Goal: Transaction & Acquisition: Purchase product/service

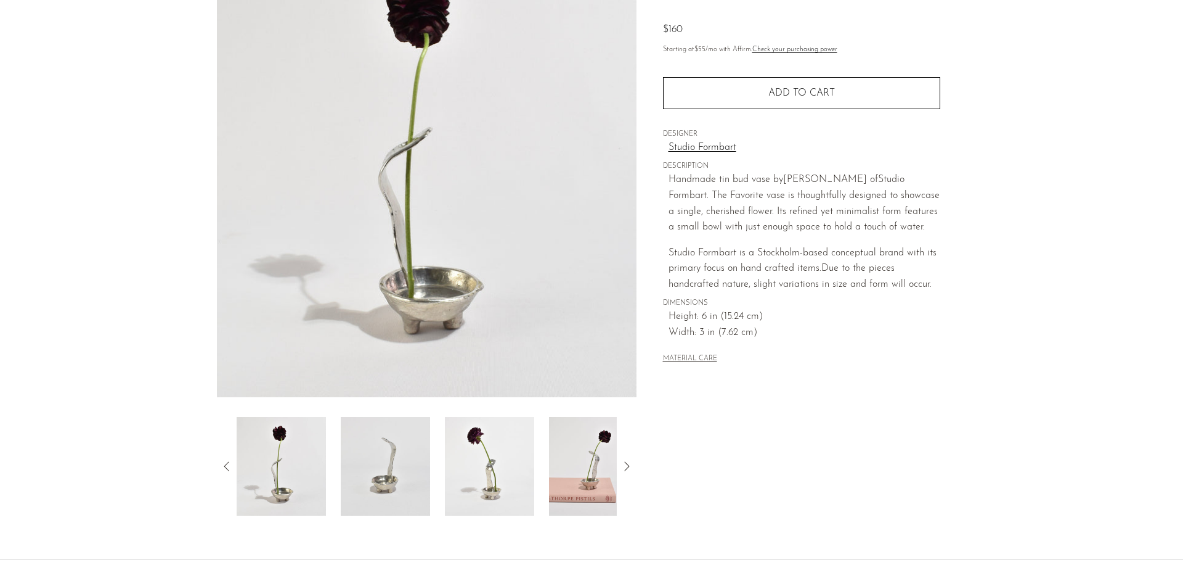
scroll to position [123, 0]
drag, startPoint x: 365, startPoint y: 519, endPoint x: 370, endPoint y: 512, distance: 9.2
click at [365, 518] on div "Favorite Vase $160" at bounding box center [591, 245] width 1183 height 624
click at [380, 486] on img at bounding box center [385, 464] width 89 height 99
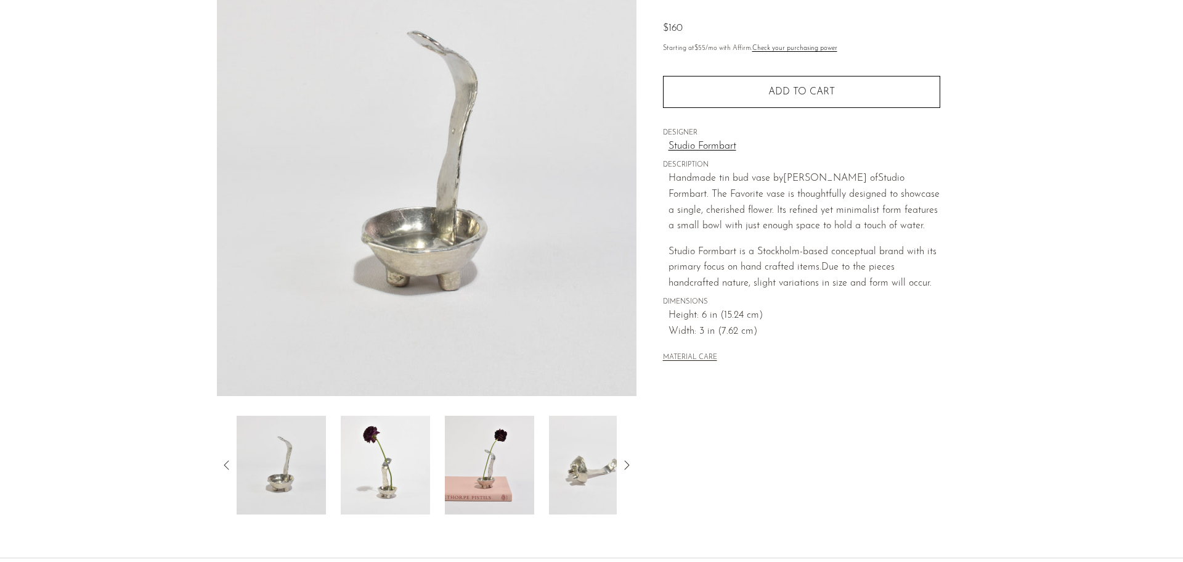
click at [401, 455] on img at bounding box center [385, 464] width 89 height 99
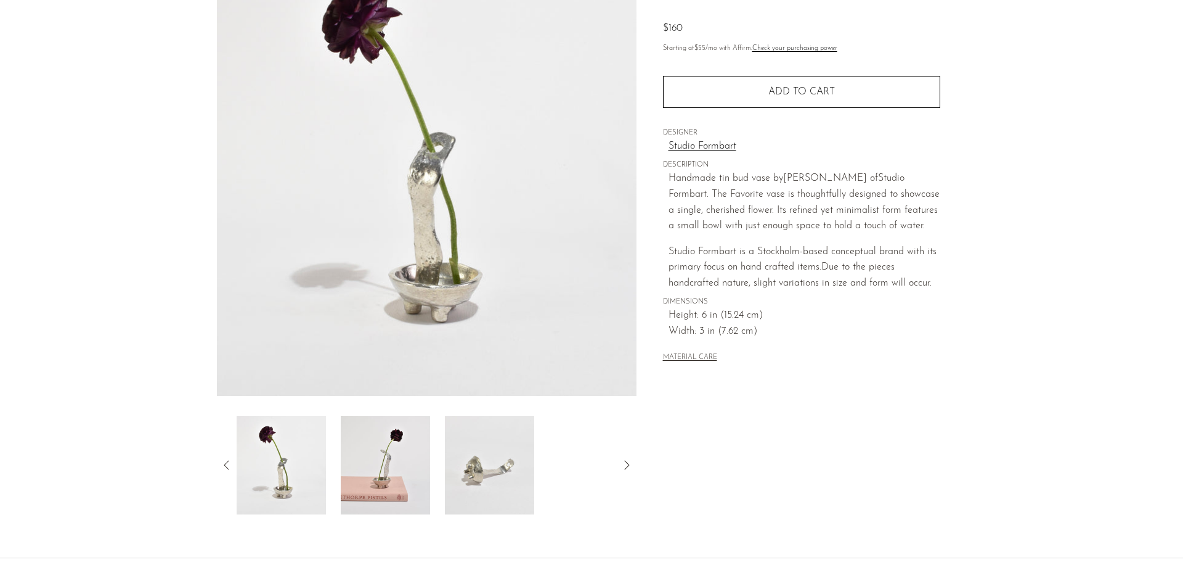
click at [513, 451] on img at bounding box center [489, 464] width 89 height 99
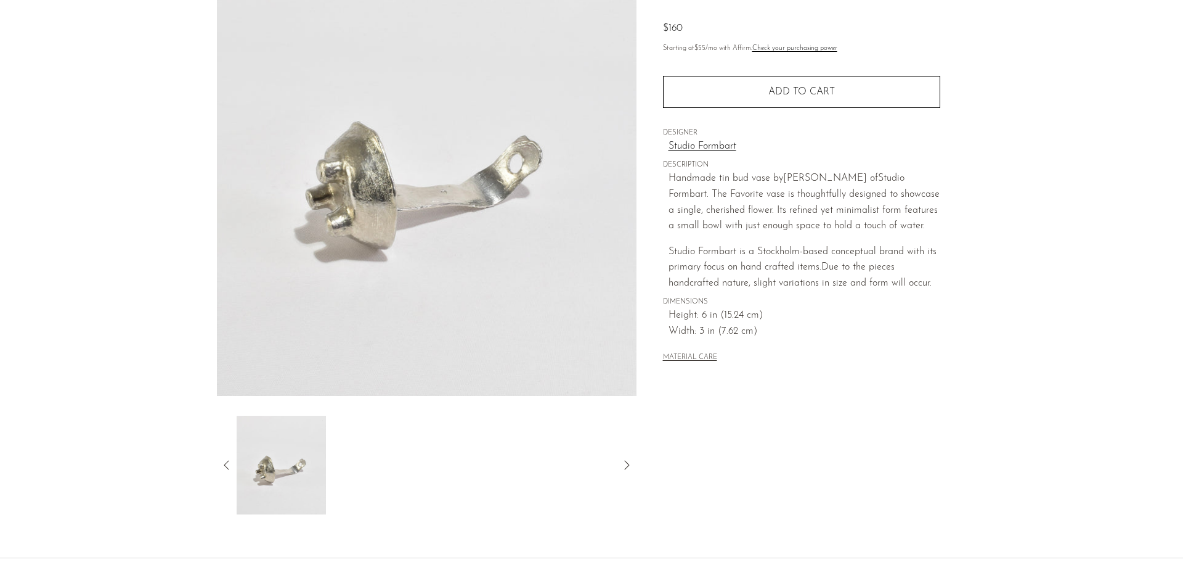
click at [631, 459] on icon at bounding box center [626, 464] width 15 height 15
click at [265, 446] on img at bounding box center [281, 464] width 89 height 99
click at [232, 466] on icon at bounding box center [226, 464] width 15 height 15
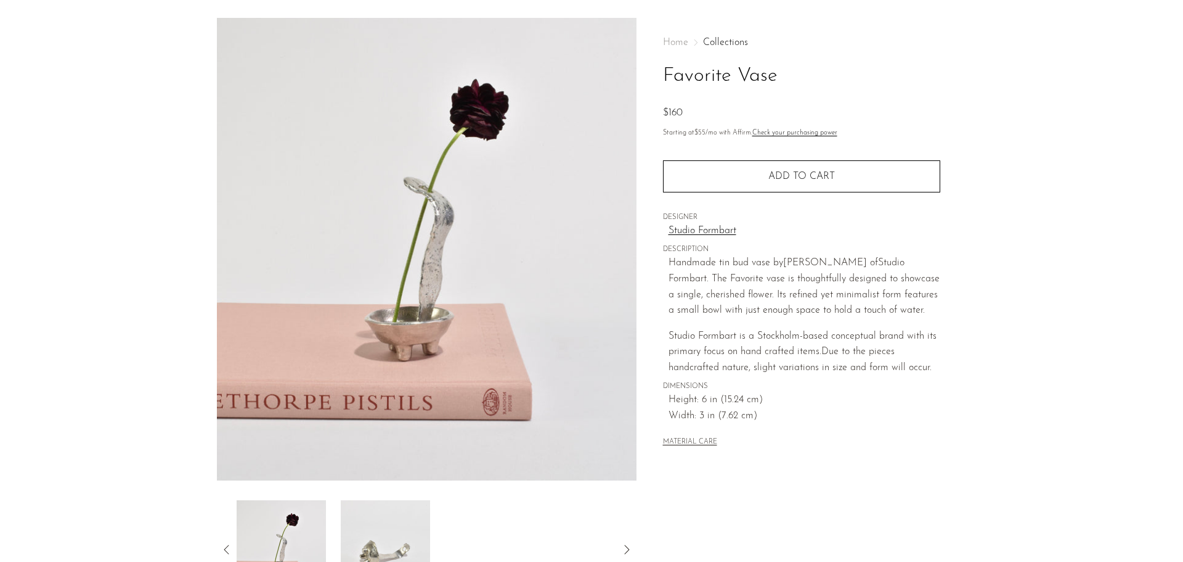
scroll to position [0, 0]
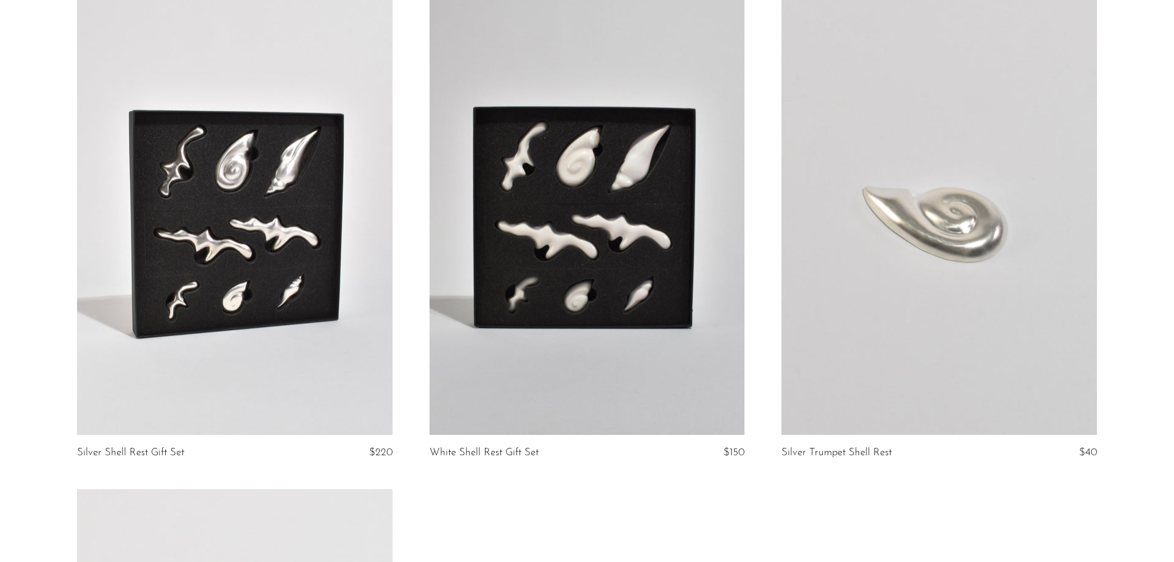
scroll to position [185, 0]
click at [916, 305] on link at bounding box center [939, 213] width 315 height 441
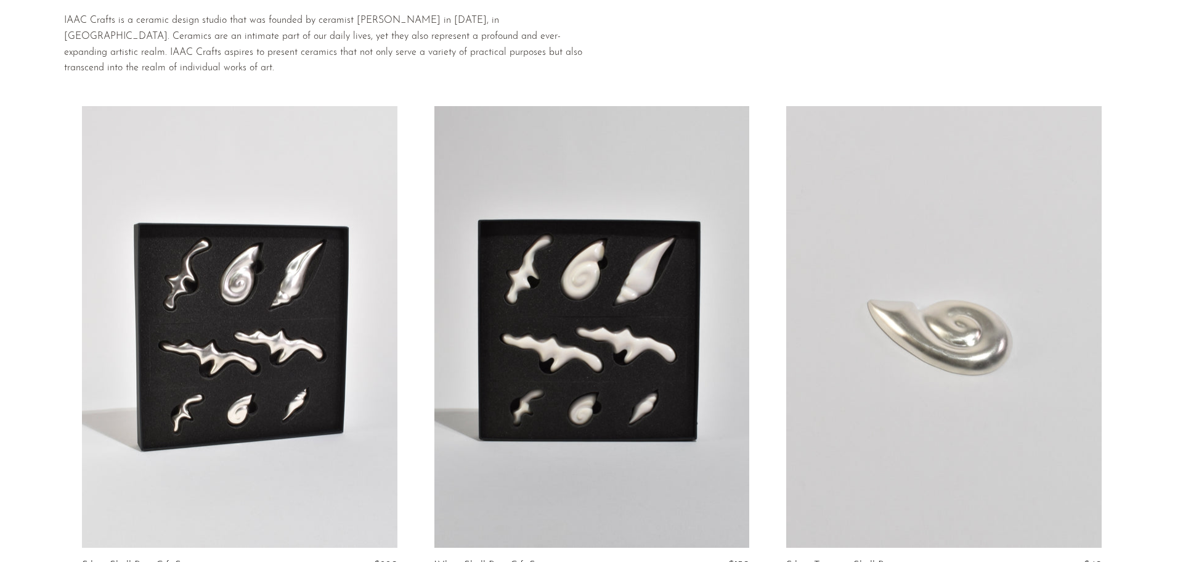
scroll to position [0, 0]
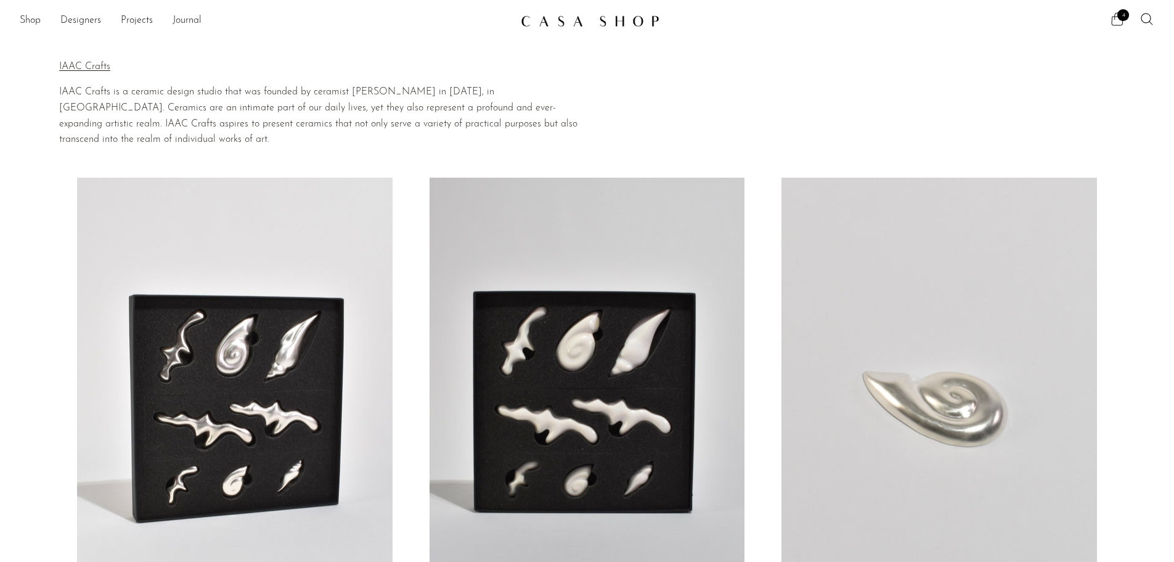
click at [1114, 26] on icon at bounding box center [1117, 19] width 15 height 15
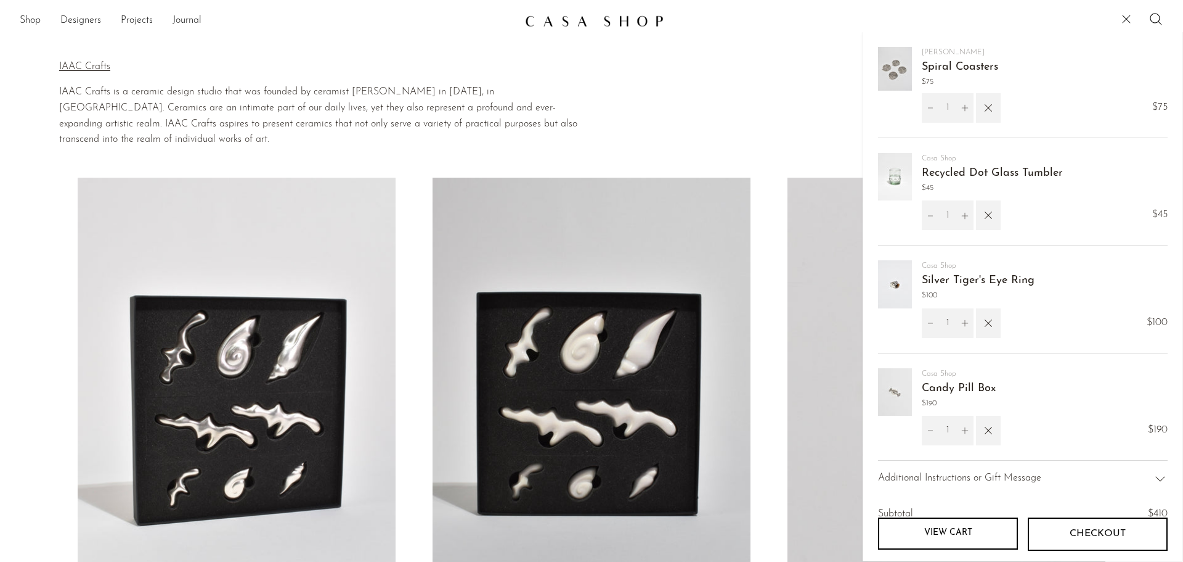
click at [879, 65] on img at bounding box center [895, 69] width 34 height 44
click at [890, 65] on img at bounding box center [895, 69] width 34 height 44
click at [994, 213] on icon "button" at bounding box center [989, 215] width 14 height 14
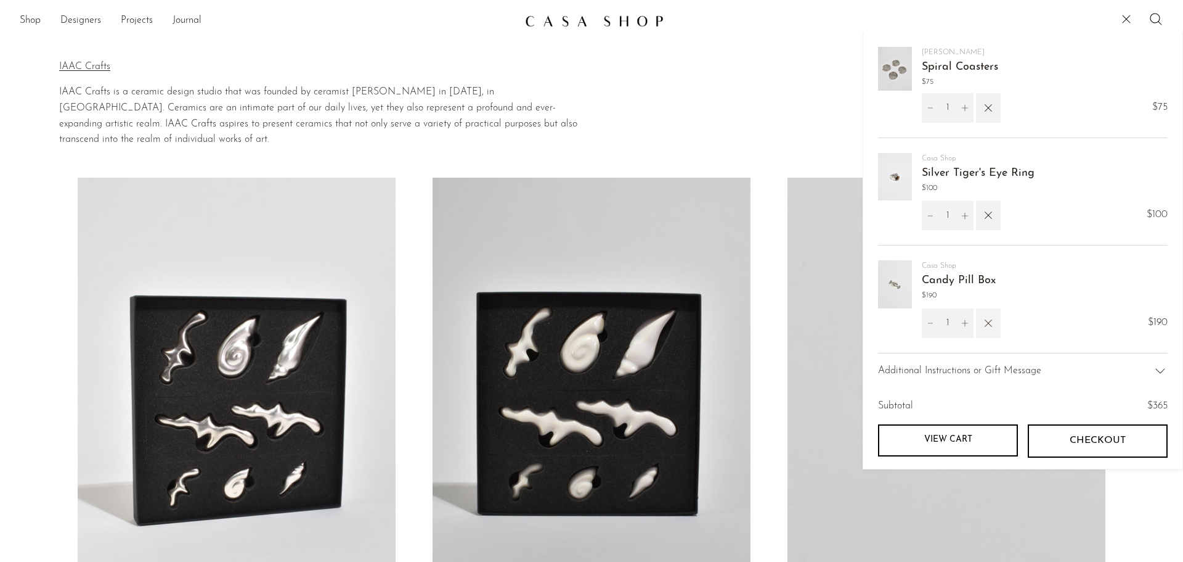
click at [984, 329] on icon "button" at bounding box center [989, 323] width 14 height 14
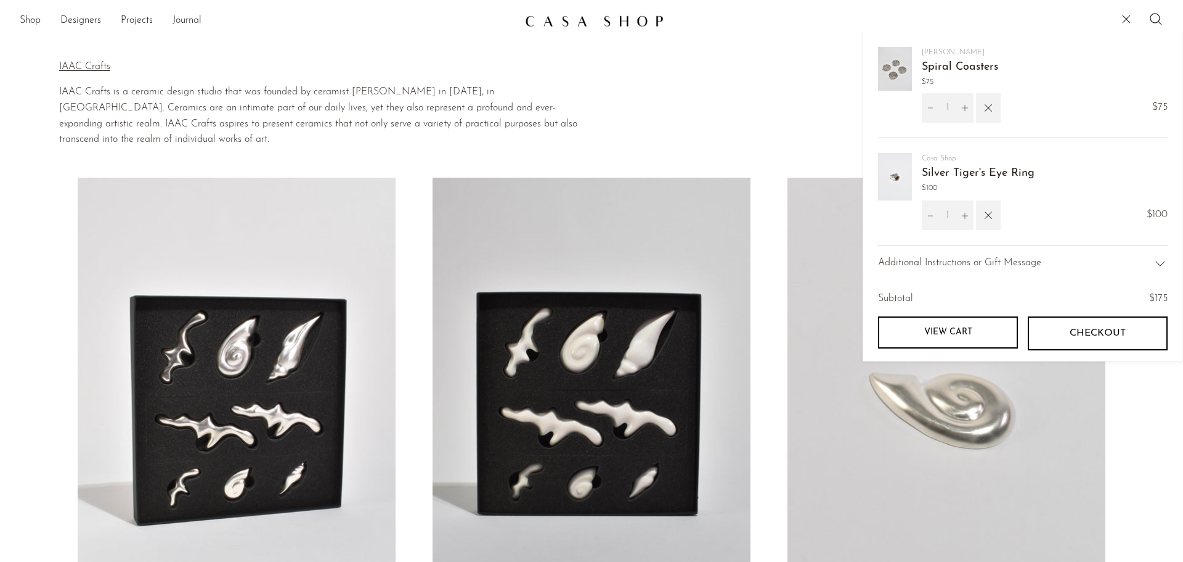
click at [1073, 349] on button "Checkout" at bounding box center [1098, 332] width 140 height 33
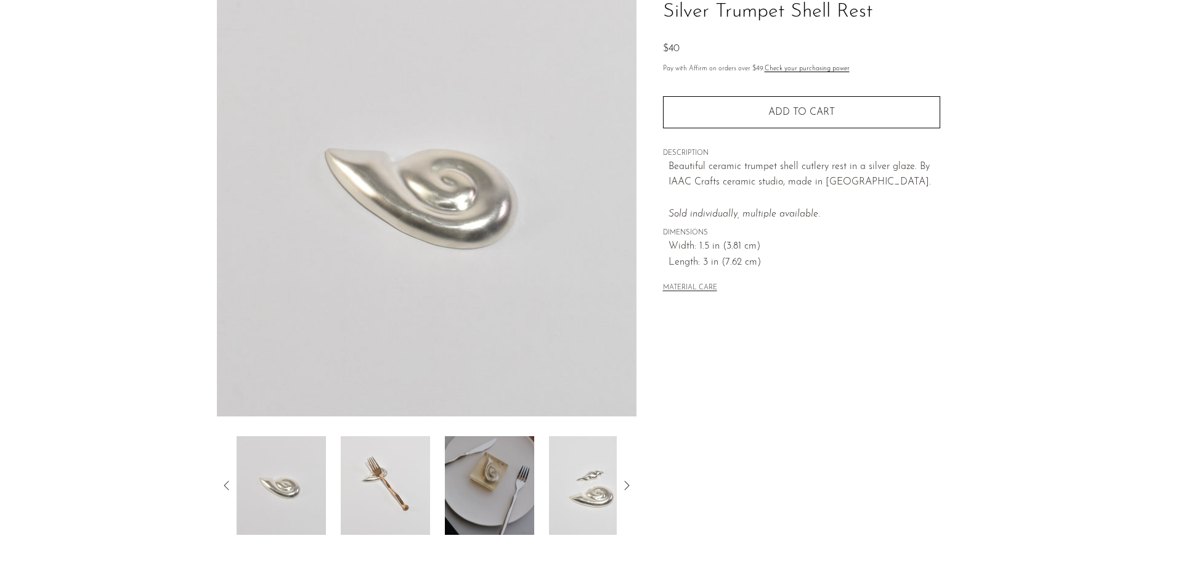
scroll to position [123, 0]
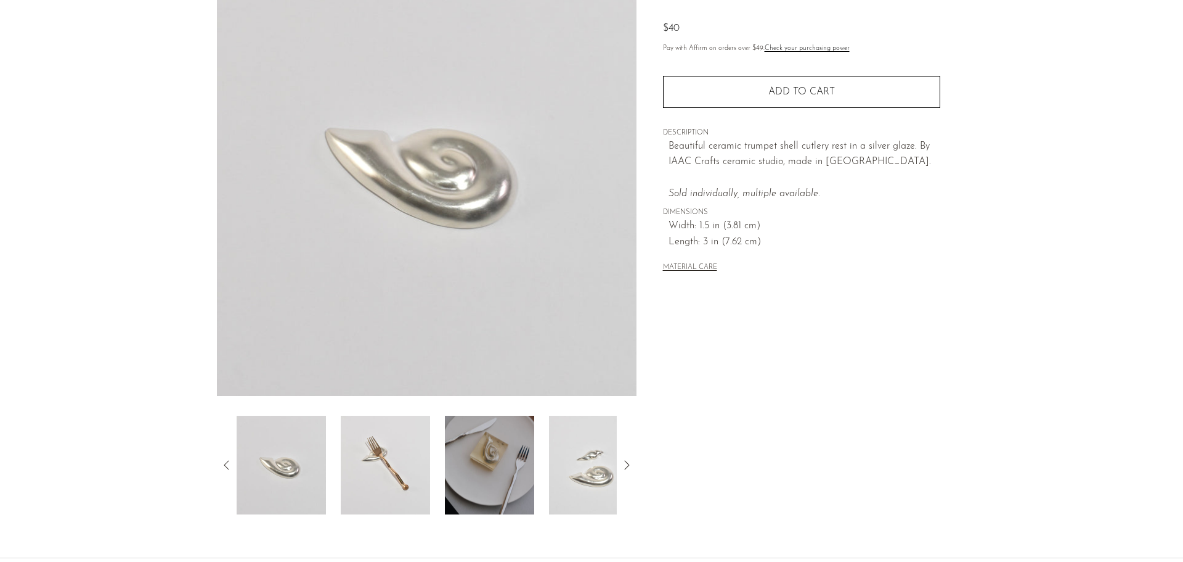
click at [499, 471] on img at bounding box center [489, 464] width 89 height 99
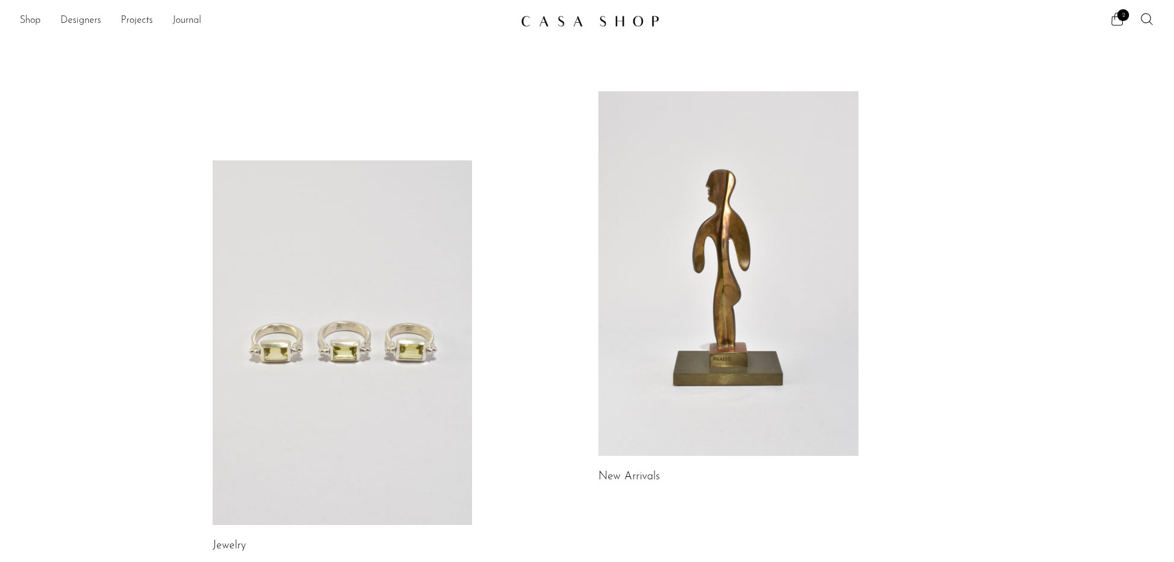
click at [351, 373] on link at bounding box center [343, 342] width 260 height 364
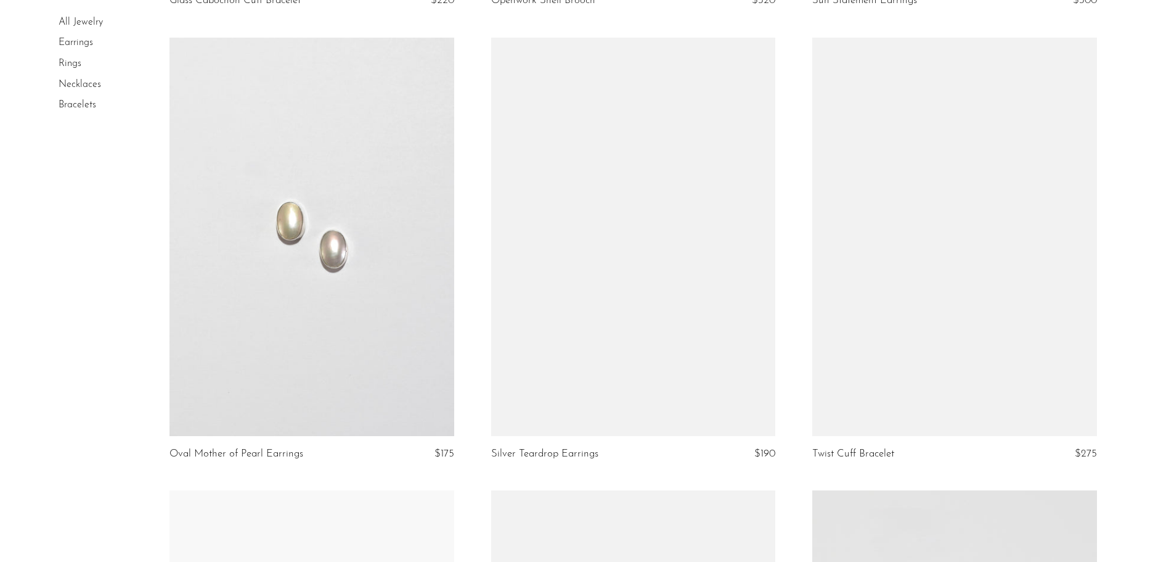
scroll to position [986, 0]
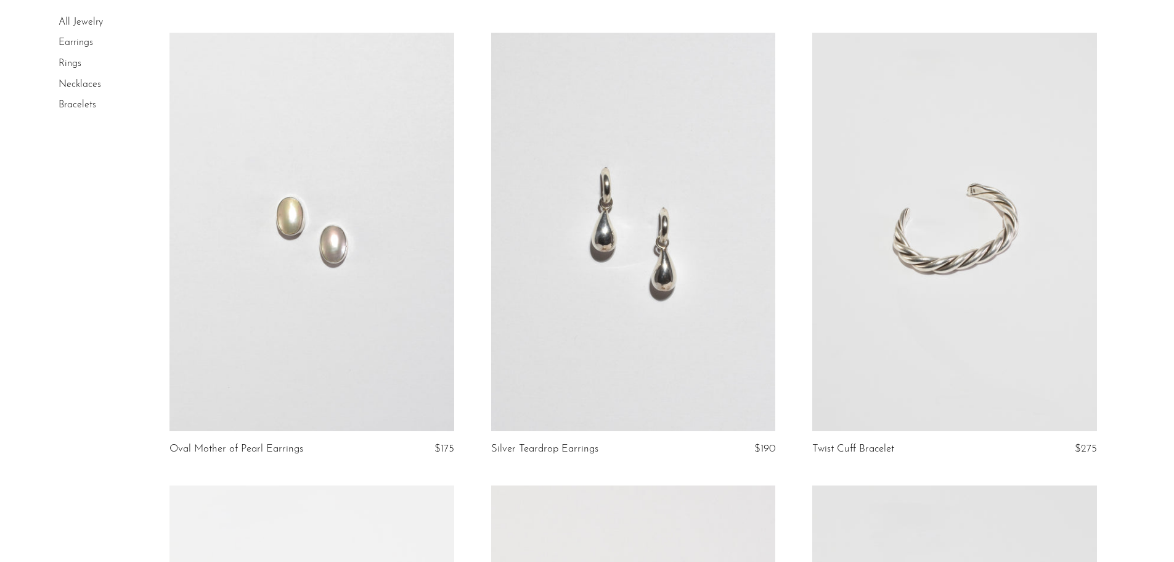
click at [258, 330] on link at bounding box center [312, 232] width 284 height 398
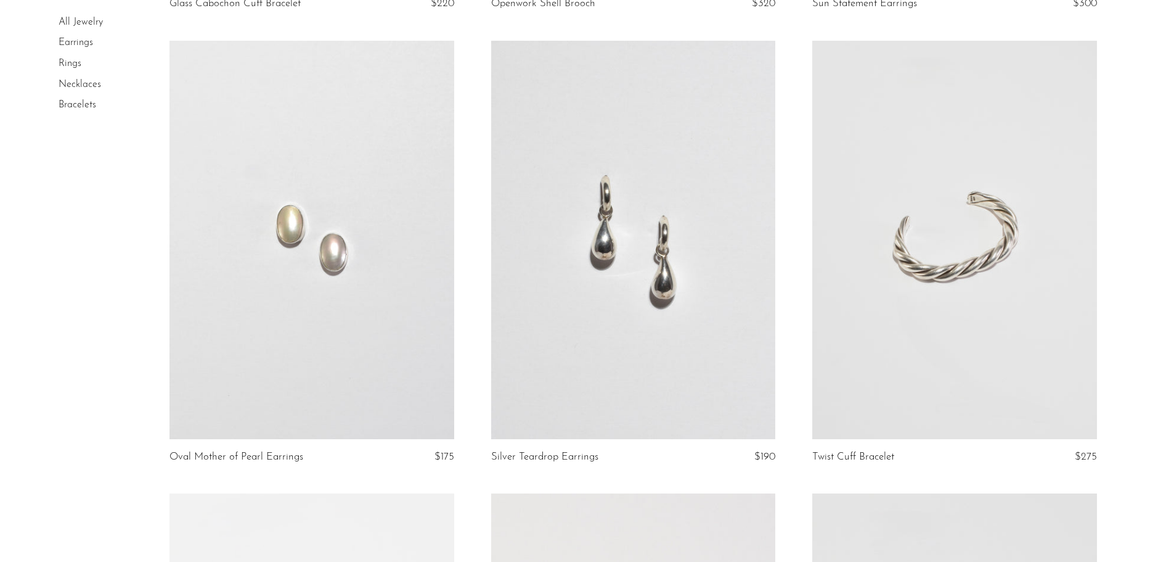
click at [666, 250] on link at bounding box center [633, 240] width 284 height 398
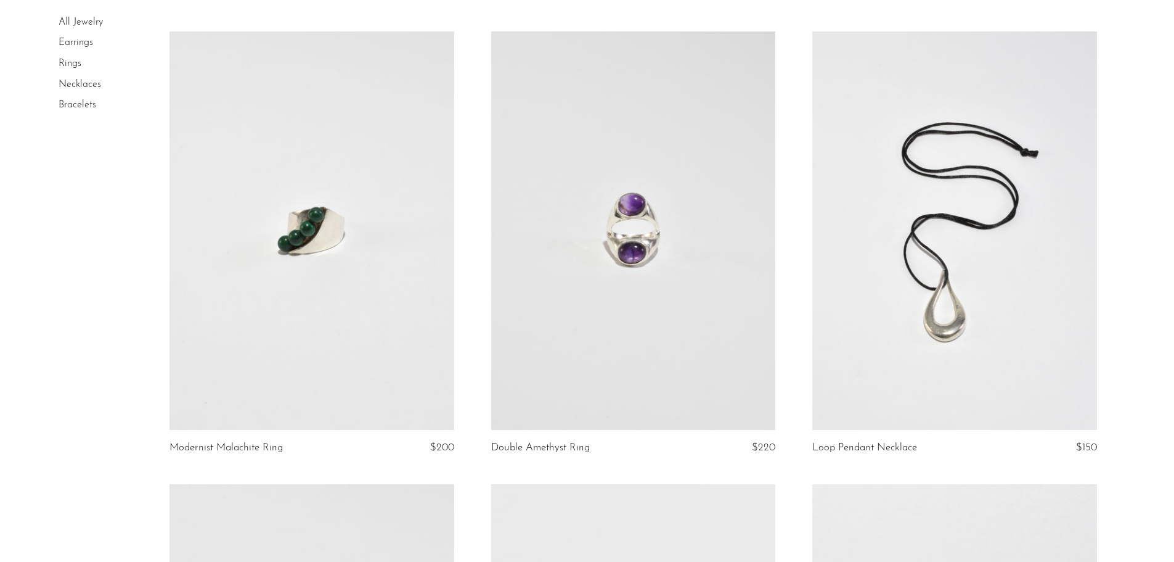
scroll to position [1895, 0]
click at [661, 294] on link at bounding box center [633, 229] width 284 height 398
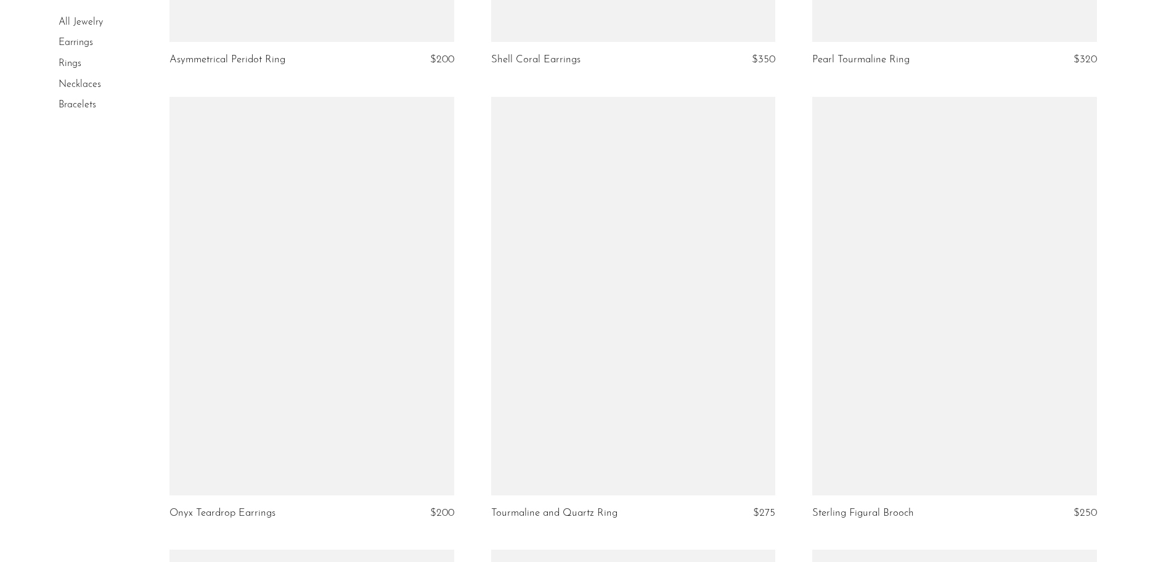
scroll to position [3667, 0]
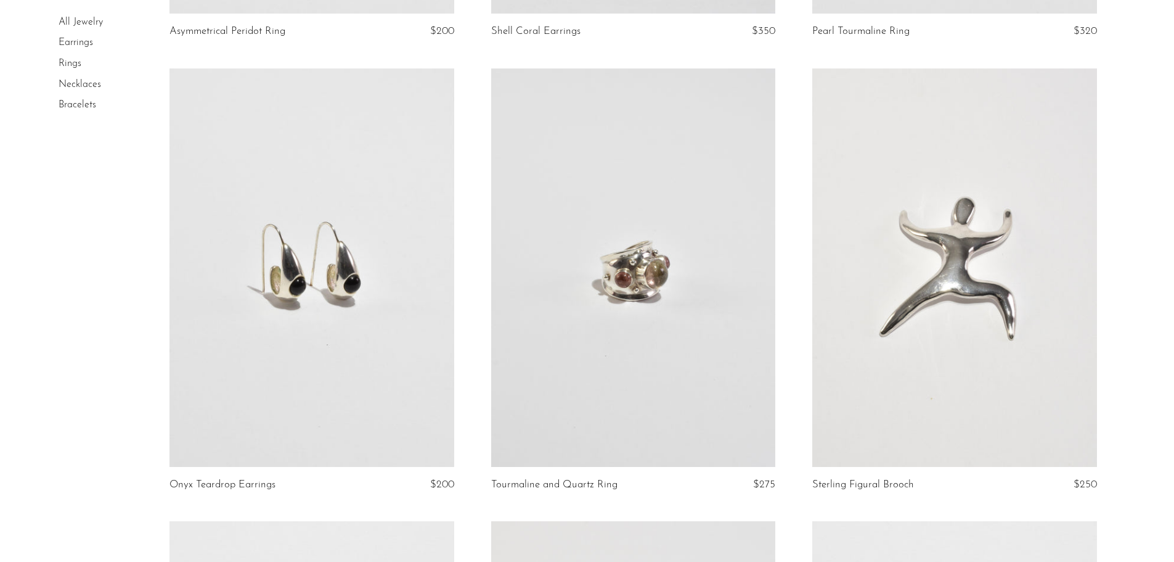
click at [346, 309] on link at bounding box center [312, 267] width 284 height 398
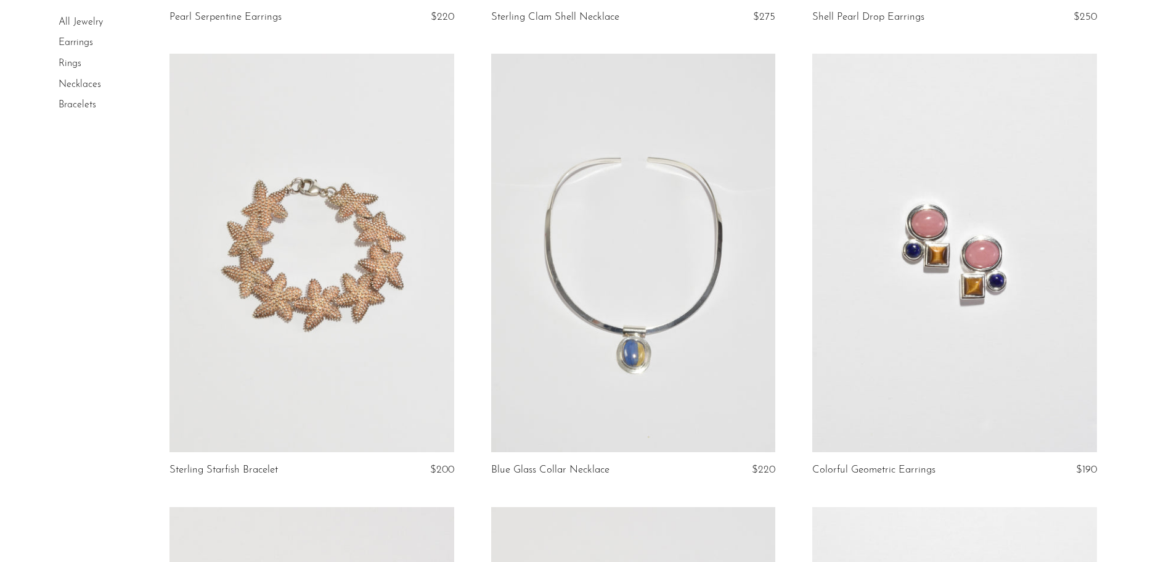
scroll to position [4626, 0]
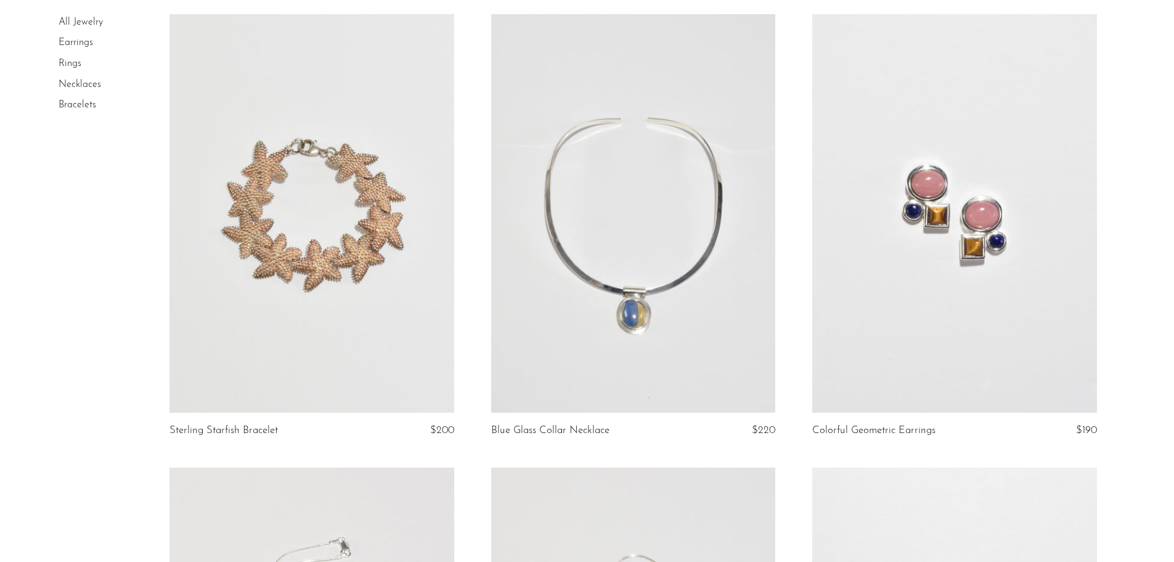
click at [920, 230] on link at bounding box center [954, 213] width 284 height 398
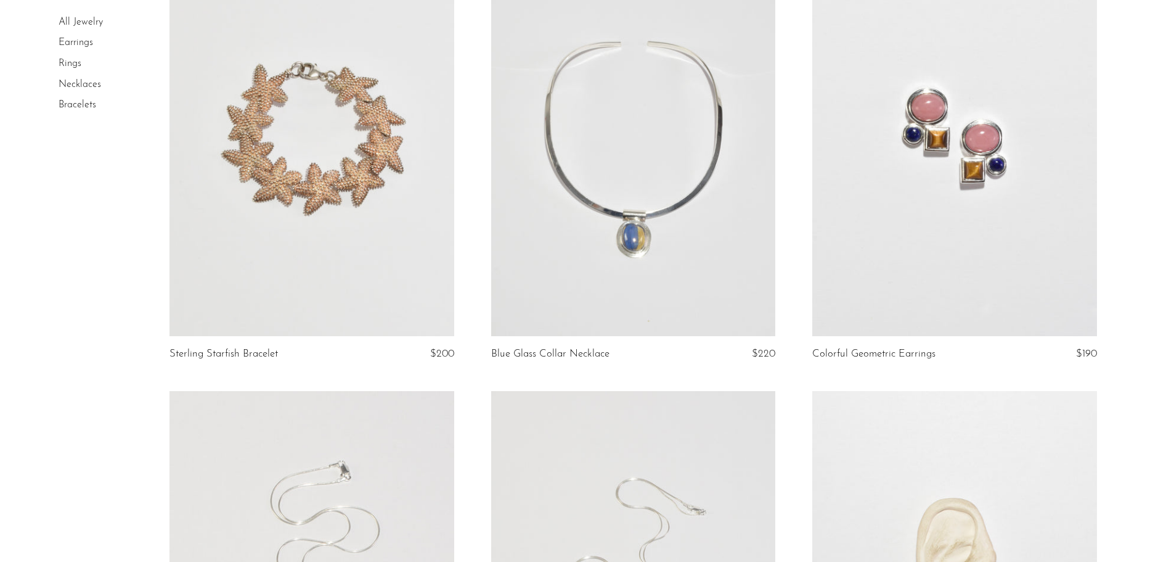
scroll to position [4710, 0]
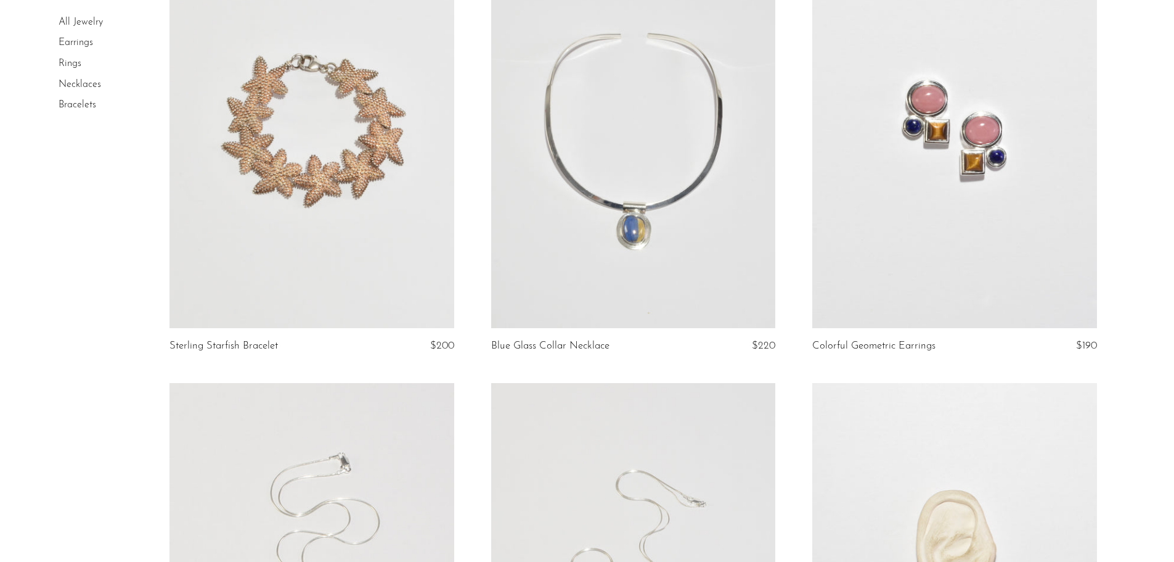
click at [319, 256] on link at bounding box center [312, 129] width 284 height 398
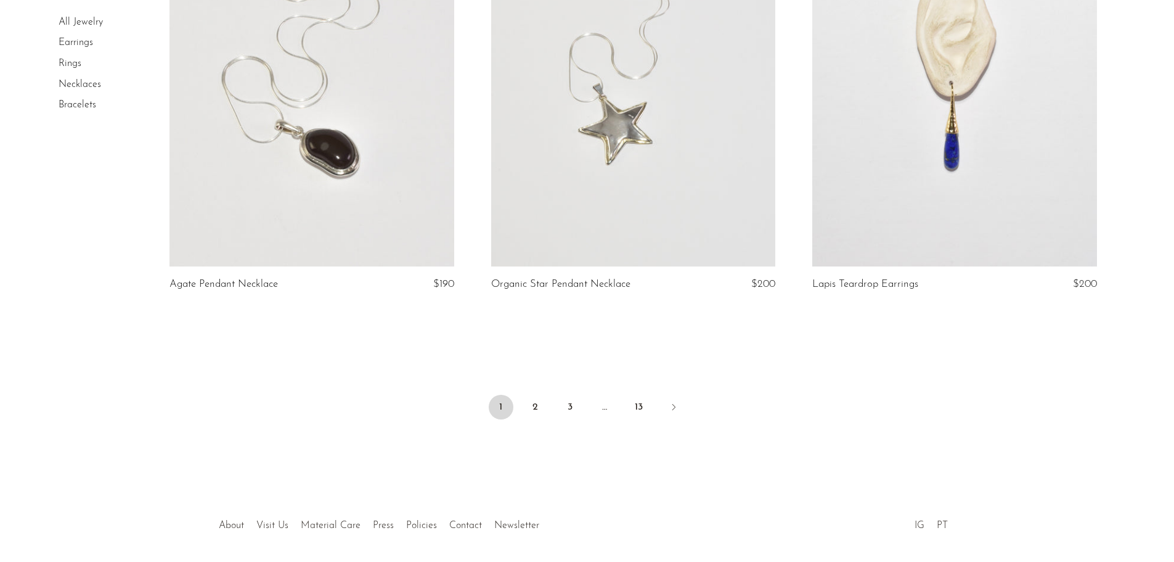
scroll to position [5226, 0]
click at [637, 186] on link at bounding box center [633, 66] width 284 height 398
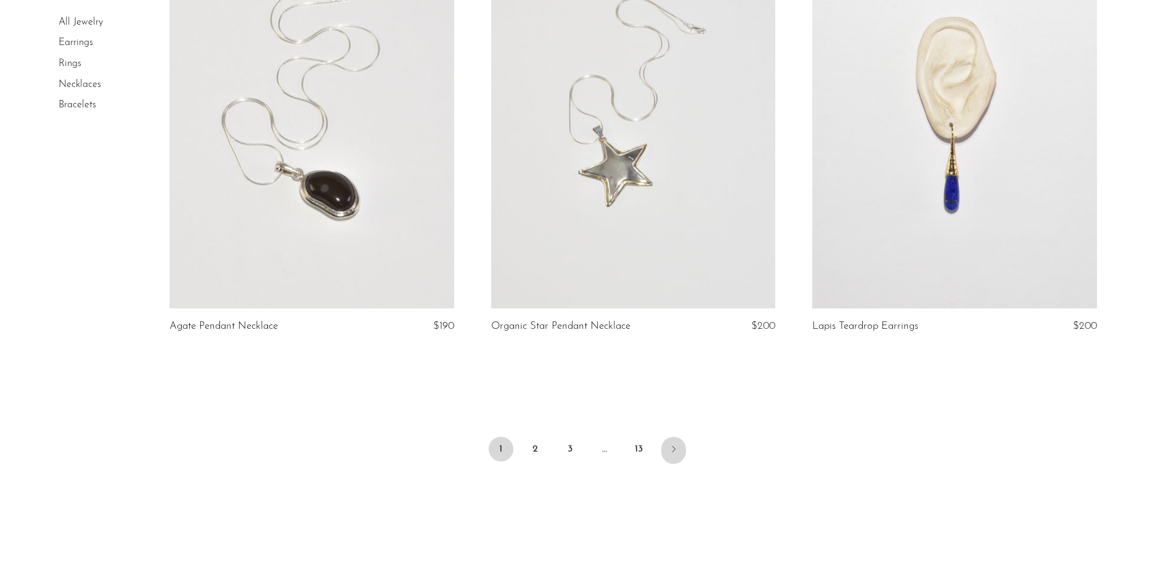
click at [682, 454] on link "Next" at bounding box center [673, 449] width 25 height 27
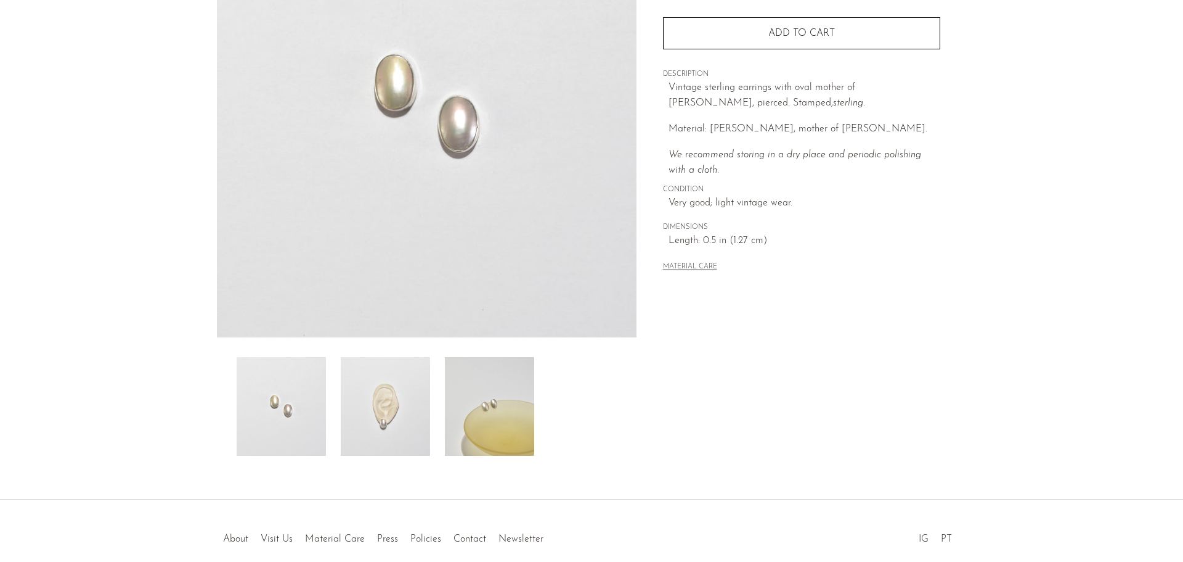
scroll to position [185, 0]
click at [406, 399] on img at bounding box center [385, 403] width 89 height 99
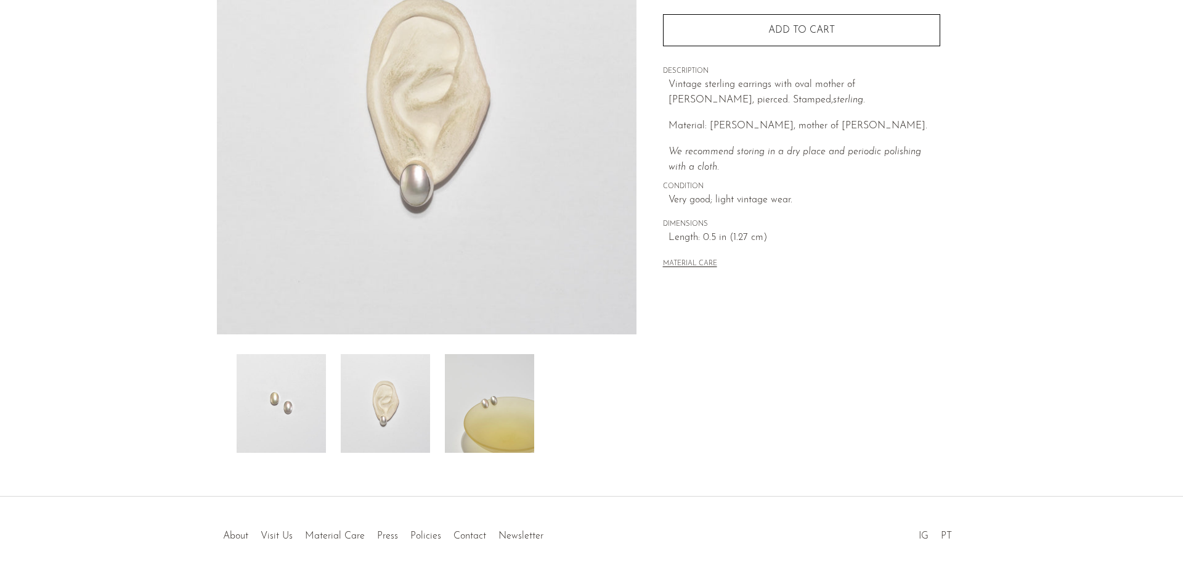
click at [485, 391] on img at bounding box center [489, 403] width 89 height 99
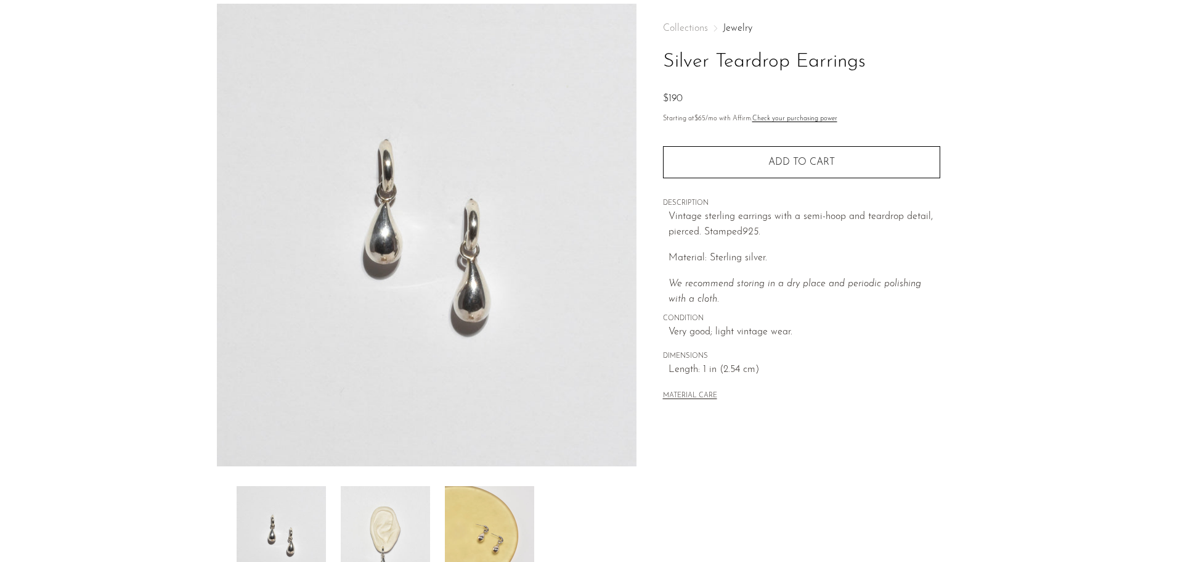
scroll to position [123, 0]
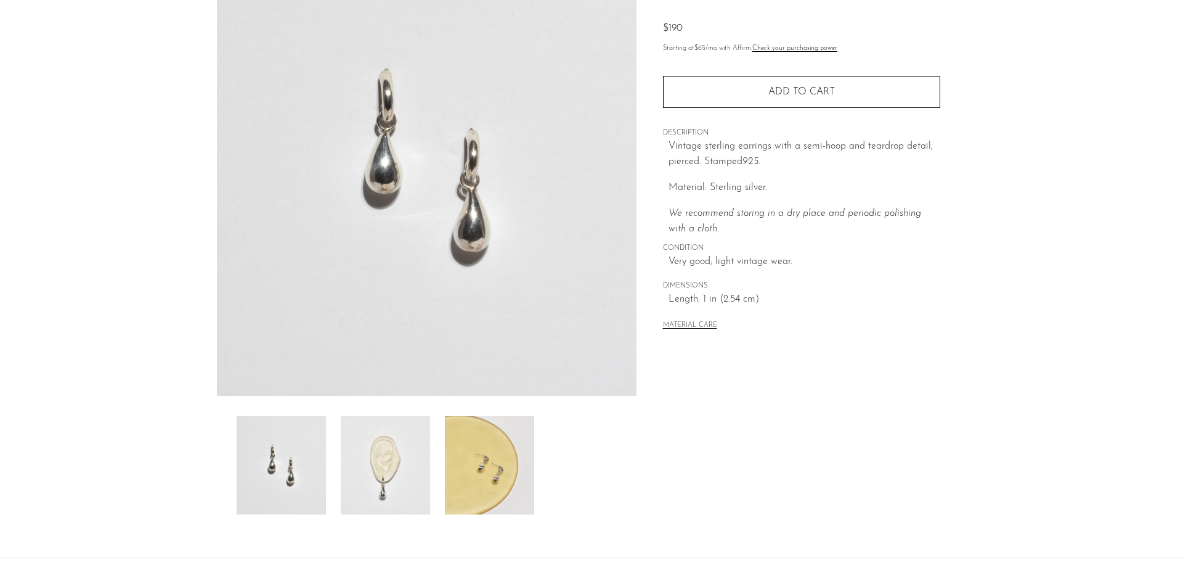
click at [505, 475] on img at bounding box center [489, 464] width 89 height 99
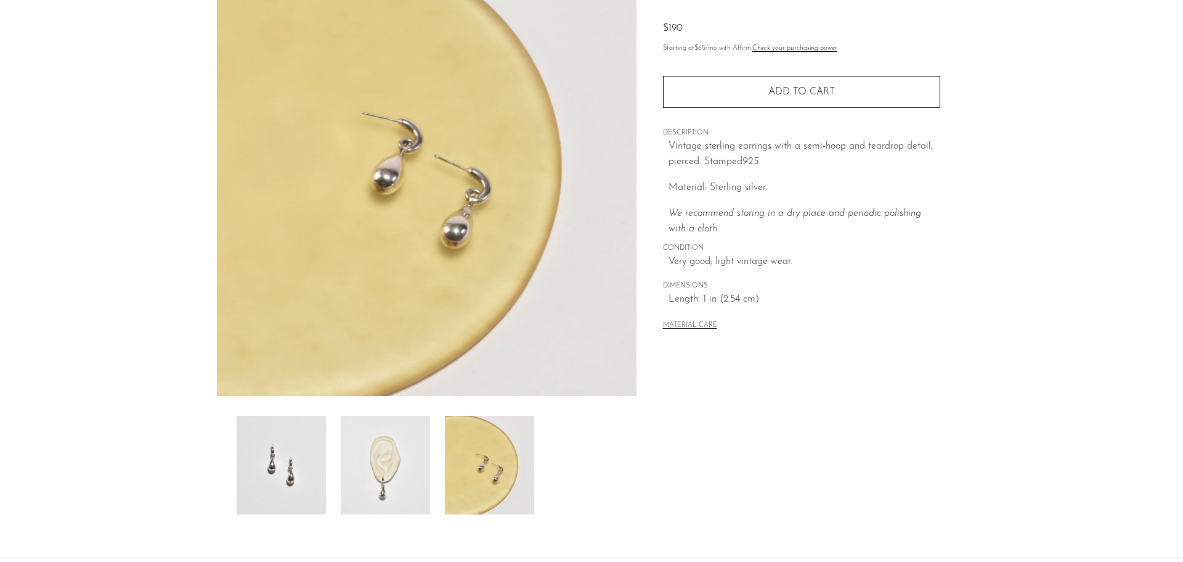
click at [378, 495] on img at bounding box center [385, 464] width 89 height 99
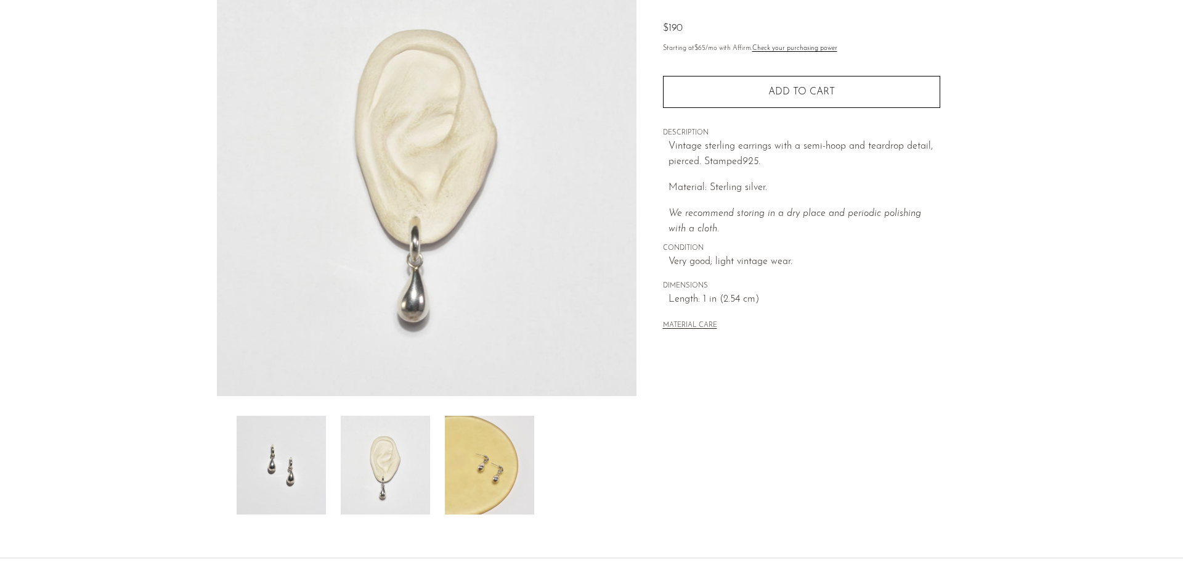
click at [478, 481] on img at bounding box center [489, 464] width 89 height 99
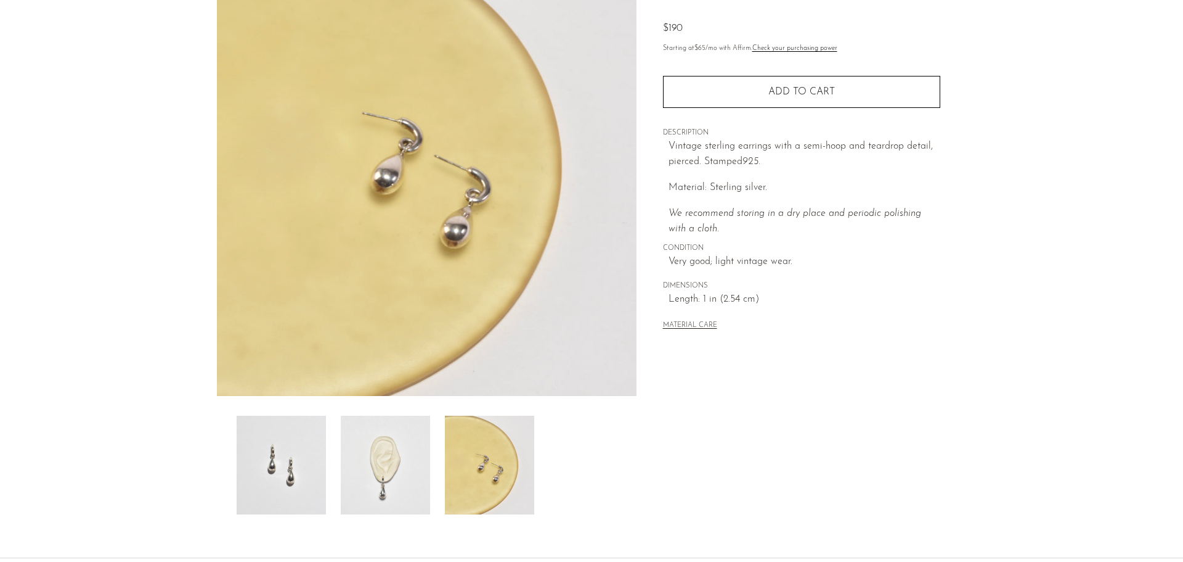
click at [256, 469] on img at bounding box center [281, 464] width 89 height 99
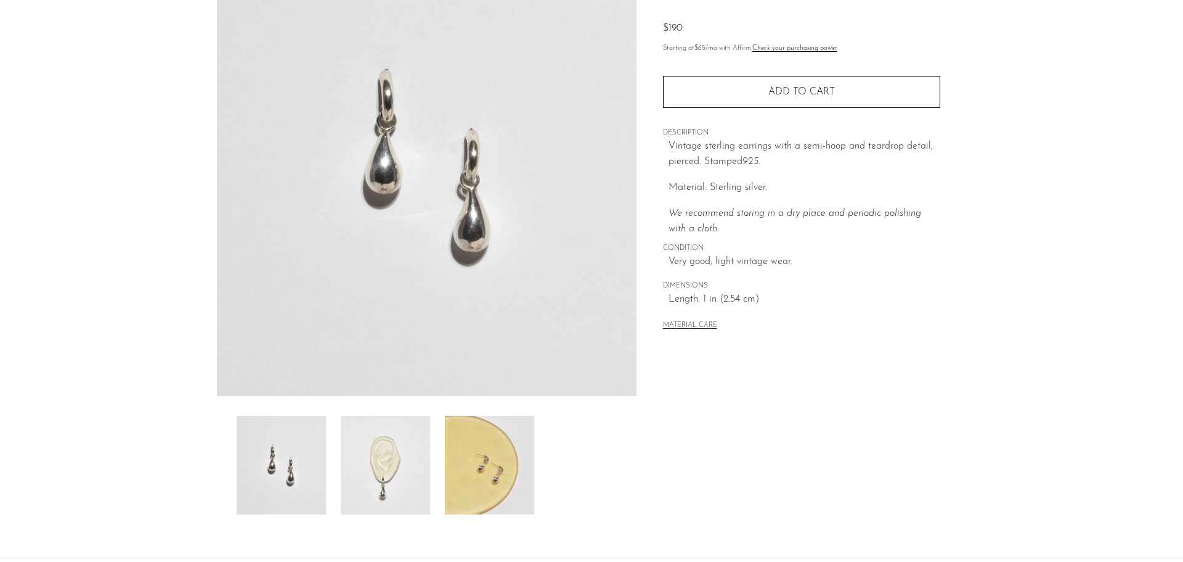
click at [399, 457] on img at bounding box center [385, 464] width 89 height 99
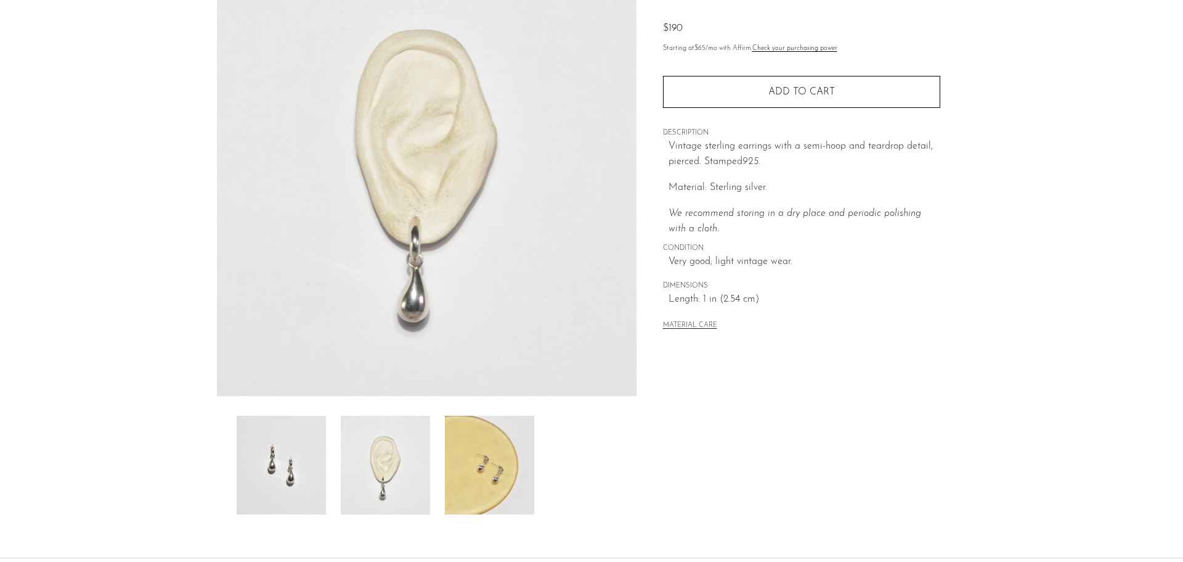
click at [491, 464] on img at bounding box center [489, 464] width 89 height 99
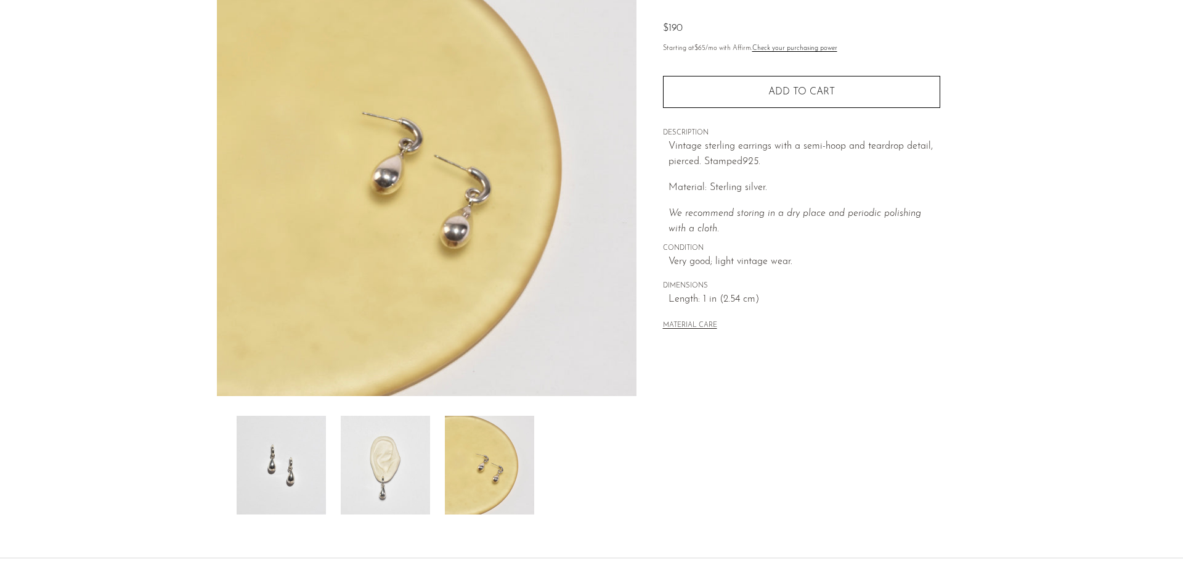
click at [362, 457] on img at bounding box center [385, 464] width 89 height 99
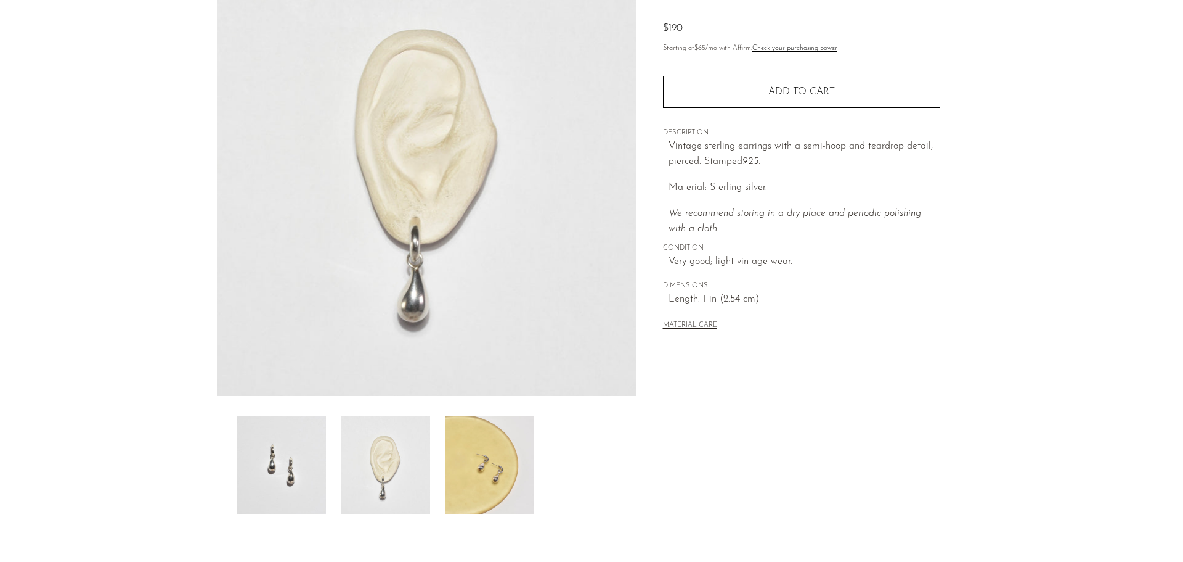
click at [245, 468] on img at bounding box center [281, 464] width 89 height 99
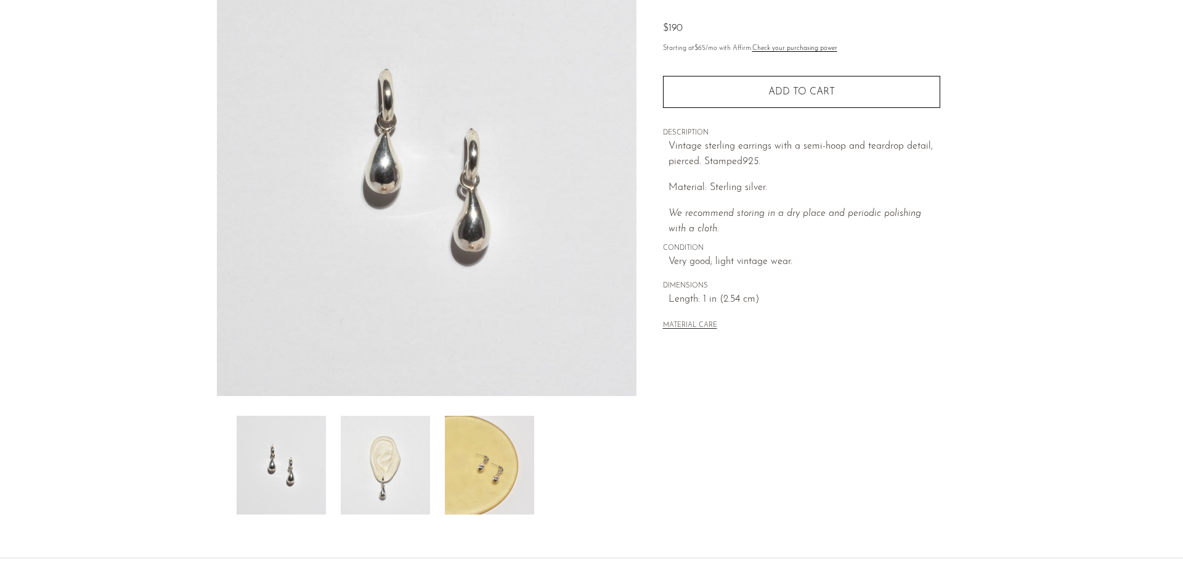
drag, startPoint x: 496, startPoint y: 466, endPoint x: 343, endPoint y: 480, distance: 154.1
click at [495, 466] on img at bounding box center [489, 464] width 89 height 99
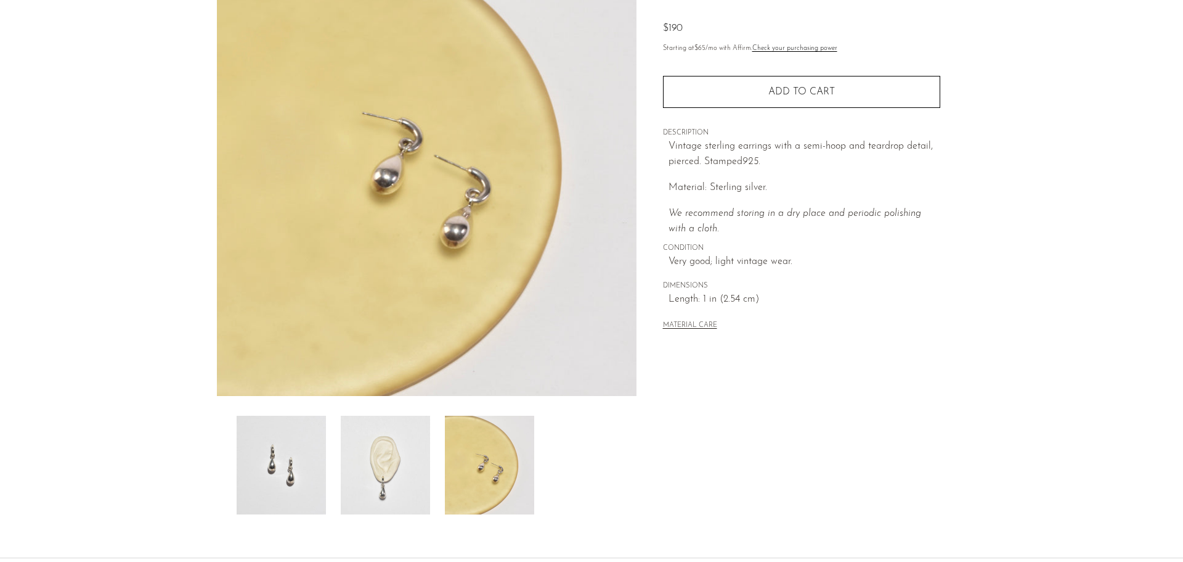
click at [379, 470] on img at bounding box center [385, 464] width 89 height 99
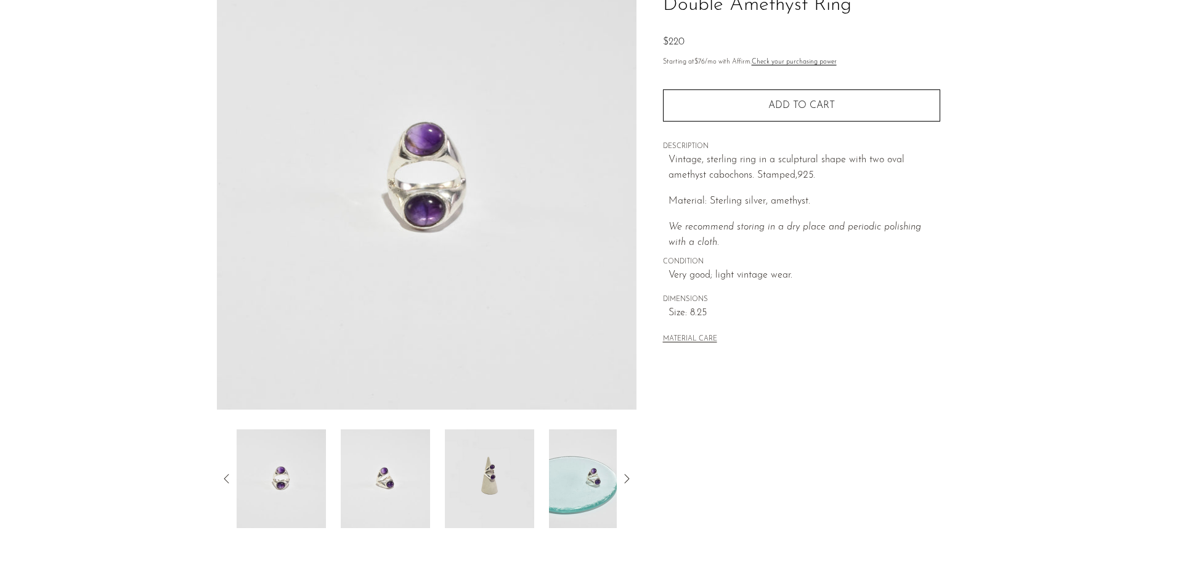
scroll to position [123, 0]
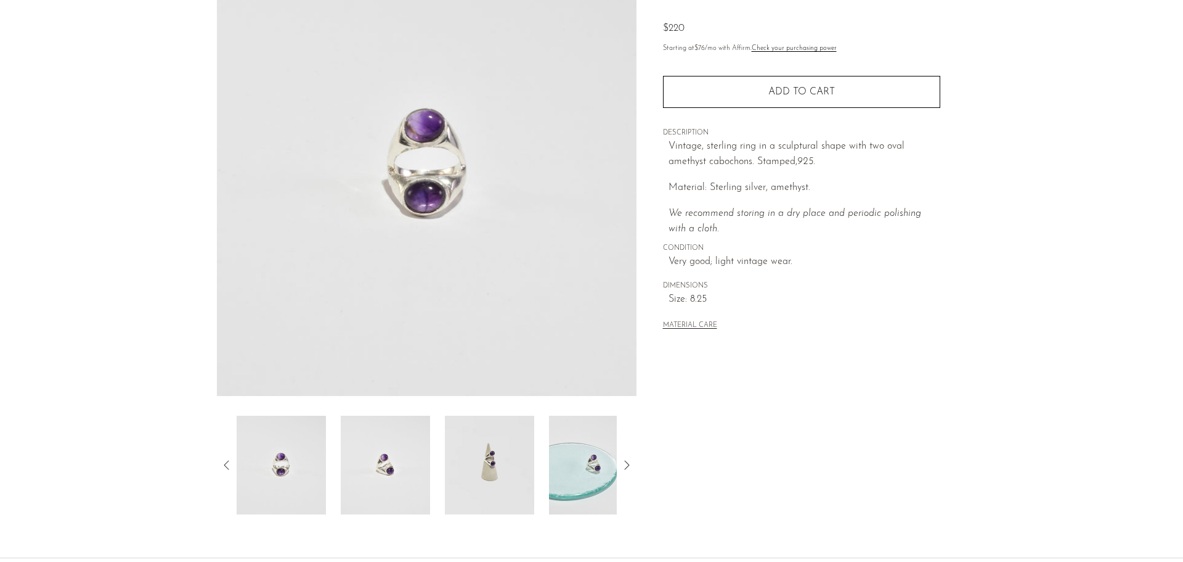
click at [507, 464] on img at bounding box center [489, 464] width 89 height 99
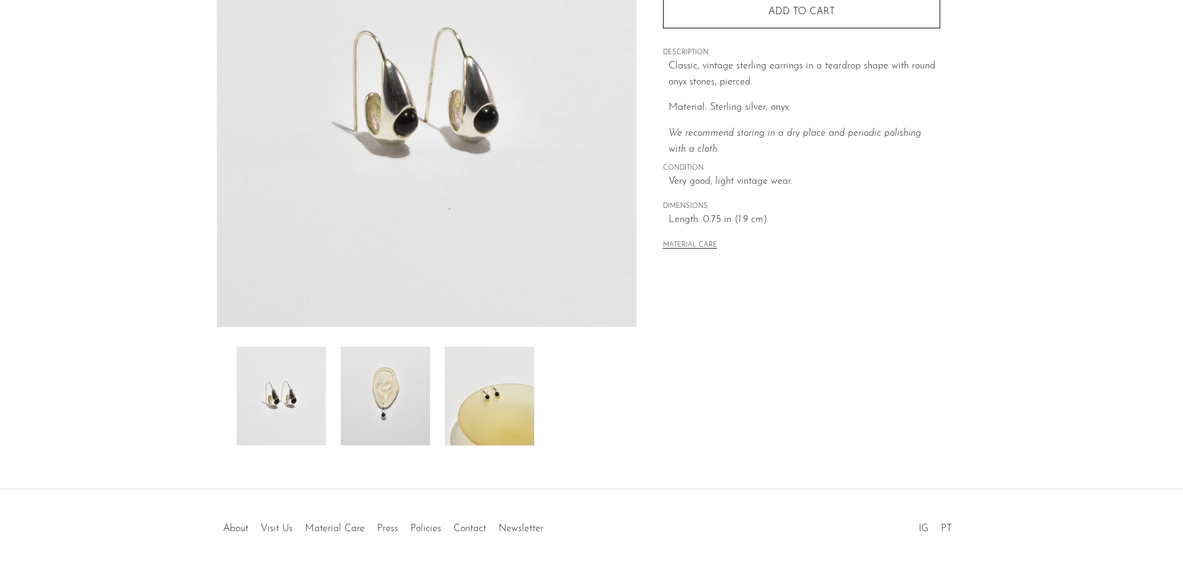
scroll to position [241, 0]
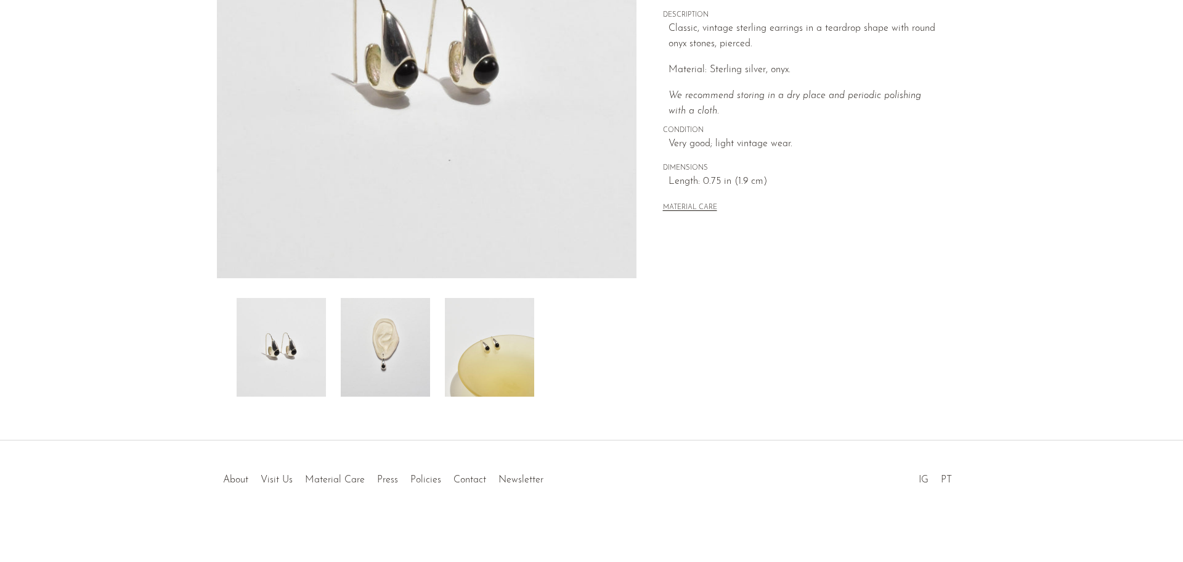
click at [387, 351] on img at bounding box center [385, 347] width 89 height 99
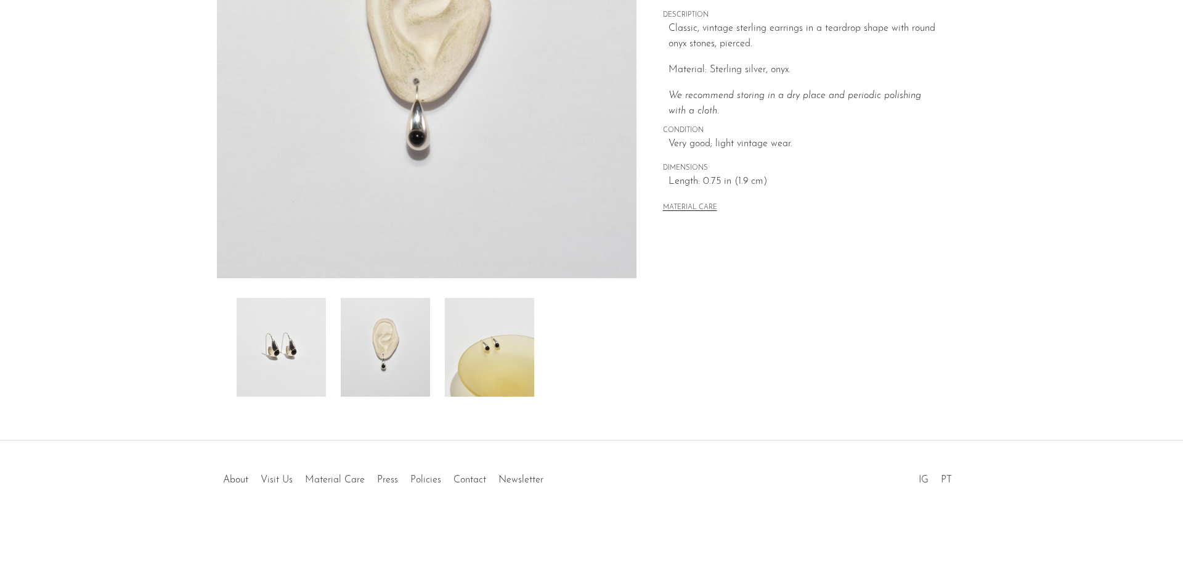
drag, startPoint x: 484, startPoint y: 346, endPoint x: 402, endPoint y: 358, distance: 82.2
click at [483, 346] on img at bounding box center [489, 347] width 89 height 99
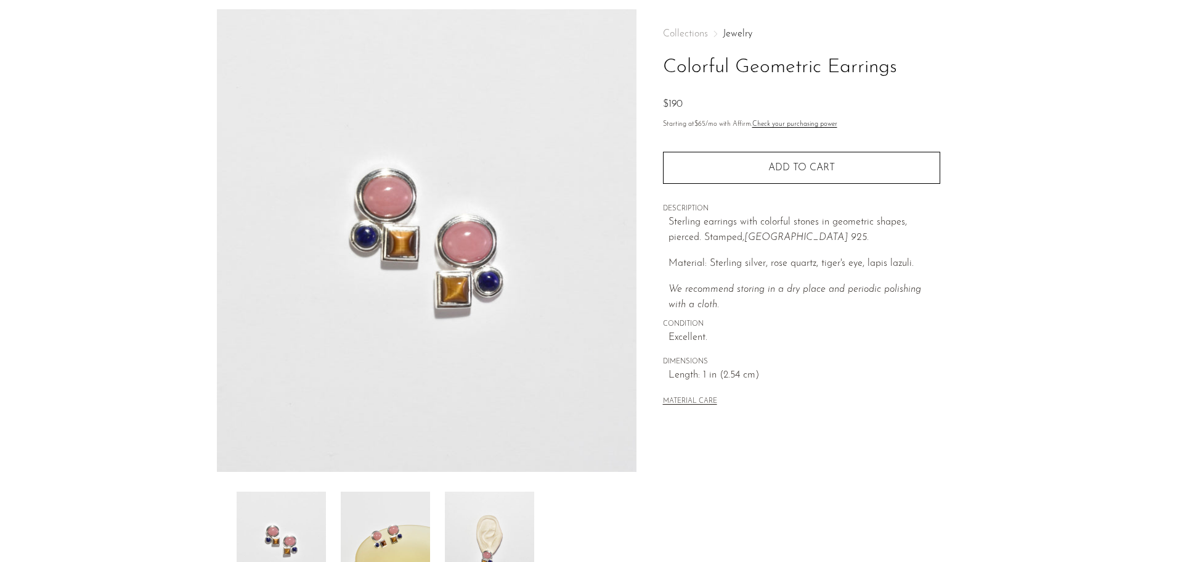
scroll to position [123, 0]
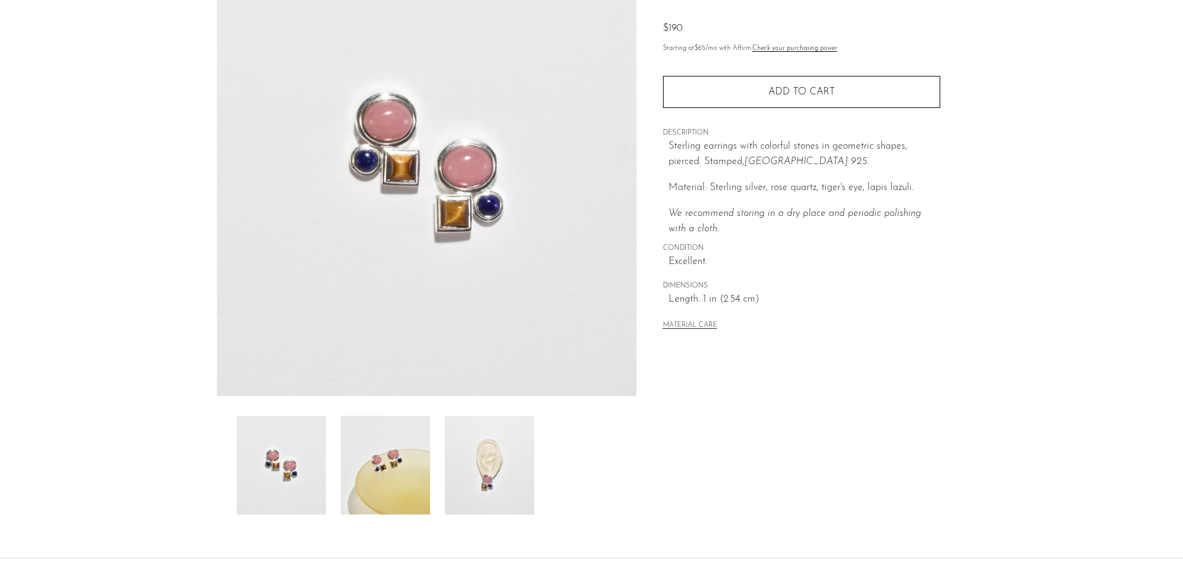
click at [406, 452] on img at bounding box center [385, 464] width 89 height 99
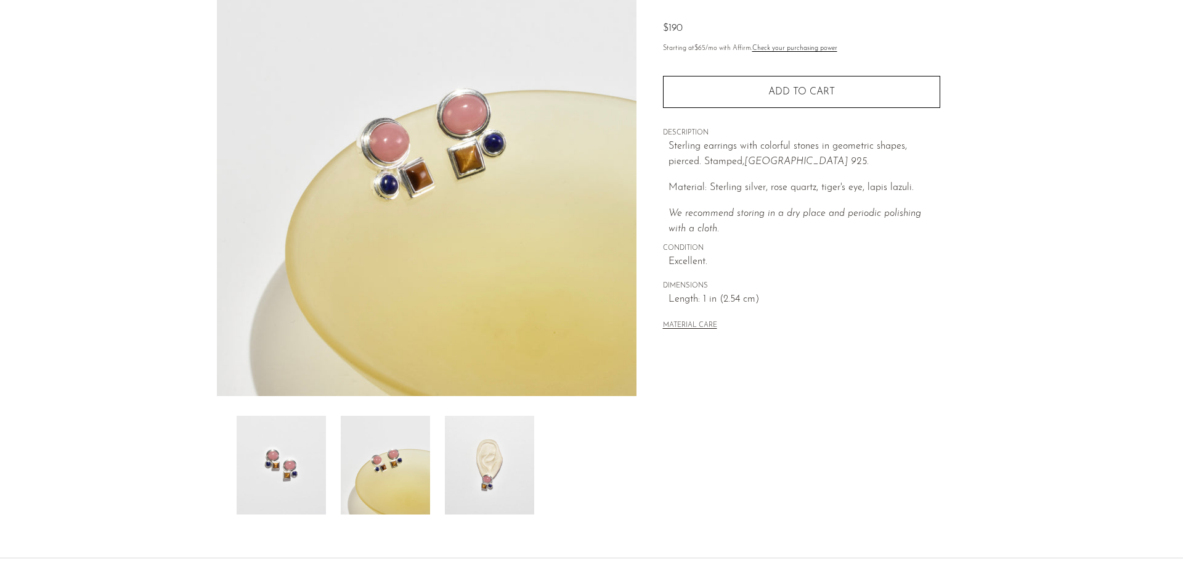
click at [496, 462] on img at bounding box center [489, 464] width 89 height 99
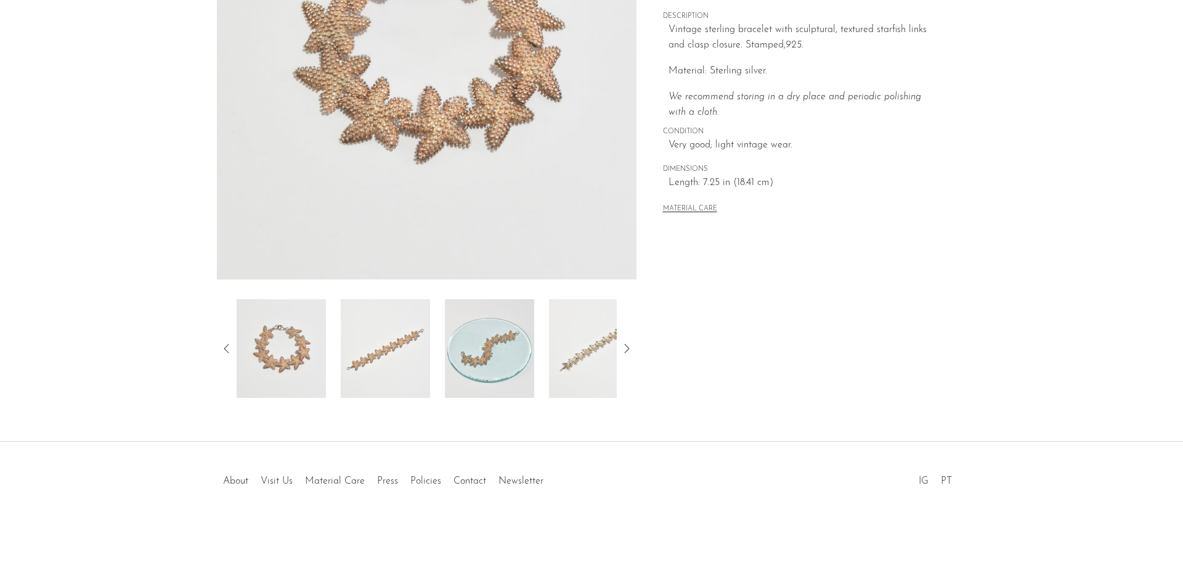
scroll to position [241, 0]
click at [462, 361] on img at bounding box center [489, 347] width 89 height 99
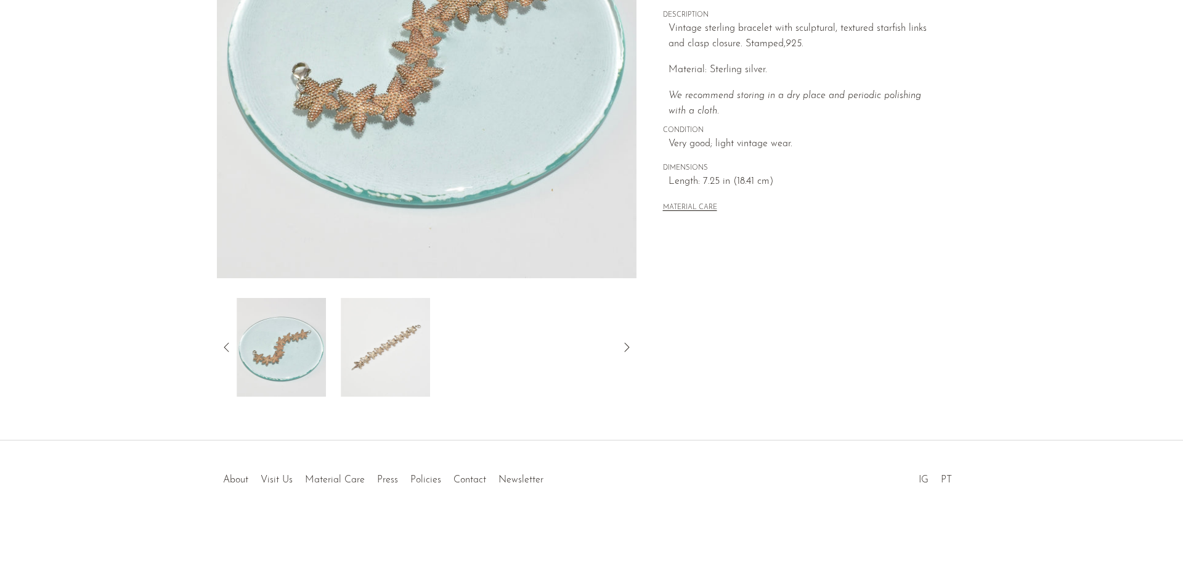
click at [371, 328] on img at bounding box center [385, 347] width 89 height 99
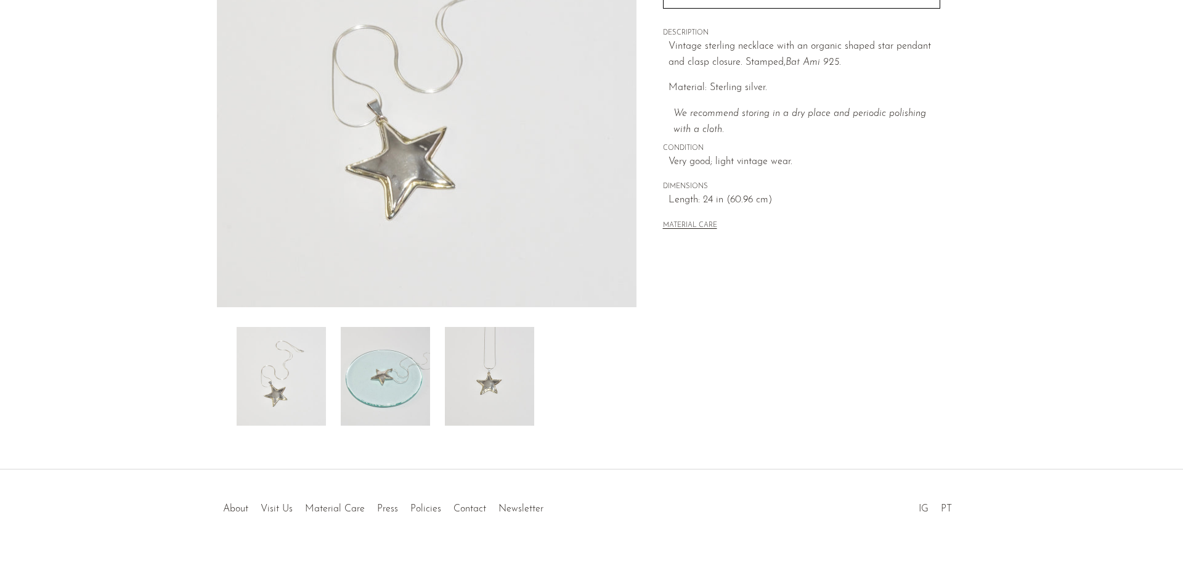
scroll to position [241, 0]
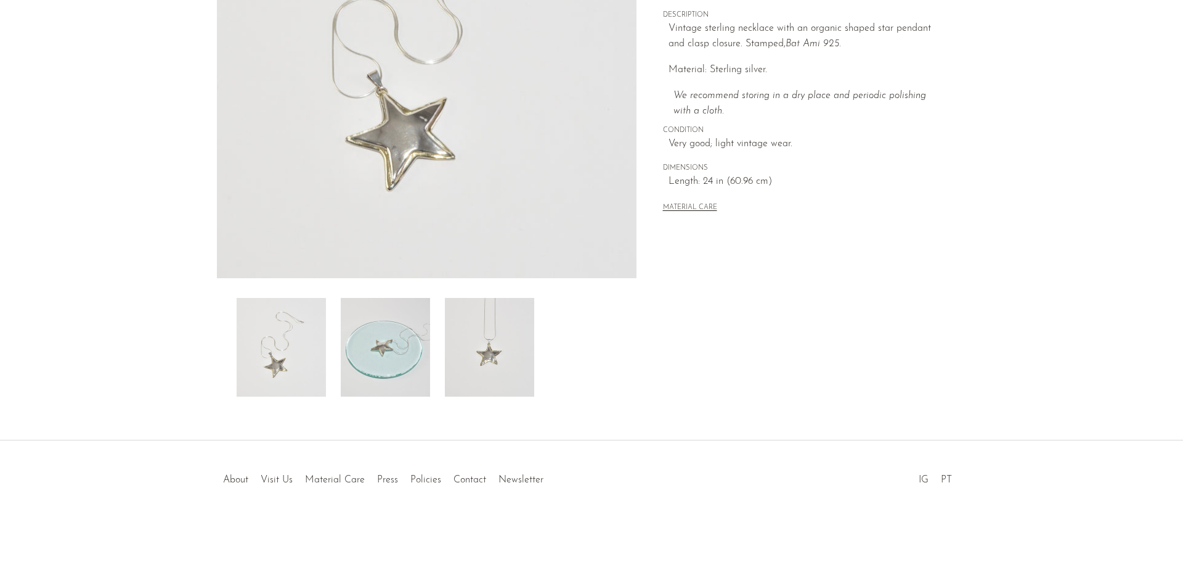
click at [543, 354] on div at bounding box center [427, 347] width 380 height 99
click at [490, 358] on img at bounding box center [489, 347] width 89 height 99
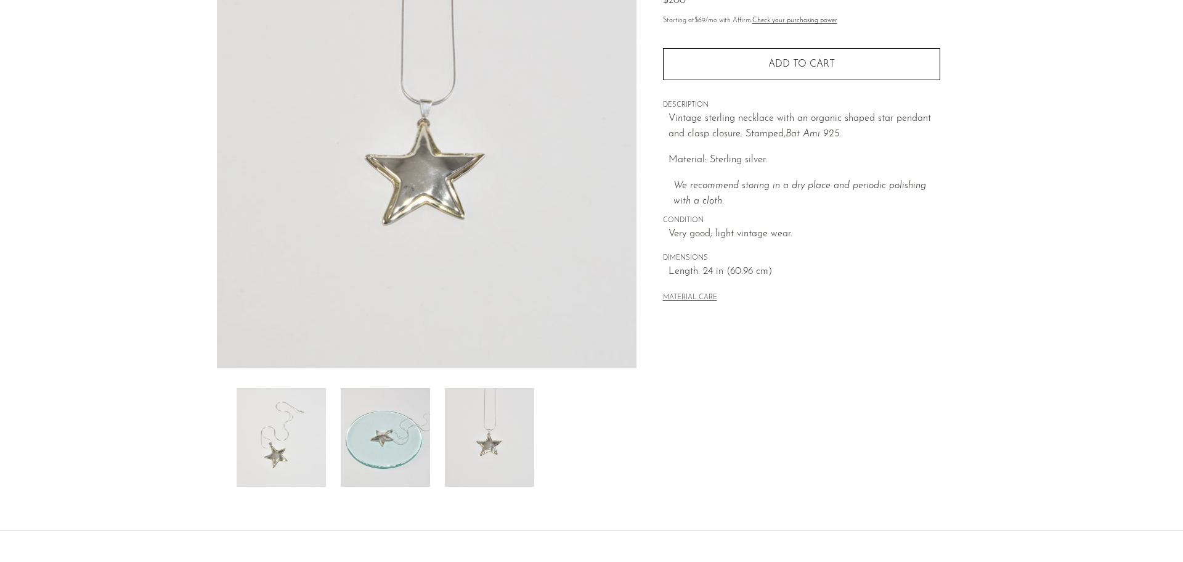
scroll to position [0, 0]
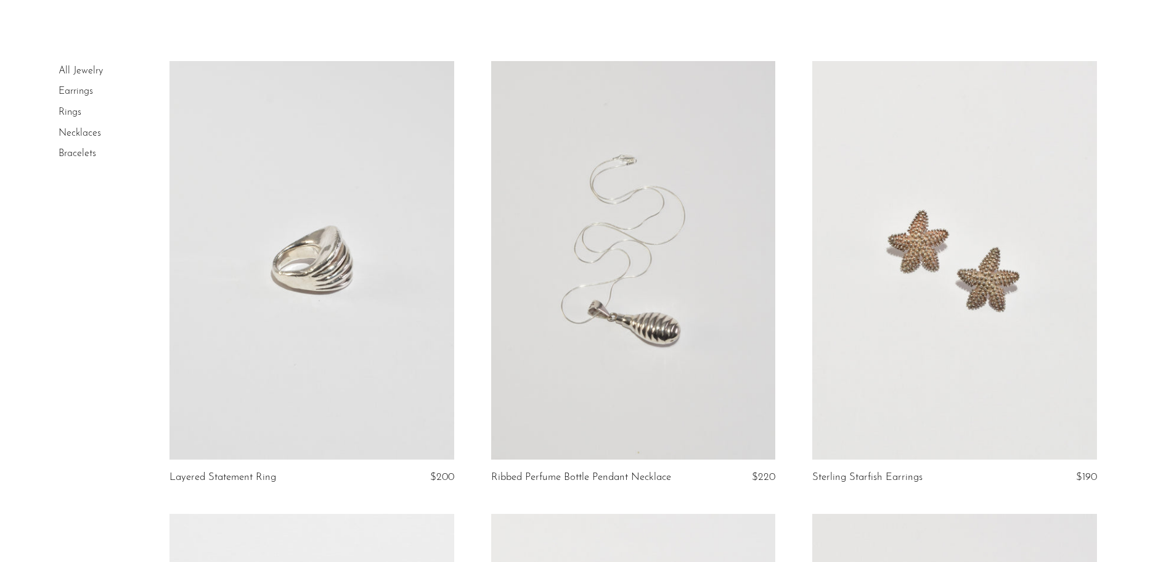
scroll to position [247, 0]
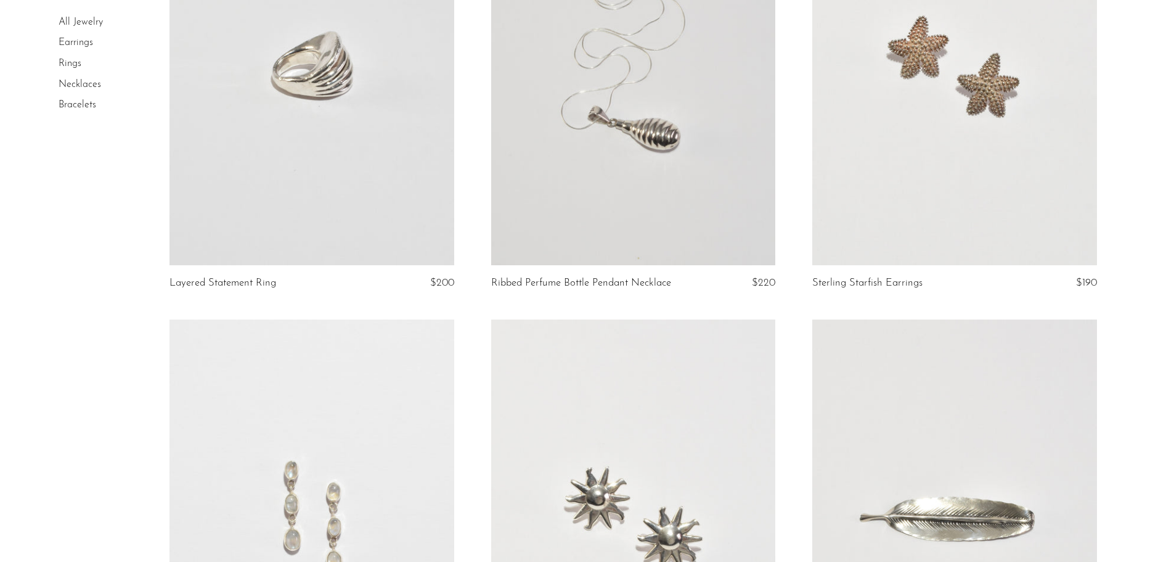
click at [255, 108] on link at bounding box center [312, 66] width 284 height 398
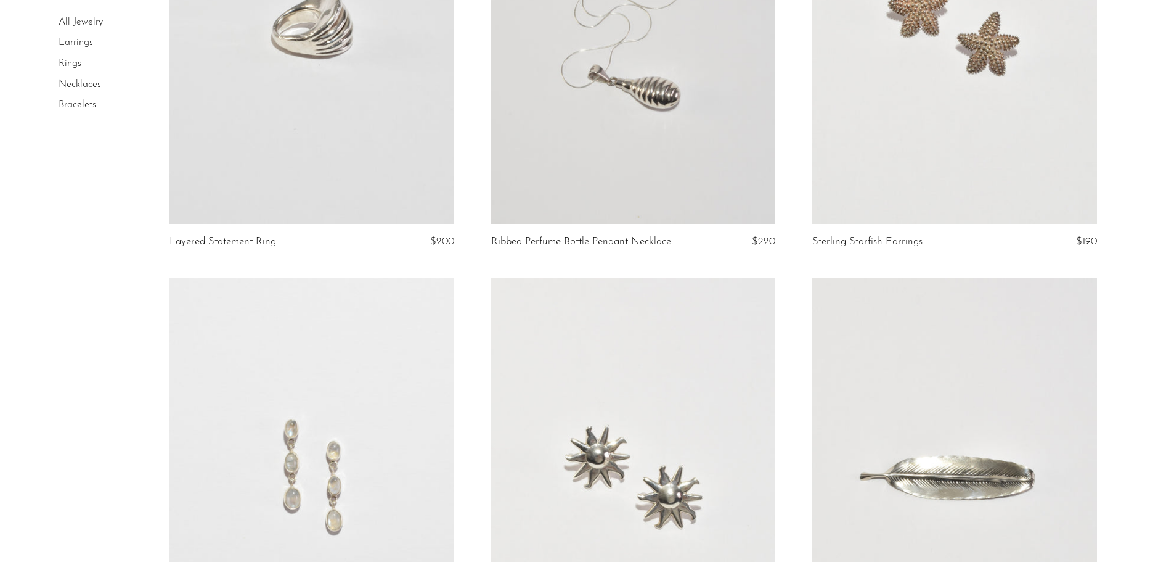
scroll to position [493, 0]
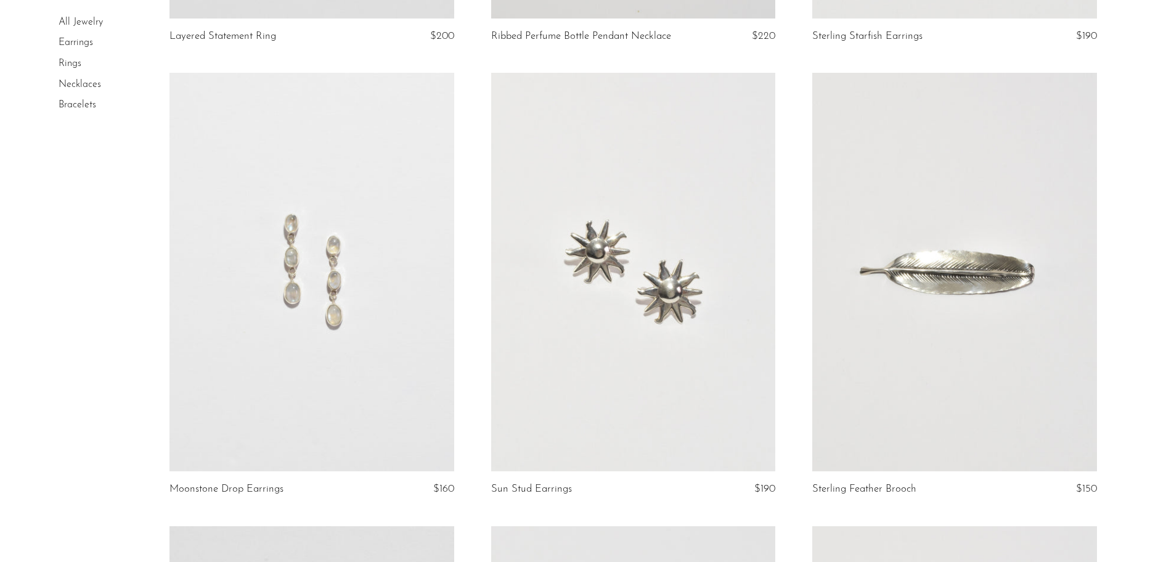
click at [580, 268] on link at bounding box center [633, 272] width 284 height 398
click at [396, 295] on link at bounding box center [312, 272] width 284 height 398
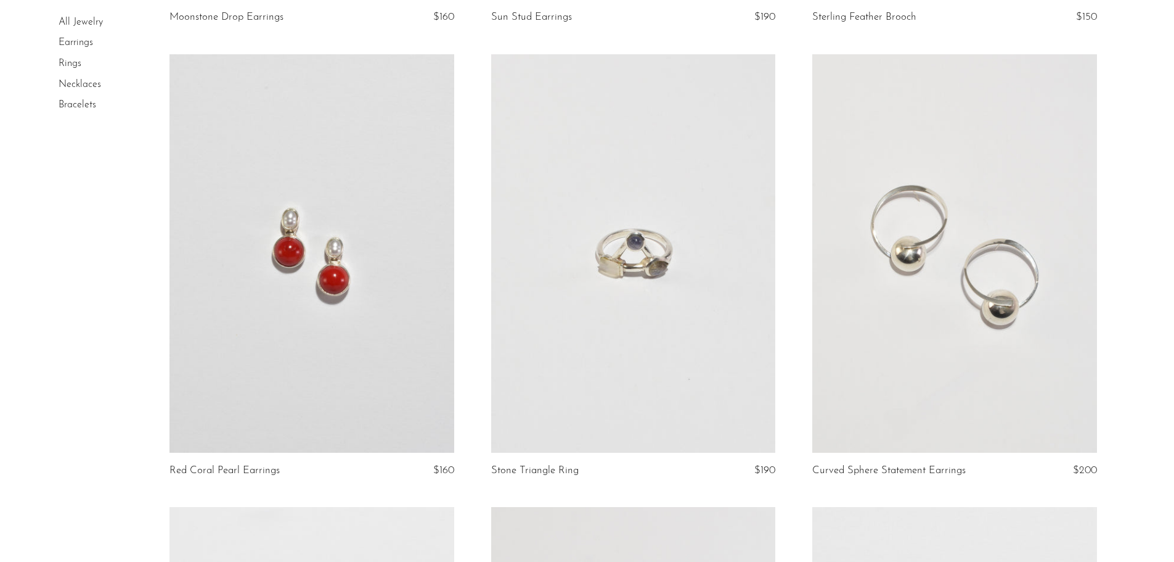
scroll to position [986, 0]
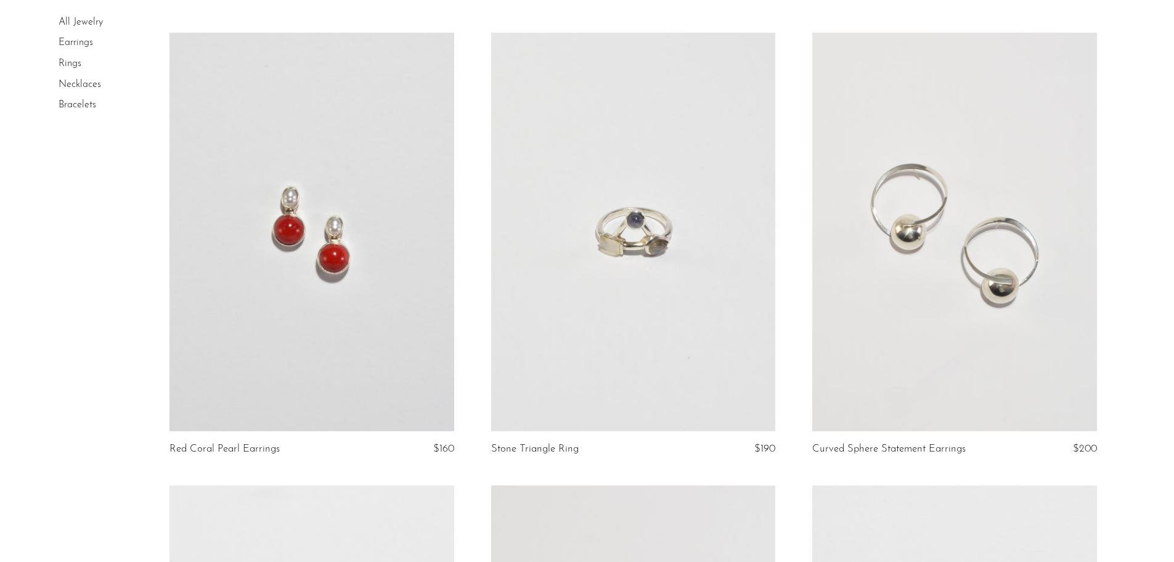
click at [347, 292] on link at bounding box center [312, 232] width 284 height 398
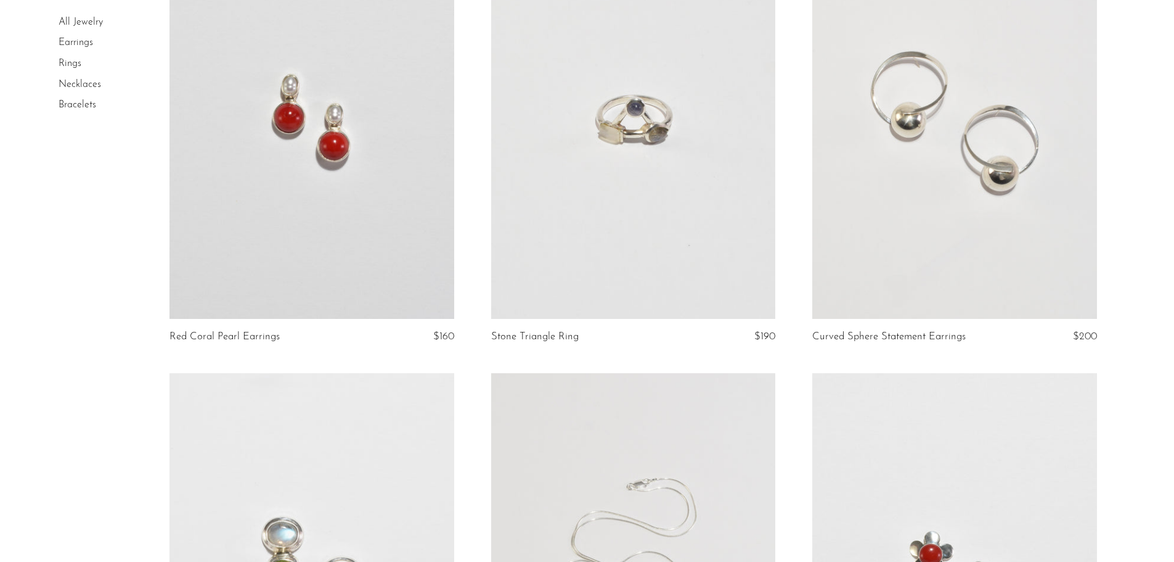
scroll to position [1101, 0]
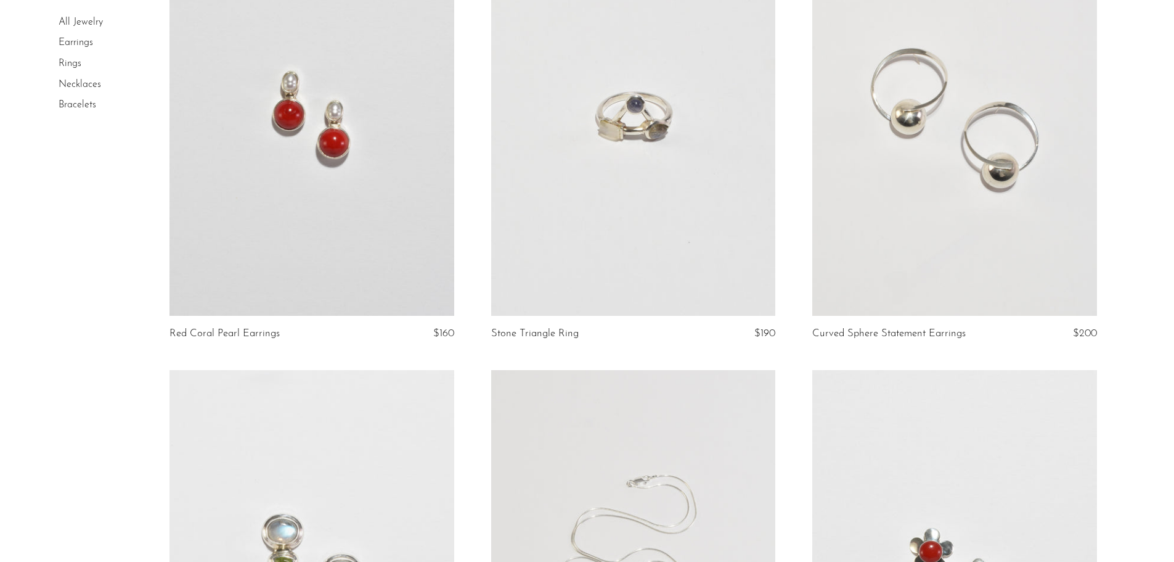
click at [962, 266] on link at bounding box center [954, 116] width 284 height 398
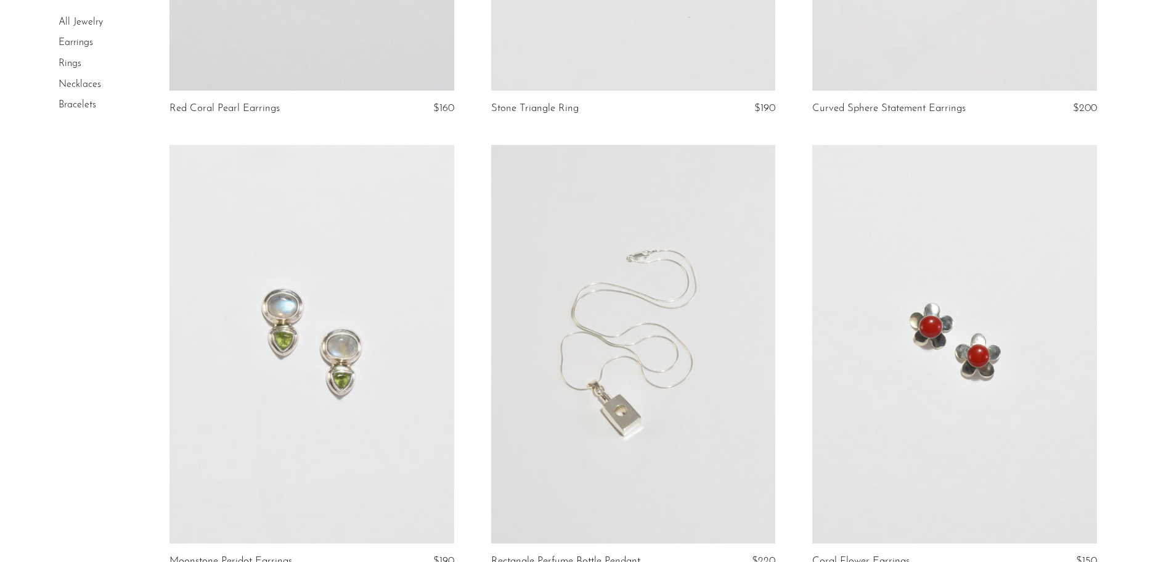
scroll to position [1341, 0]
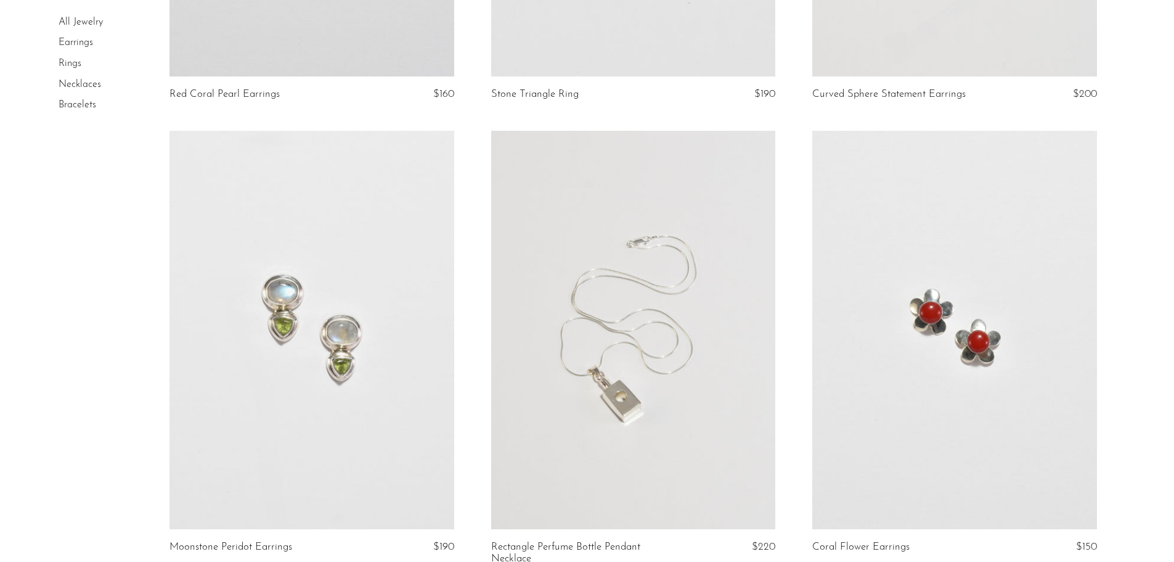
click at [314, 294] on link at bounding box center [312, 330] width 284 height 398
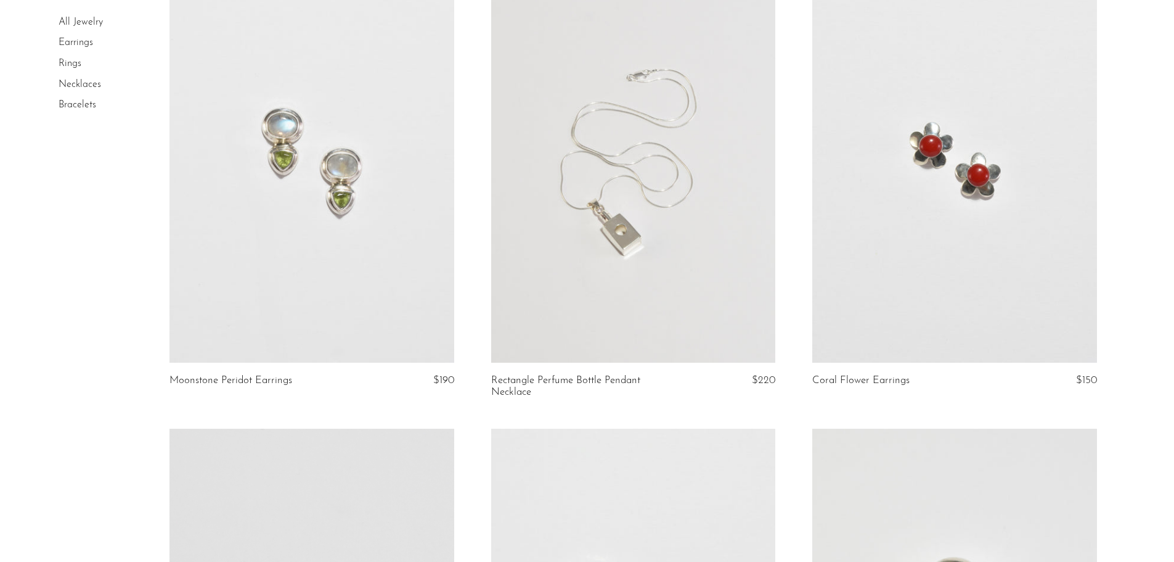
scroll to position [1518, 0]
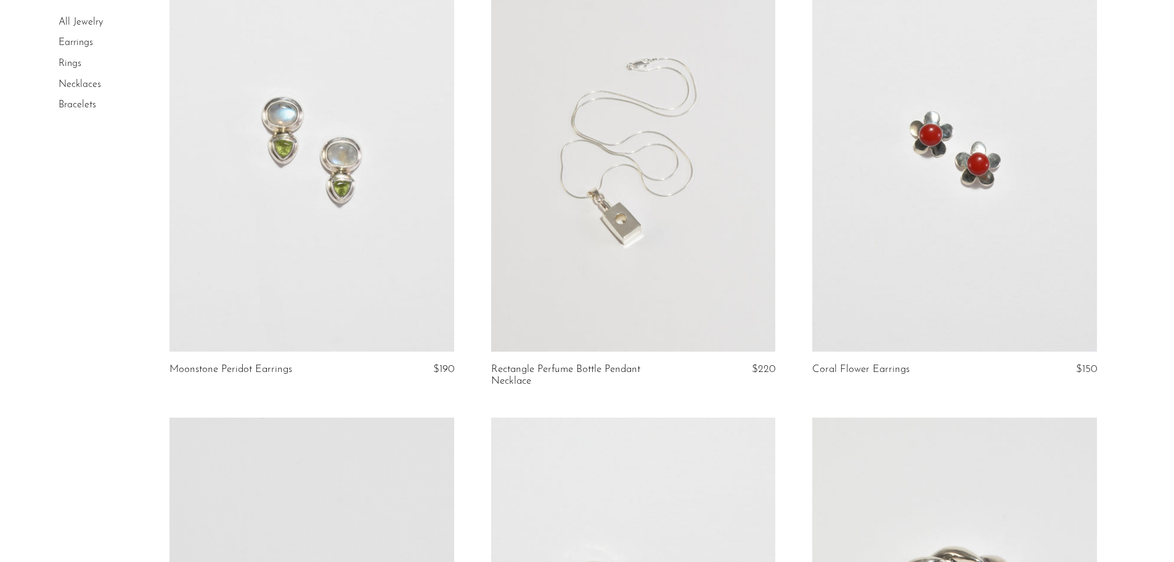
click at [676, 263] on link at bounding box center [633, 152] width 284 height 398
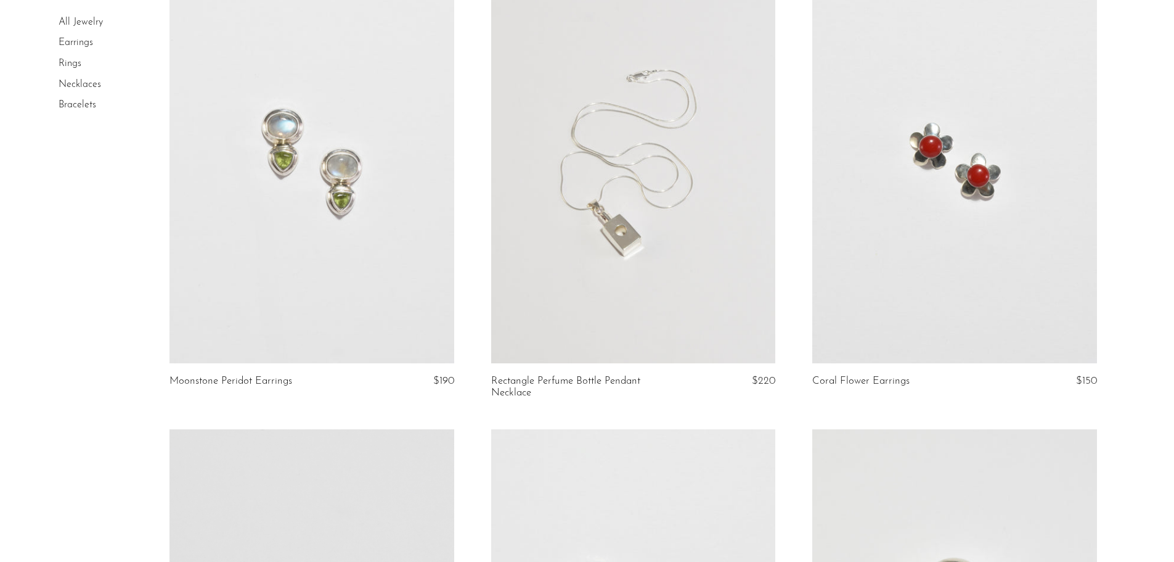
click at [1005, 162] on link at bounding box center [954, 164] width 284 height 398
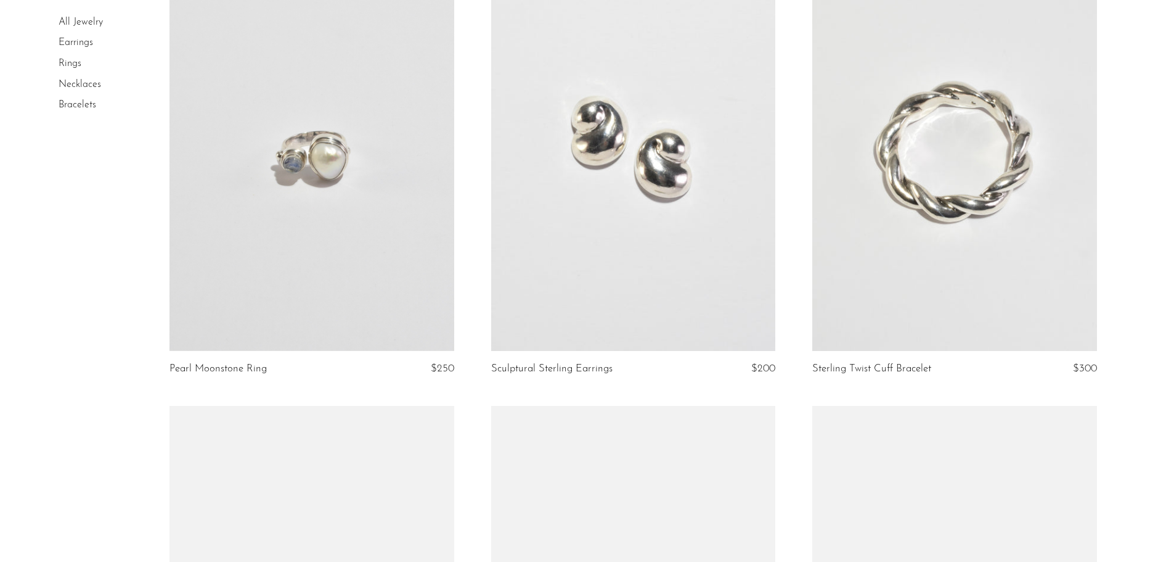
scroll to position [1988, 0]
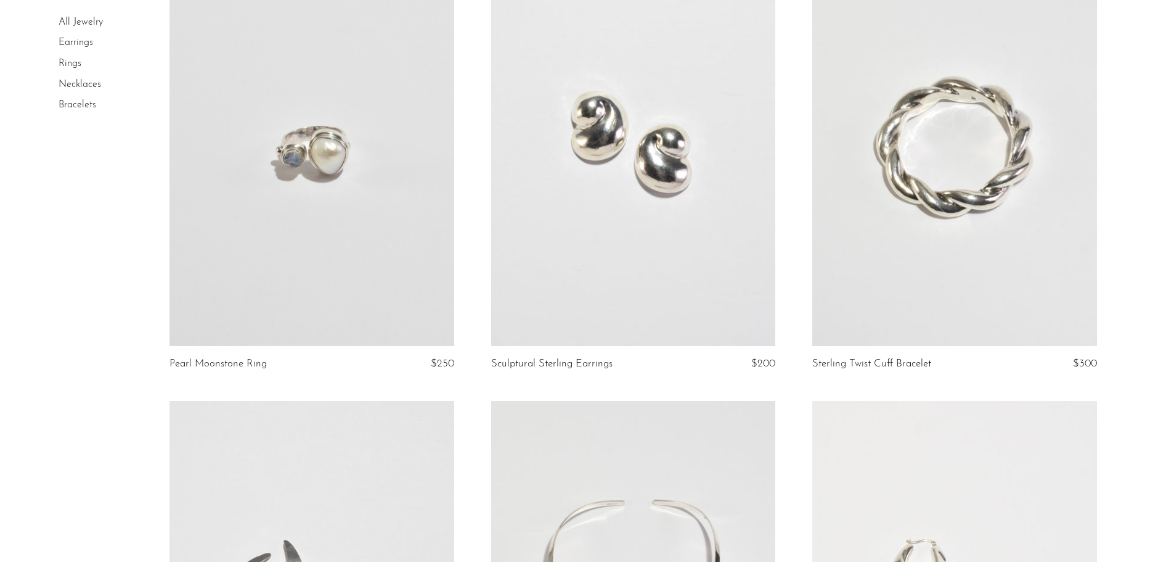
click at [626, 232] on link at bounding box center [633, 147] width 284 height 398
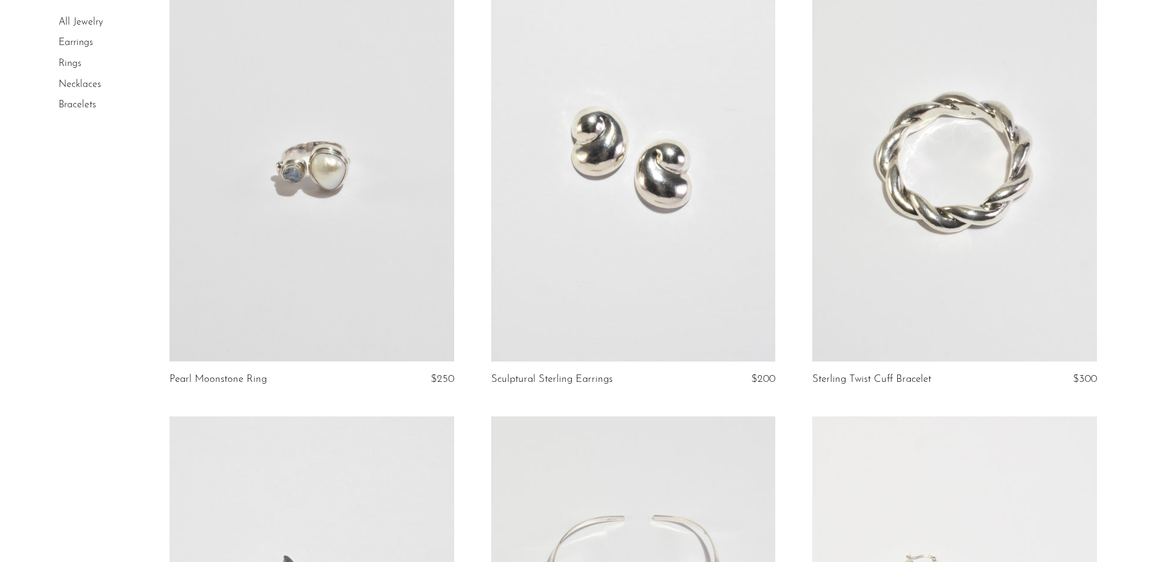
click at [954, 170] on link at bounding box center [954, 162] width 284 height 398
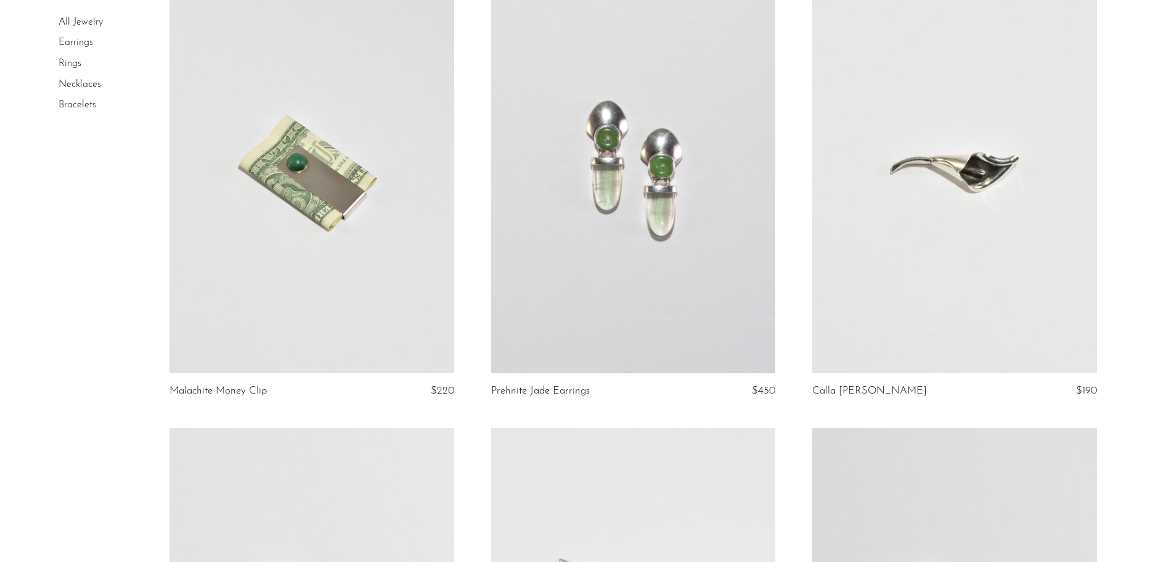
scroll to position [2882, 0]
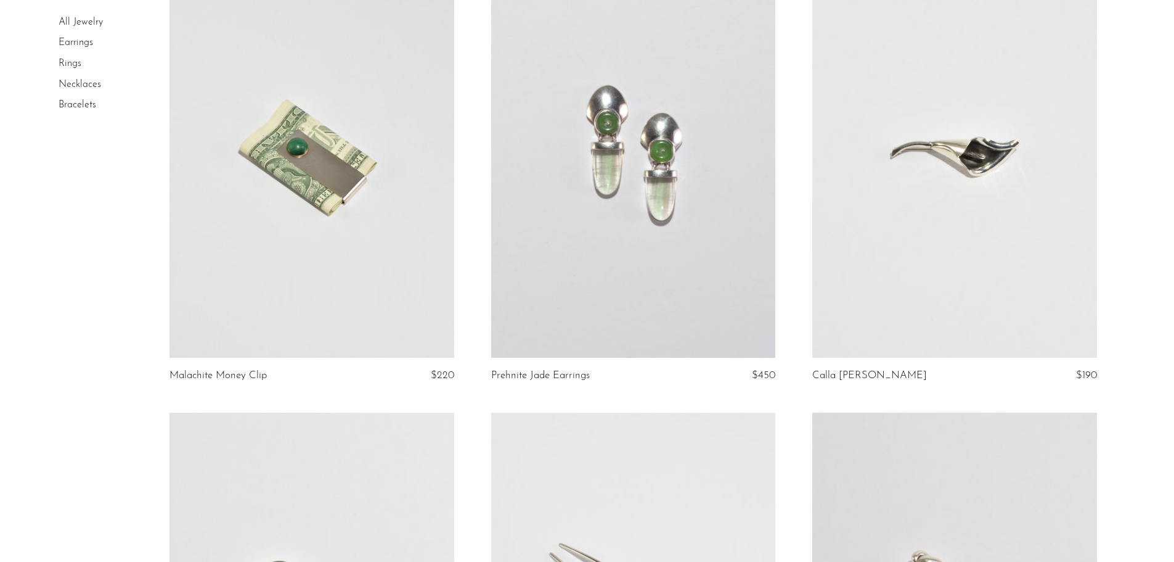
click at [637, 214] on link at bounding box center [633, 158] width 284 height 398
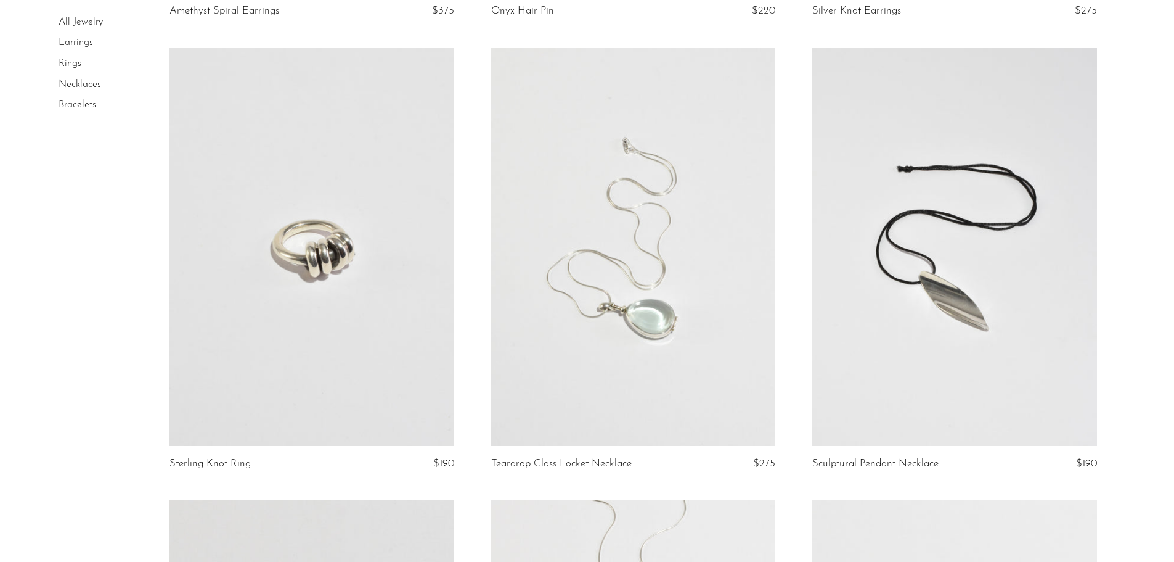
scroll to position [3721, 0]
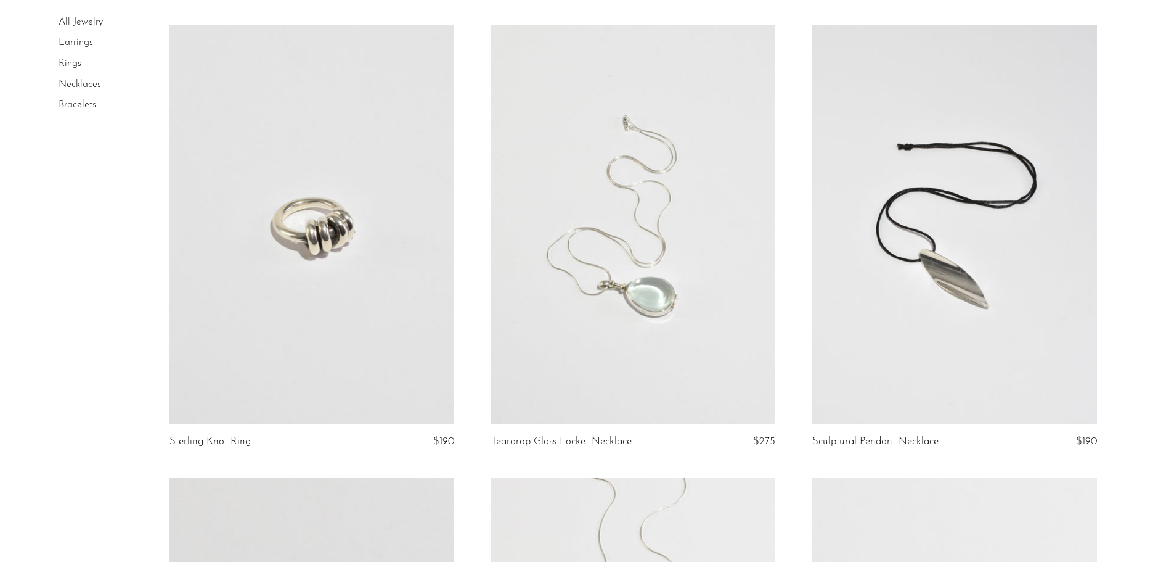
click at [341, 310] on link at bounding box center [312, 224] width 284 height 398
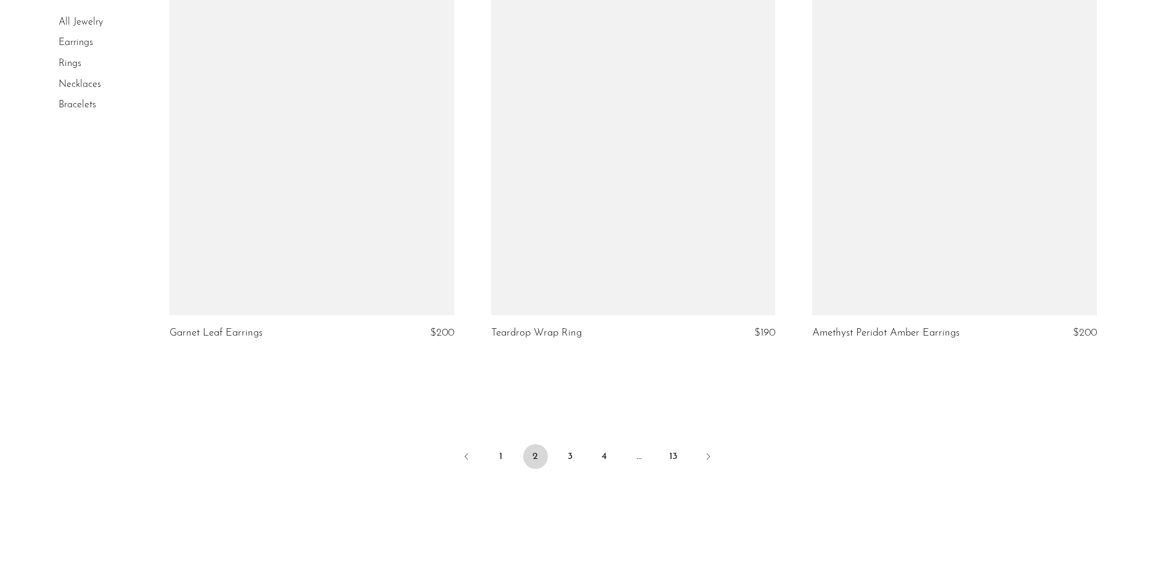
scroll to position [5282, 0]
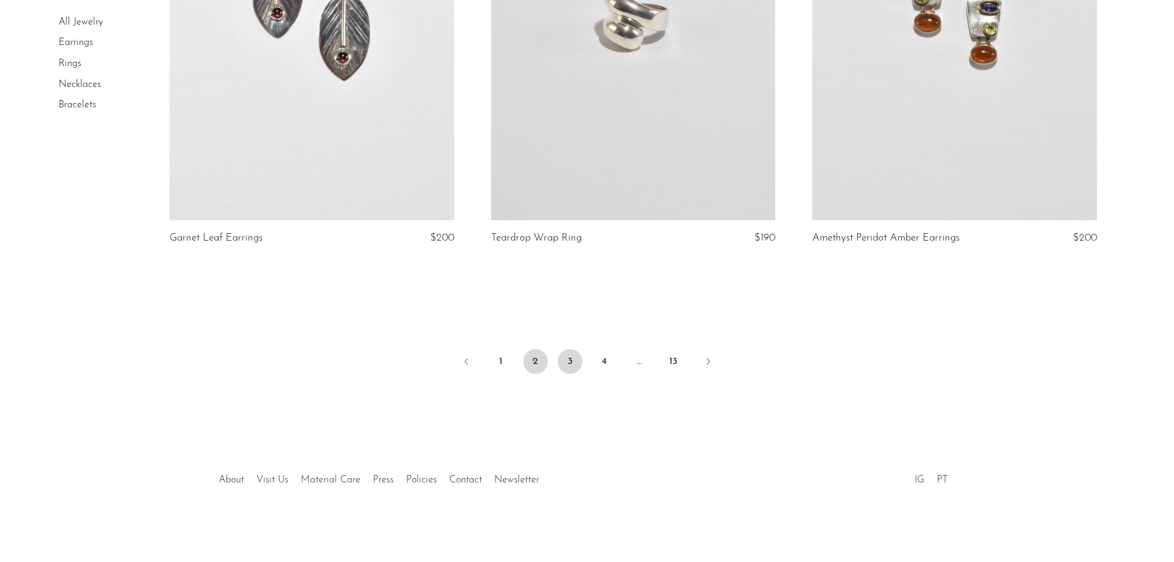
click at [579, 366] on link "3" at bounding box center [570, 361] width 25 height 25
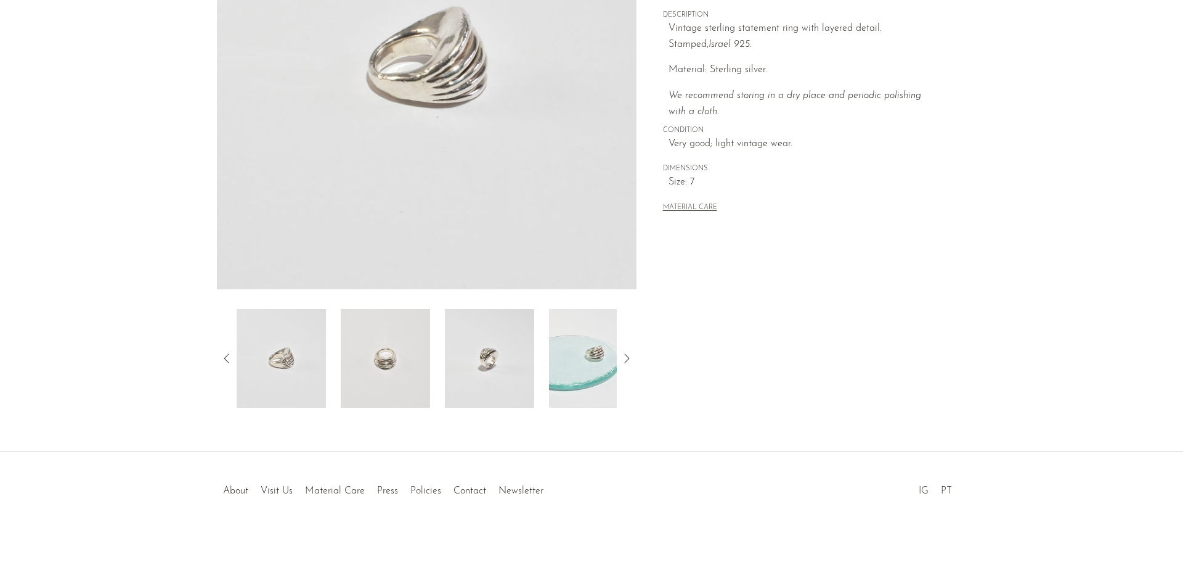
scroll to position [241, 0]
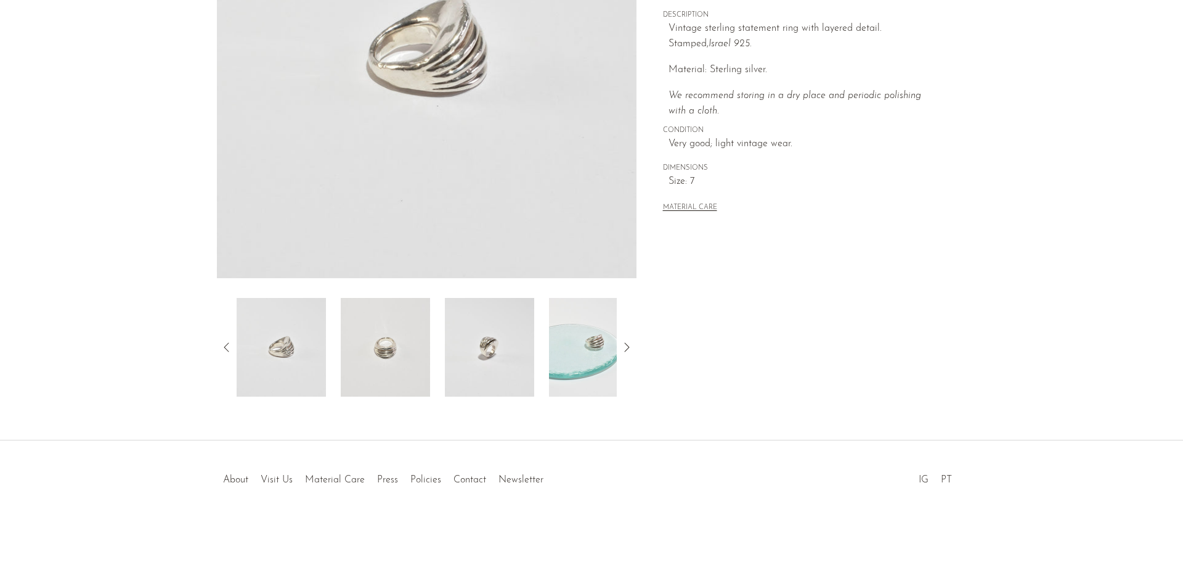
click at [457, 354] on img at bounding box center [489, 347] width 89 height 99
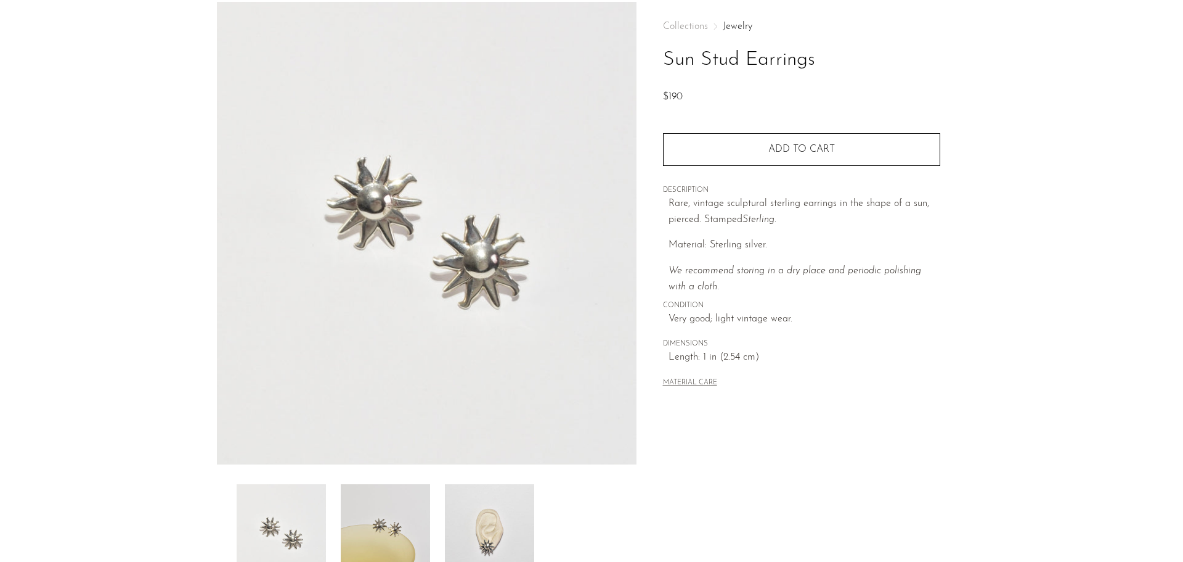
scroll to position [241, 0]
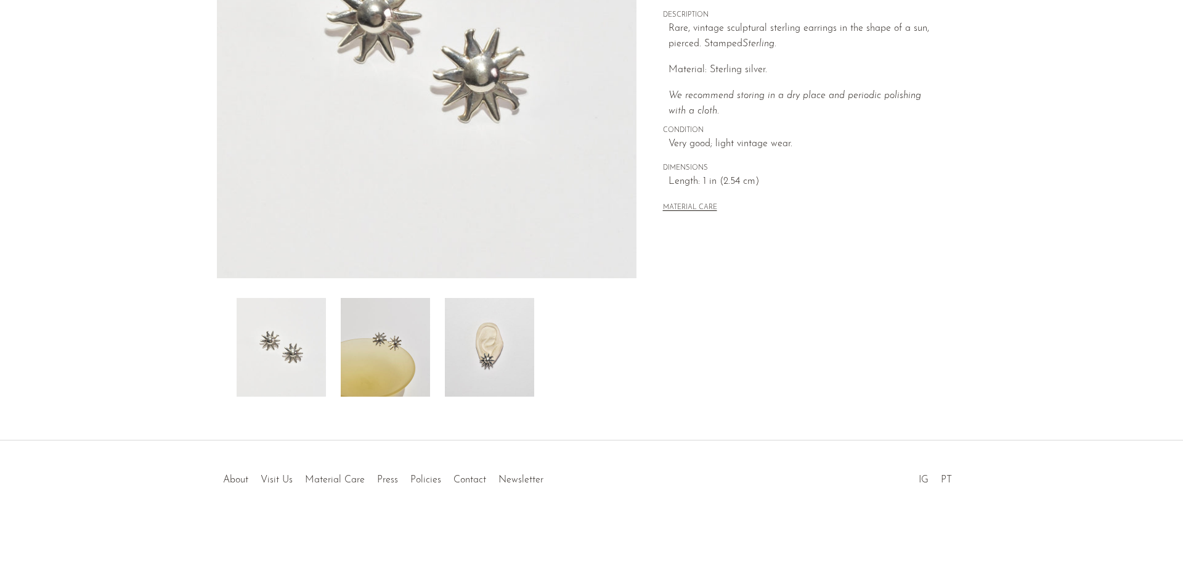
click at [460, 358] on img at bounding box center [489, 347] width 89 height 99
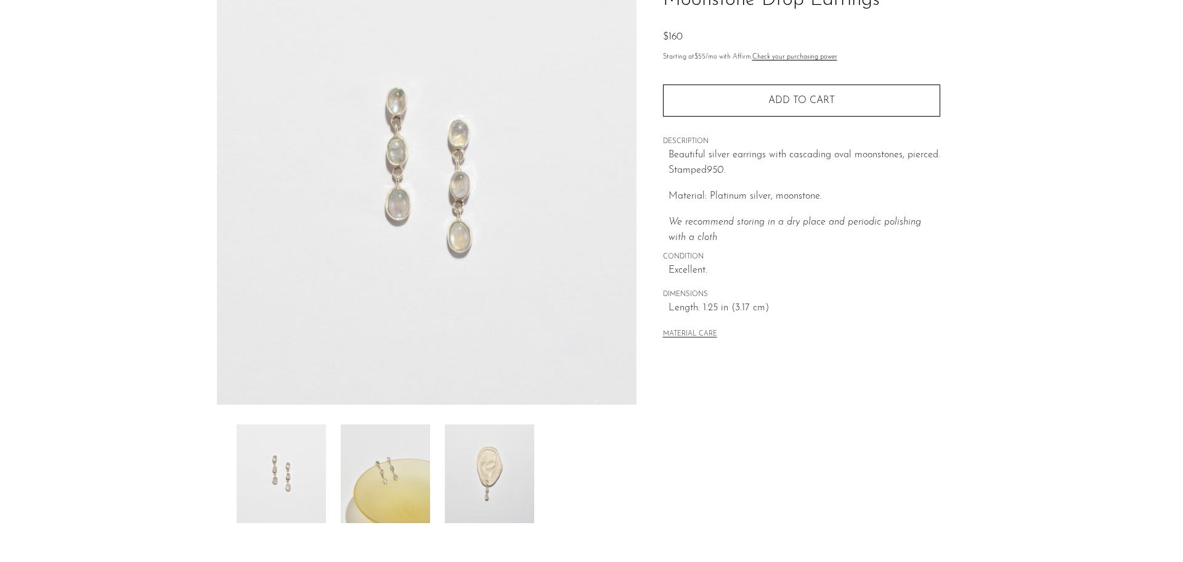
scroll to position [123, 0]
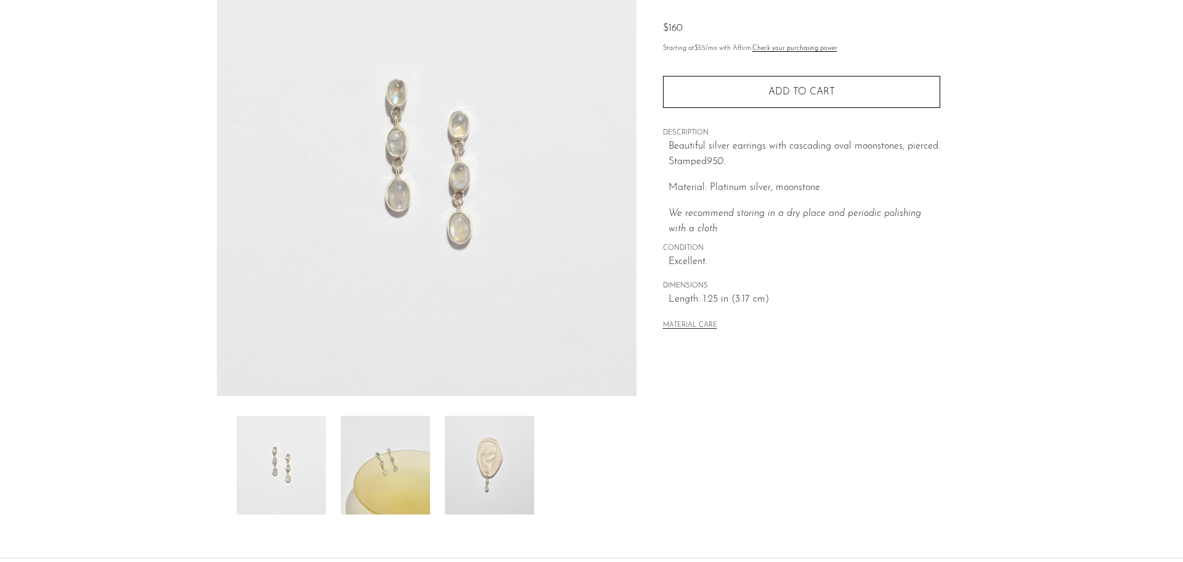
click at [476, 478] on img at bounding box center [489, 464] width 89 height 99
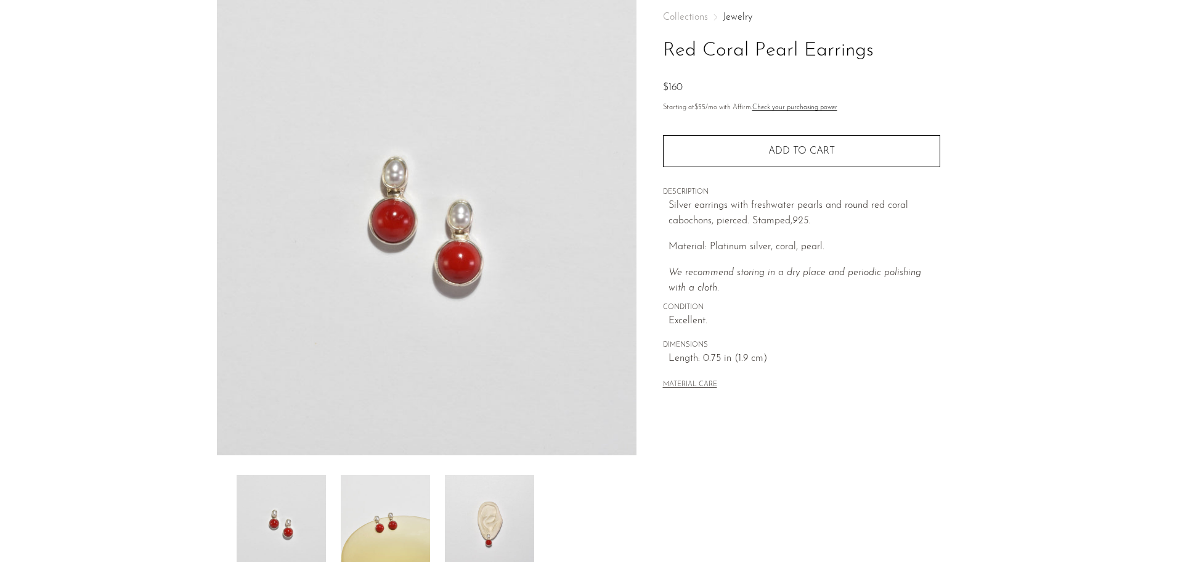
scroll to position [185, 0]
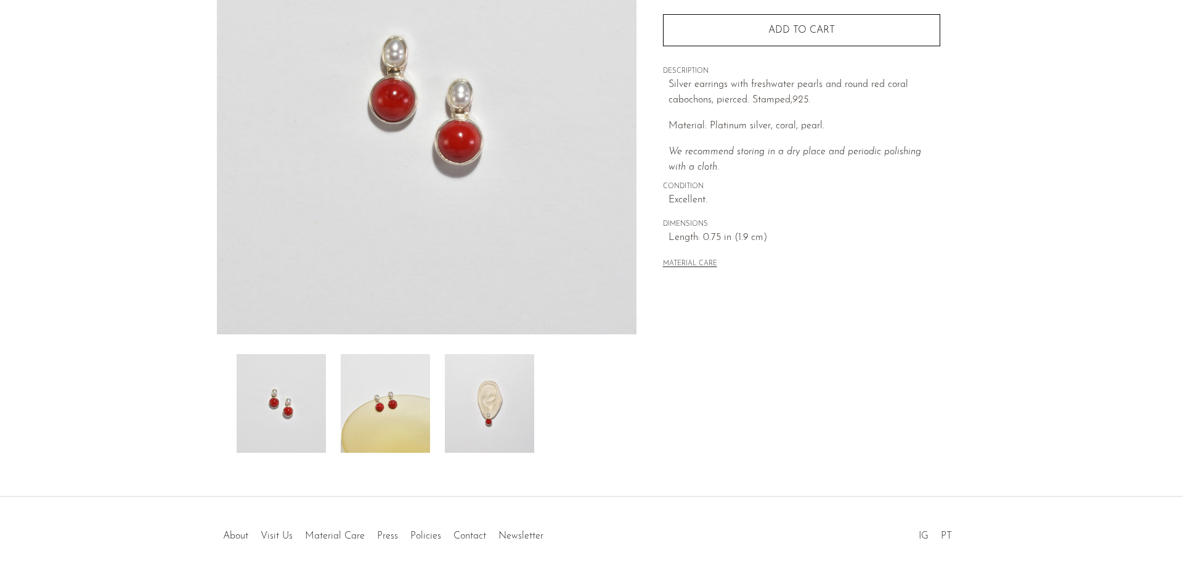
click at [474, 408] on img at bounding box center [489, 403] width 89 height 99
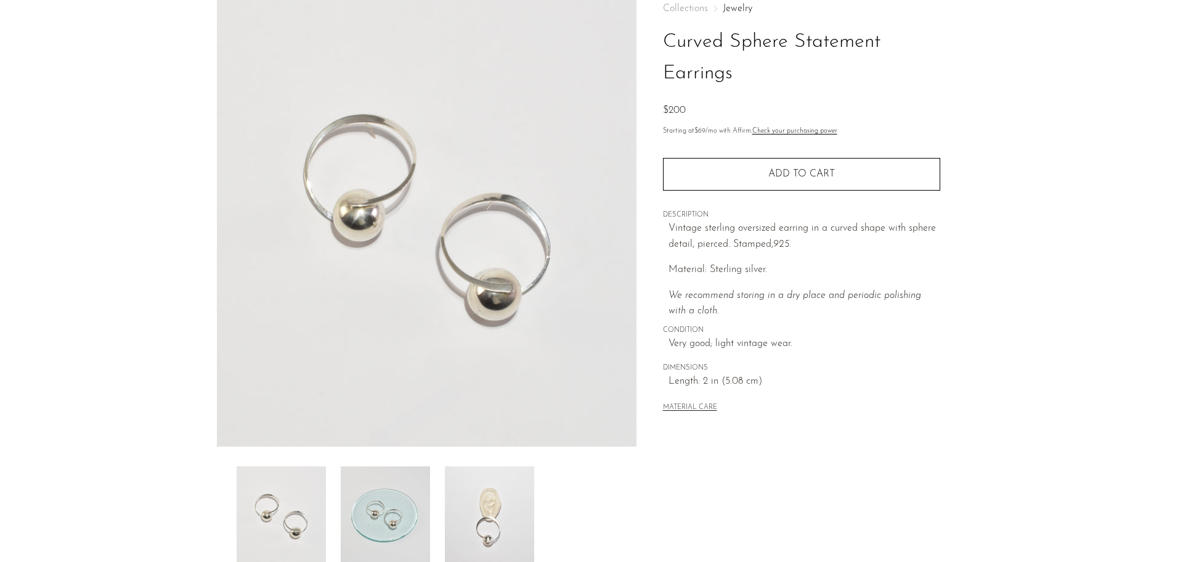
scroll to position [185, 0]
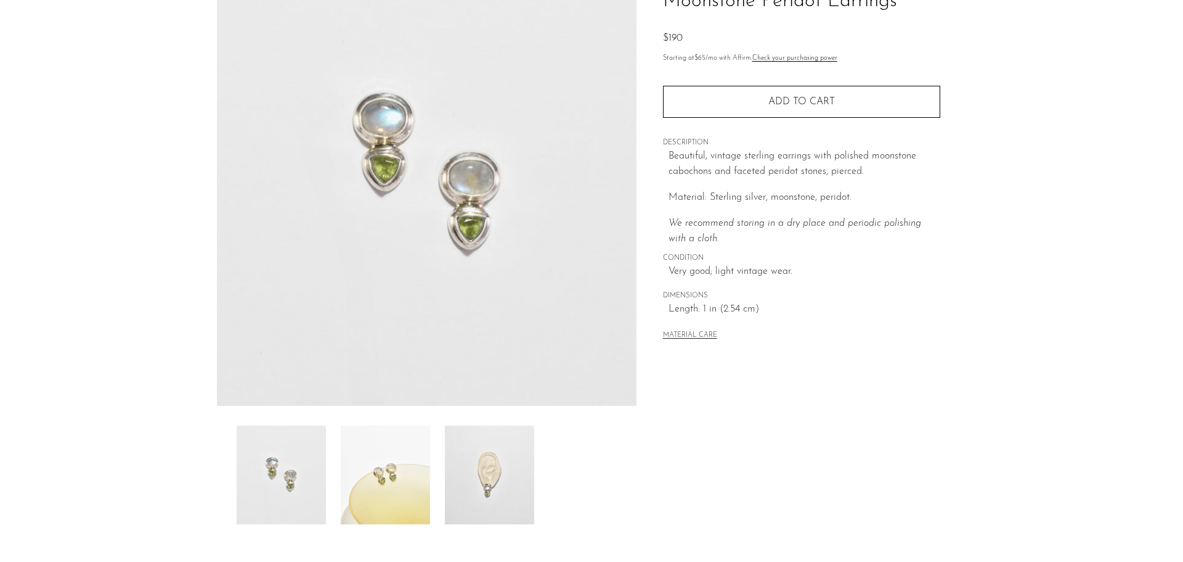
scroll to position [123, 0]
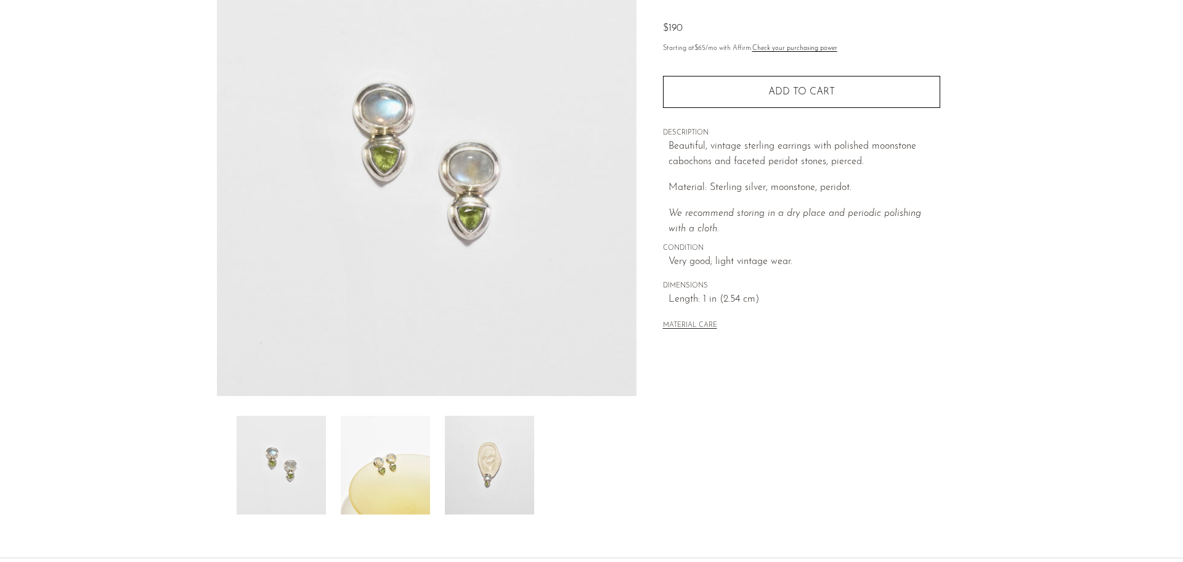
click at [459, 469] on img at bounding box center [489, 464] width 89 height 99
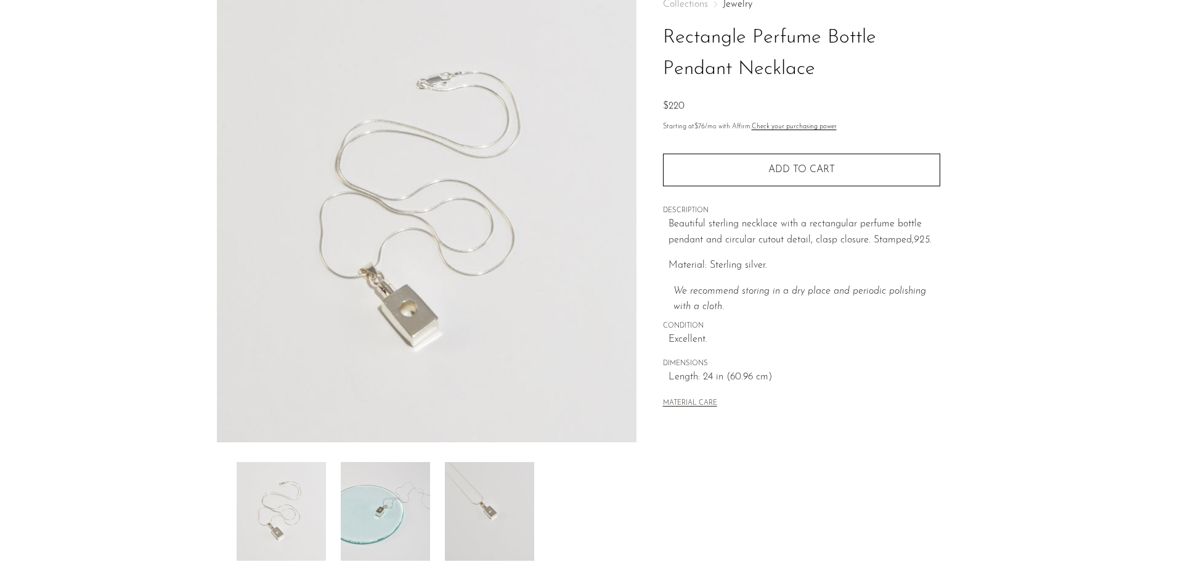
scroll to position [241, 0]
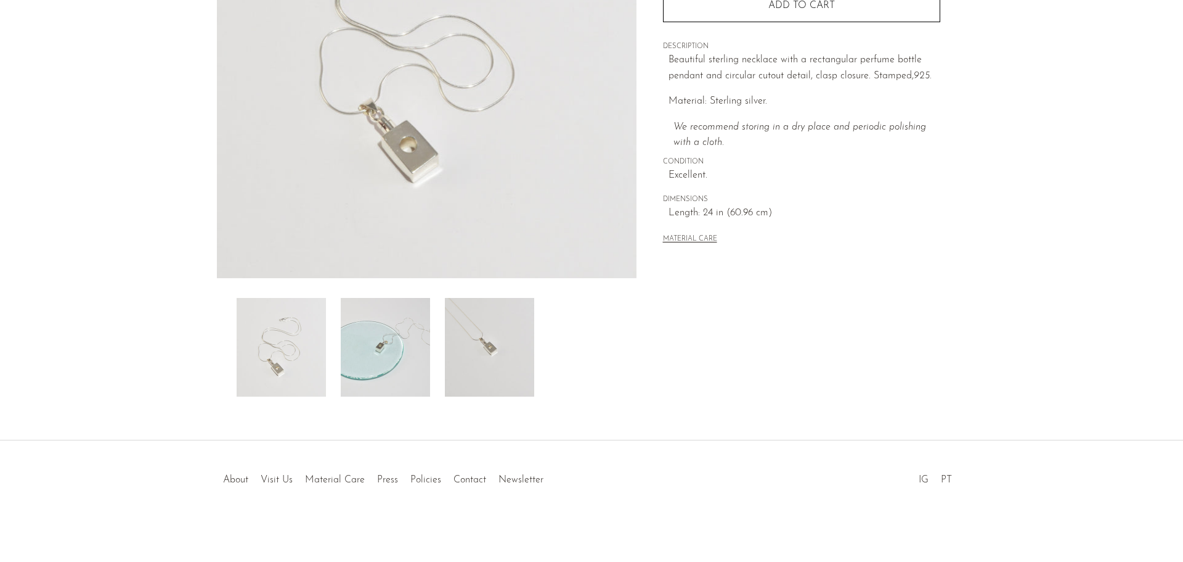
click at [495, 360] on img at bounding box center [489, 347] width 89 height 99
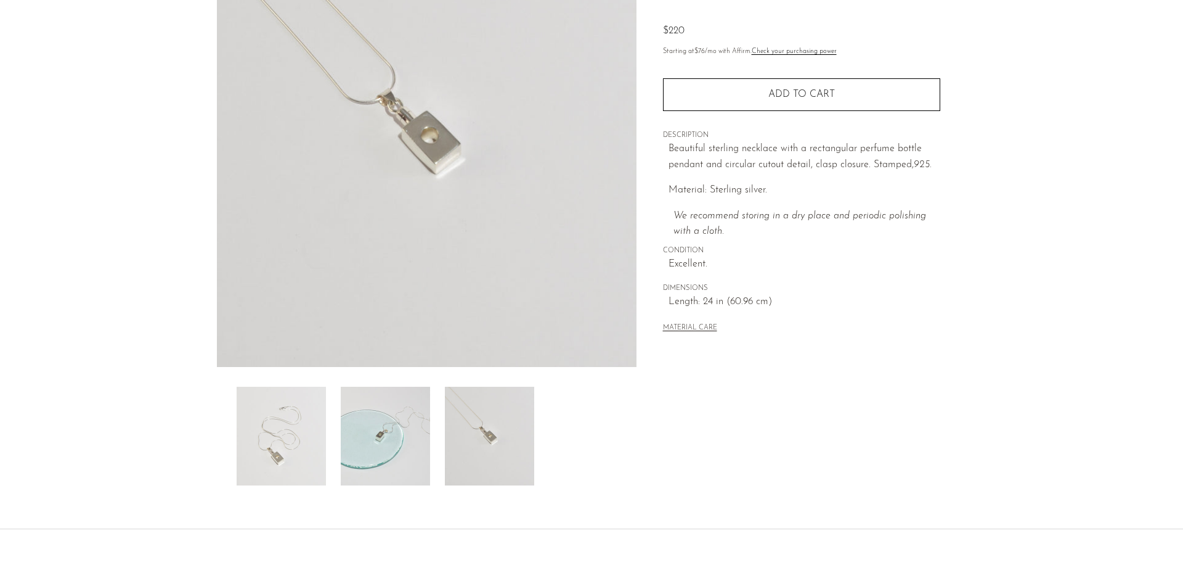
scroll to position [56, 0]
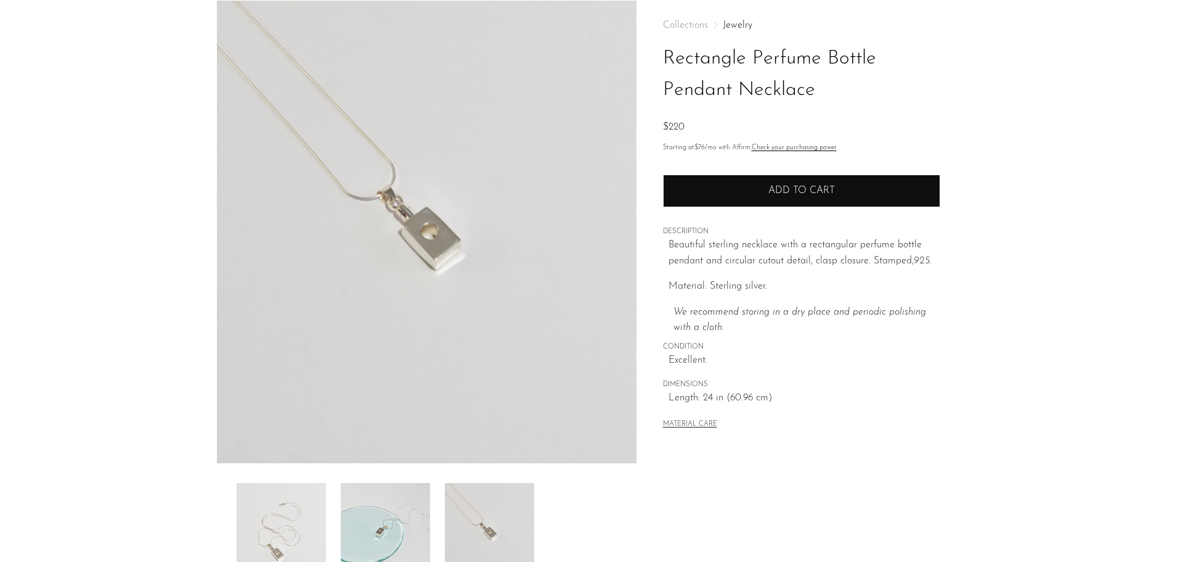
click at [748, 192] on button "Add to cart" at bounding box center [801, 190] width 277 height 32
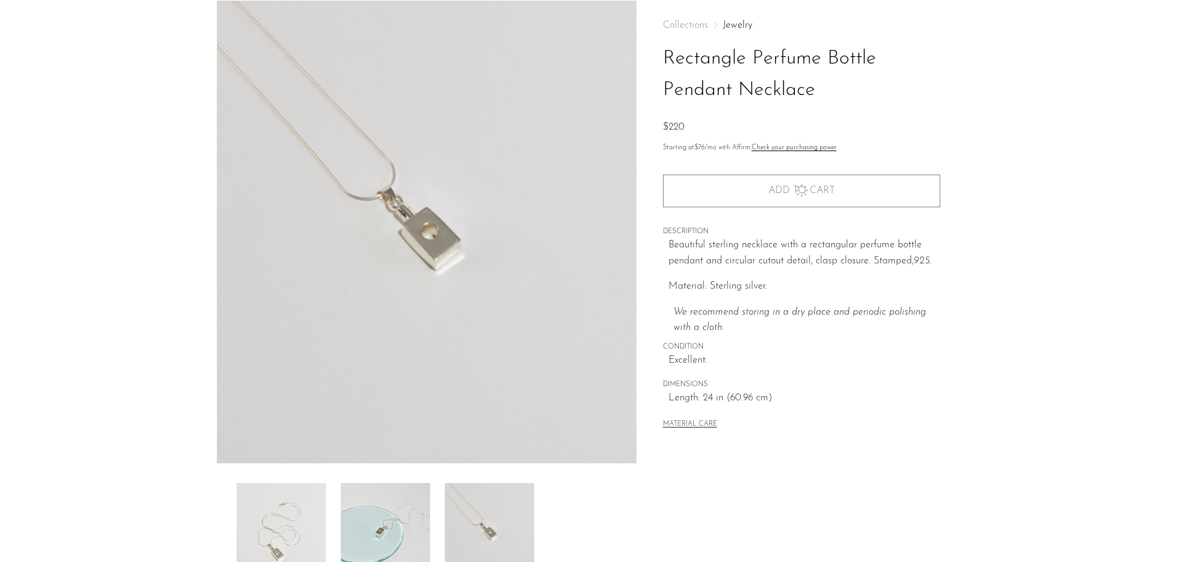
click at [393, 523] on img at bounding box center [385, 532] width 89 height 99
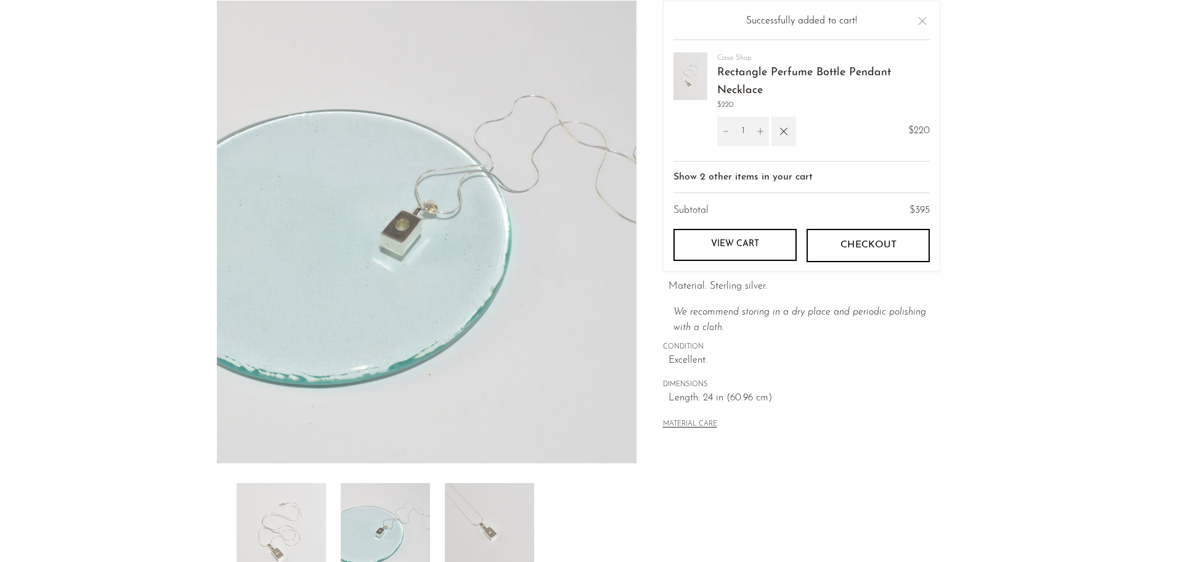
click at [460, 513] on img at bounding box center [489, 532] width 89 height 99
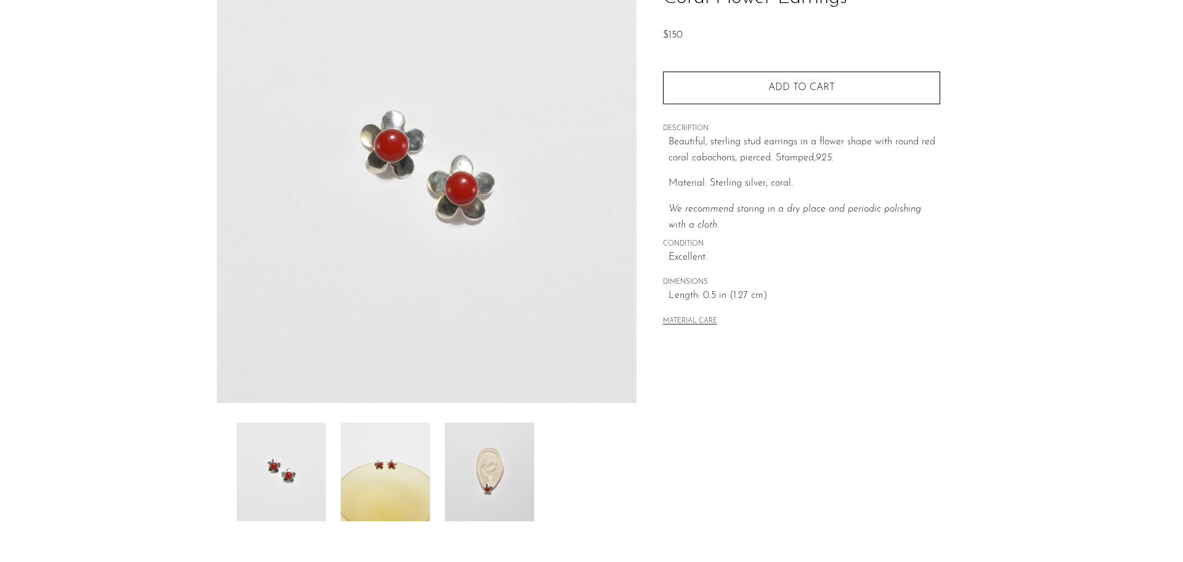
scroll to position [123, 0]
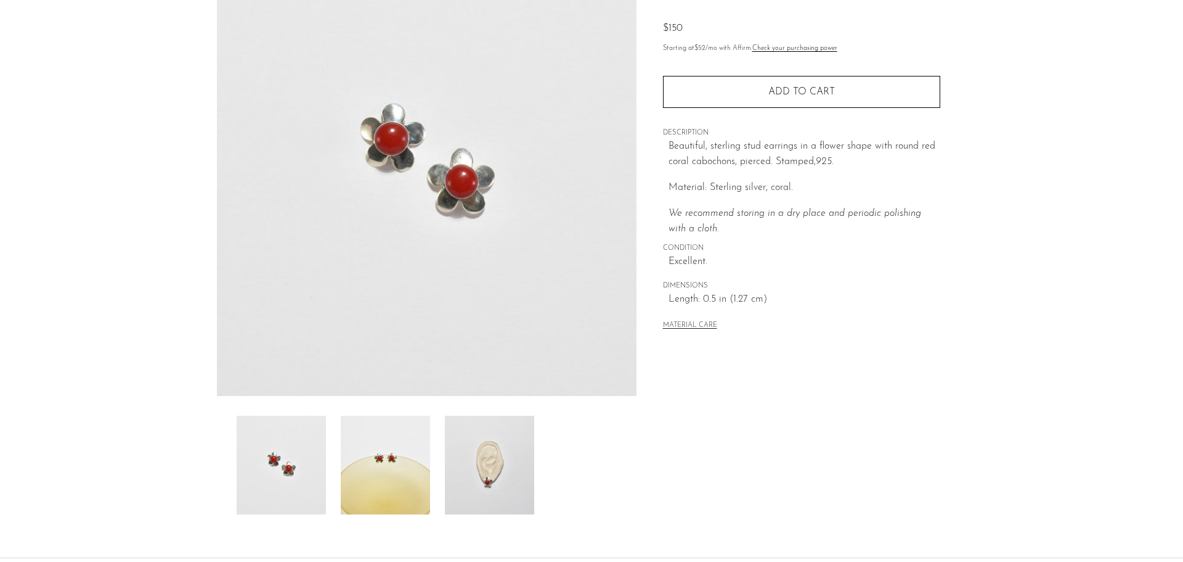
click at [468, 473] on img at bounding box center [489, 464] width 89 height 99
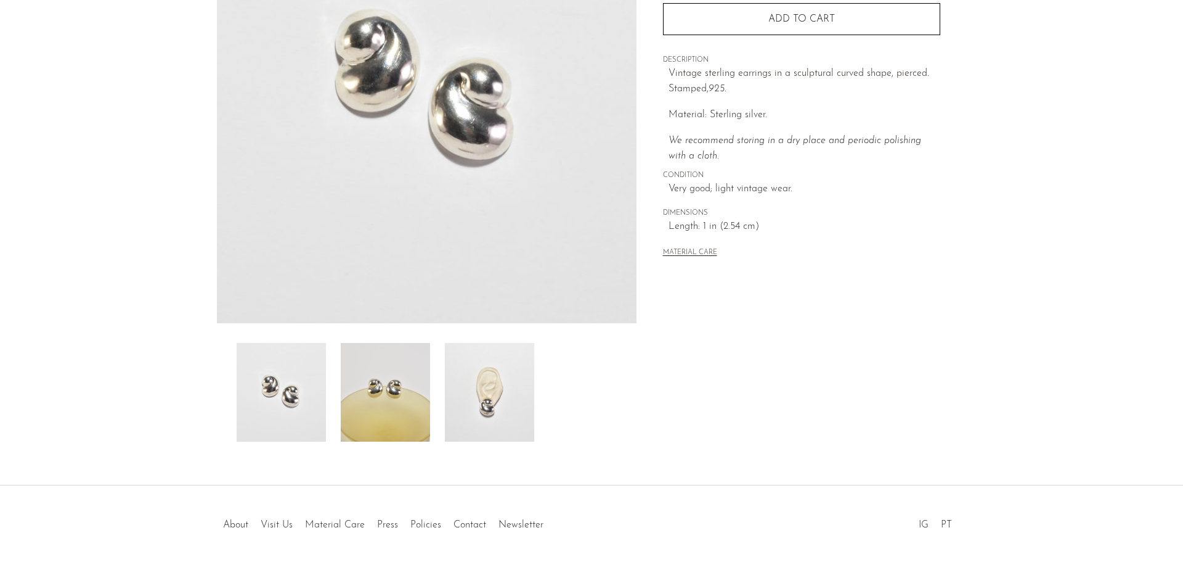
scroll to position [241, 0]
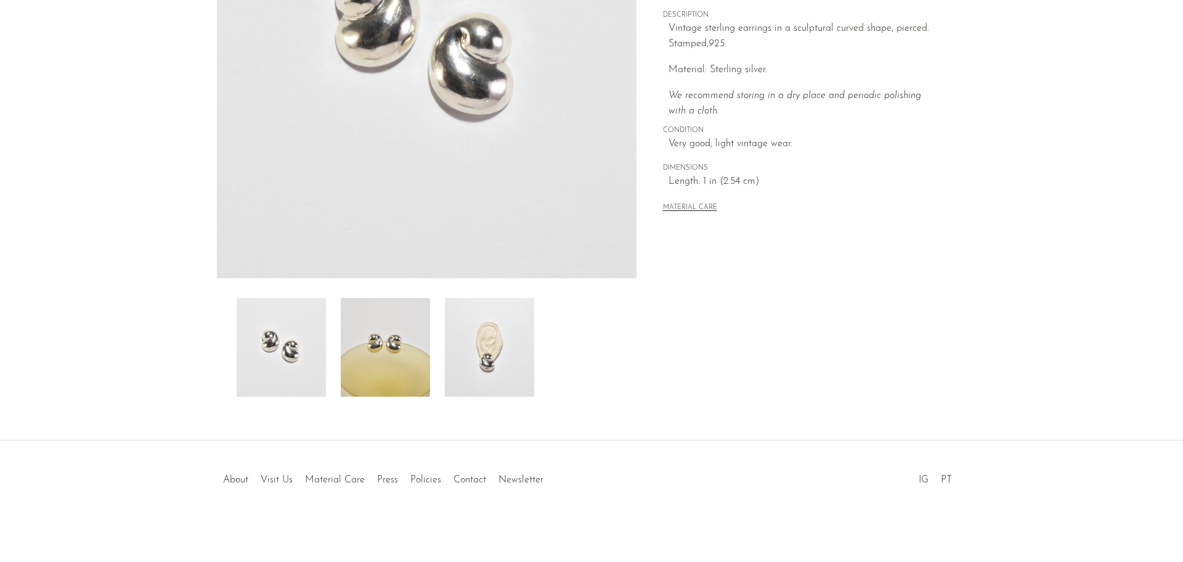
click at [489, 343] on img at bounding box center [489, 347] width 89 height 99
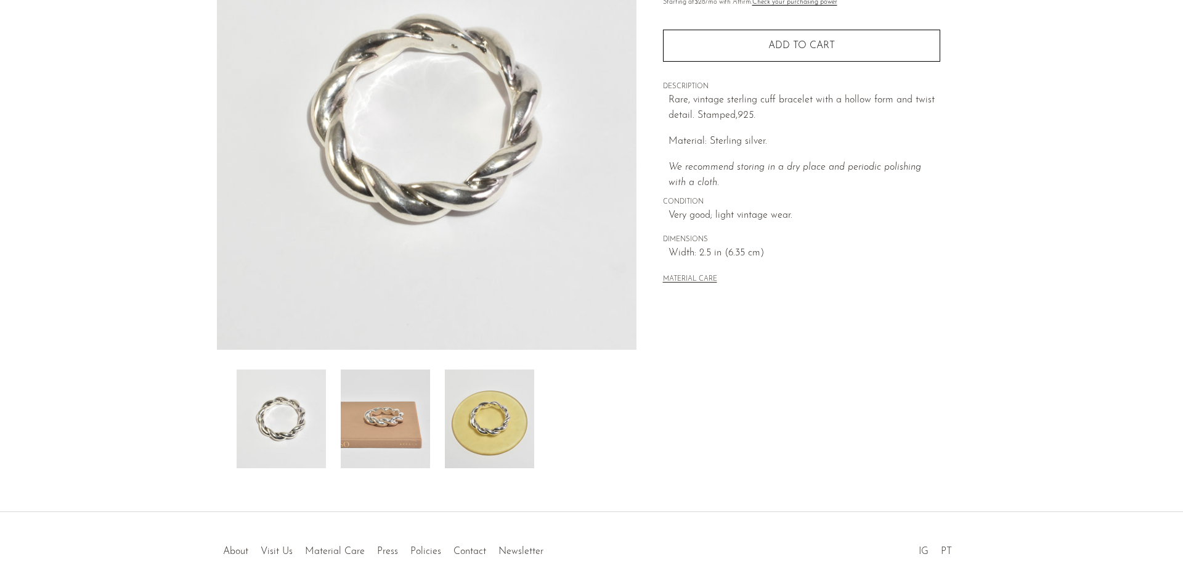
scroll to position [185, 0]
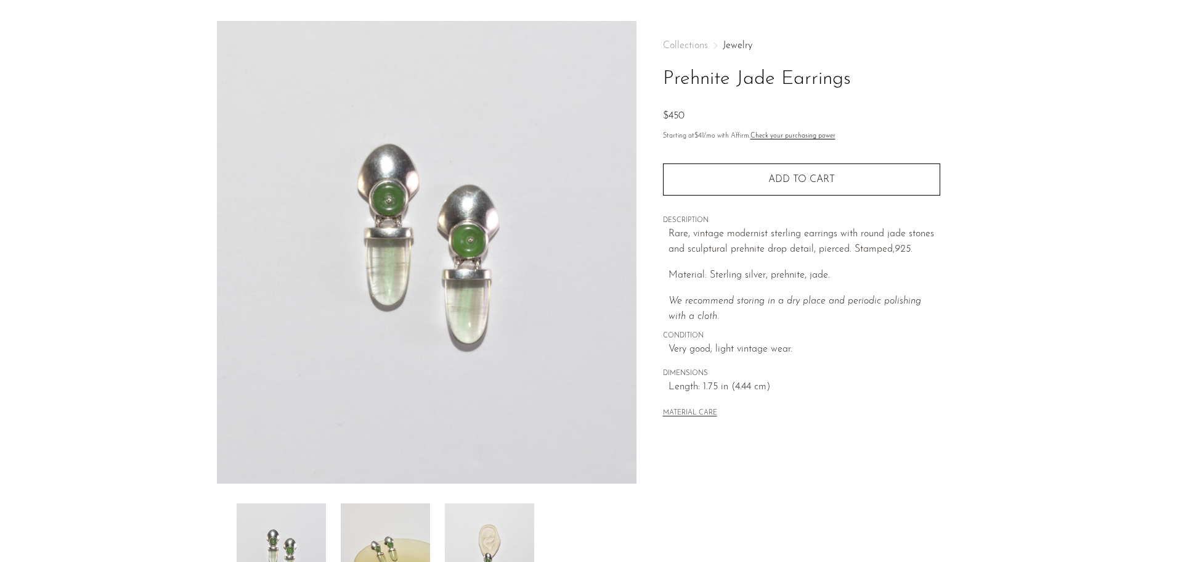
scroll to position [62, 0]
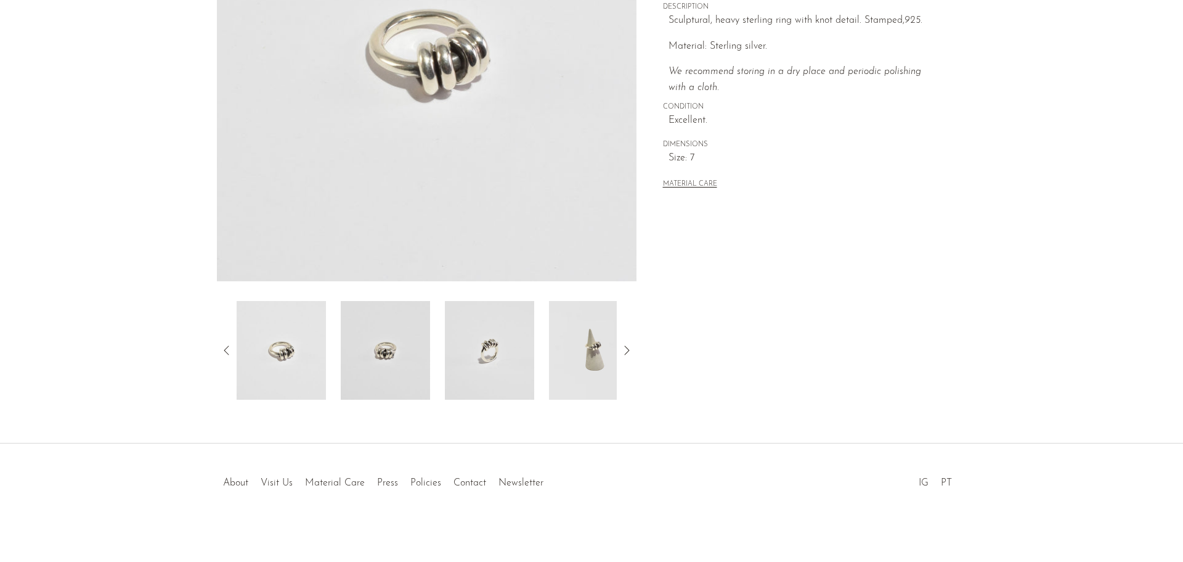
scroll to position [241, 0]
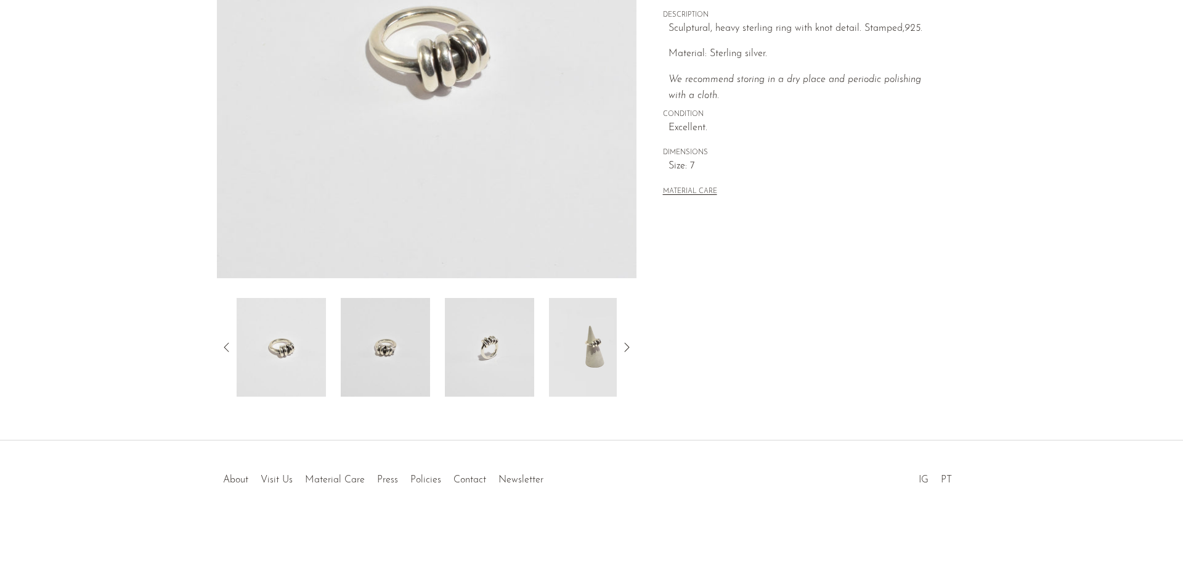
click at [474, 344] on img at bounding box center [489, 347] width 89 height 99
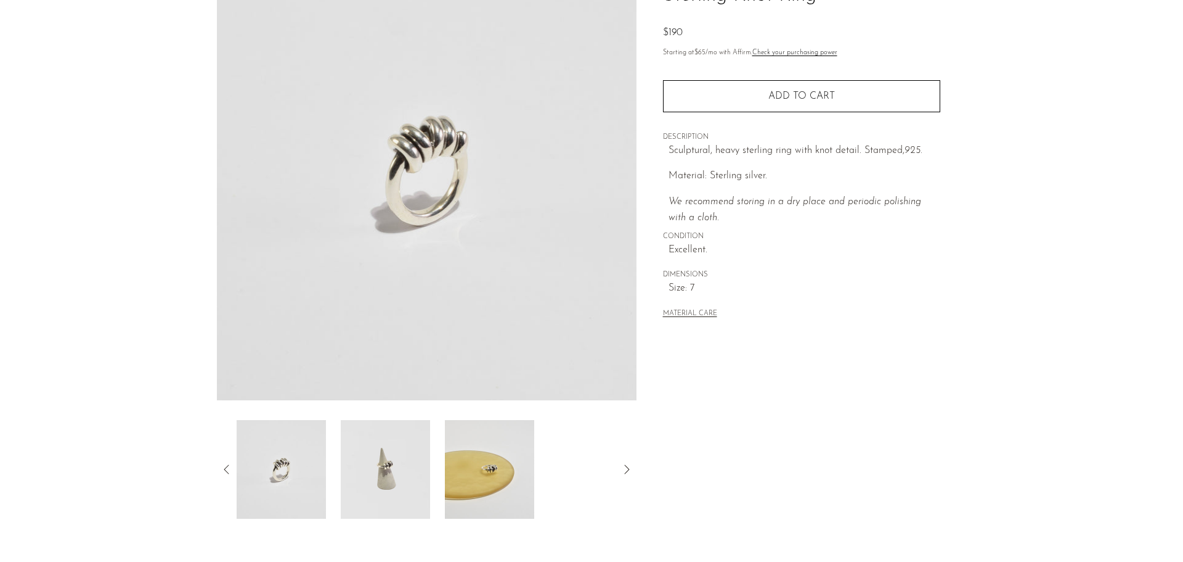
scroll to position [118, 0]
click at [388, 440] on img at bounding box center [385, 470] width 89 height 99
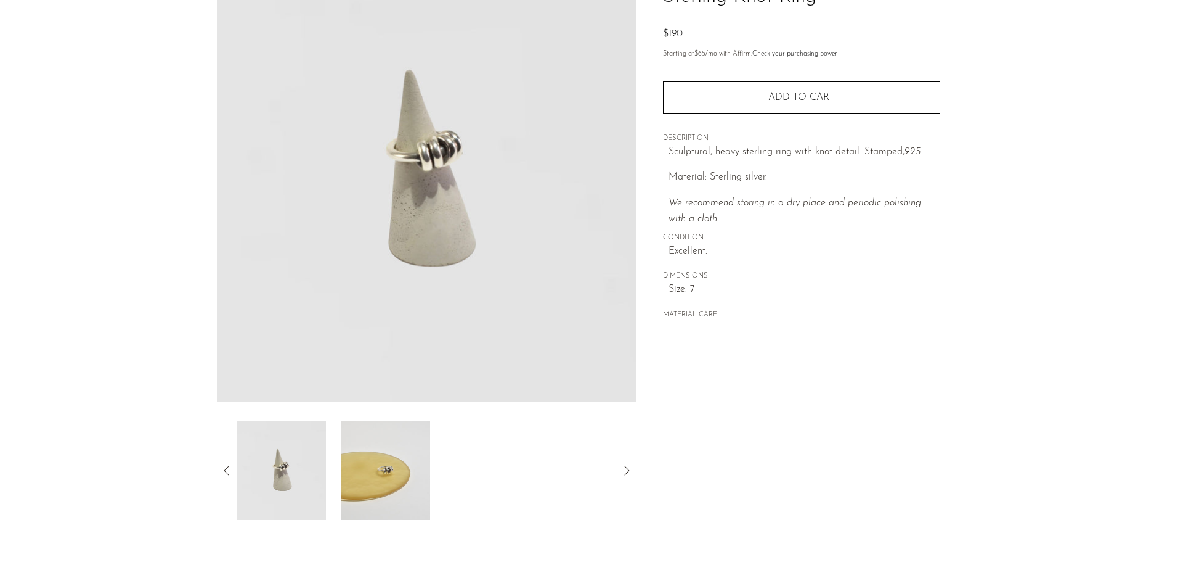
click at [423, 438] on img at bounding box center [385, 470] width 89 height 99
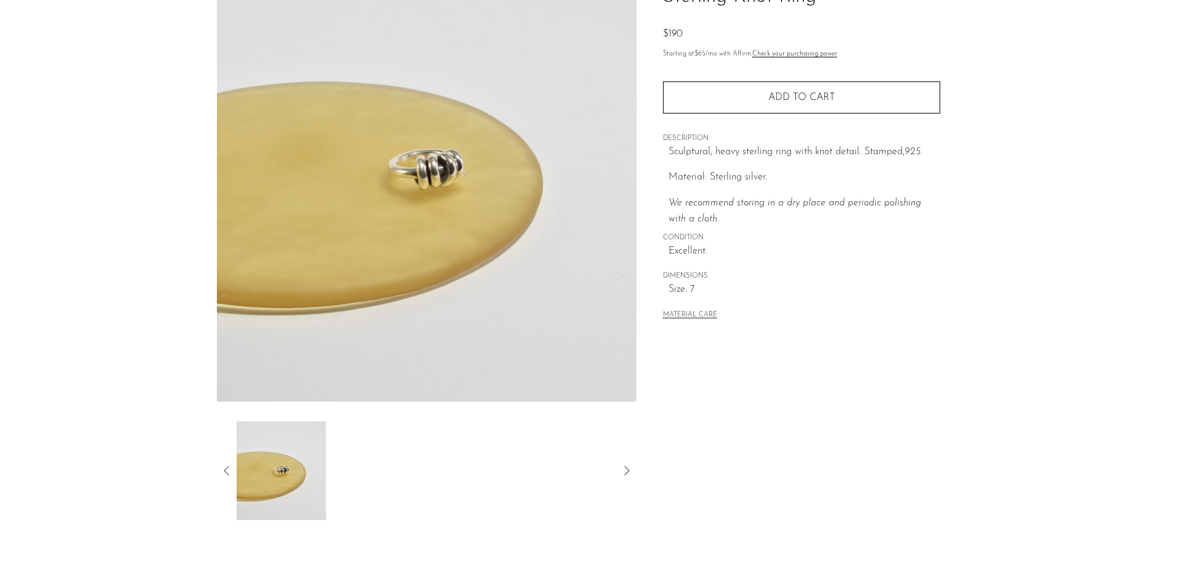
click at [706, 115] on div "Collections Jewelry Sterling Knot Ring $190 Starting at $65 /mo with Affirm. Ch…" at bounding box center [801, 140] width 277 height 403
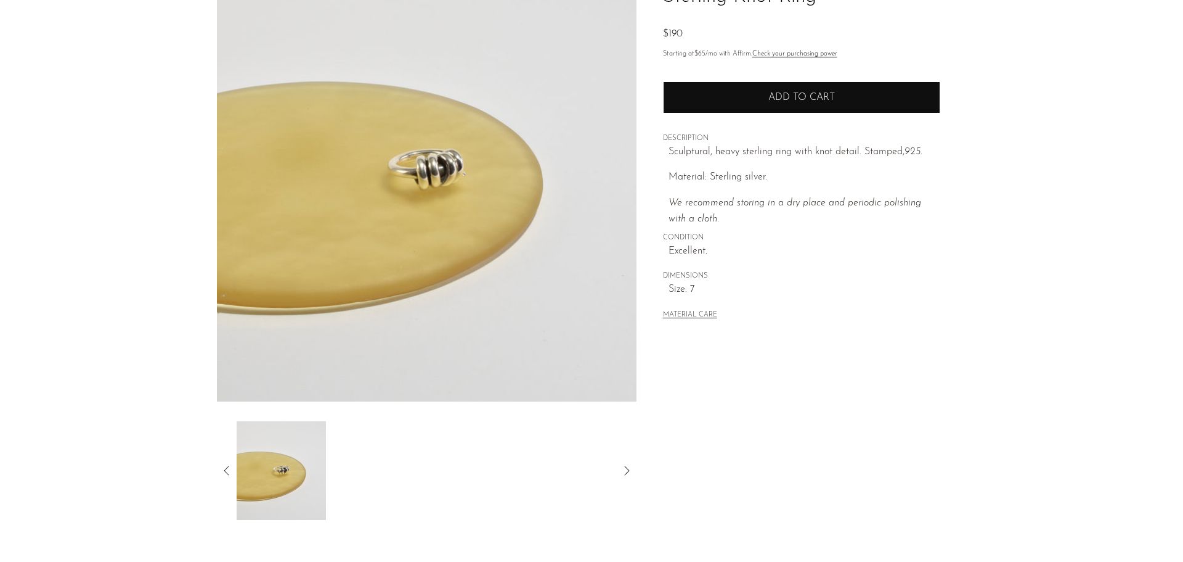
click at [698, 102] on button "Add to cart" at bounding box center [801, 97] width 277 height 32
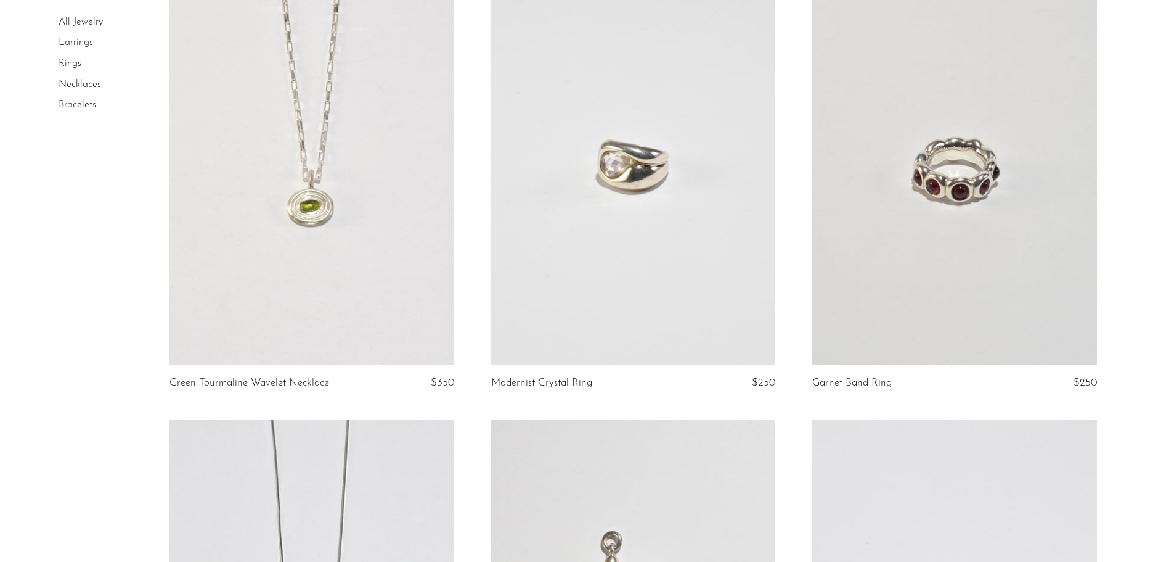
scroll to position [2897, 0]
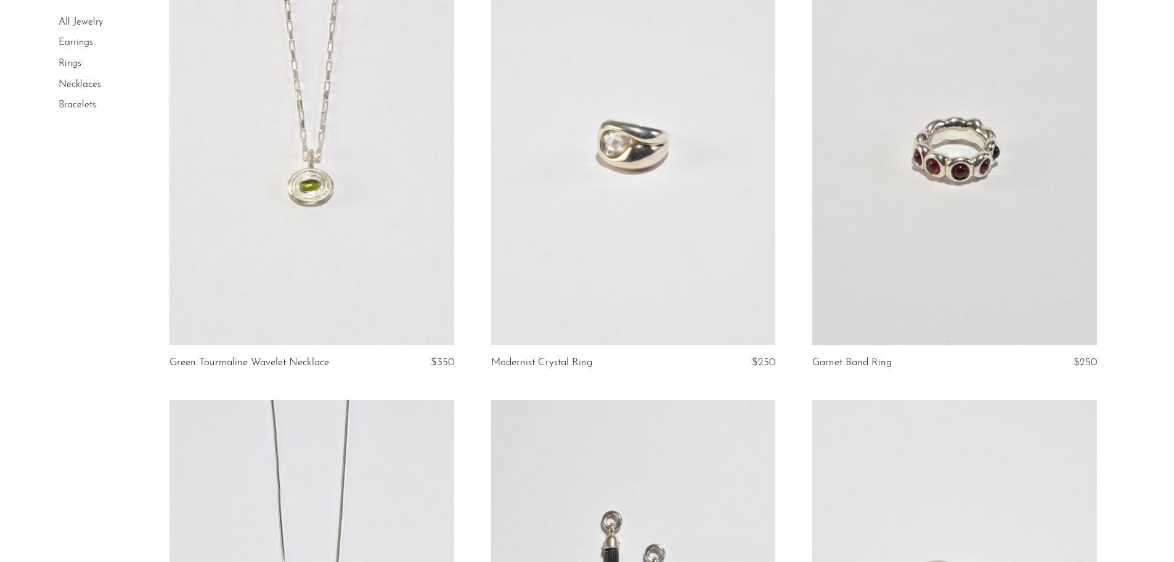
click at [632, 242] on link at bounding box center [633, 145] width 284 height 398
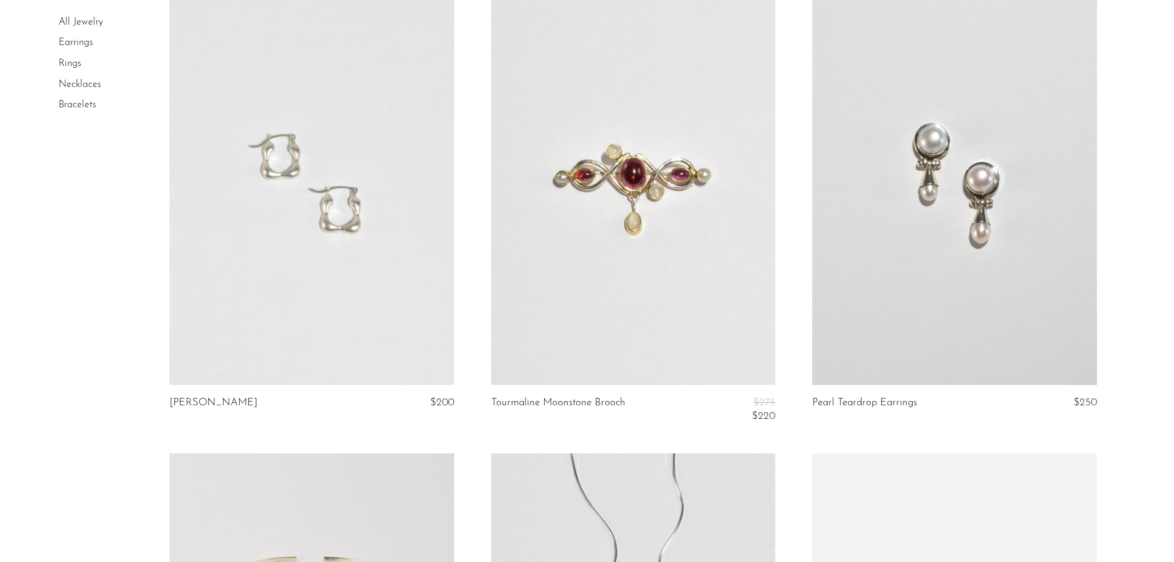
scroll to position [4230, 0]
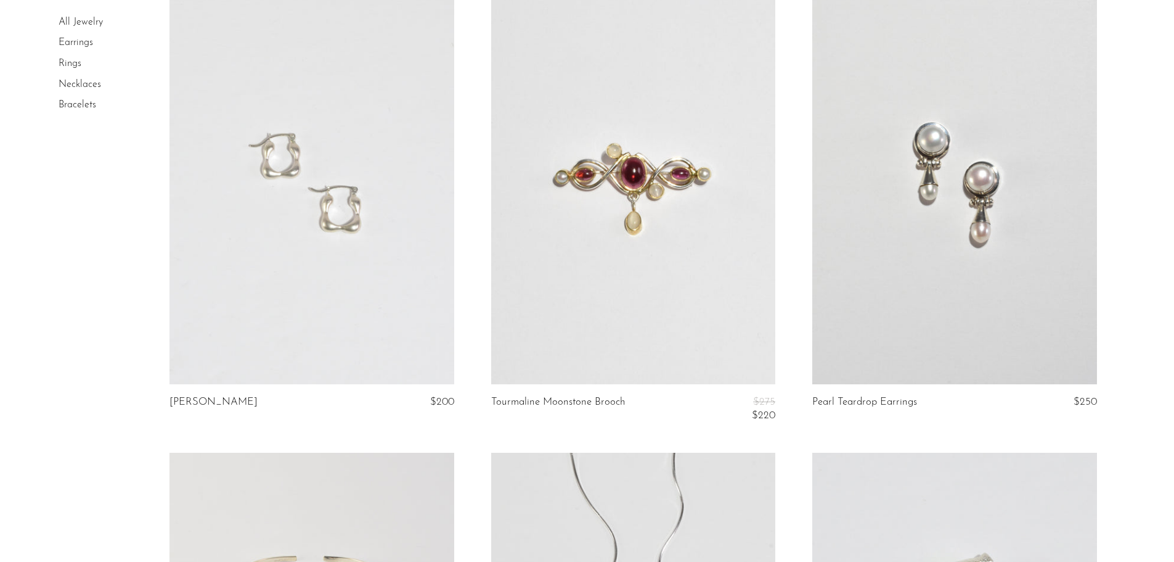
click at [348, 269] on link at bounding box center [312, 185] width 284 height 398
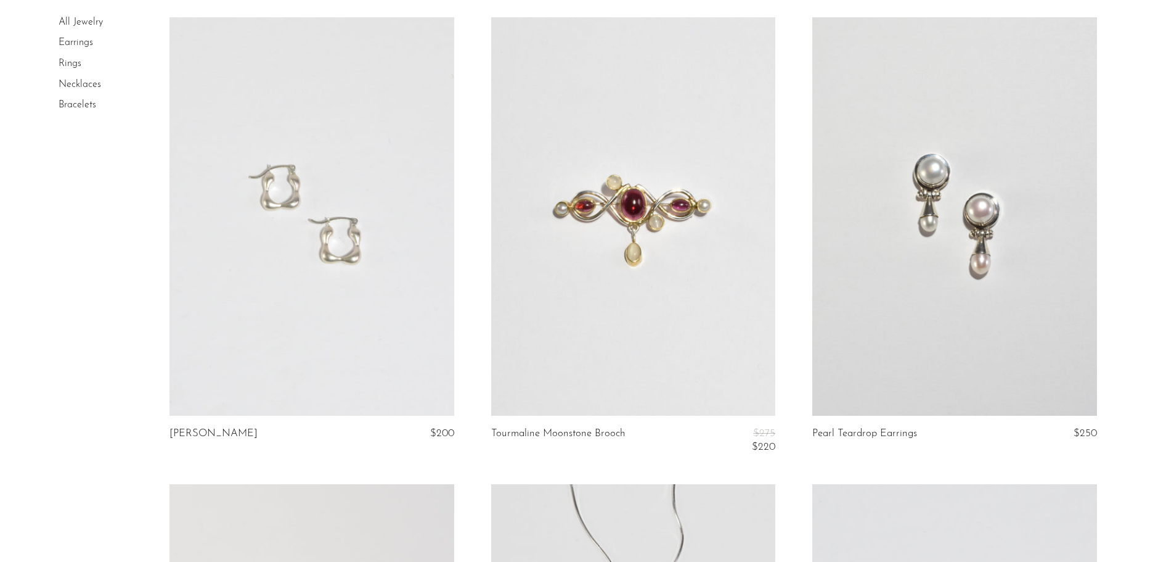
click at [862, 263] on link at bounding box center [954, 216] width 284 height 398
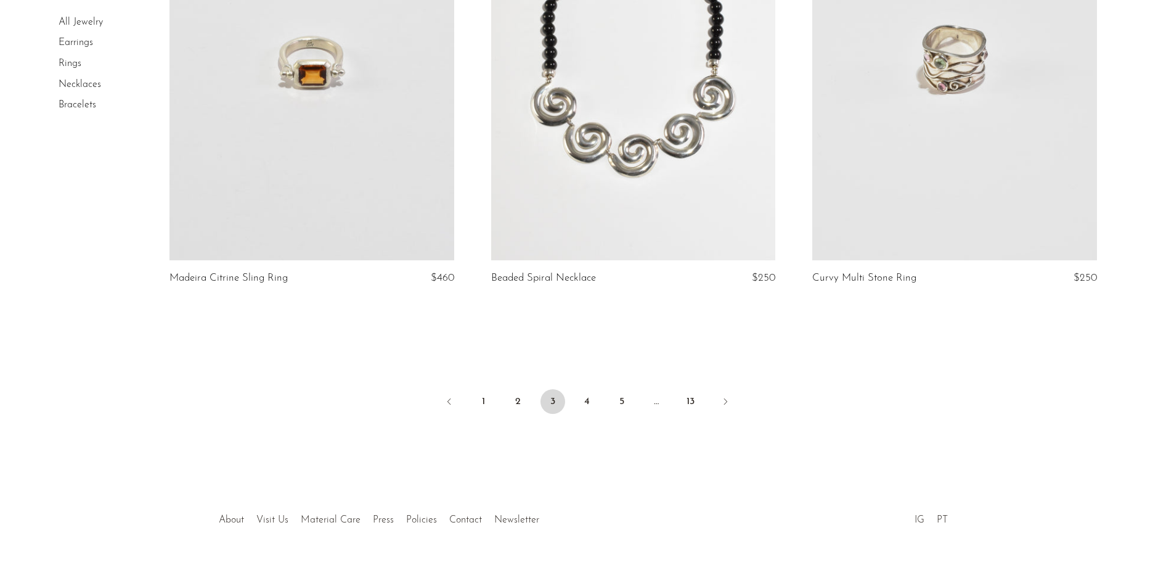
scroll to position [5251, 0]
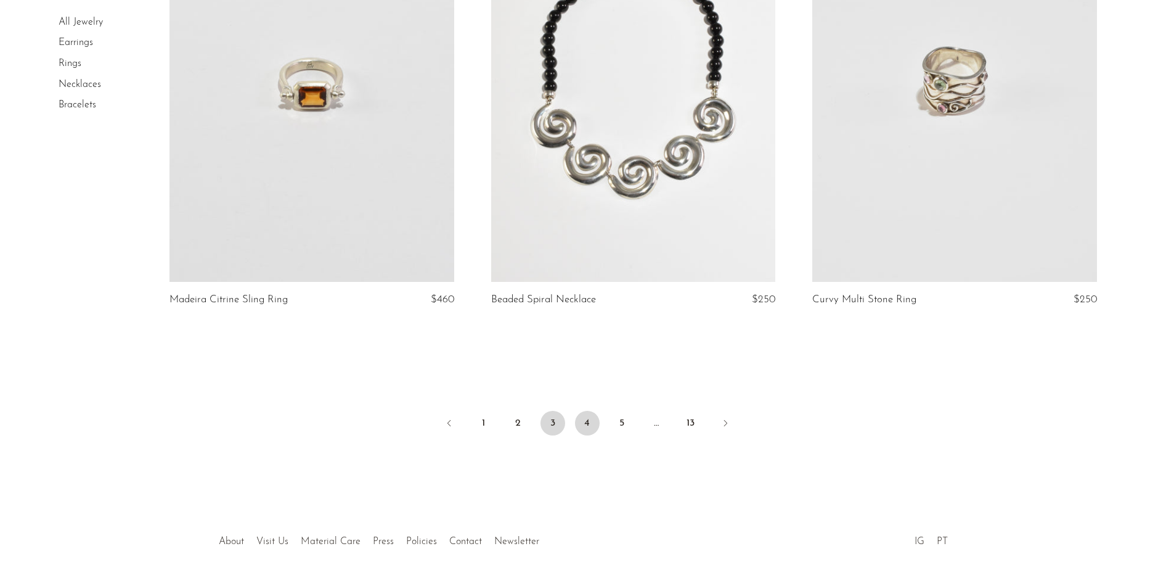
click at [582, 415] on link "4" at bounding box center [587, 423] width 25 height 25
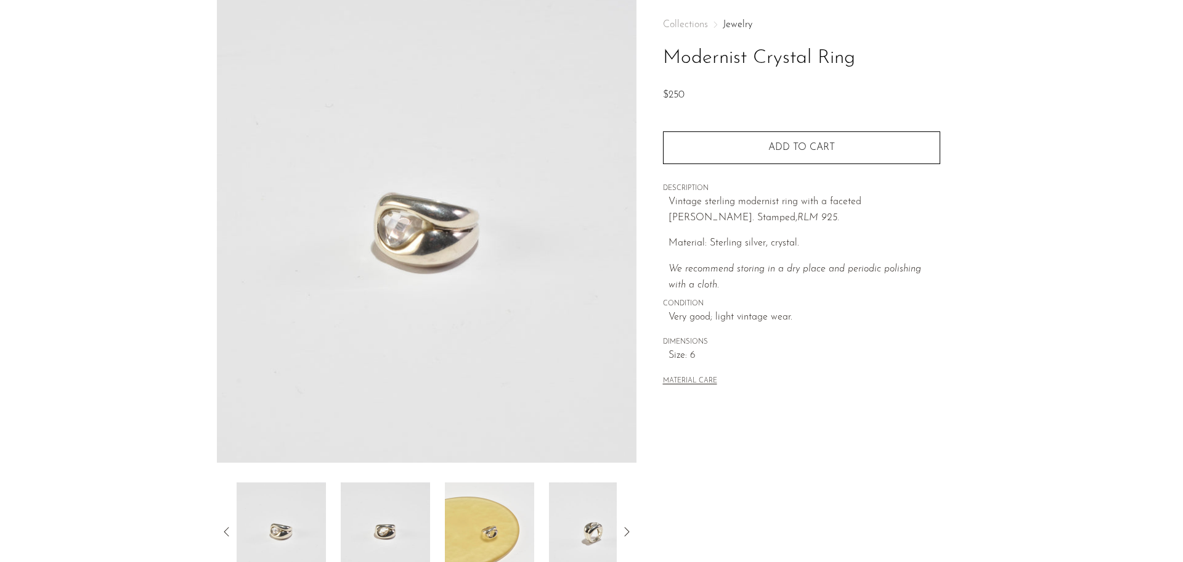
scroll to position [123, 0]
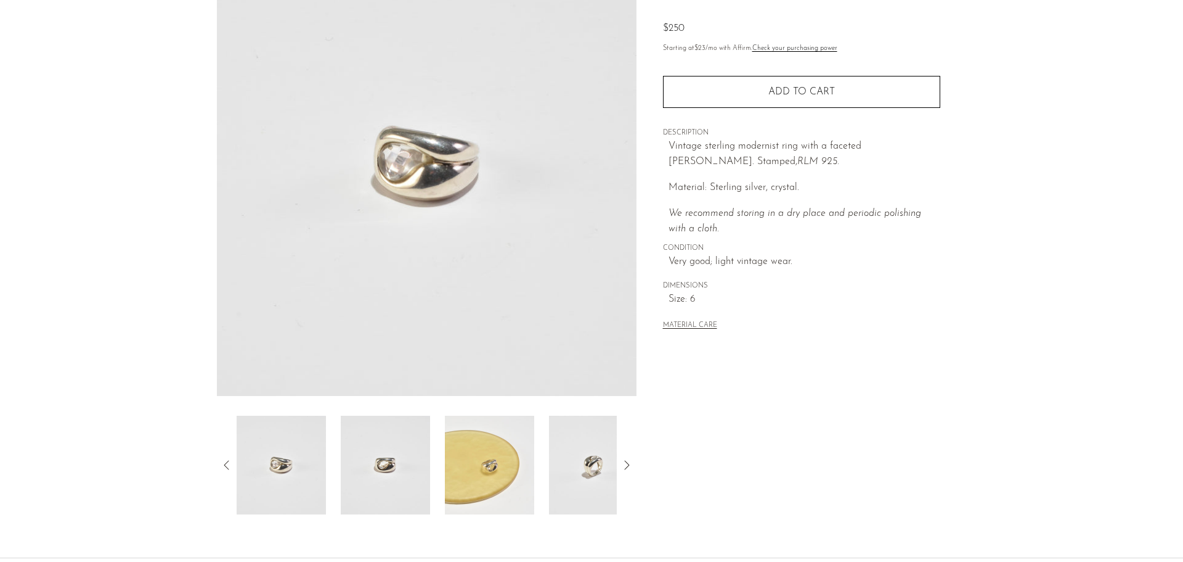
click at [584, 459] on img at bounding box center [593, 464] width 89 height 99
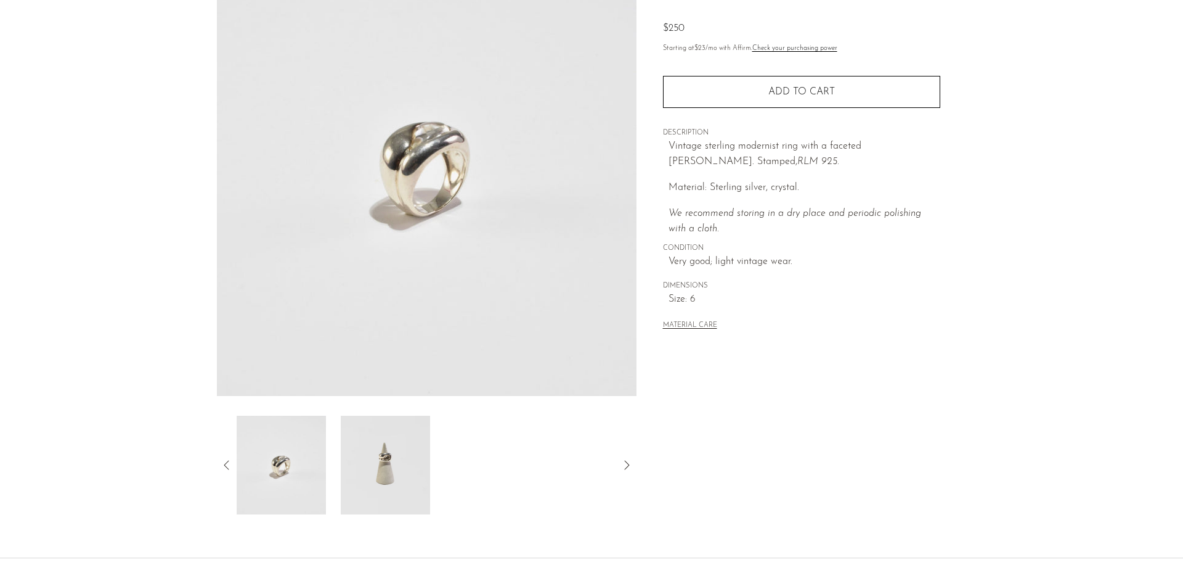
click at [379, 472] on img at bounding box center [385, 464] width 89 height 99
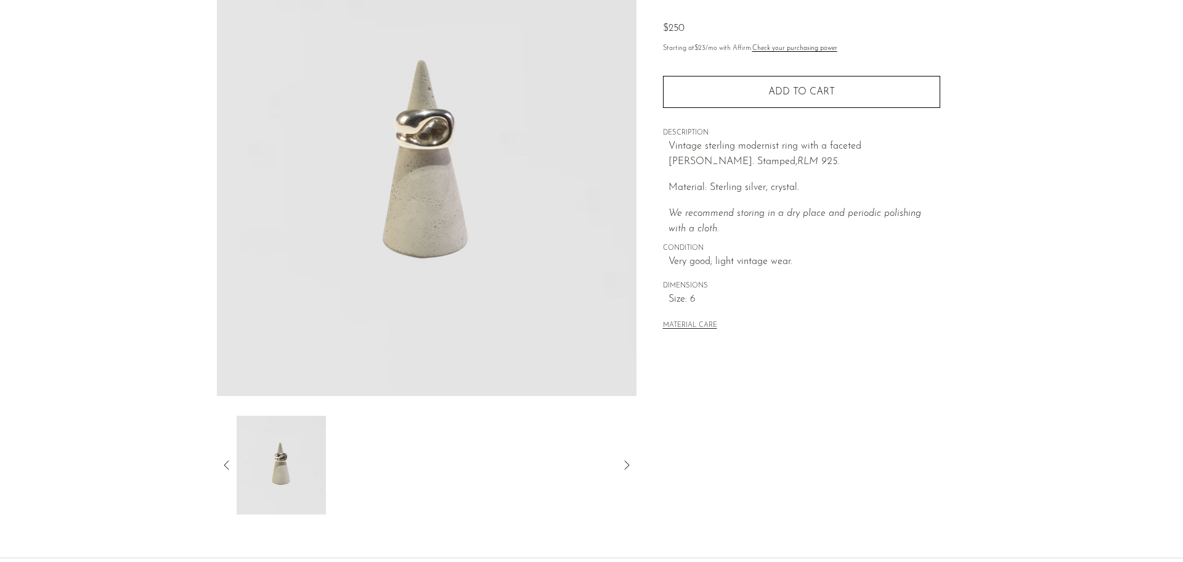
click at [226, 470] on icon at bounding box center [226, 464] width 15 height 15
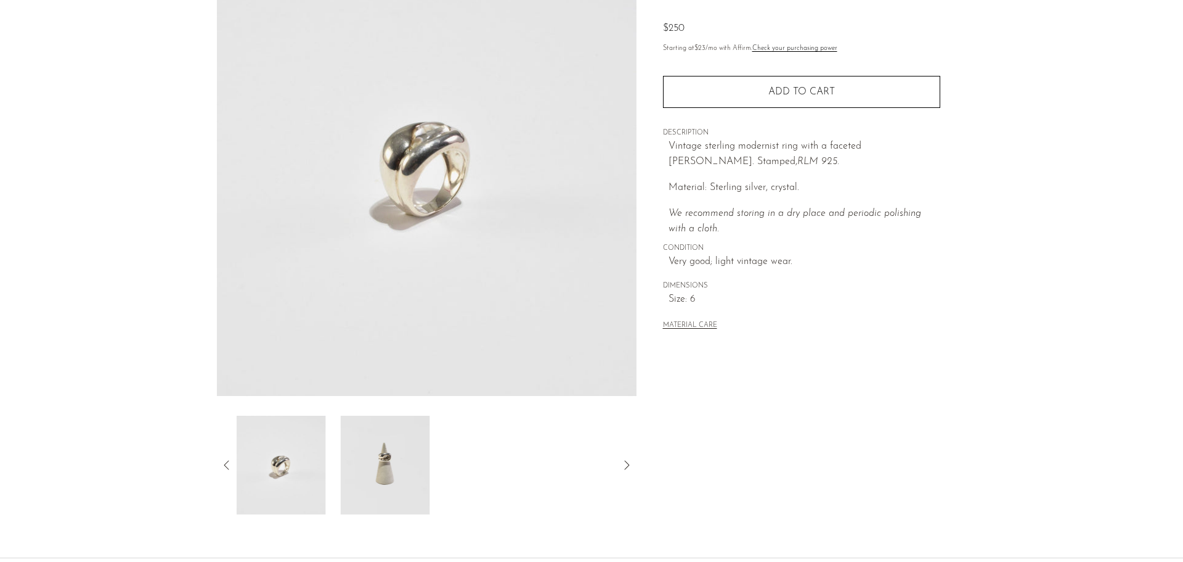
click at [266, 469] on img at bounding box center [281, 464] width 89 height 99
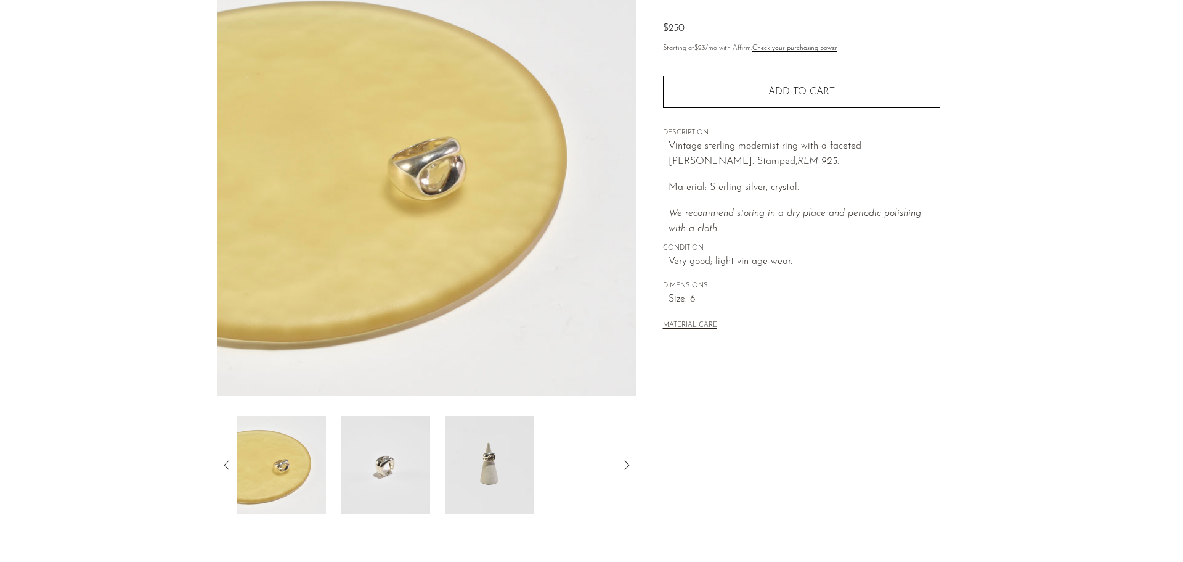
click at [243, 481] on img at bounding box center [281, 464] width 89 height 99
click at [368, 462] on img at bounding box center [385, 464] width 89 height 99
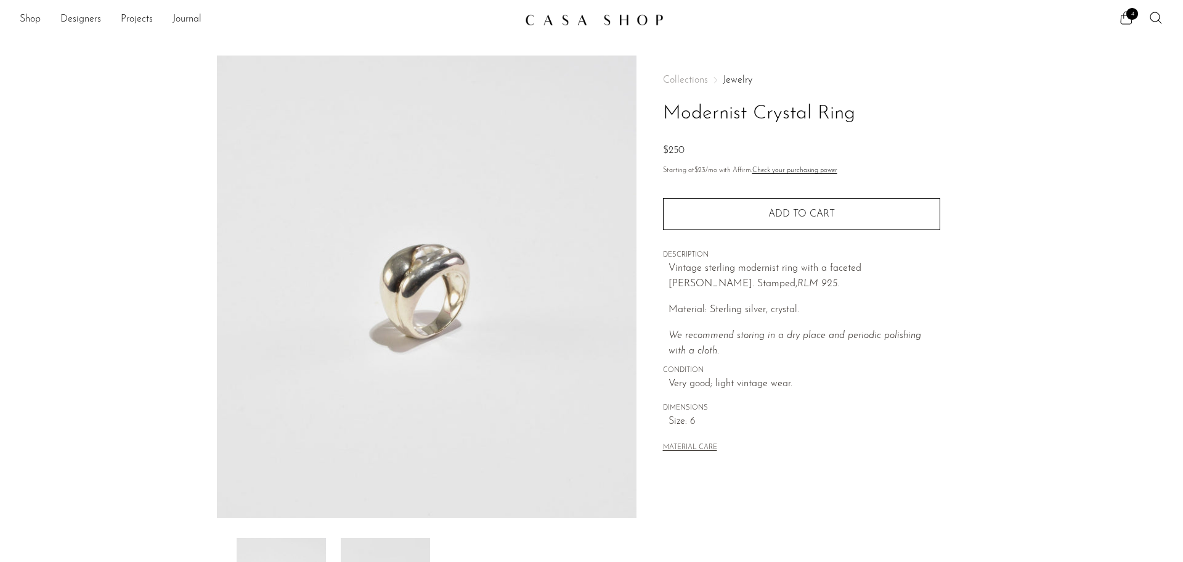
scroll to position [0, 0]
click at [1159, 17] on icon at bounding box center [1156, 19] width 15 height 15
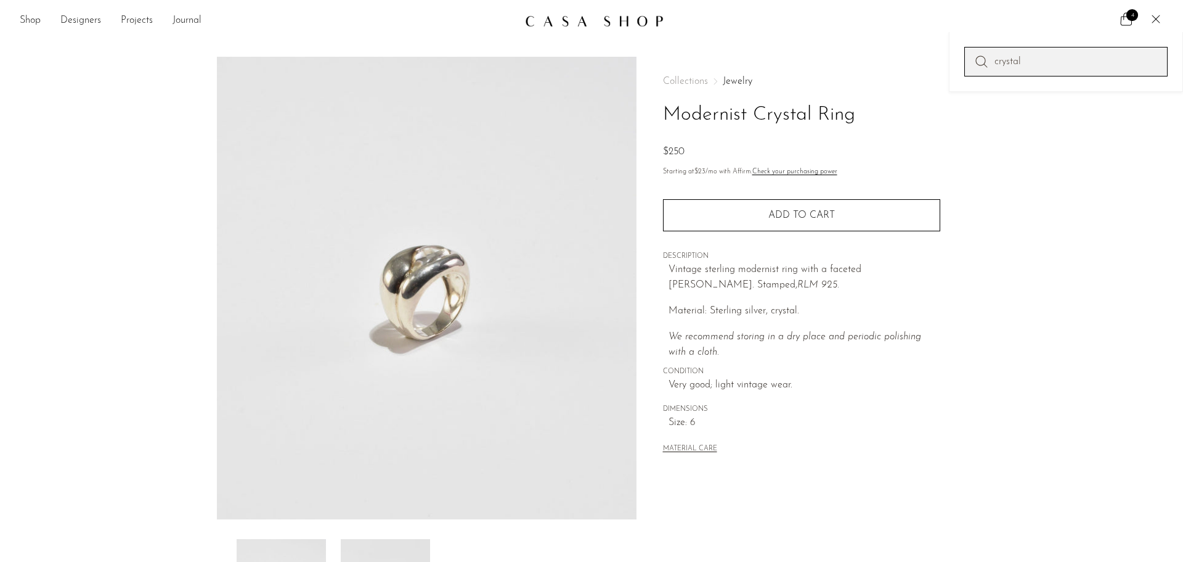
type input "crystal"
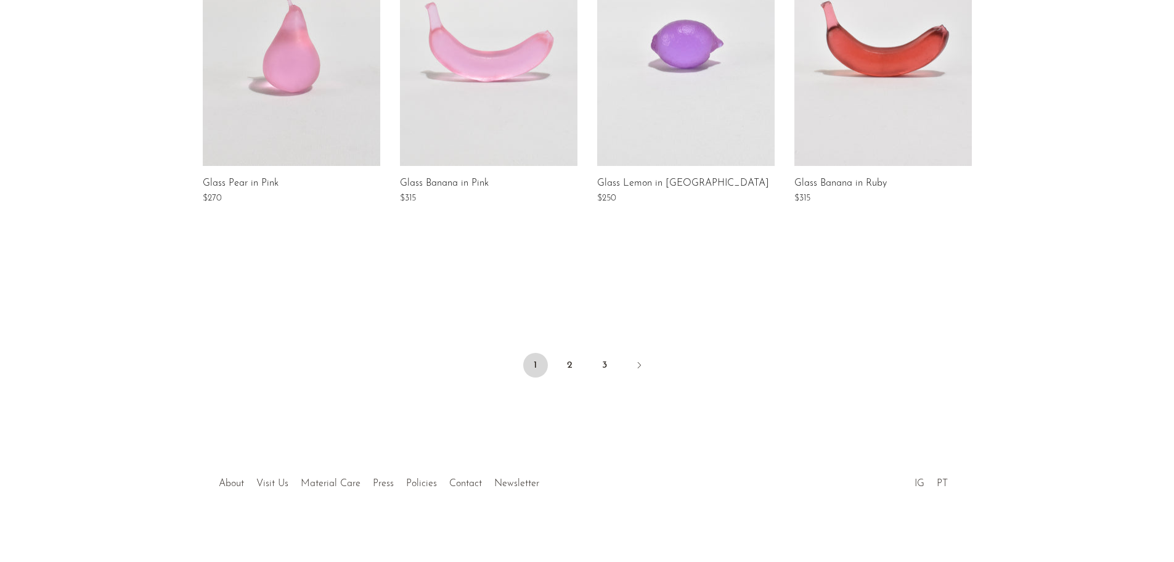
scroll to position [966, 0]
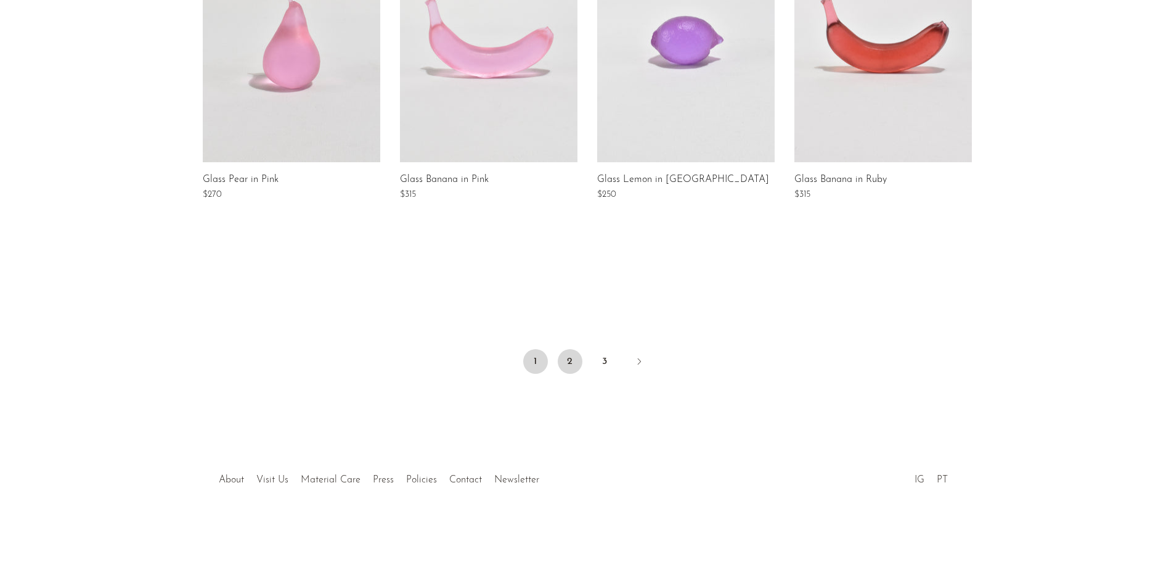
click at [572, 354] on link "2" at bounding box center [570, 361] width 25 height 25
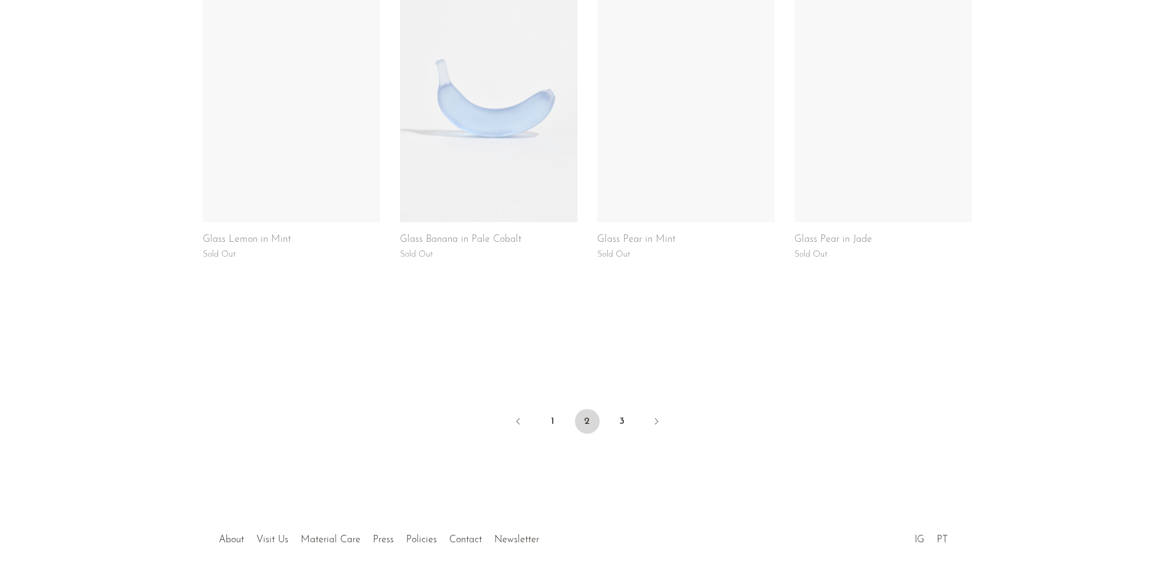
scroll to position [966, 0]
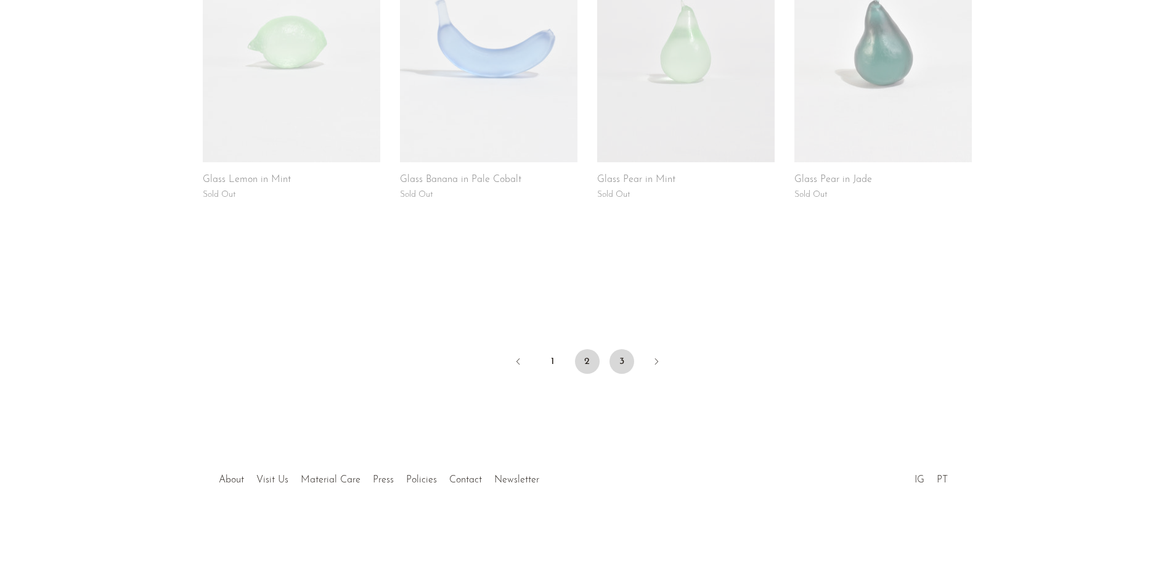
click at [611, 357] on link "3" at bounding box center [622, 361] width 25 height 25
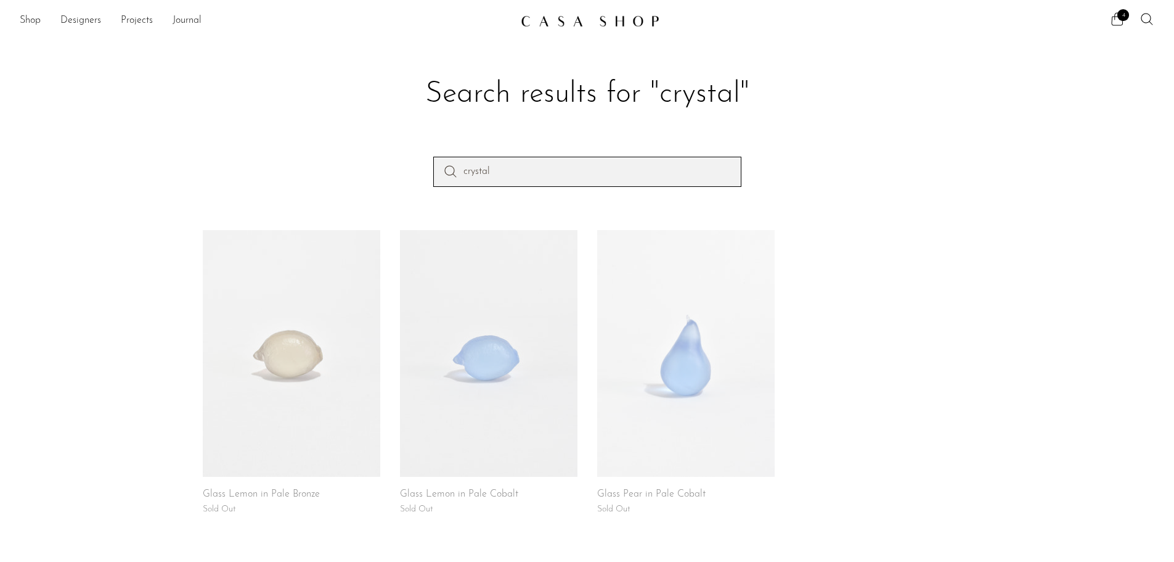
click at [598, 184] on input "crystal" at bounding box center [587, 172] width 308 height 30
type input "crystal ring"
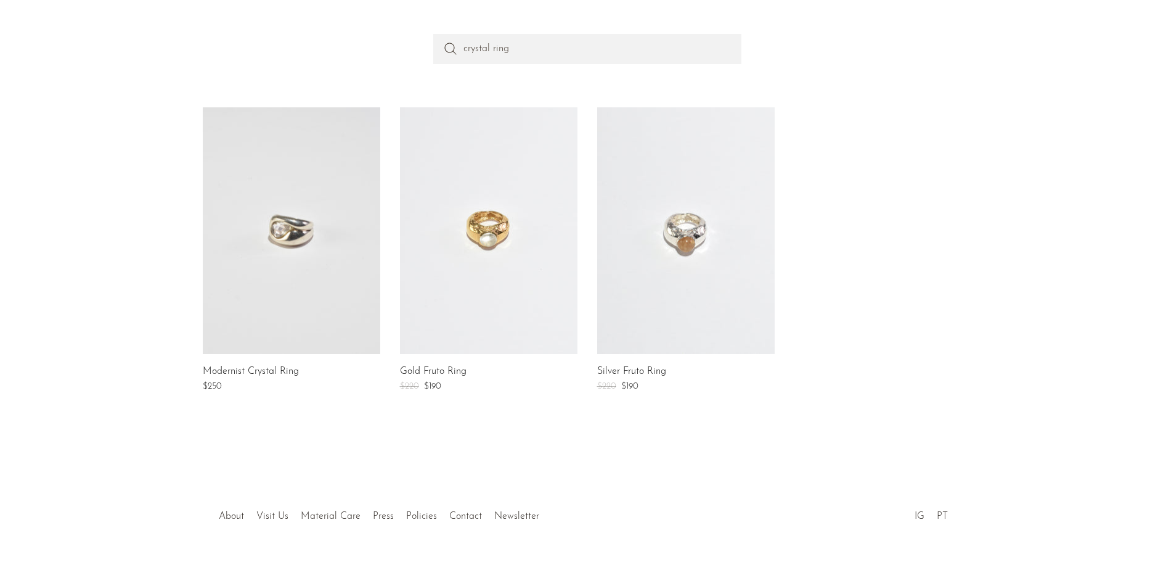
scroll to position [159, 0]
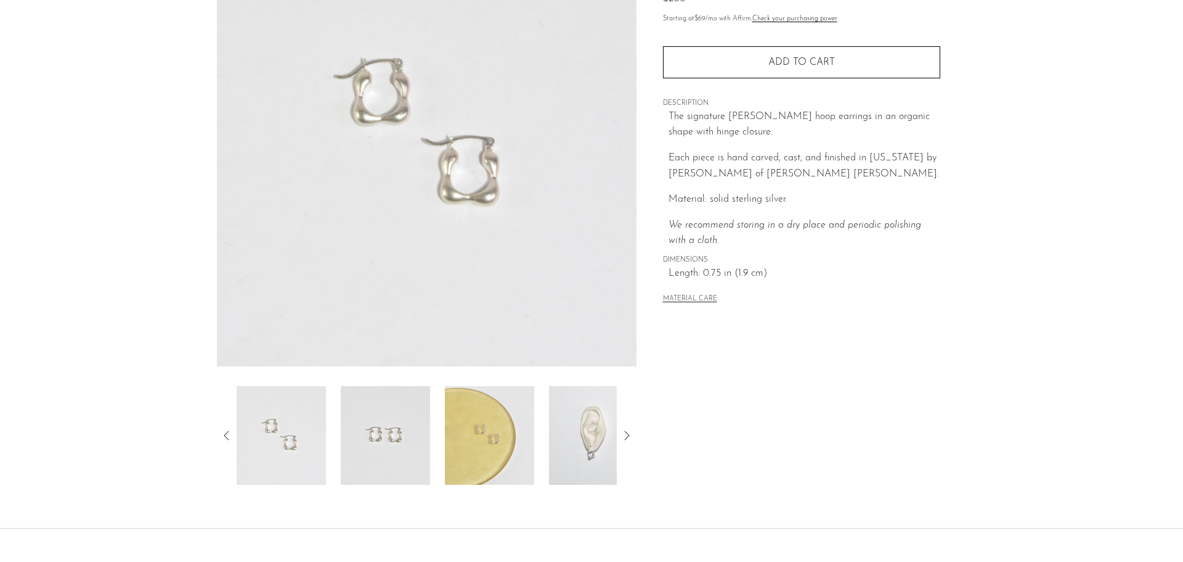
scroll to position [185, 0]
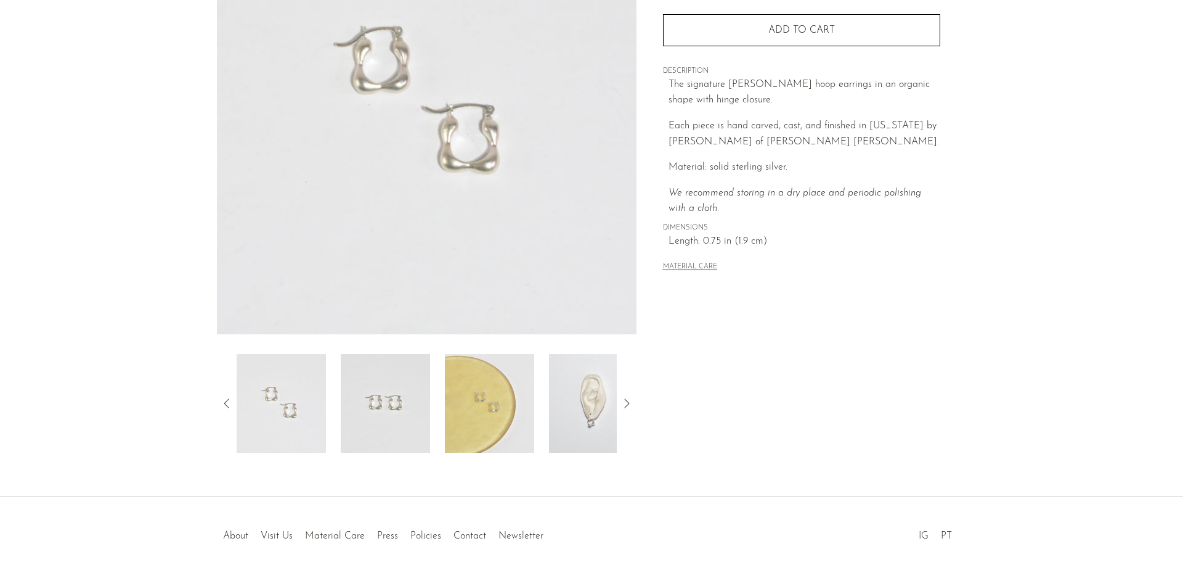
click at [571, 422] on img at bounding box center [593, 403] width 89 height 99
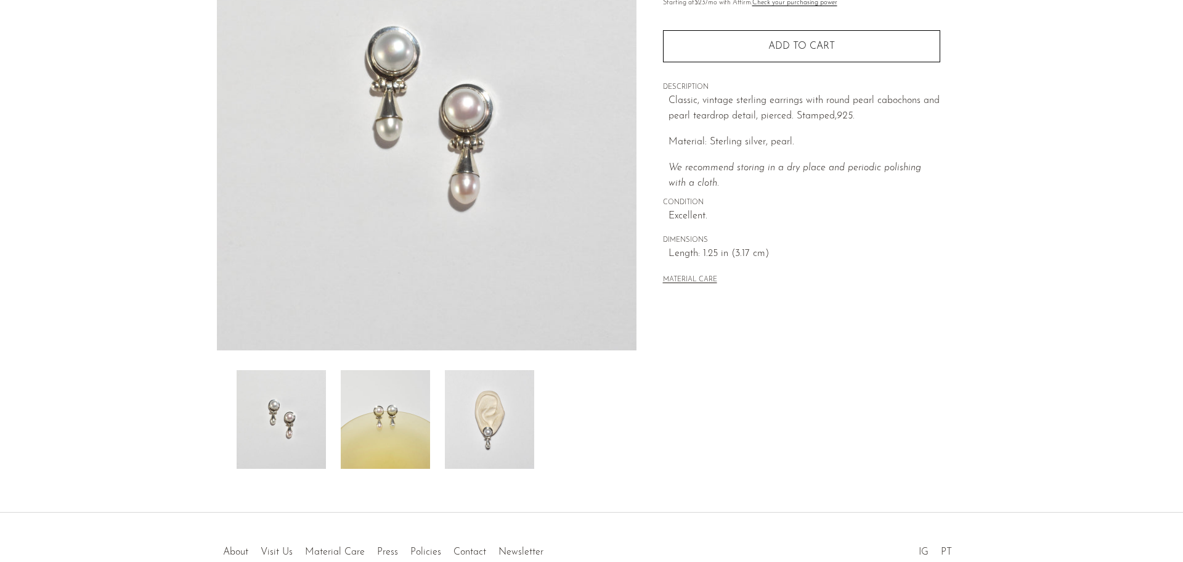
scroll to position [179, 0]
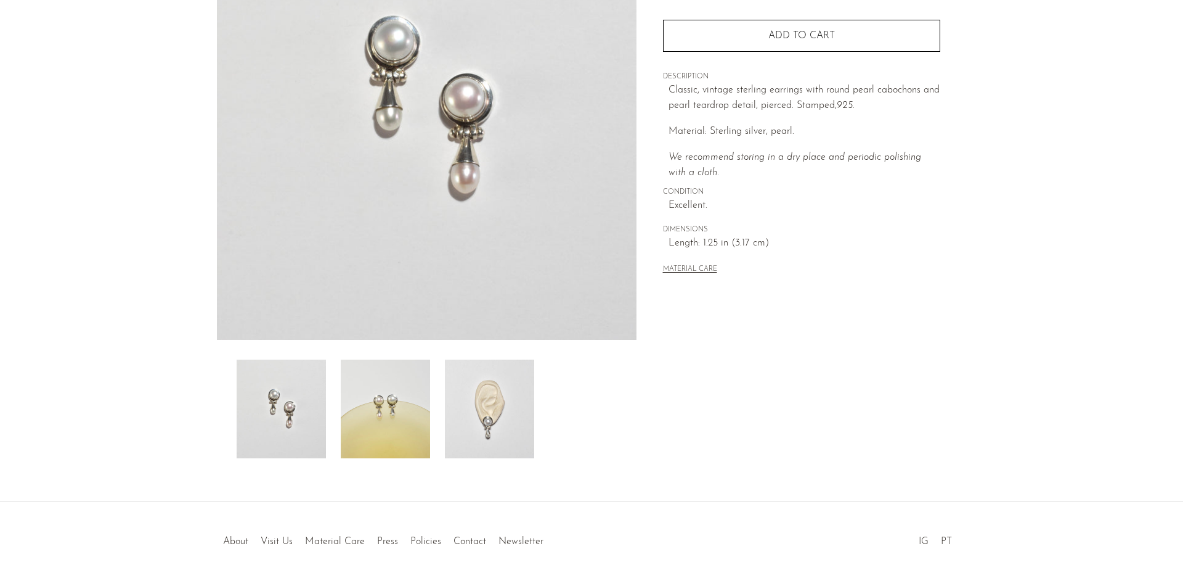
click at [508, 392] on img at bounding box center [489, 408] width 89 height 99
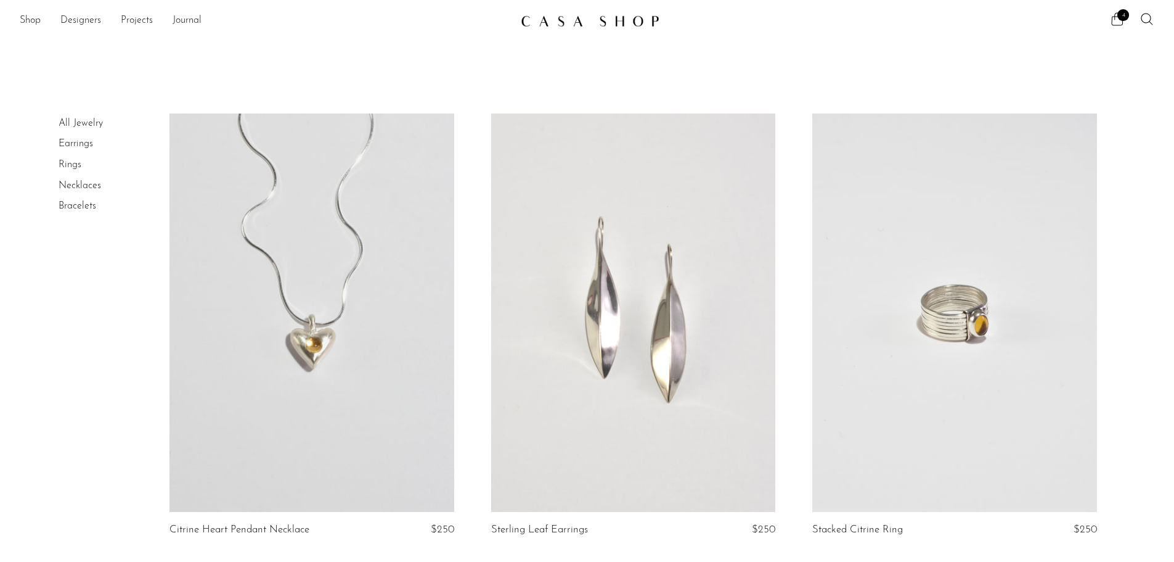
click at [342, 429] on link at bounding box center [312, 312] width 284 height 398
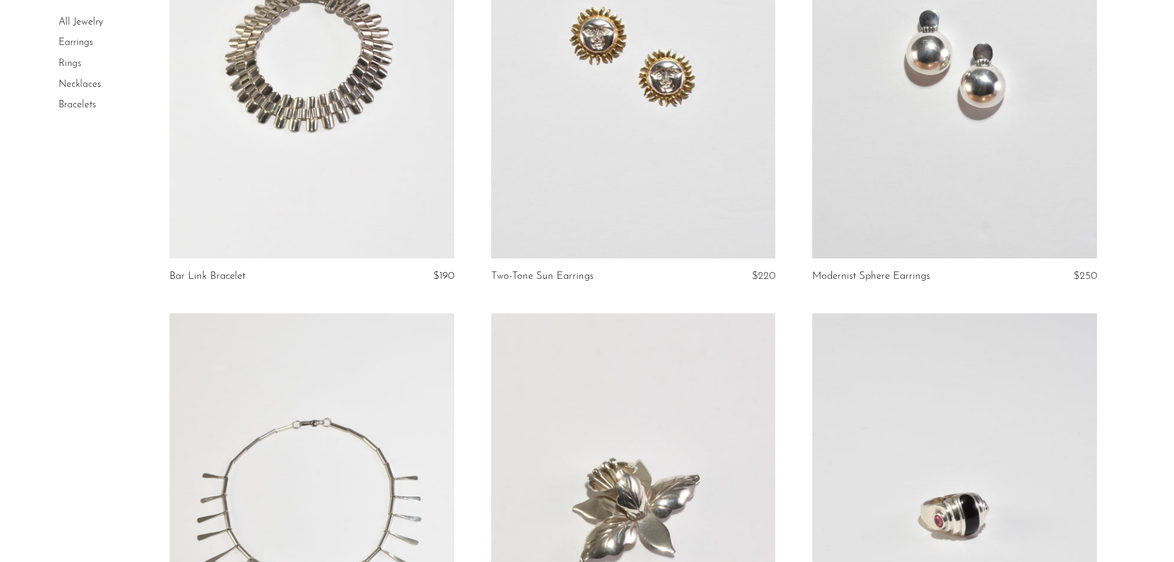
scroll to position [740, 0]
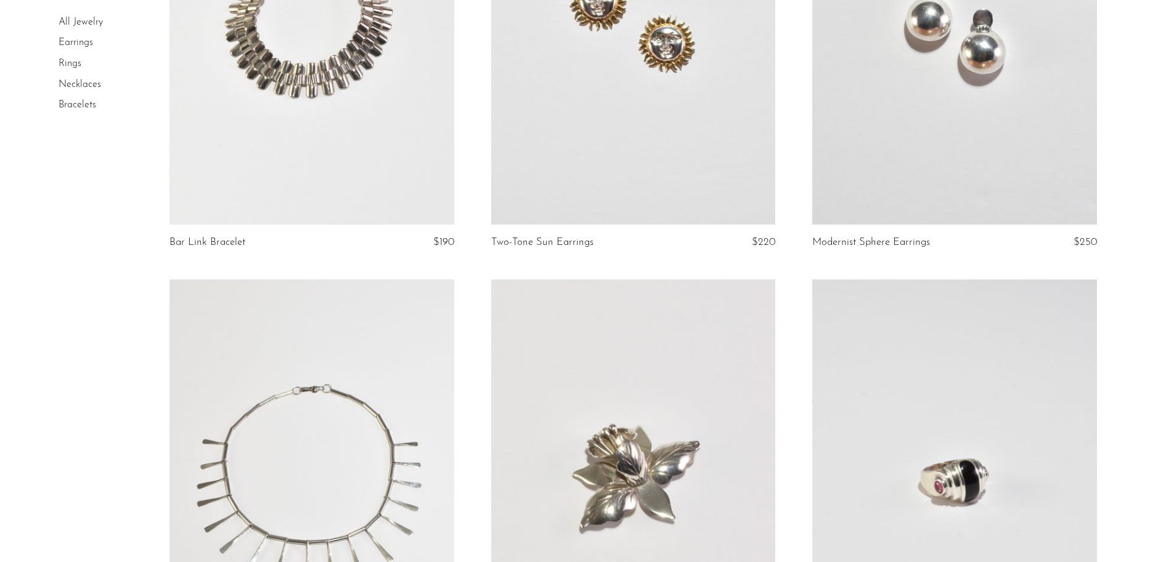
click at [915, 150] on link at bounding box center [954, 25] width 284 height 398
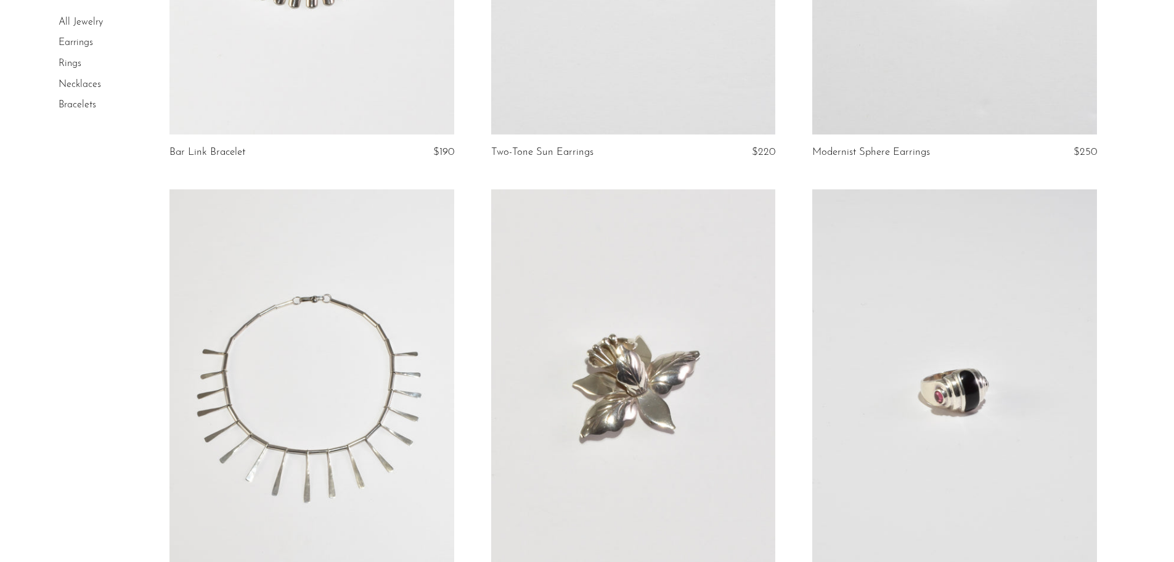
scroll to position [1044, 0]
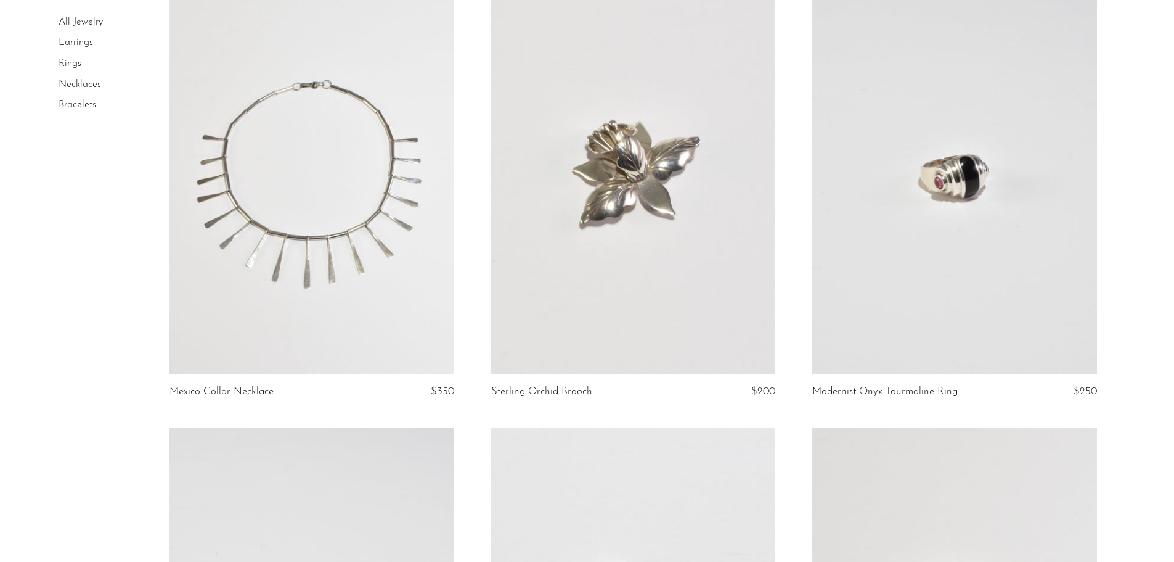
click at [581, 298] on link at bounding box center [633, 174] width 284 height 398
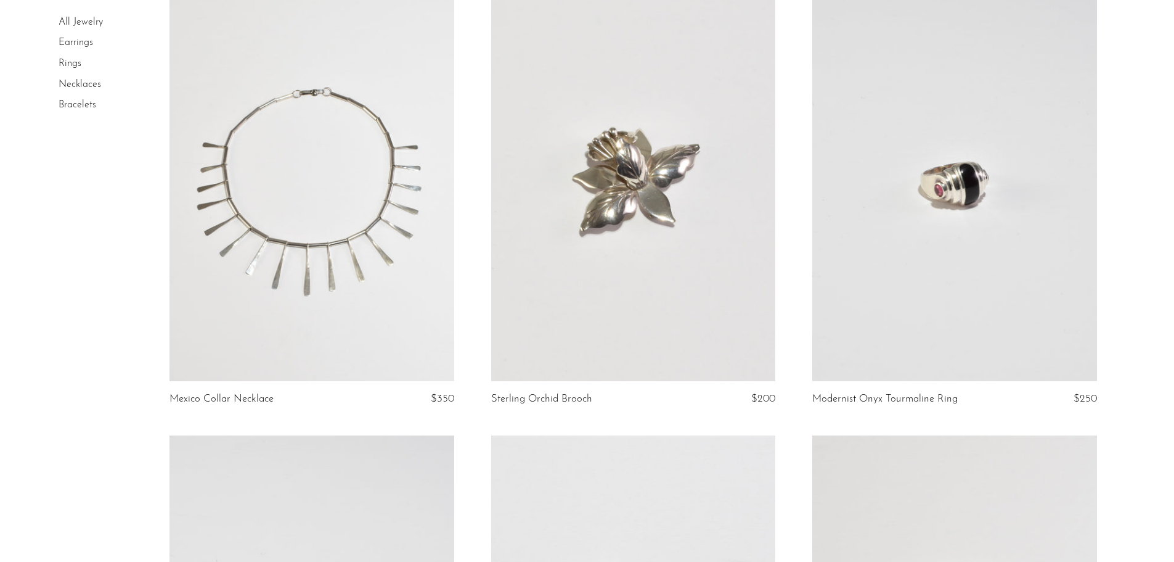
click at [205, 239] on link at bounding box center [312, 182] width 284 height 398
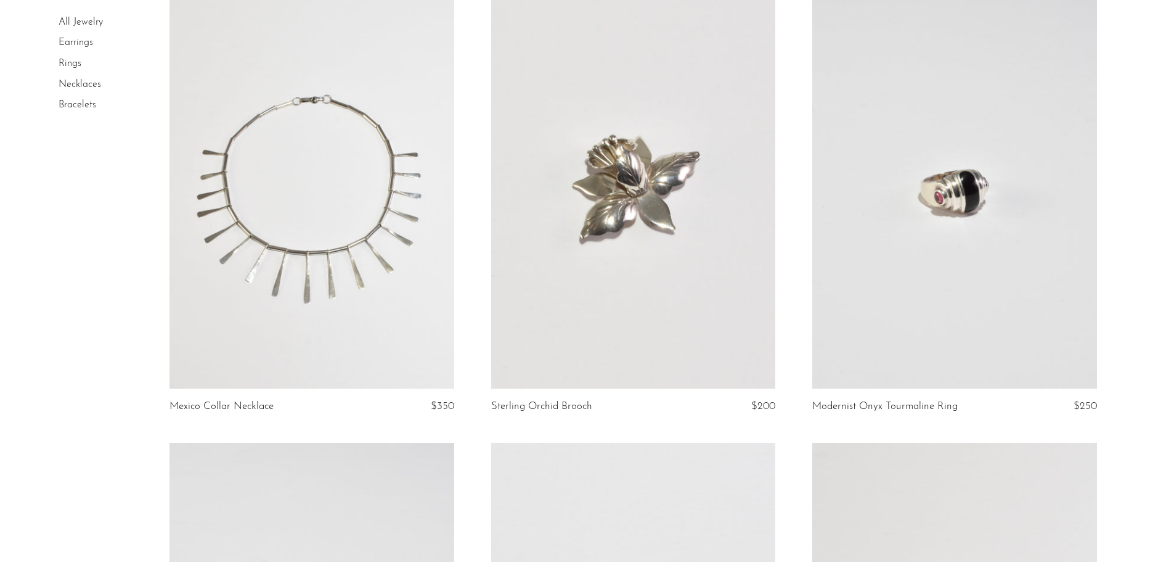
click at [890, 282] on link at bounding box center [954, 189] width 284 height 398
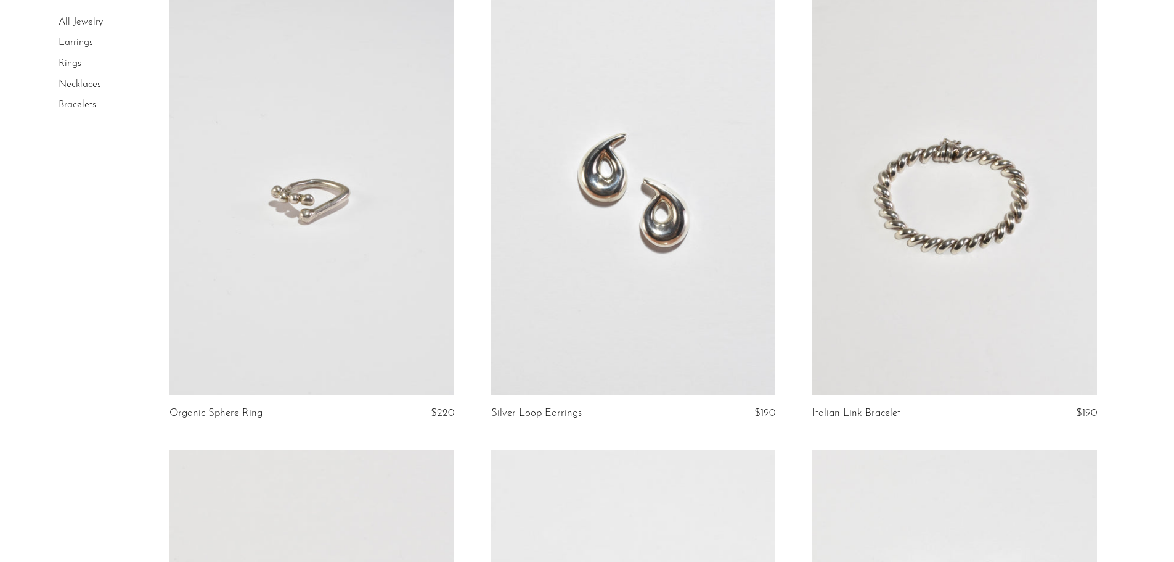
scroll to position [1514, 0]
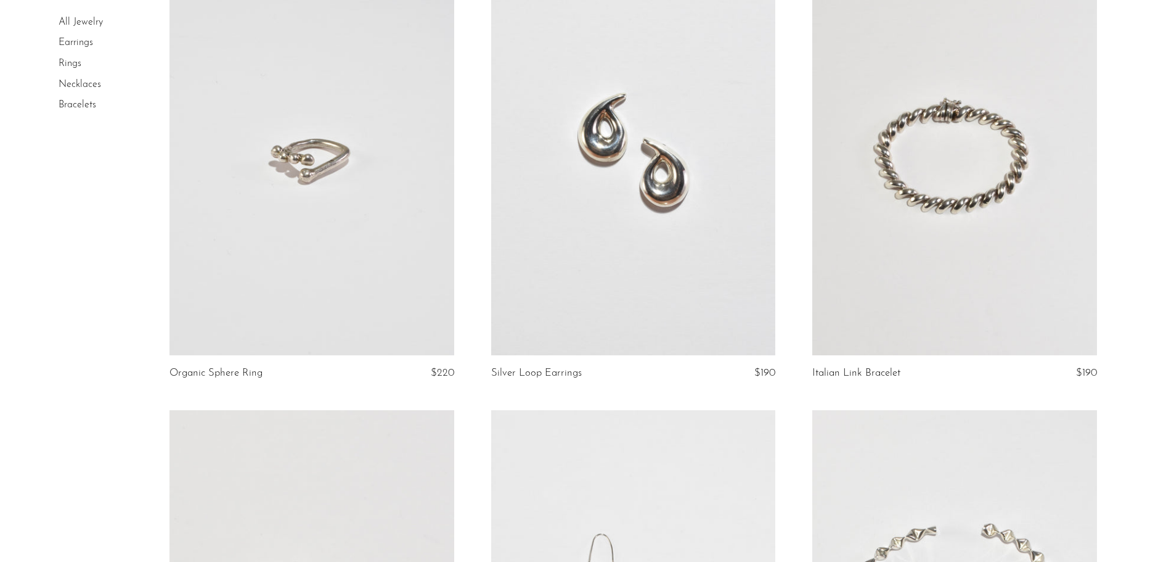
click at [931, 253] on link at bounding box center [954, 156] width 284 height 398
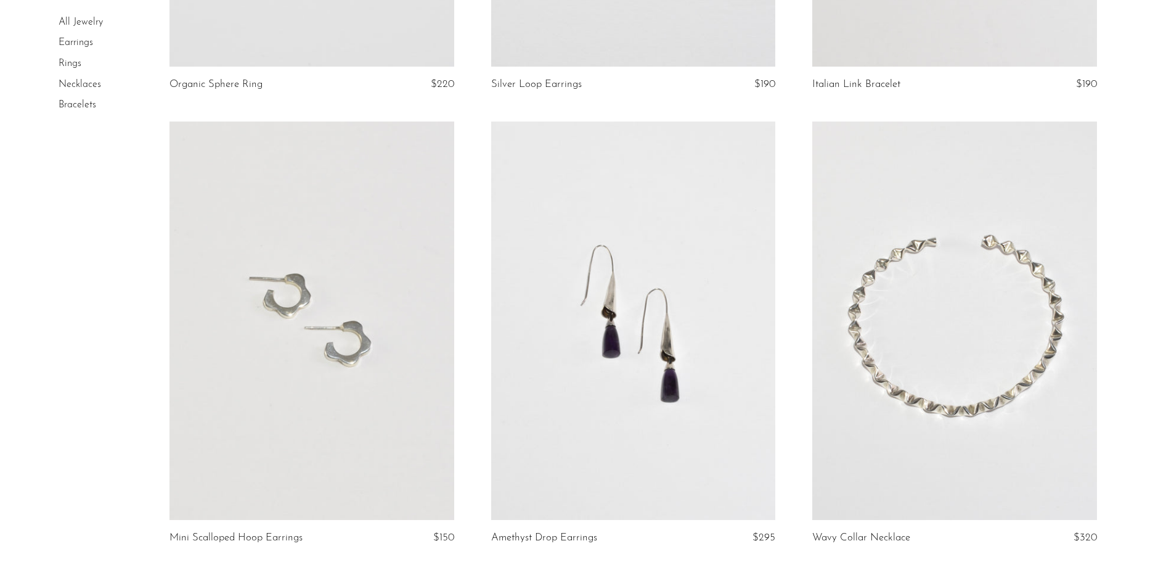
scroll to position [1934, 0]
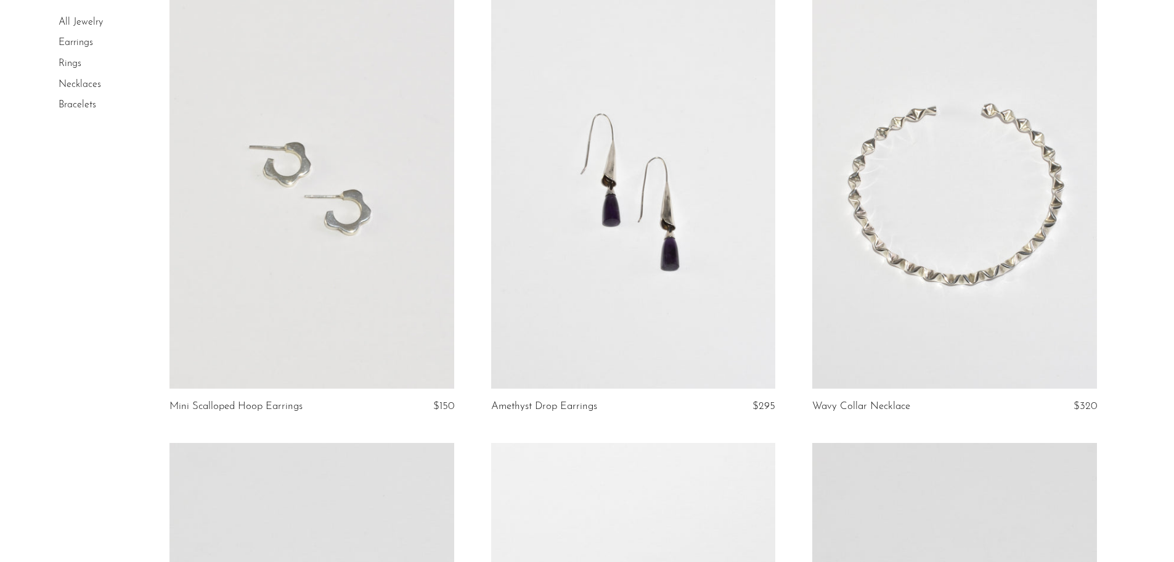
click at [889, 296] on link at bounding box center [954, 189] width 284 height 398
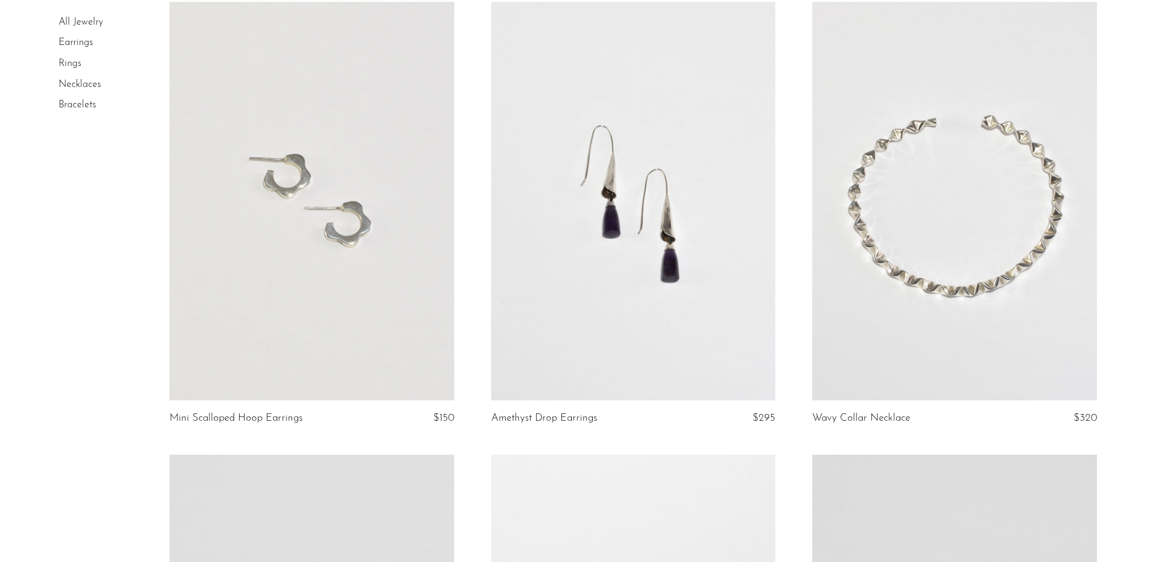
click at [288, 189] on link at bounding box center [312, 201] width 284 height 398
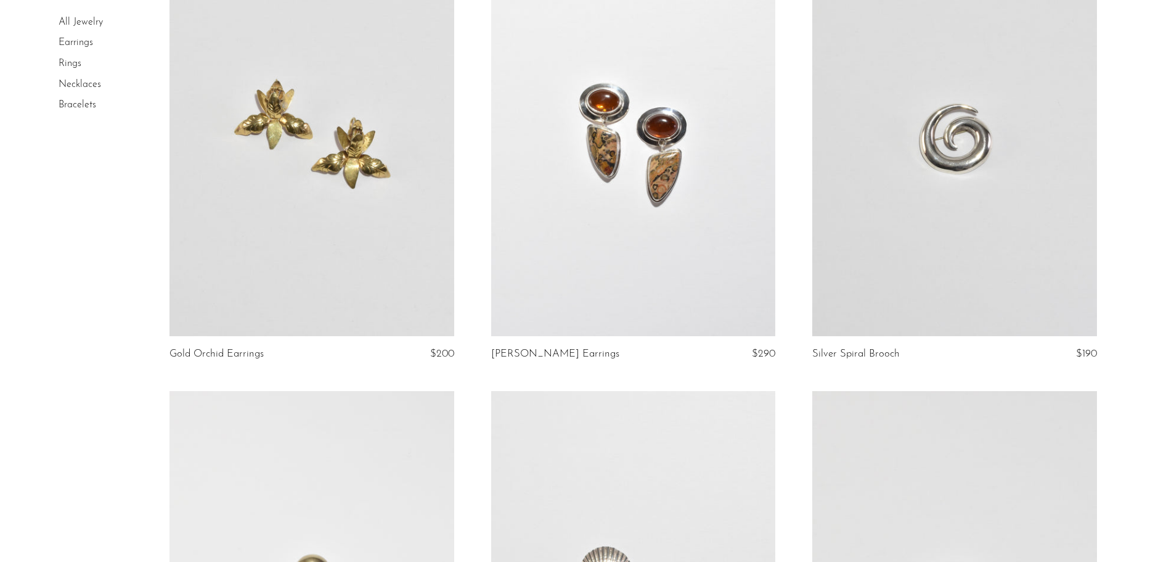
scroll to position [2466, 0]
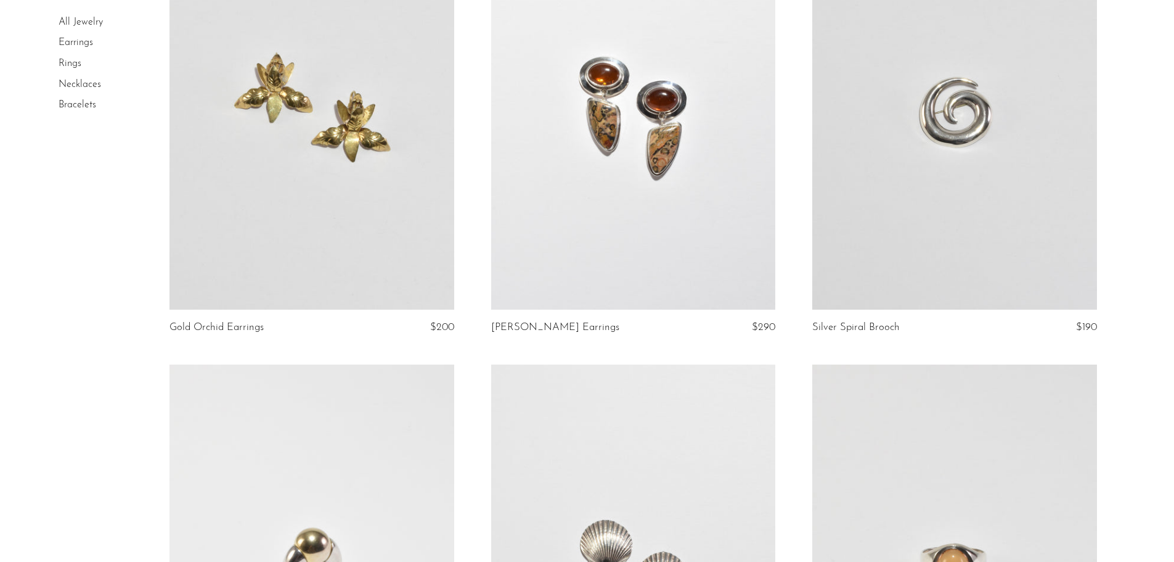
click at [375, 166] on link at bounding box center [312, 110] width 284 height 398
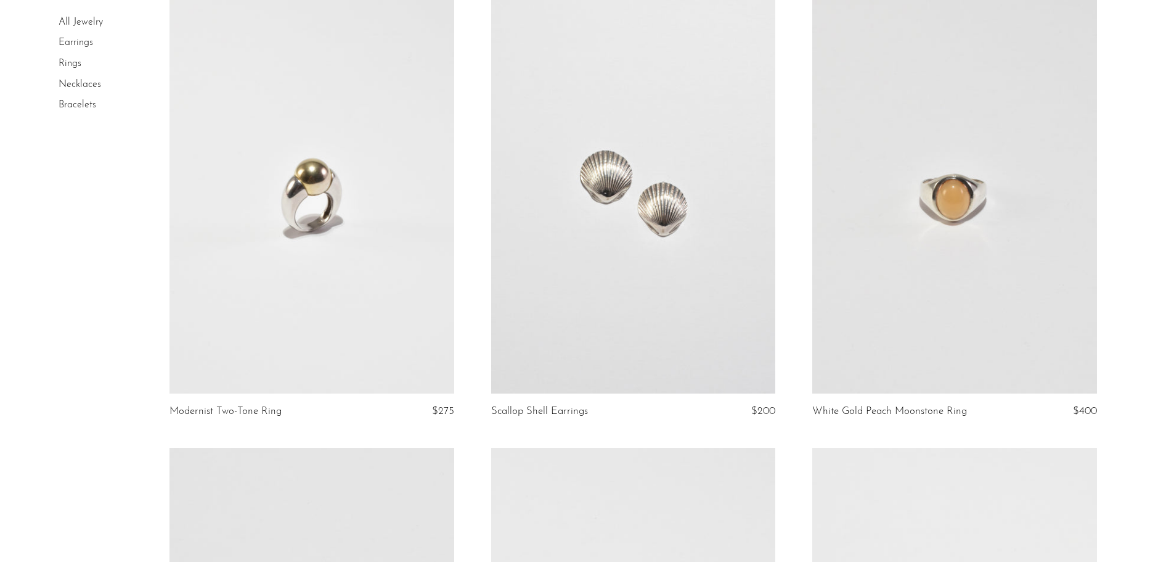
scroll to position [2877, 0]
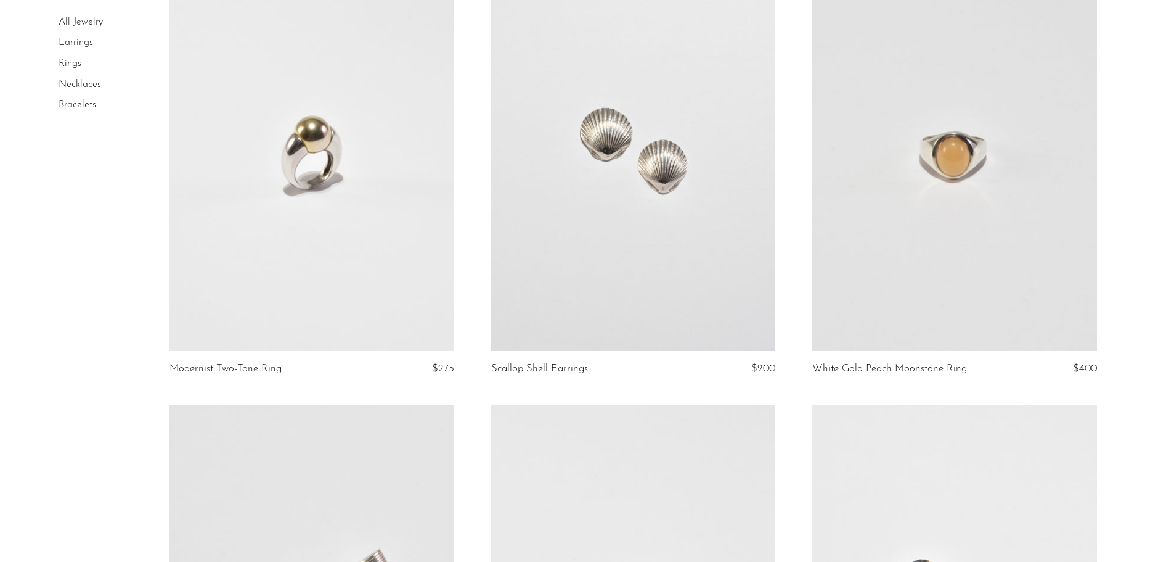
click at [600, 220] on link at bounding box center [633, 152] width 284 height 398
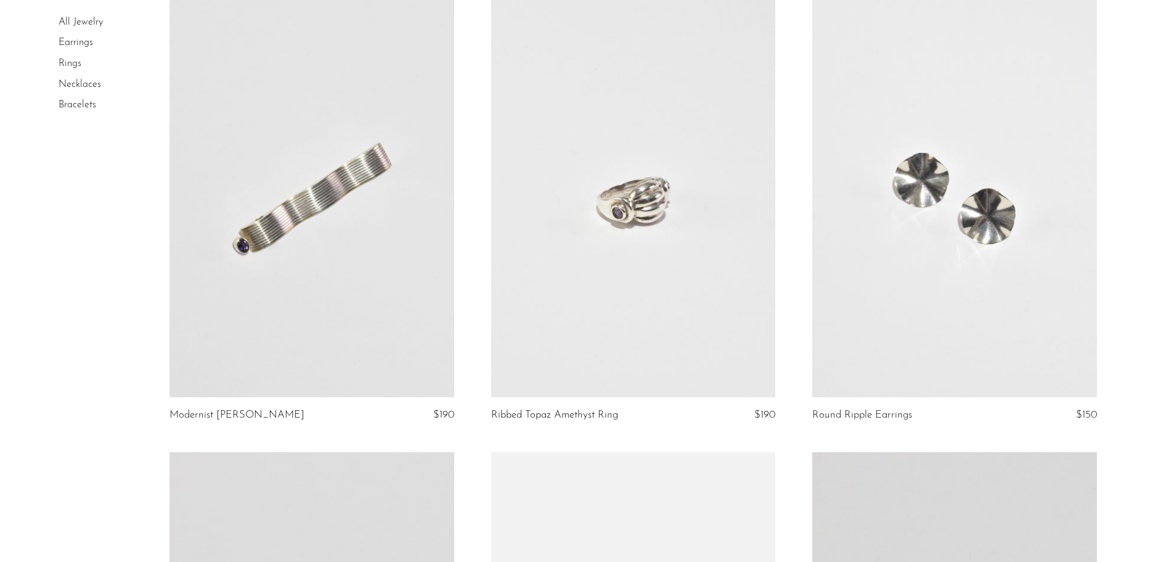
scroll to position [3286, 0]
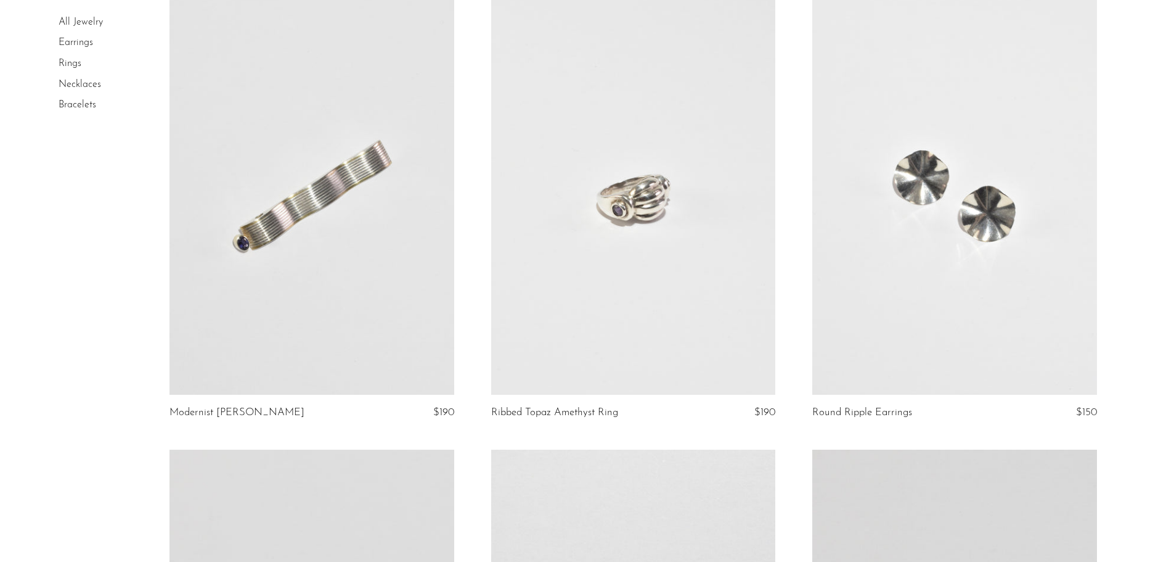
click at [566, 279] on link at bounding box center [633, 195] width 284 height 398
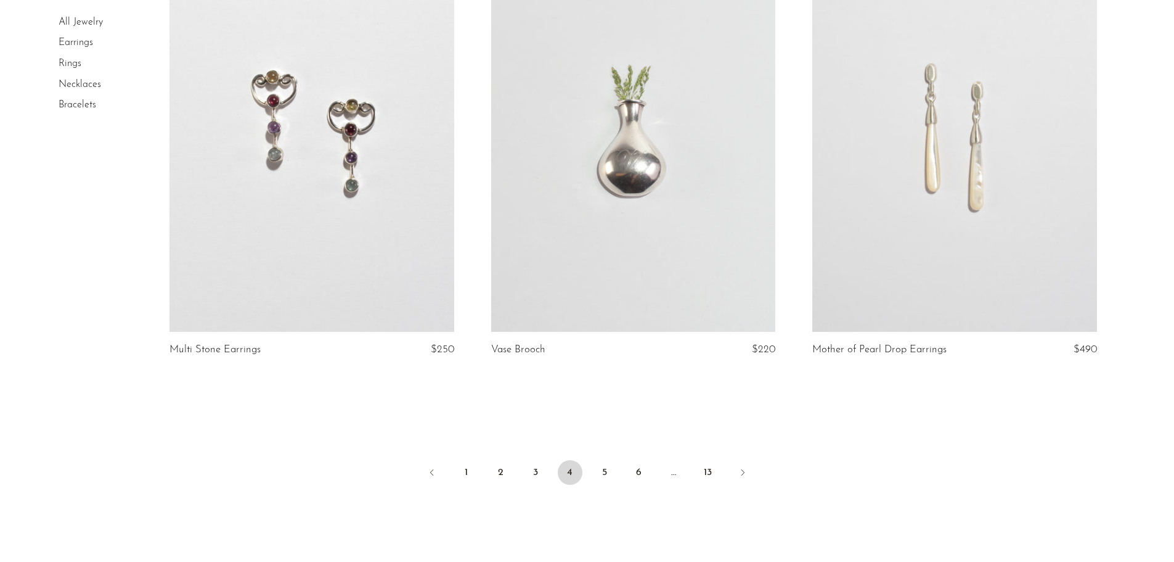
scroll to position [5174, 0]
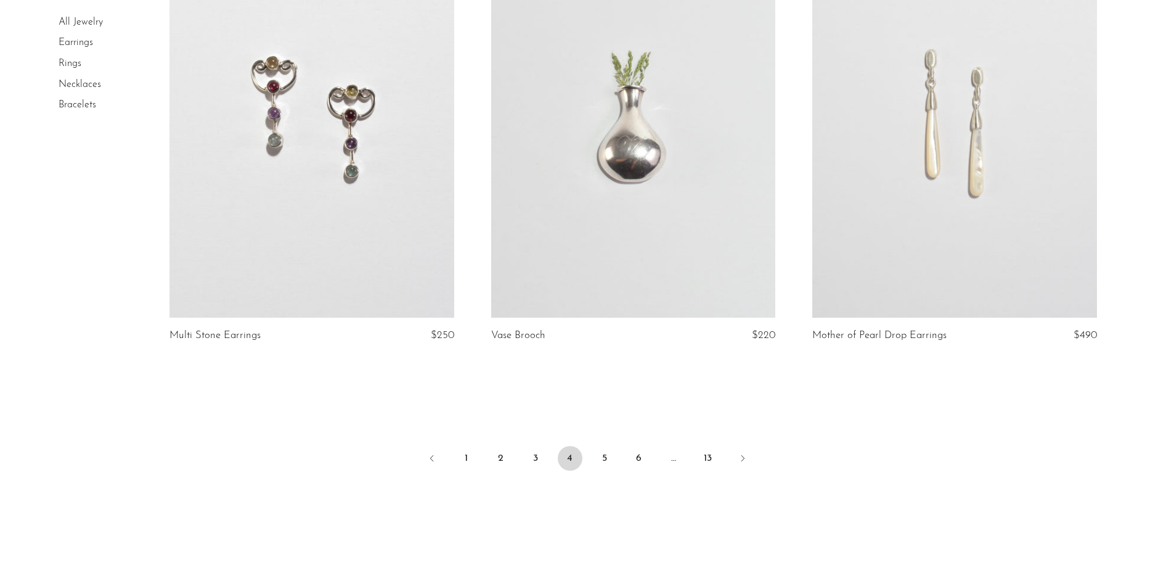
click at [1009, 184] on link at bounding box center [954, 118] width 284 height 398
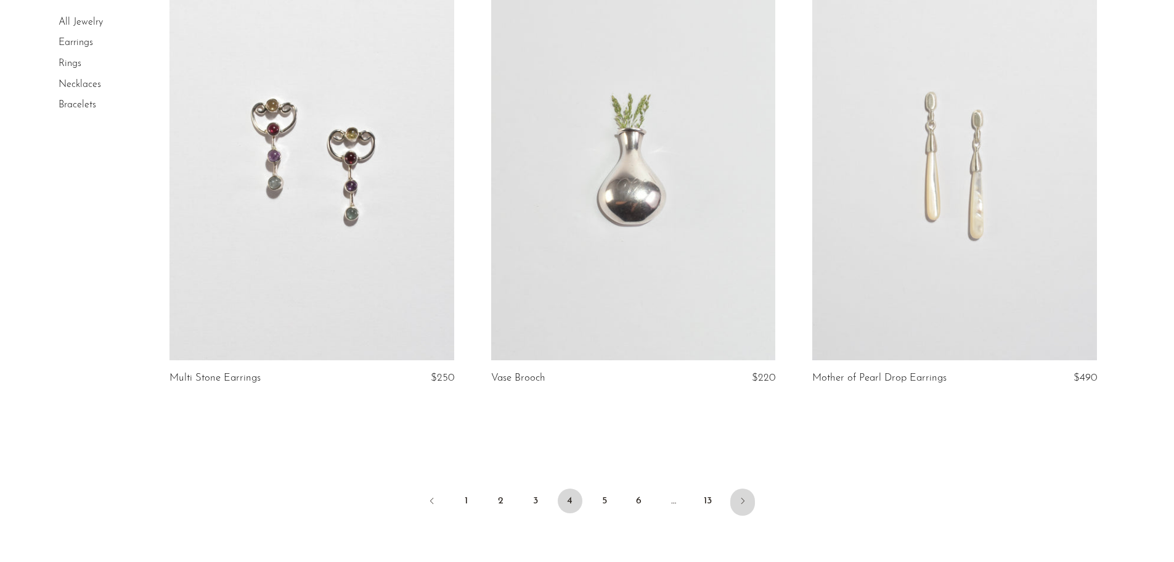
click at [738, 504] on icon "Next" at bounding box center [743, 501] width 10 height 10
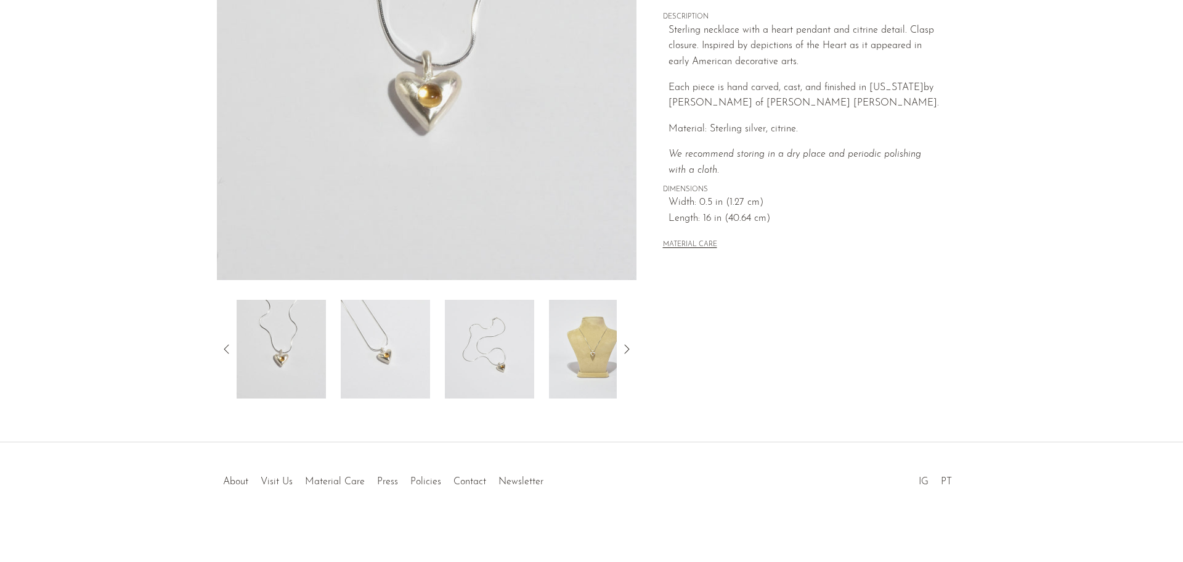
scroll to position [241, 0]
click at [480, 367] on img at bounding box center [489, 347] width 89 height 99
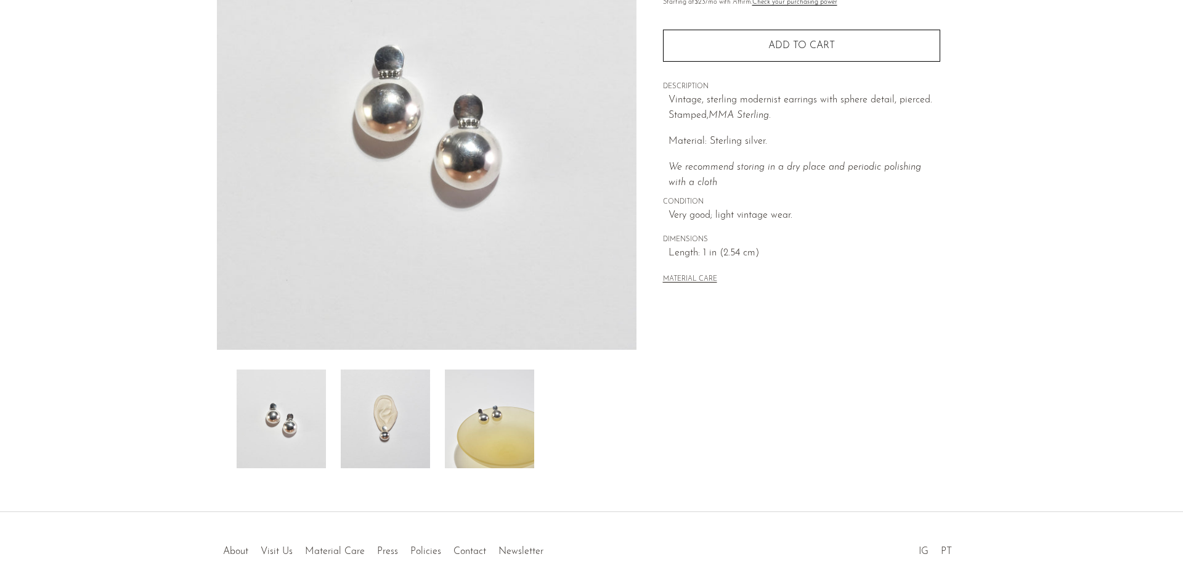
scroll to position [185, 0]
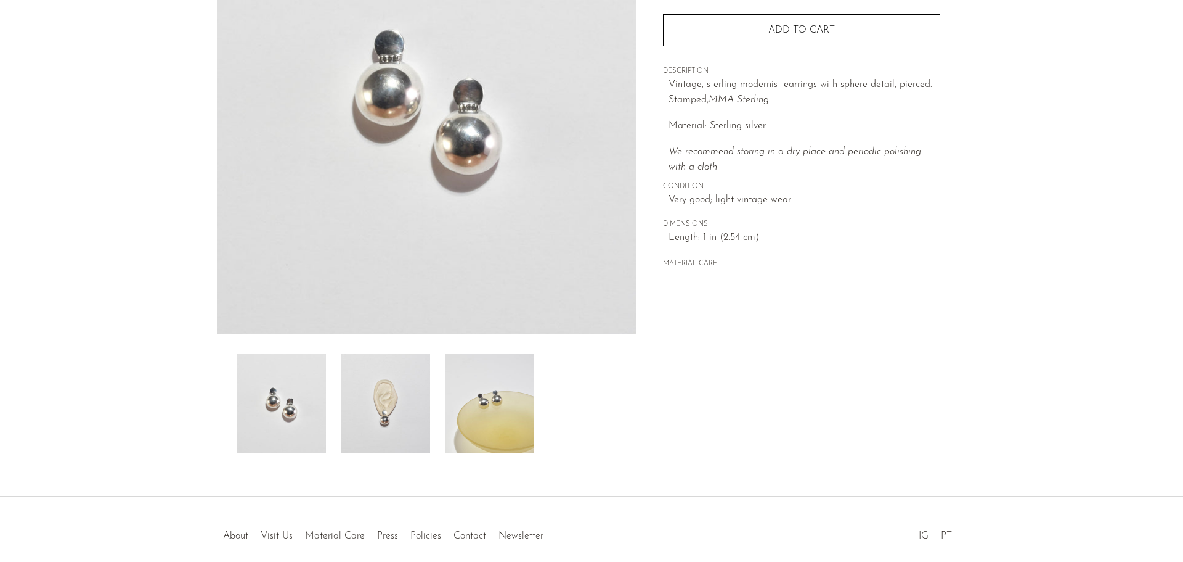
click at [462, 427] on img at bounding box center [489, 403] width 89 height 99
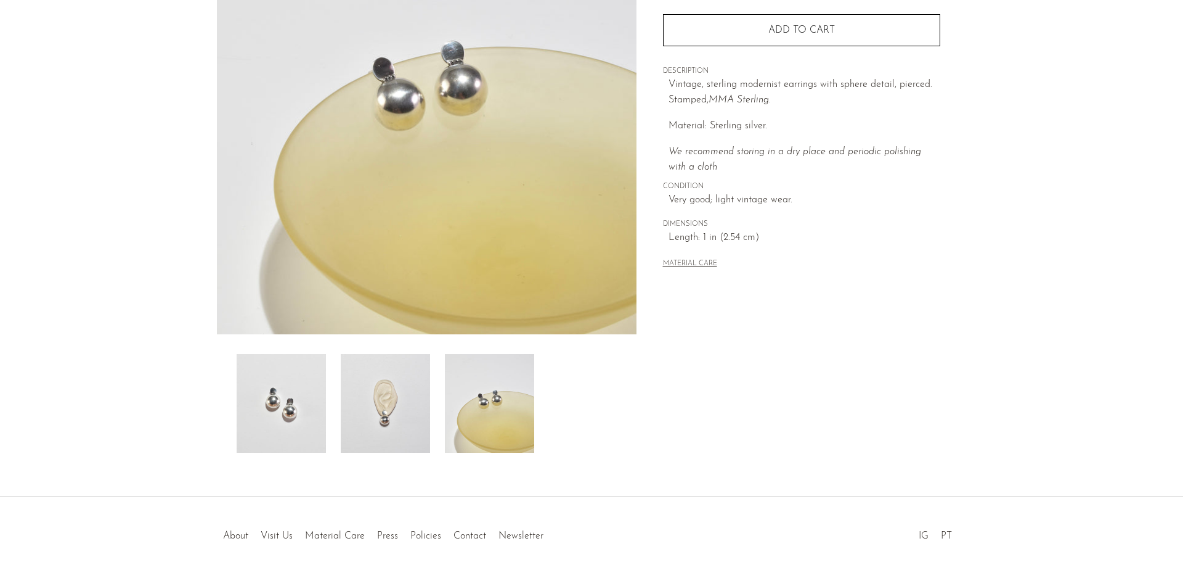
drag, startPoint x: 387, startPoint y: 421, endPoint x: 153, endPoint y: 86, distance: 408.5
click at [387, 420] on img at bounding box center [385, 403] width 89 height 99
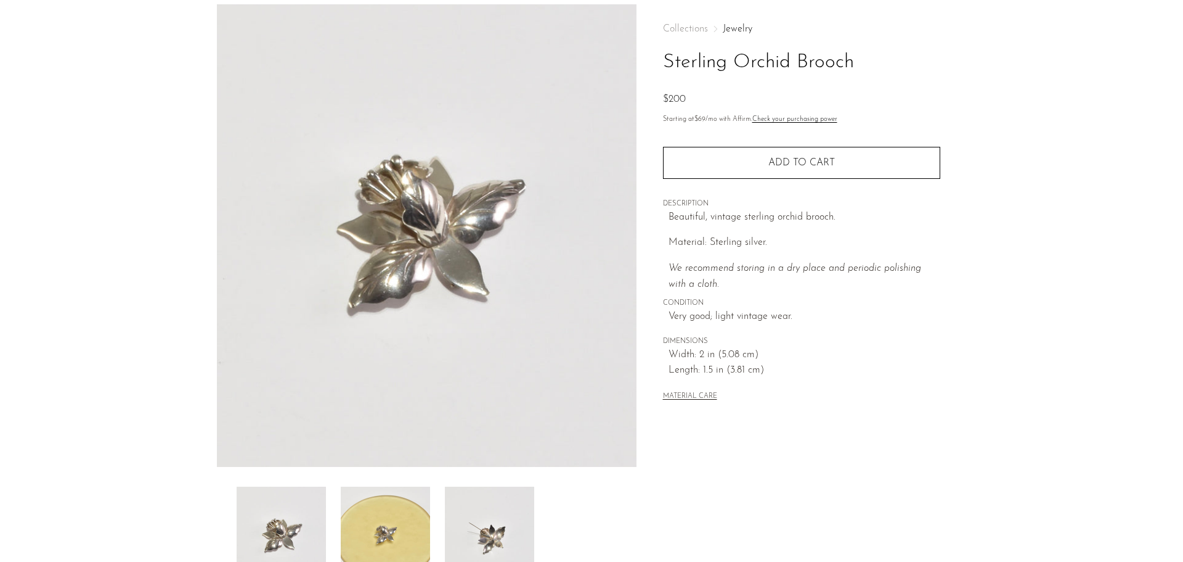
scroll to position [123, 0]
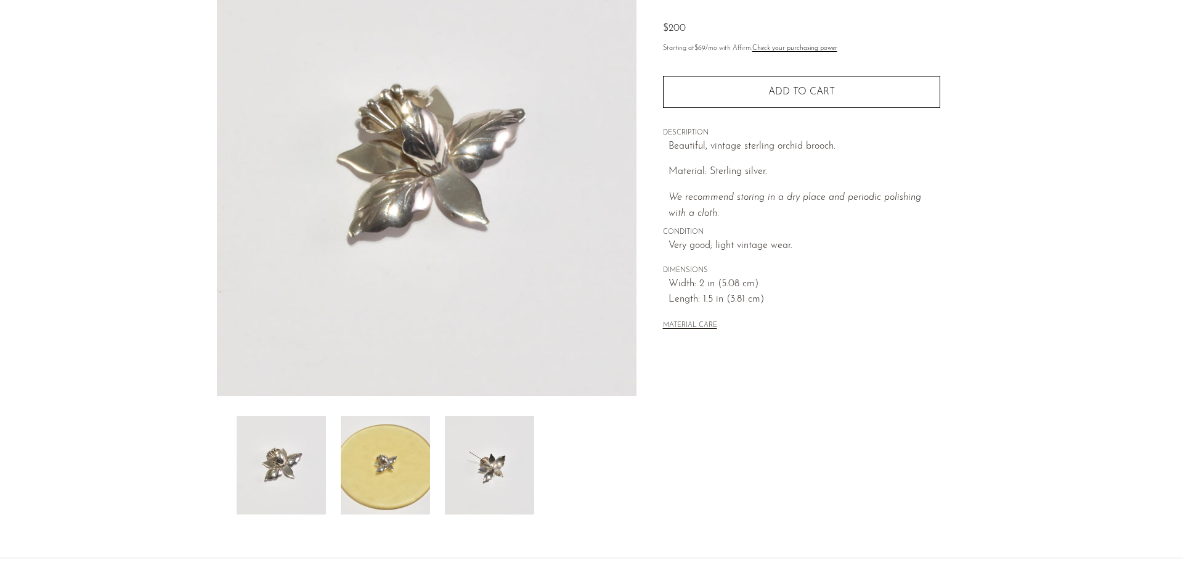
click at [454, 460] on img at bounding box center [489, 464] width 89 height 99
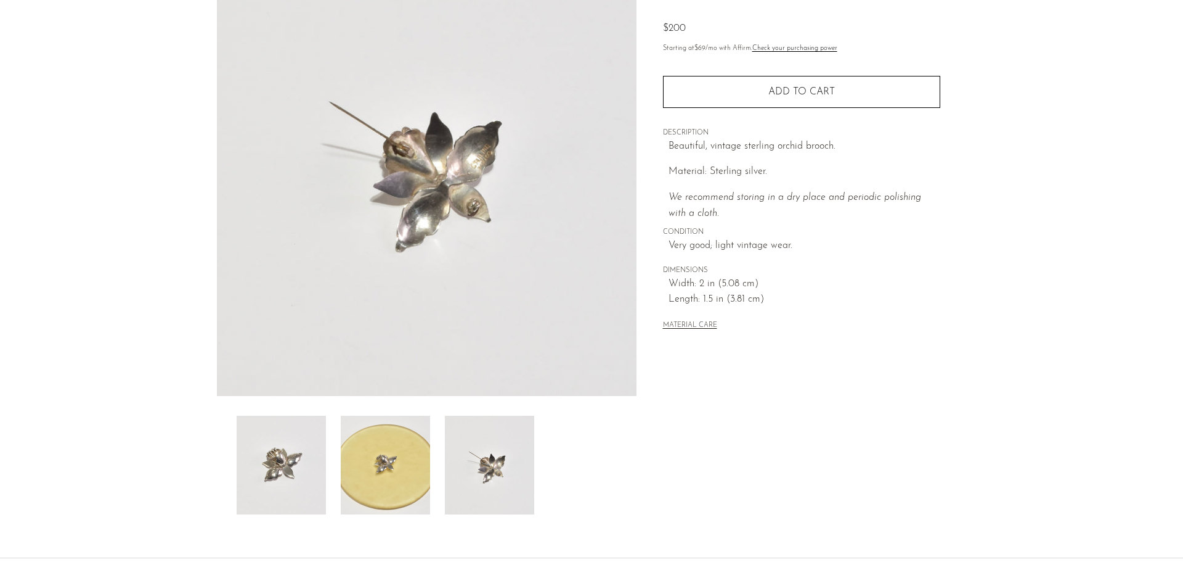
click at [394, 457] on img at bounding box center [385, 464] width 89 height 99
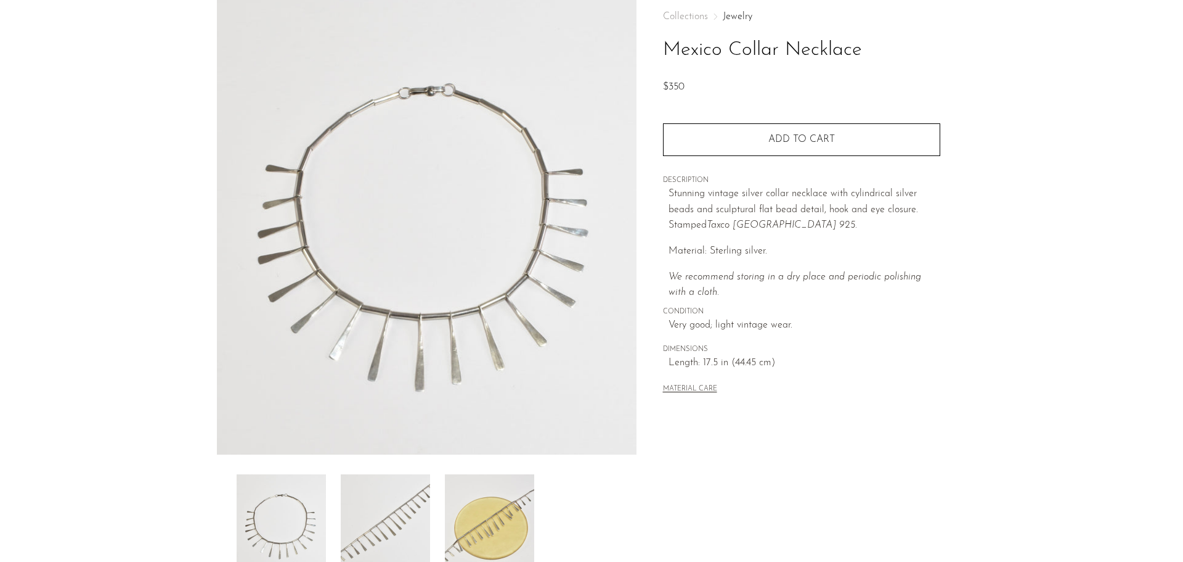
scroll to position [185, 0]
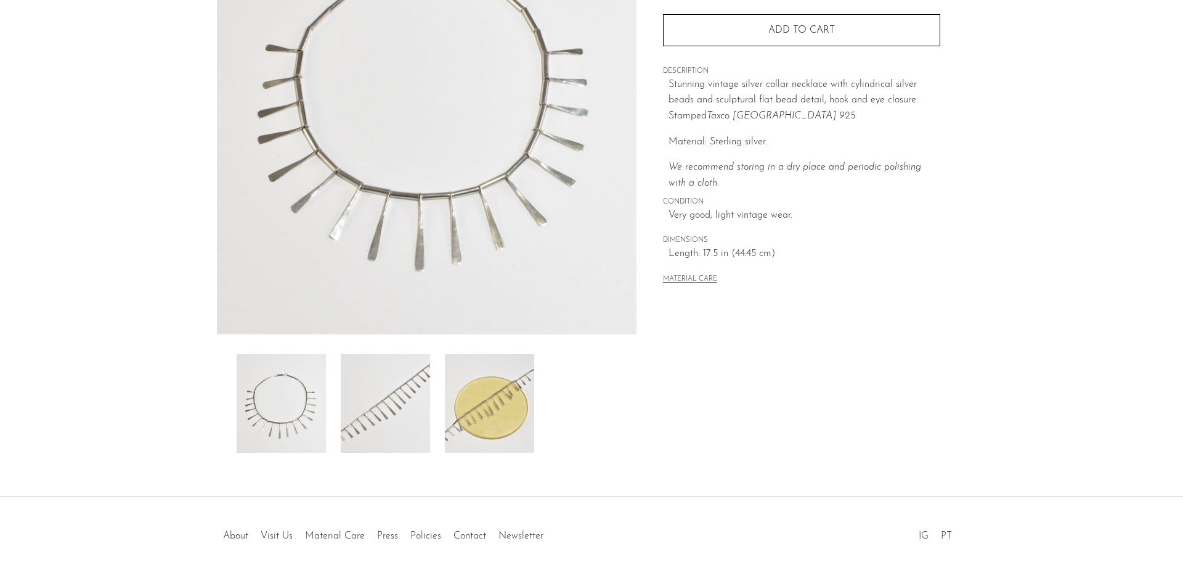
click at [467, 396] on img at bounding box center [489, 403] width 89 height 99
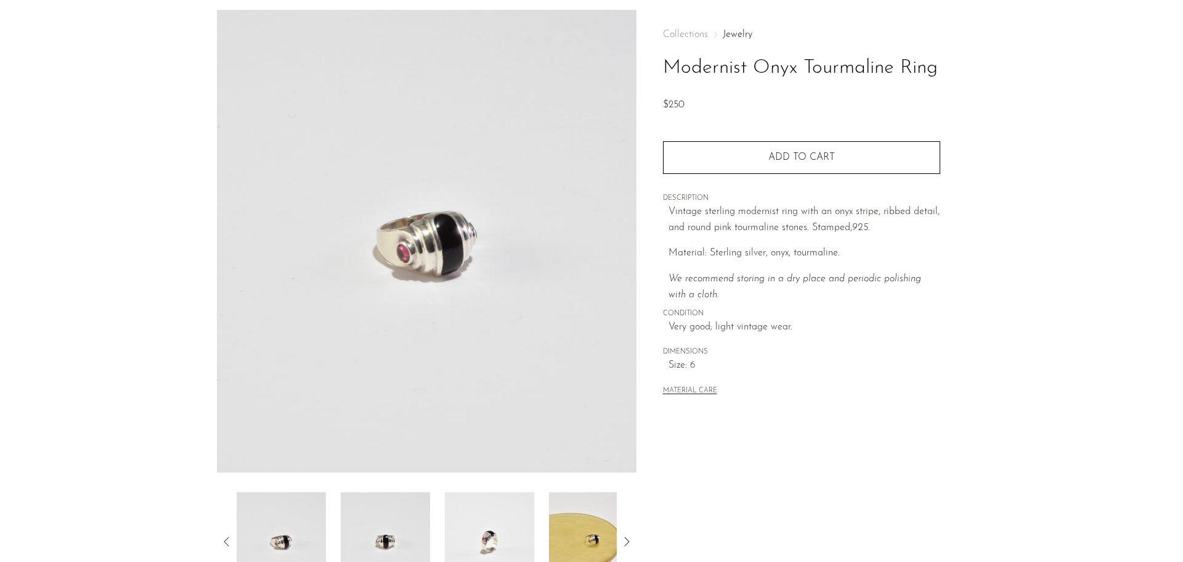
scroll to position [123, 0]
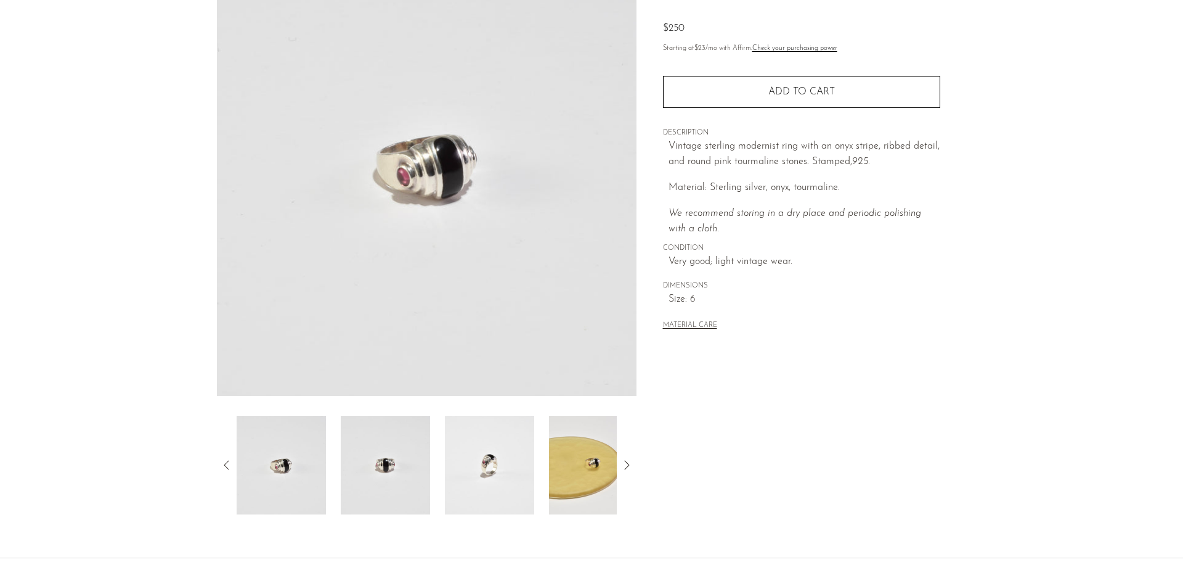
click at [484, 458] on img at bounding box center [489, 464] width 89 height 99
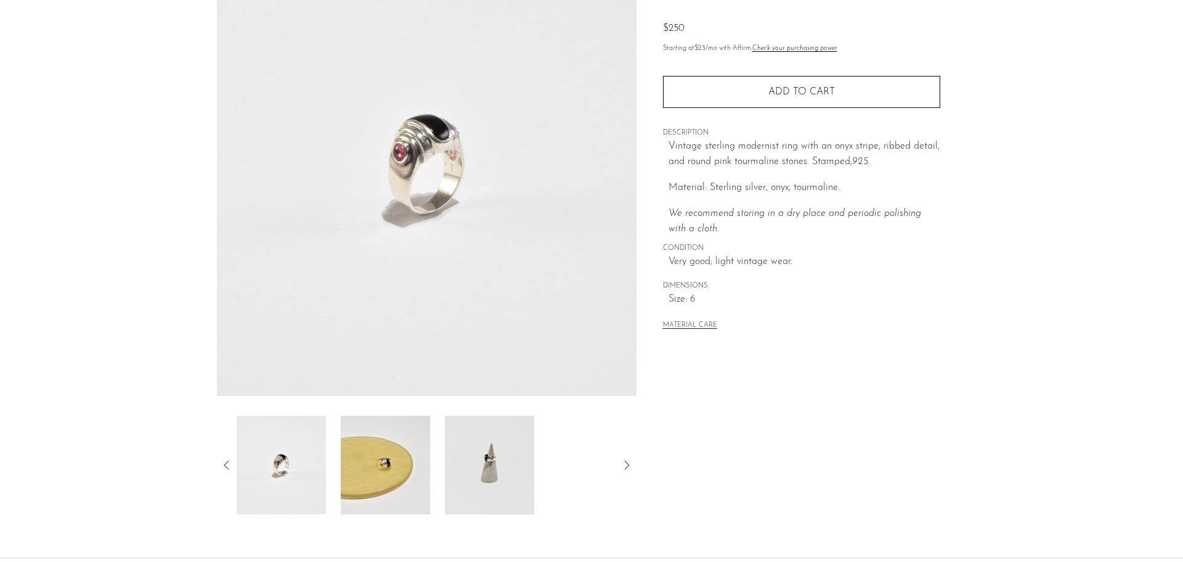
click at [501, 467] on img at bounding box center [489, 464] width 89 height 99
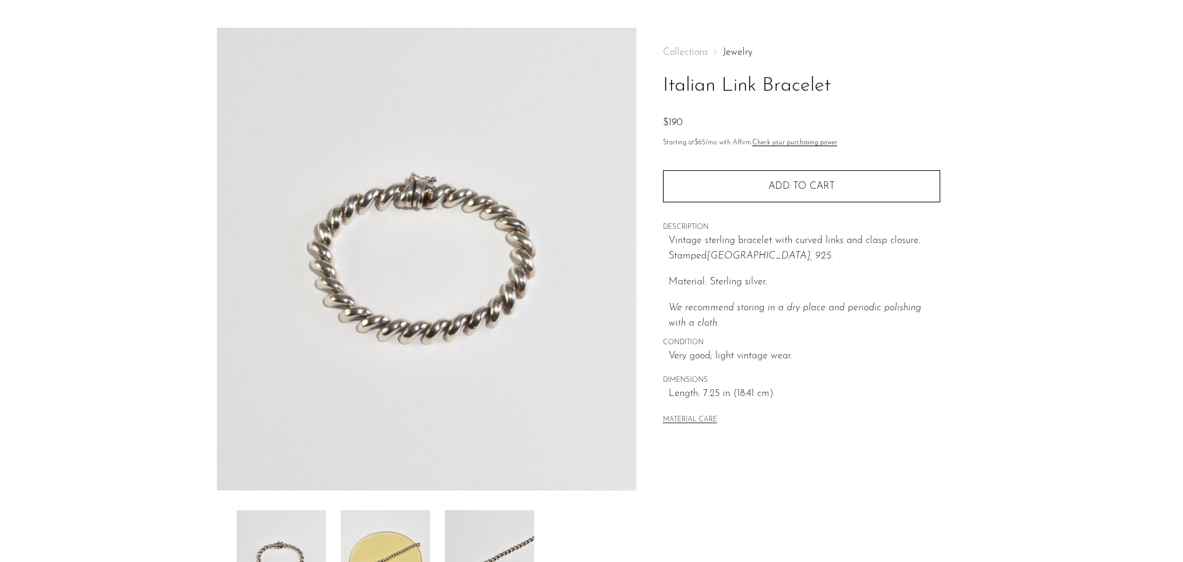
scroll to position [62, 0]
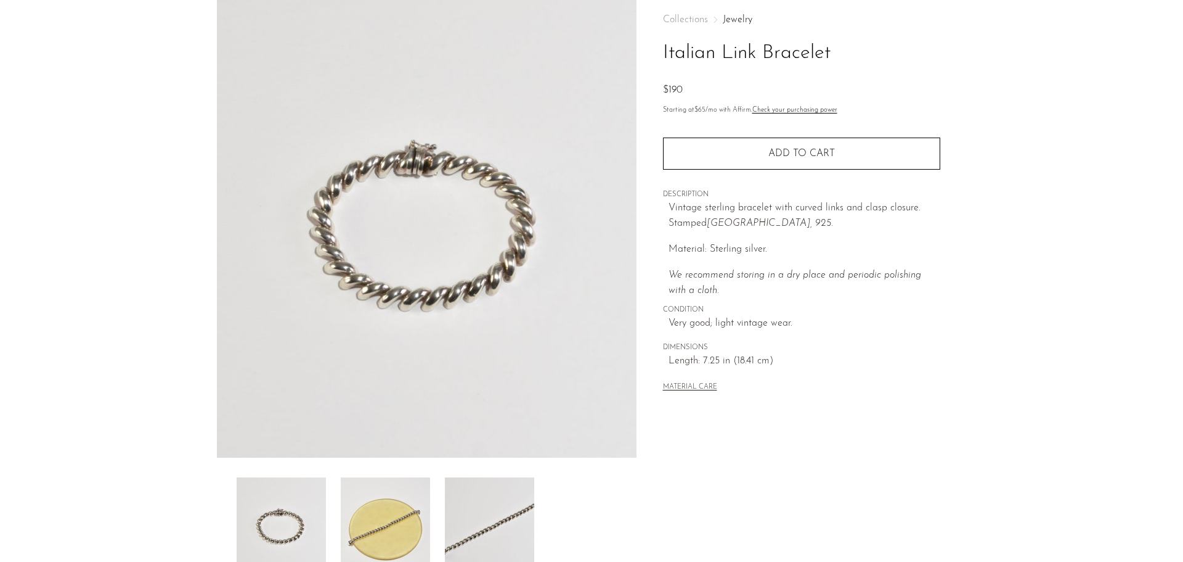
click at [484, 537] on img at bounding box center [489, 526] width 89 height 99
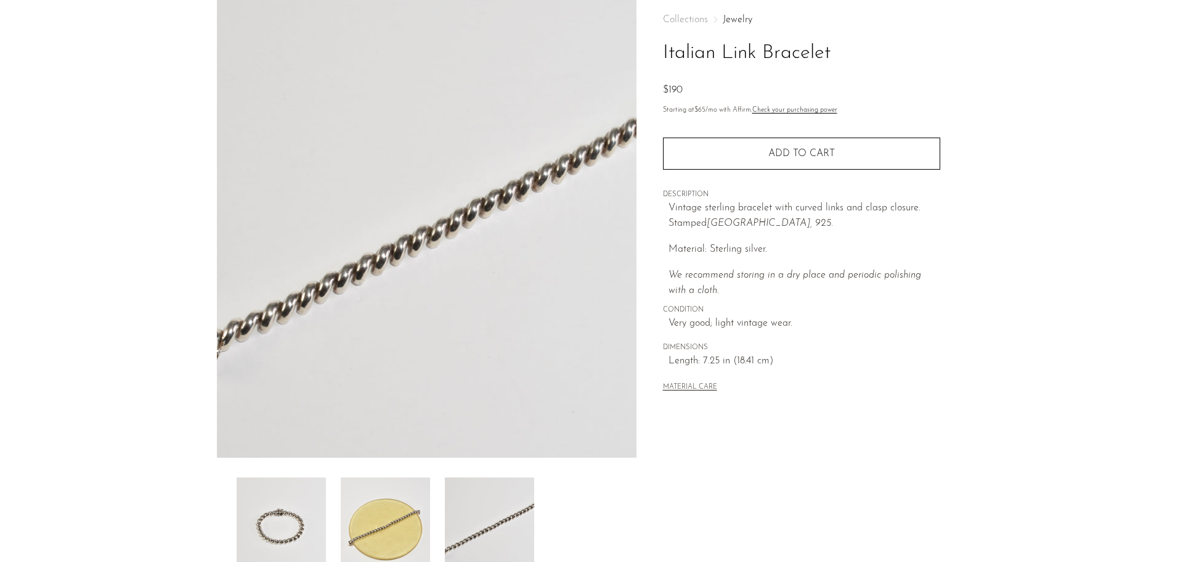
click at [374, 512] on img at bounding box center [385, 526] width 89 height 99
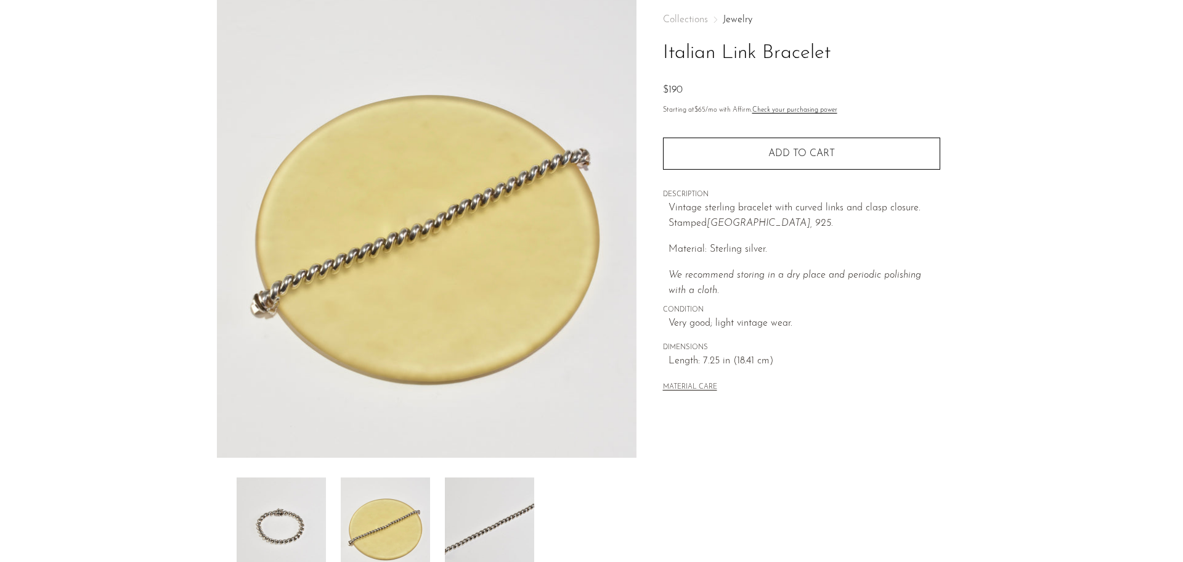
click at [297, 524] on img at bounding box center [281, 526] width 89 height 99
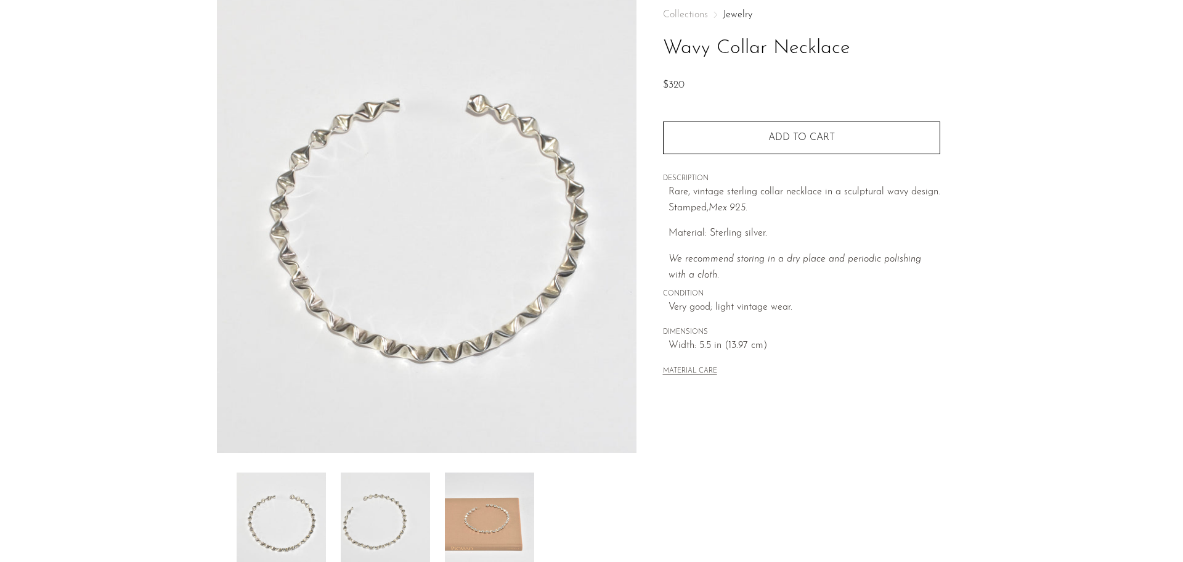
scroll to position [123, 0]
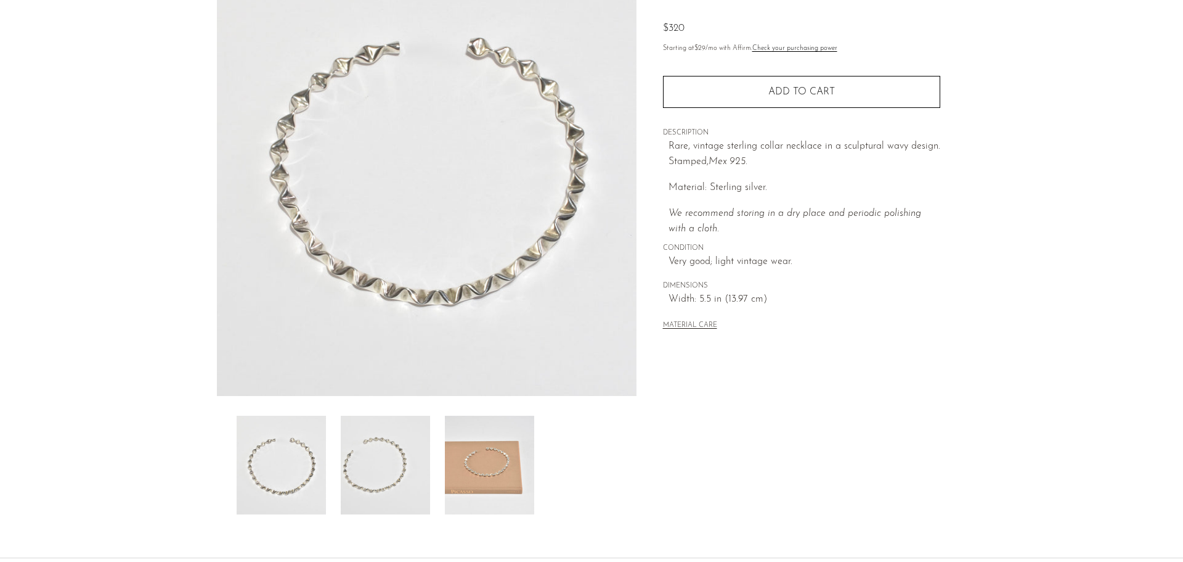
click at [489, 442] on img at bounding box center [489, 464] width 89 height 99
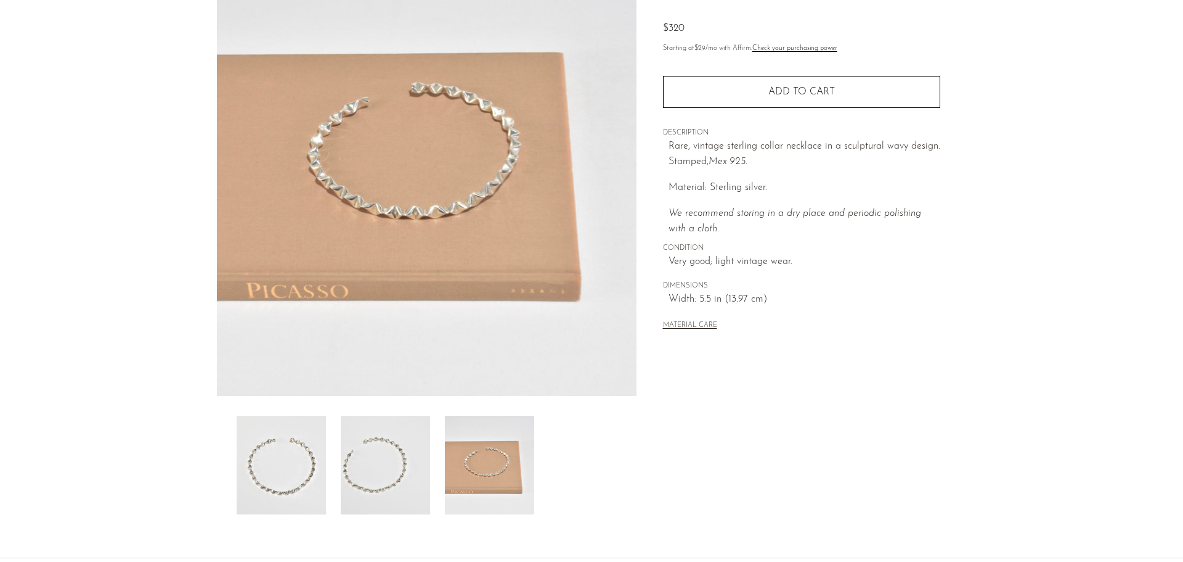
drag, startPoint x: 396, startPoint y: 472, endPoint x: 419, endPoint y: 453, distance: 29.4
click at [398, 470] on img at bounding box center [385, 464] width 89 height 99
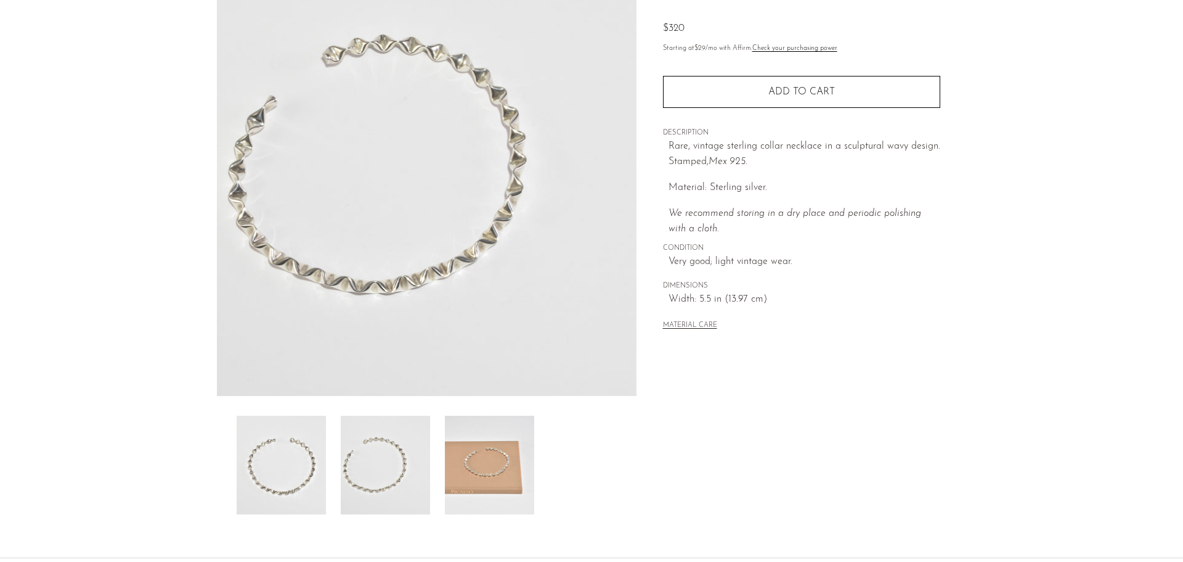
click at [280, 481] on img at bounding box center [281, 464] width 89 height 99
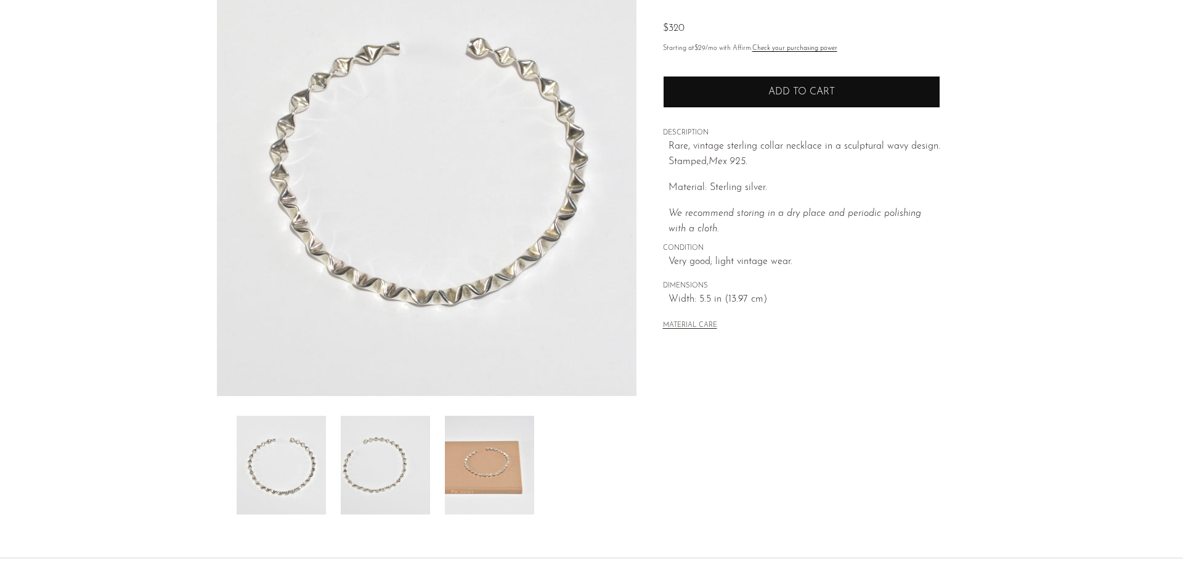
click at [687, 91] on button "Add to cart" at bounding box center [801, 92] width 277 height 32
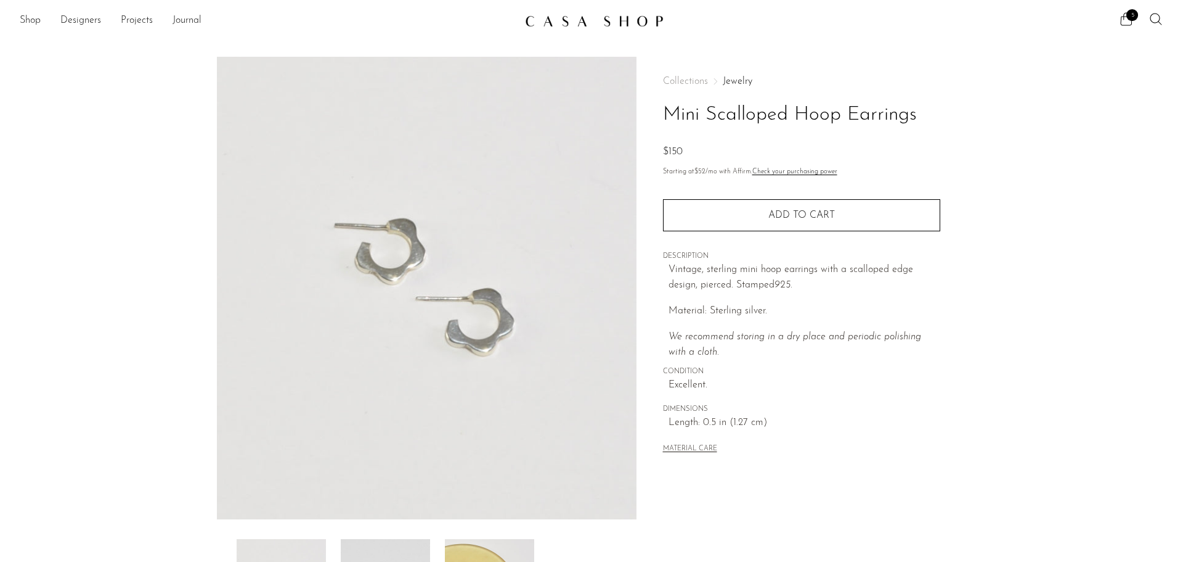
scroll to position [185, 0]
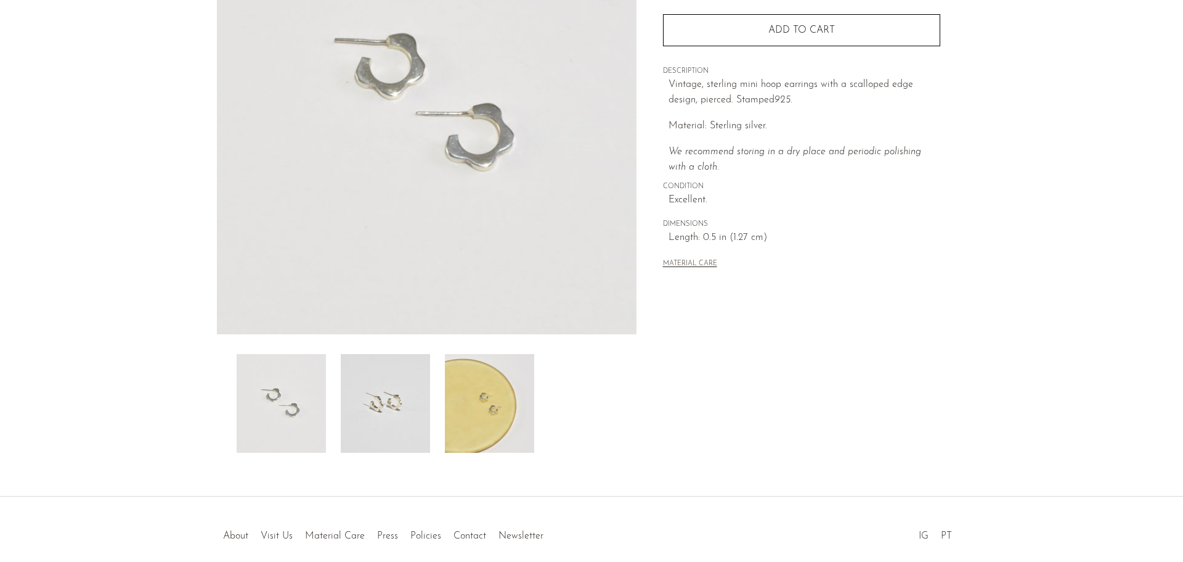
click at [475, 411] on img at bounding box center [489, 403] width 89 height 99
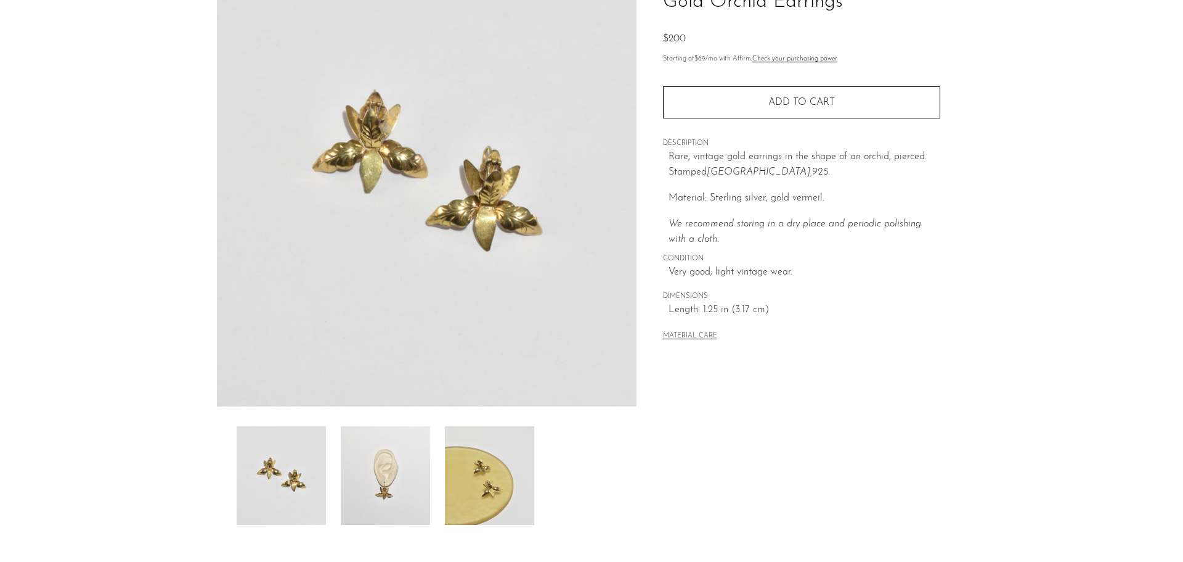
scroll to position [123, 0]
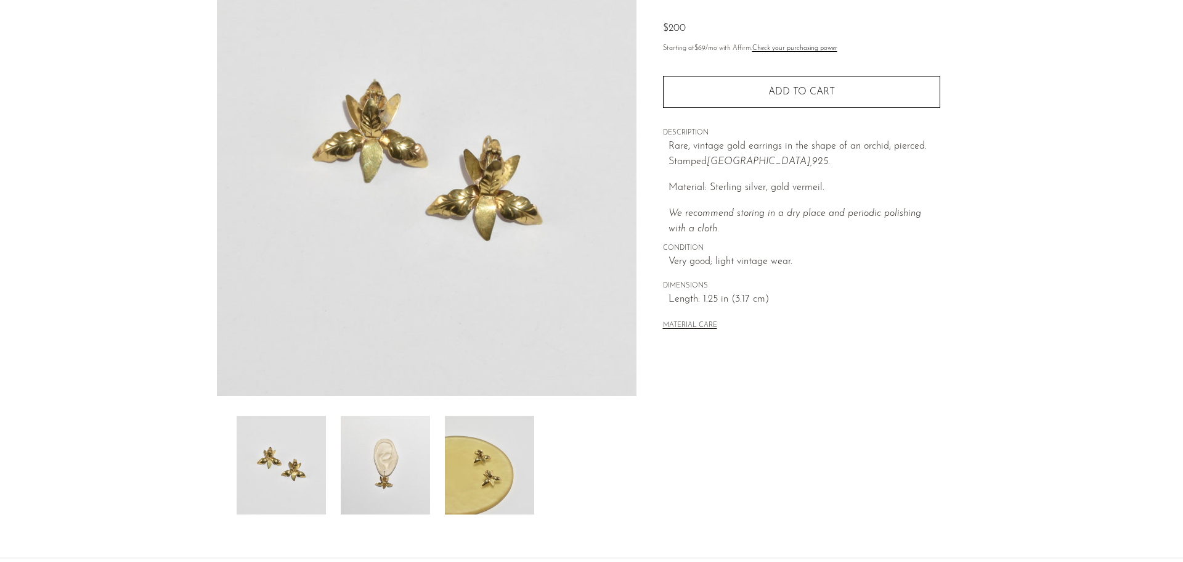
click at [500, 473] on img at bounding box center [489, 464] width 89 height 99
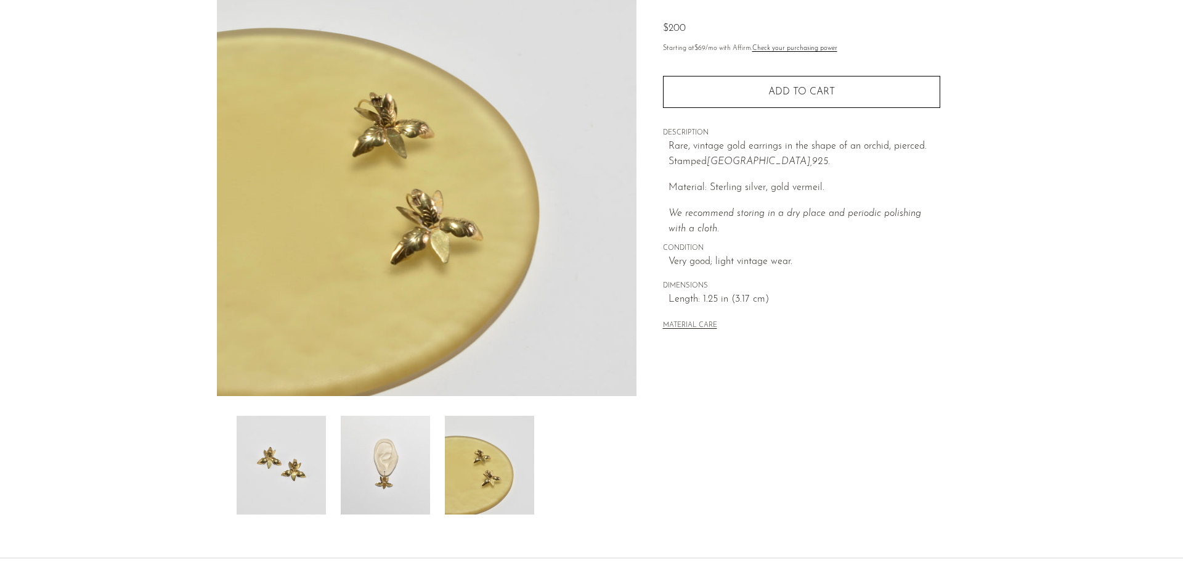
click at [396, 481] on img at bounding box center [385, 464] width 89 height 99
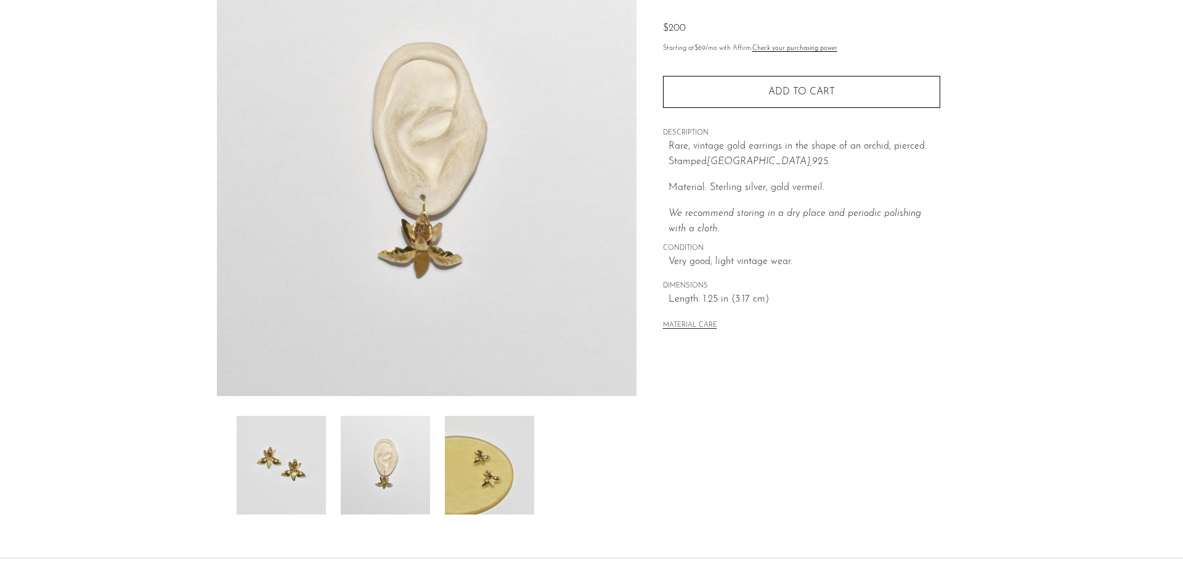
click at [476, 468] on img at bounding box center [489, 464] width 89 height 99
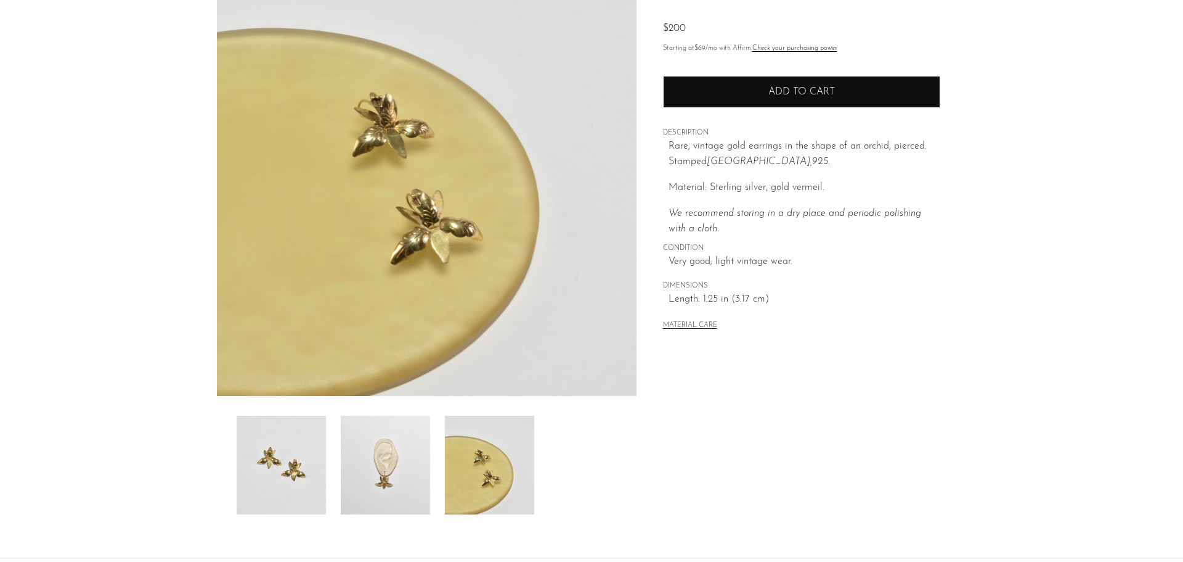
click at [780, 88] on span "Add to cart" at bounding box center [802, 92] width 67 height 10
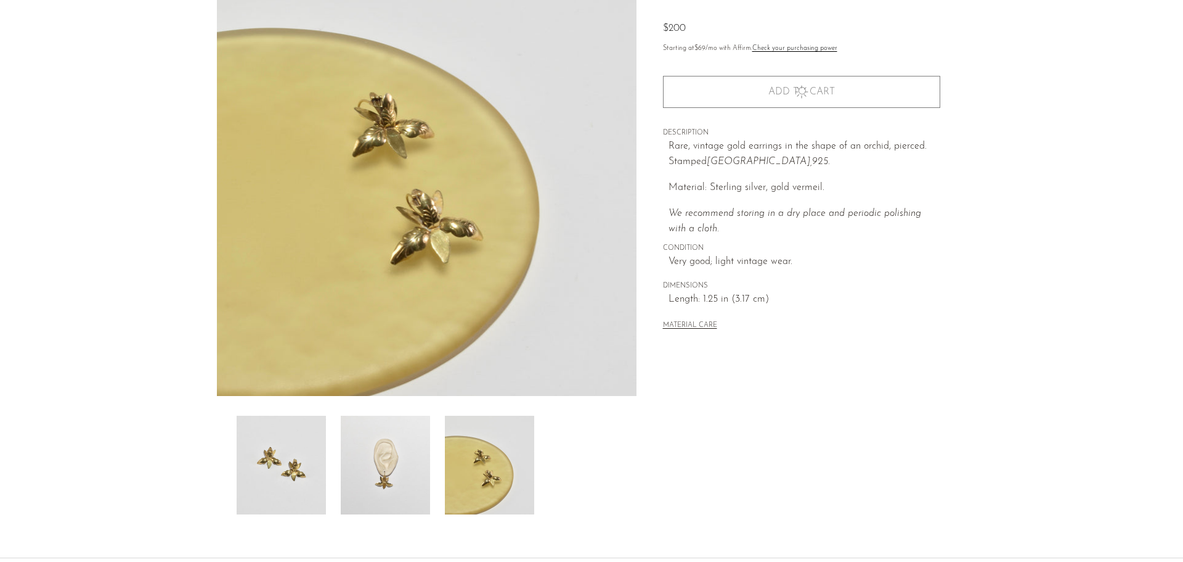
click at [370, 440] on img at bounding box center [385, 464] width 89 height 99
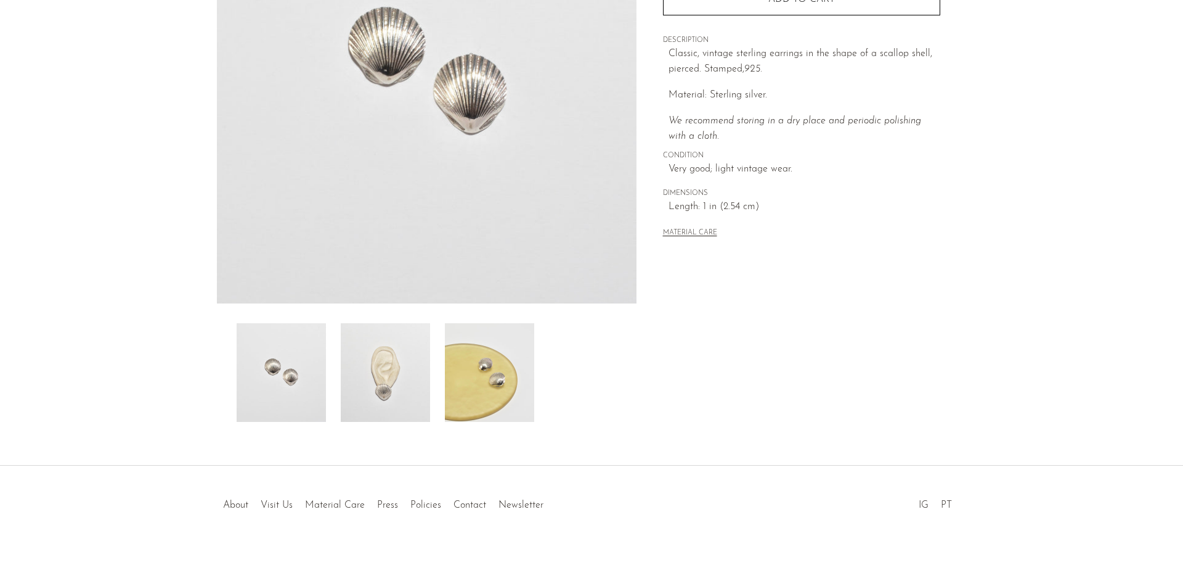
scroll to position [241, 0]
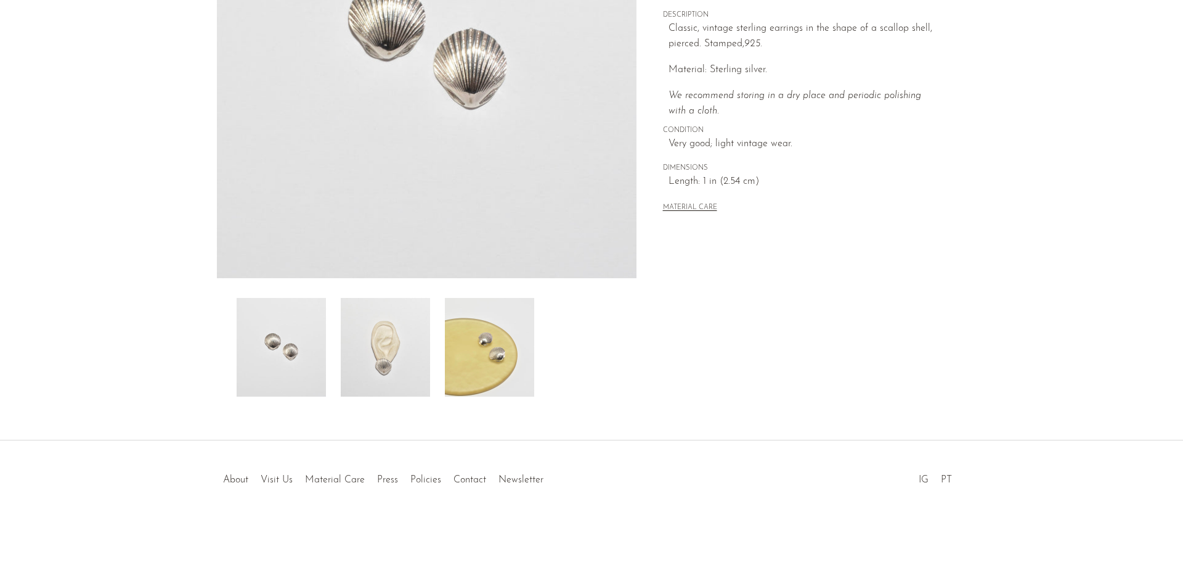
click at [359, 367] on img at bounding box center [385, 347] width 89 height 99
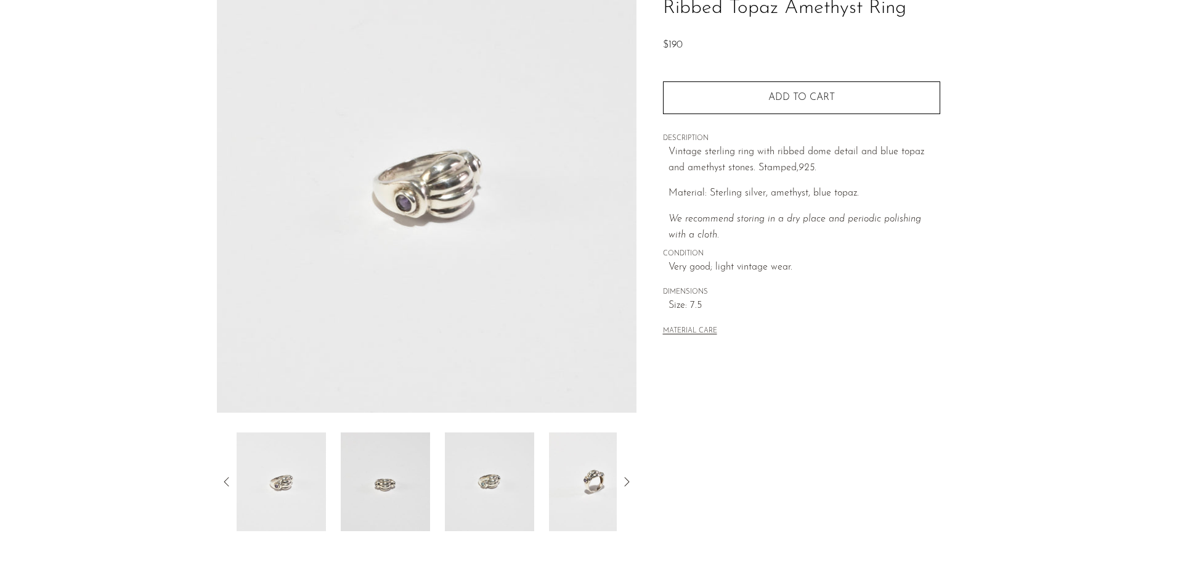
scroll to position [241, 0]
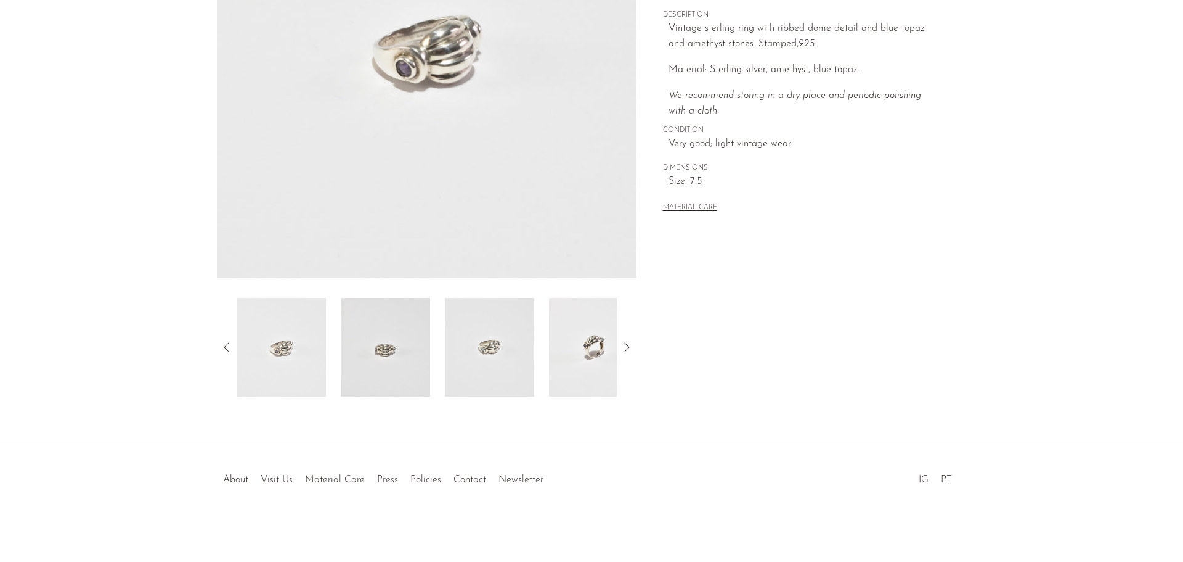
click at [439, 349] on div at bounding box center [427, 347] width 380 height 99
click at [583, 343] on img at bounding box center [593, 347] width 89 height 99
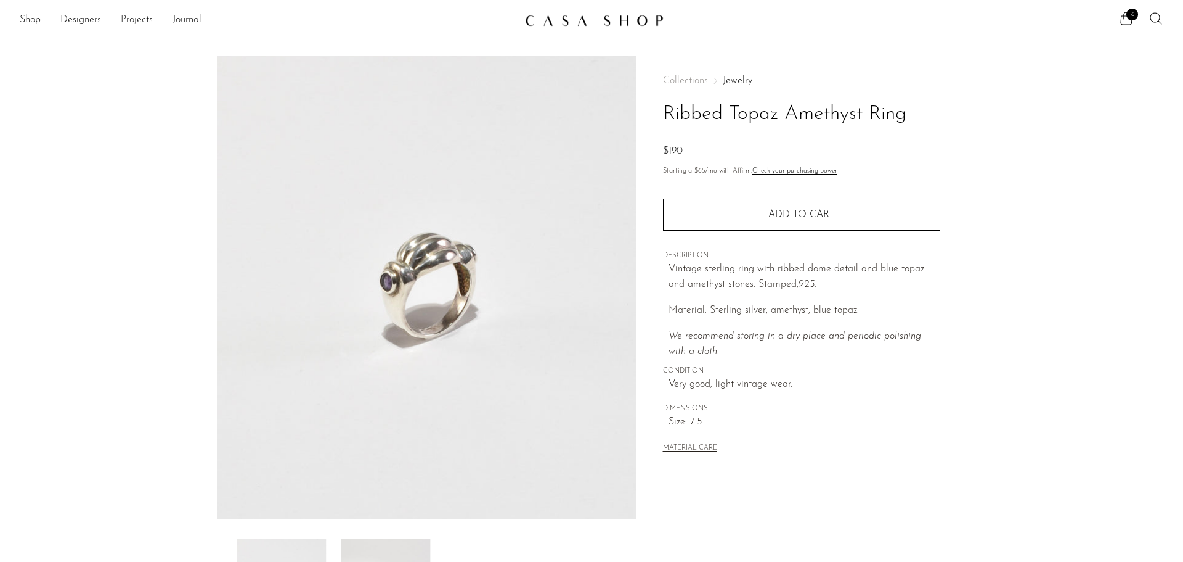
scroll to position [0, 0]
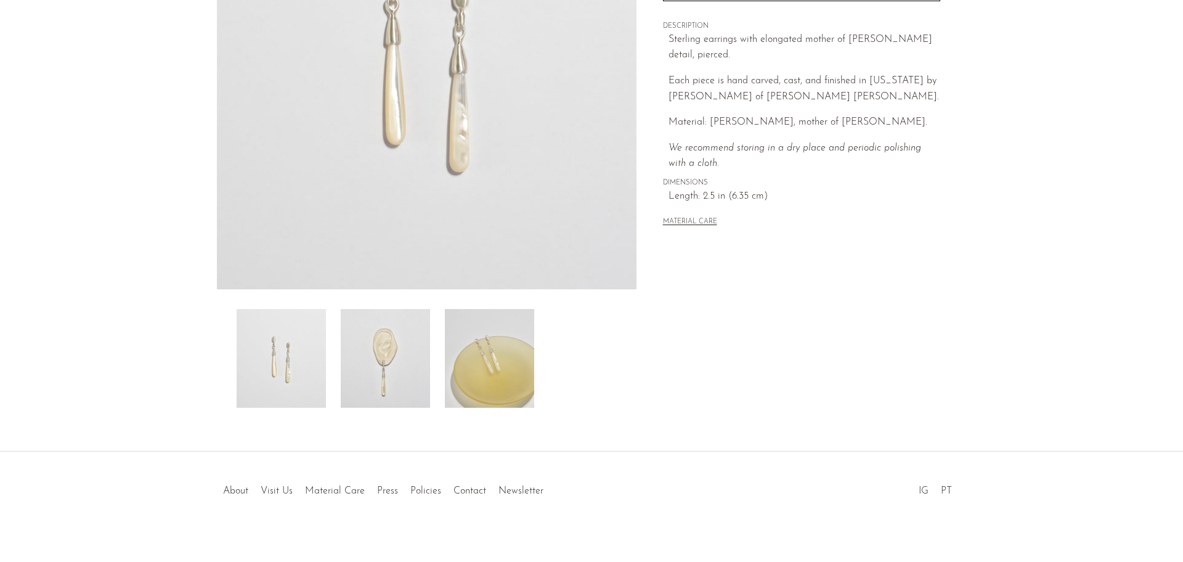
scroll to position [241, 0]
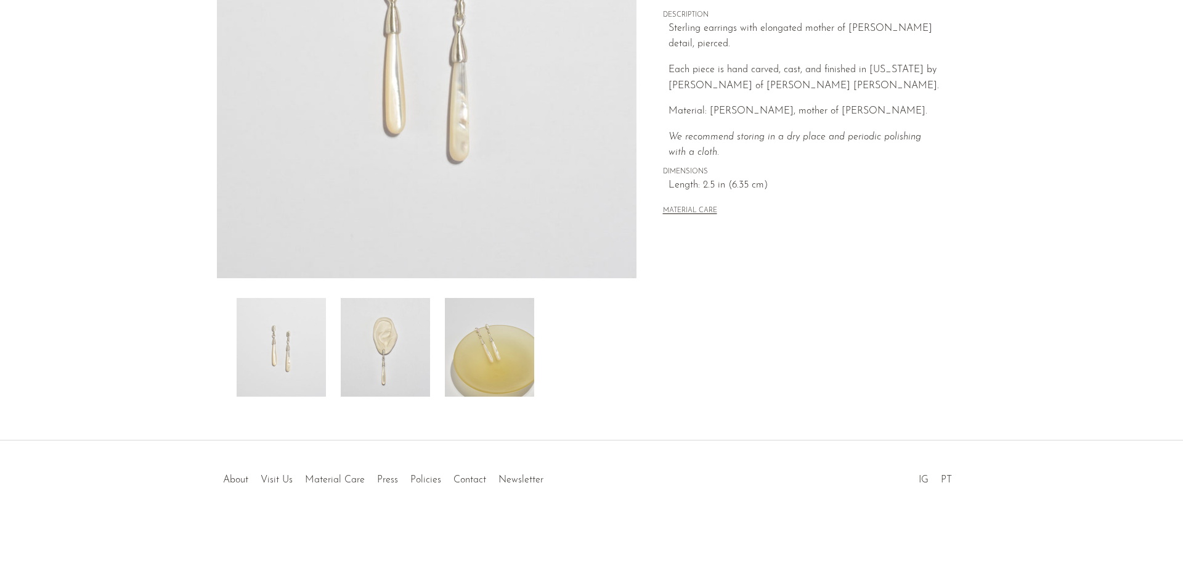
click at [399, 361] on img at bounding box center [385, 347] width 89 height 99
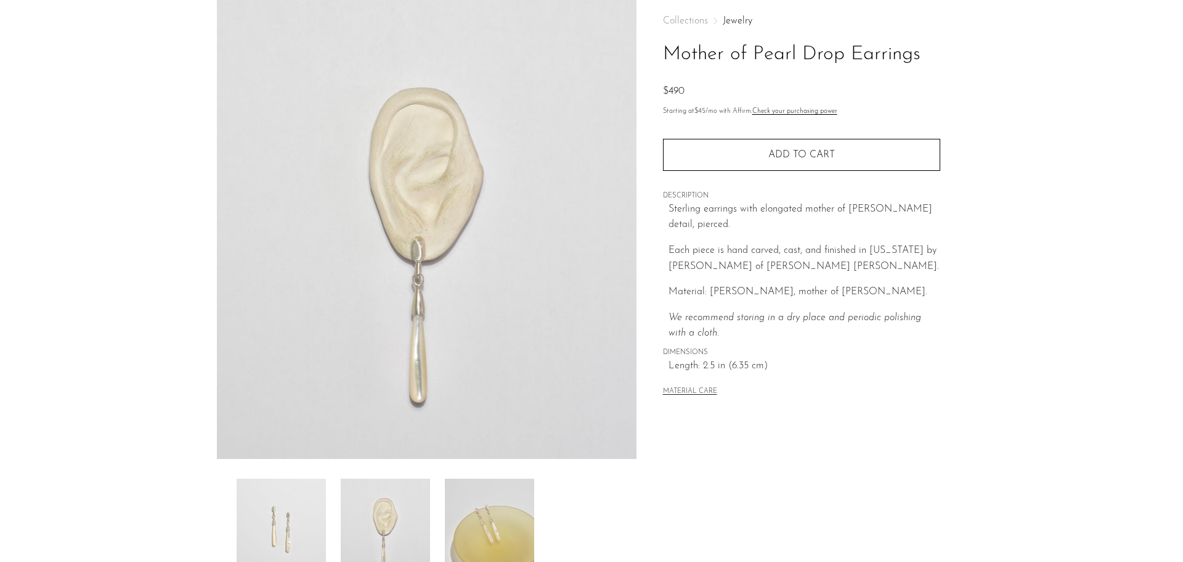
scroll to position [56, 0]
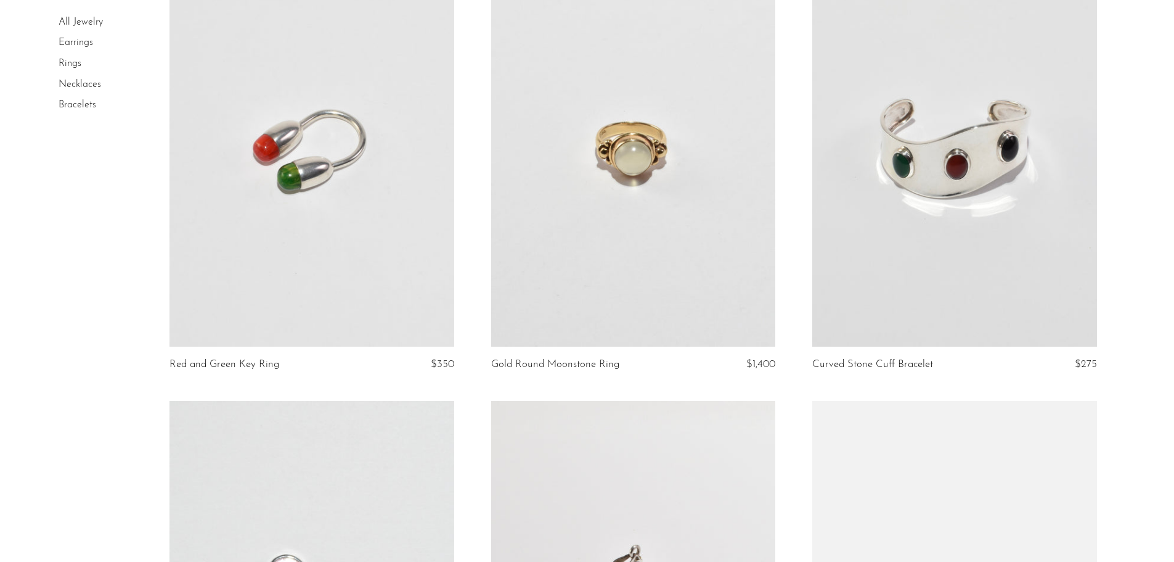
scroll to position [1541, 0]
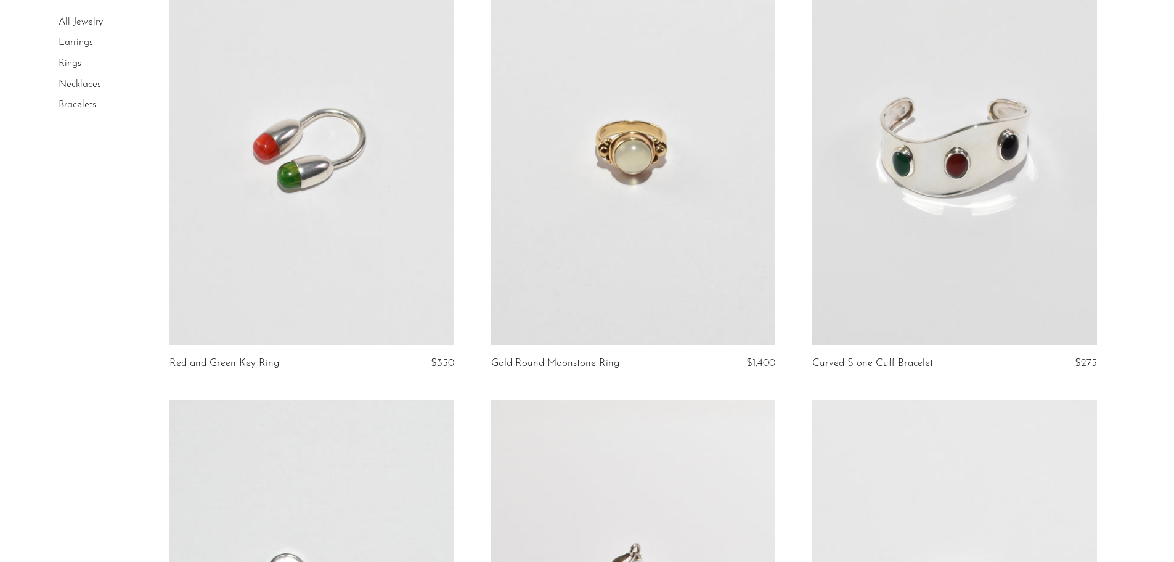
click at [368, 158] on link at bounding box center [312, 146] width 284 height 398
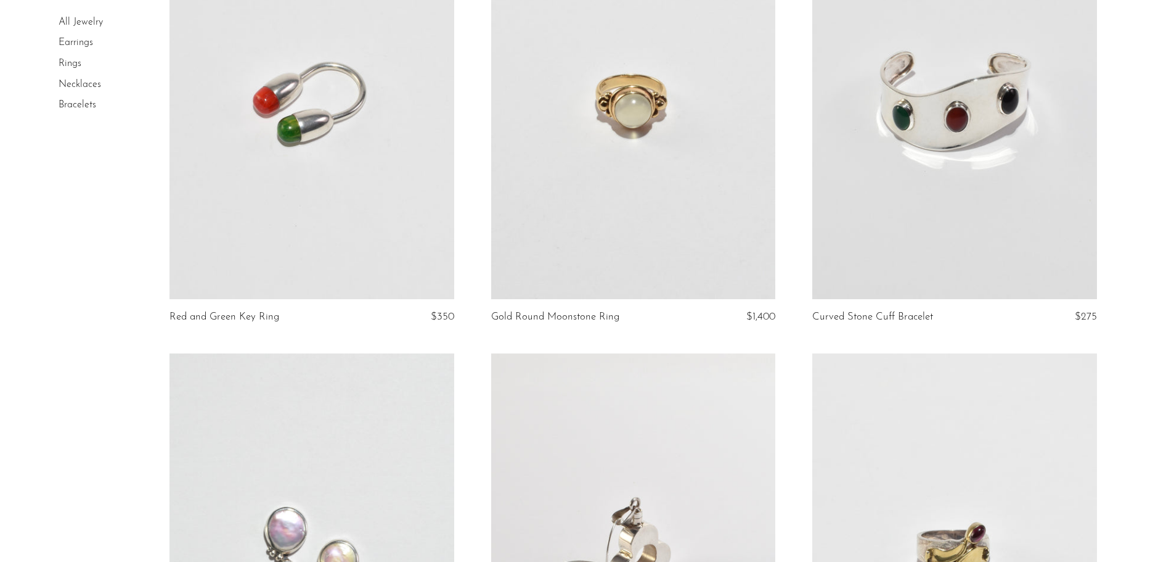
scroll to position [1653, 0]
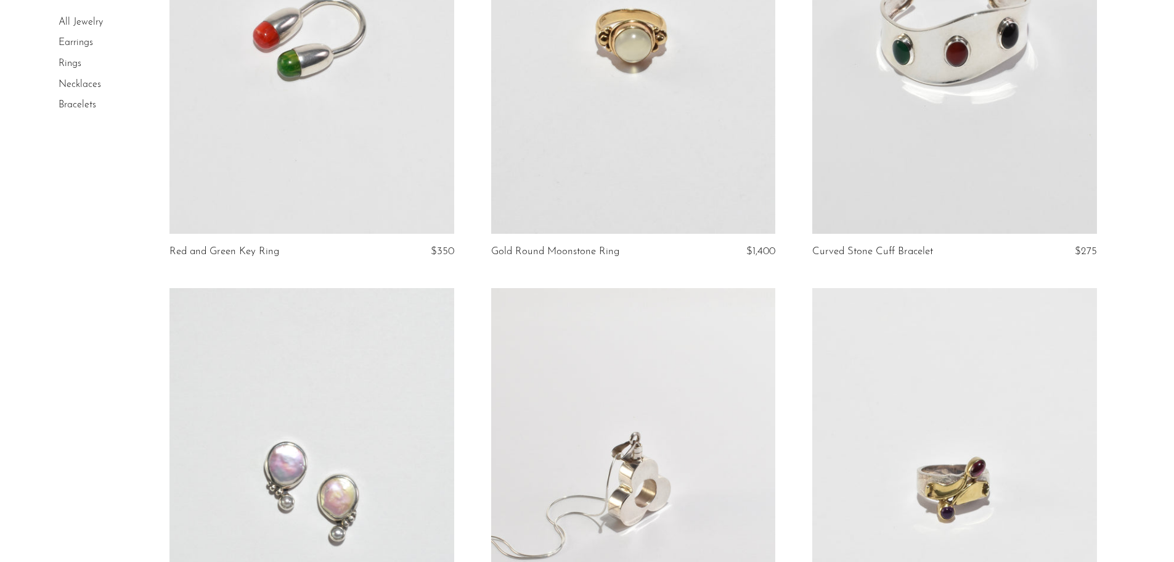
click at [635, 118] on link at bounding box center [633, 34] width 284 height 398
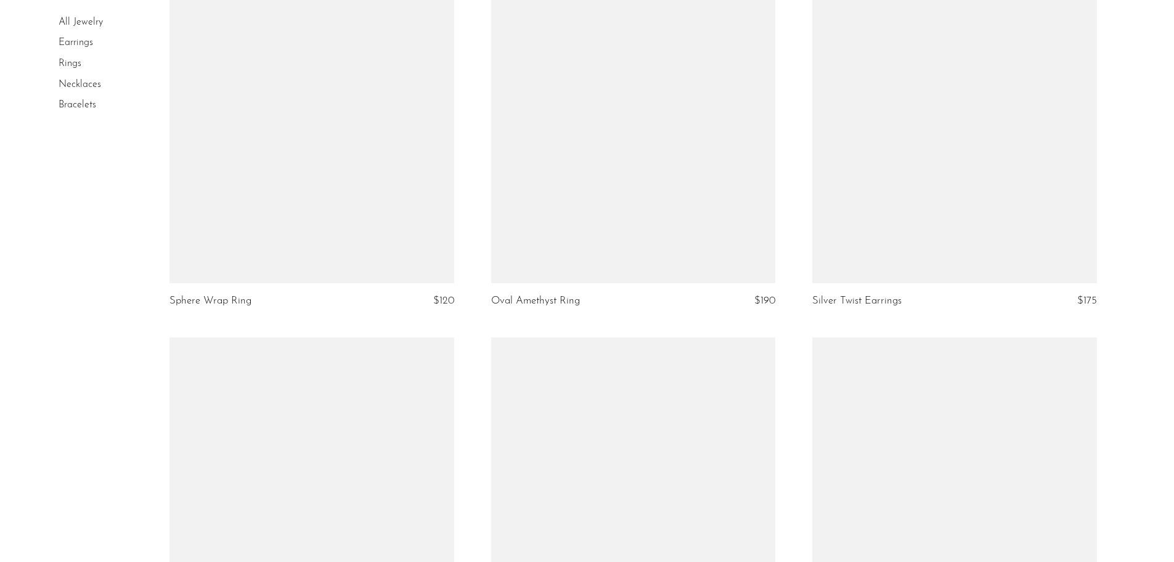
scroll to position [3428, 0]
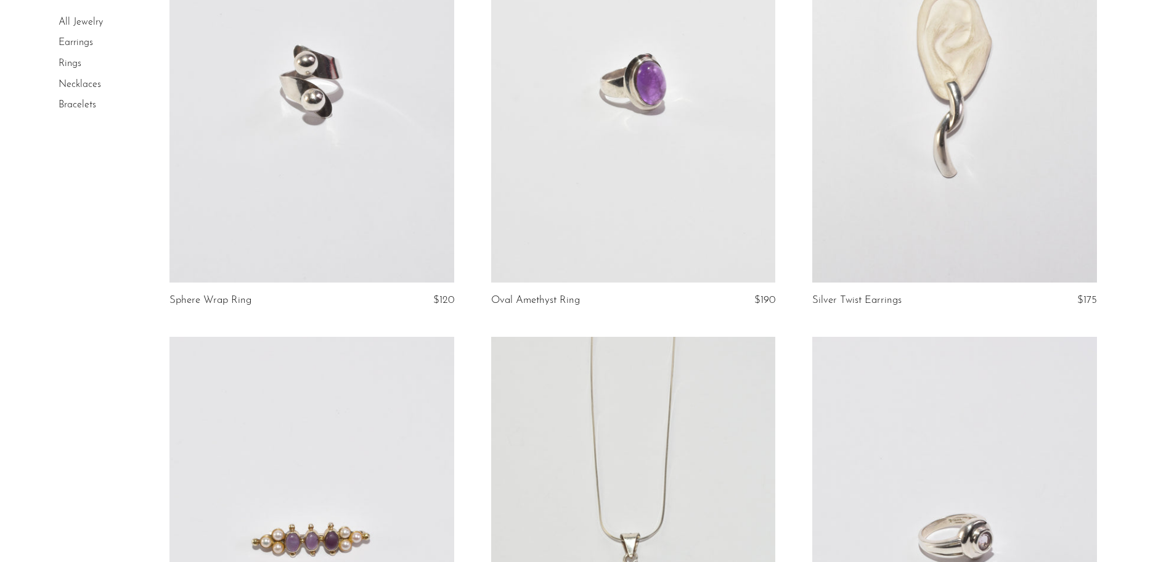
click at [354, 211] on link at bounding box center [312, 83] width 284 height 398
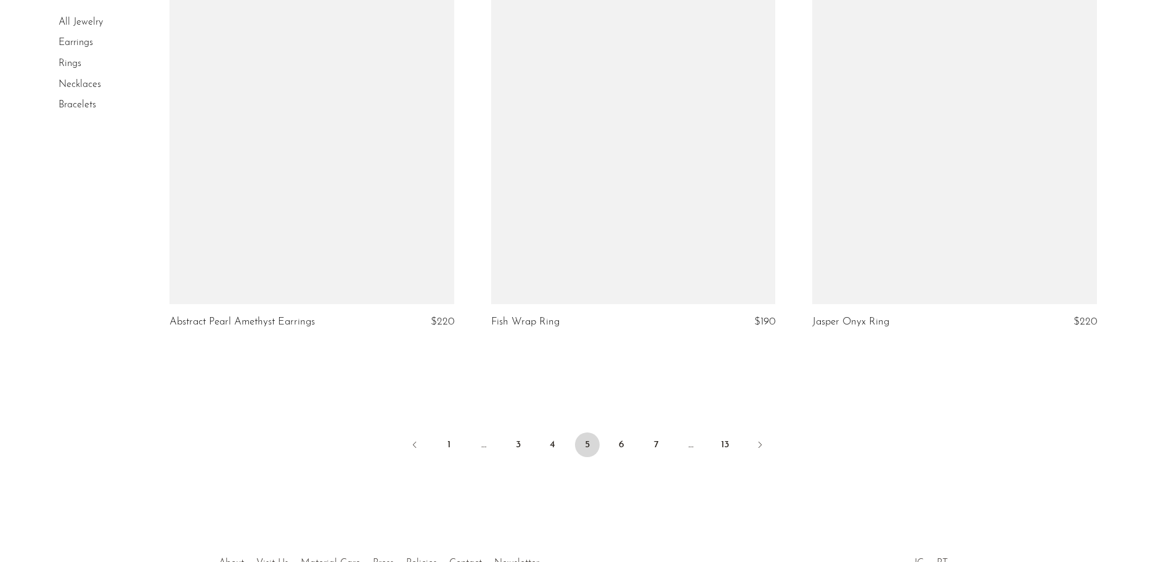
scroll to position [5250, 0]
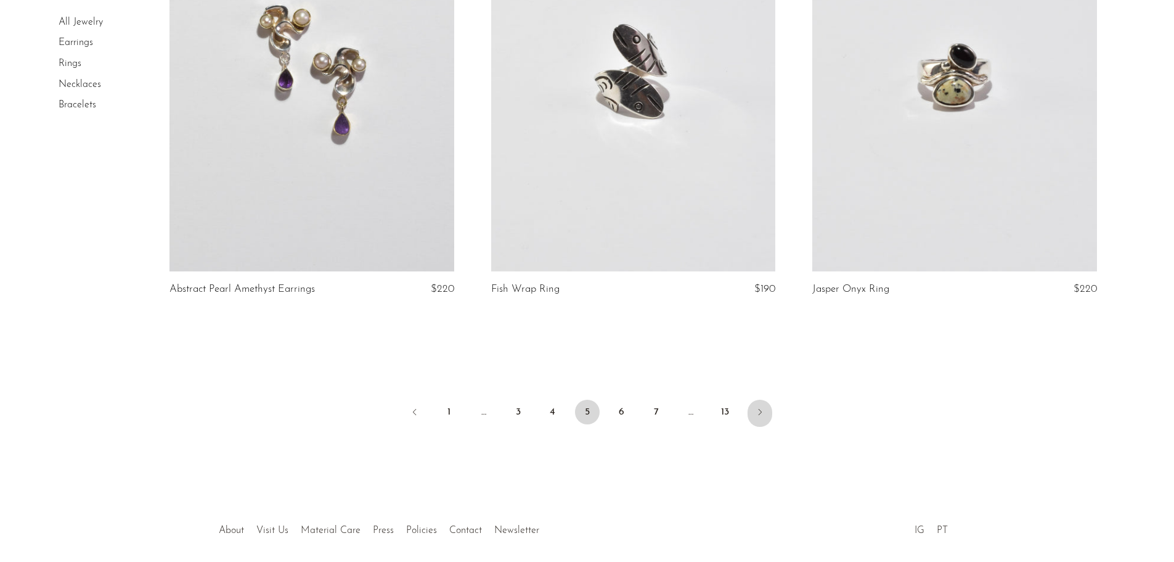
click at [749, 405] on link "Next" at bounding box center [760, 412] width 25 height 27
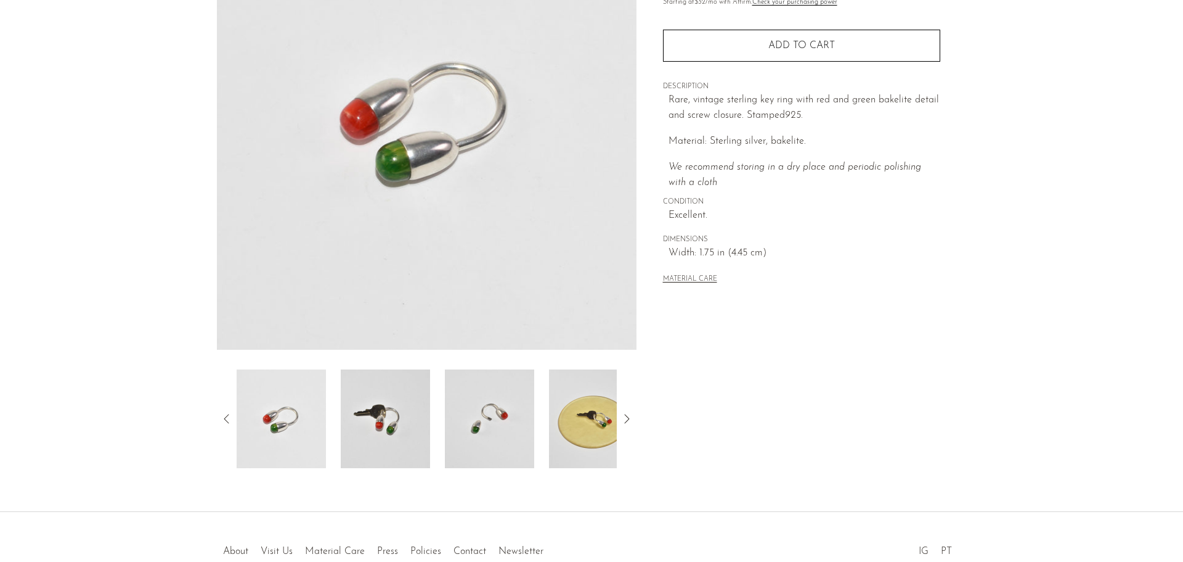
scroll to position [185, 0]
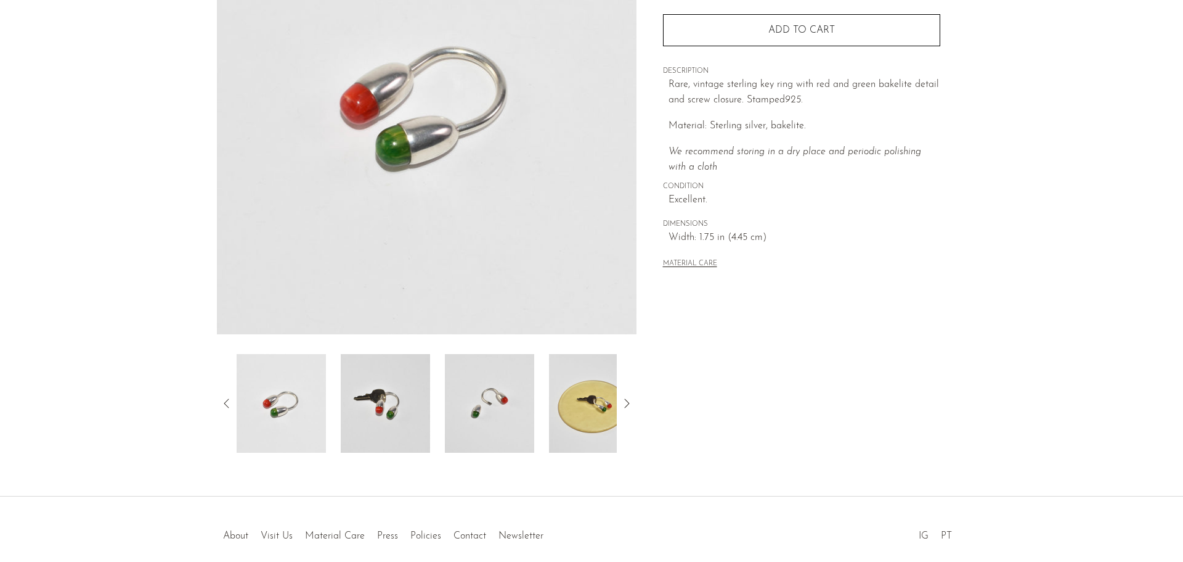
click at [393, 417] on img at bounding box center [385, 403] width 89 height 99
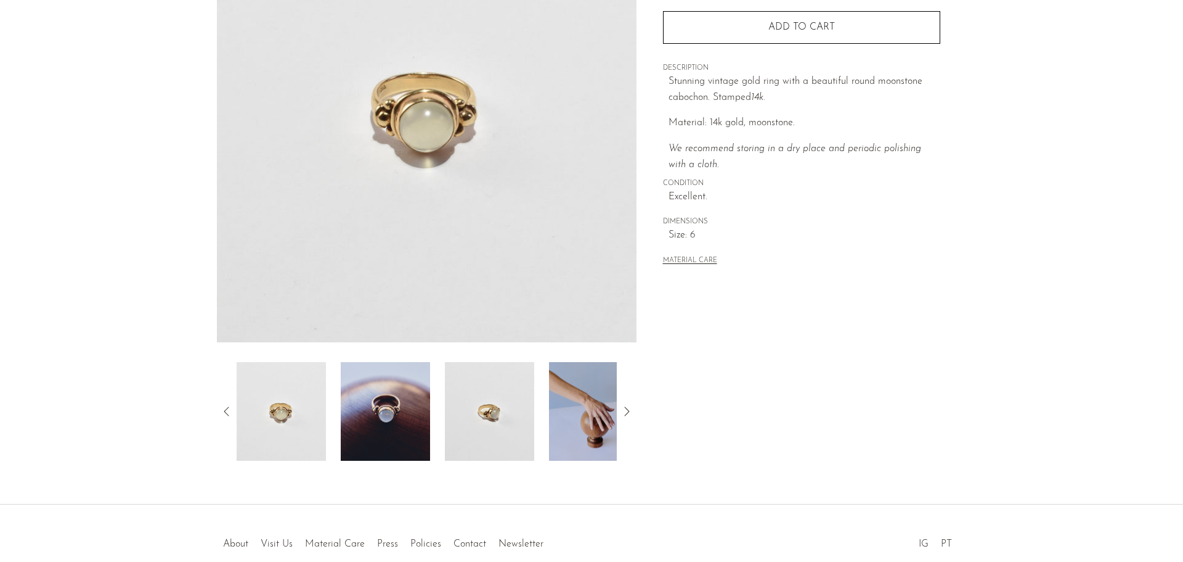
scroll to position [241, 0]
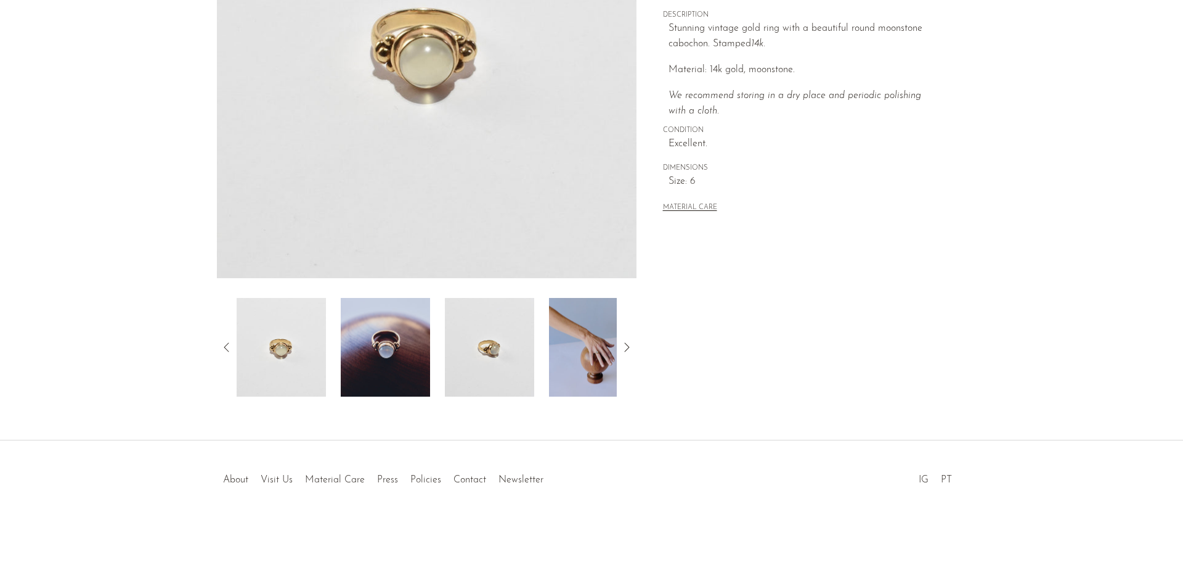
click at [486, 350] on img at bounding box center [489, 347] width 89 height 99
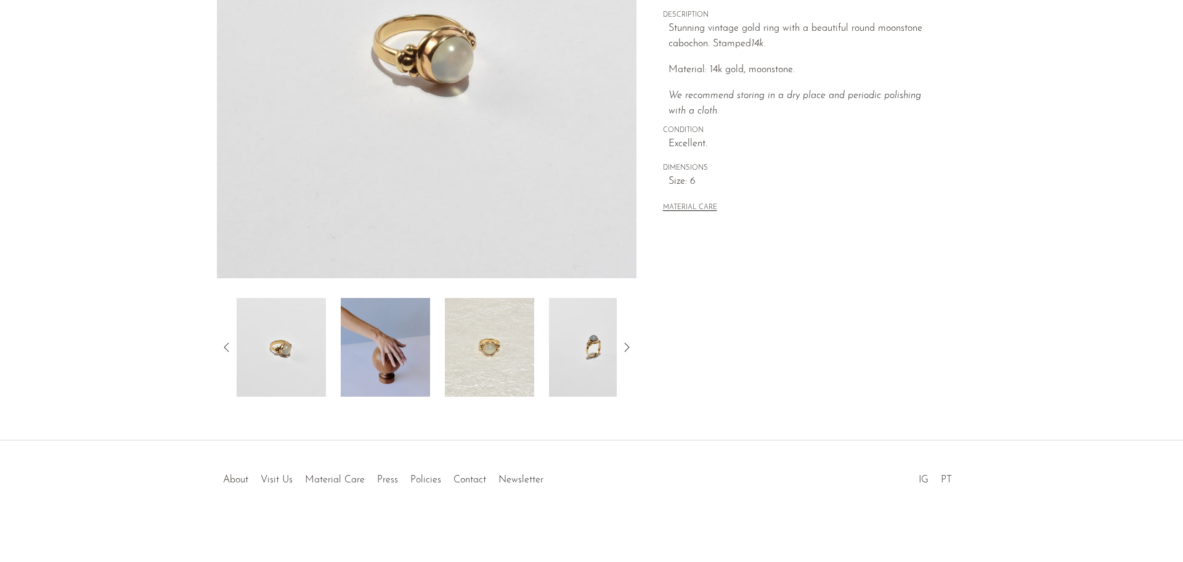
click at [356, 374] on img at bounding box center [385, 347] width 89 height 99
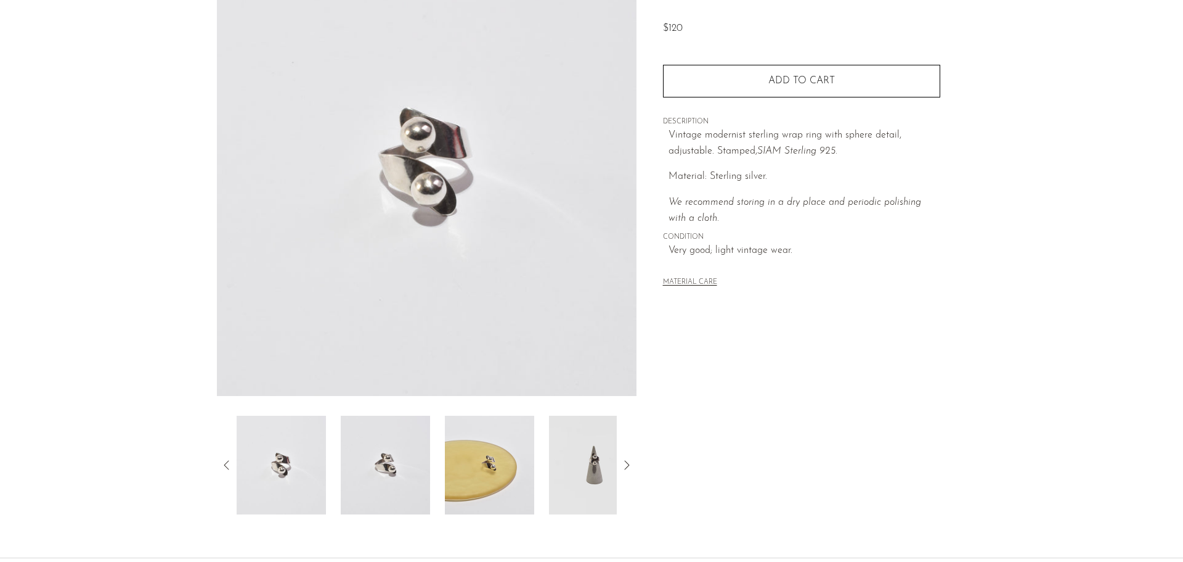
scroll to position [185, 0]
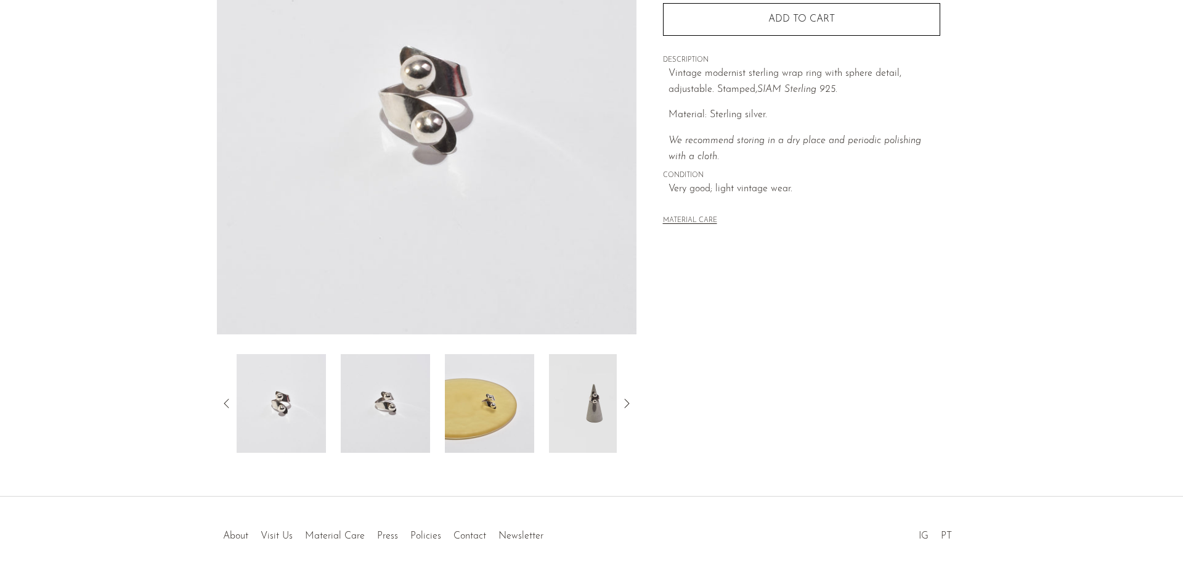
click at [466, 399] on img at bounding box center [489, 403] width 89 height 99
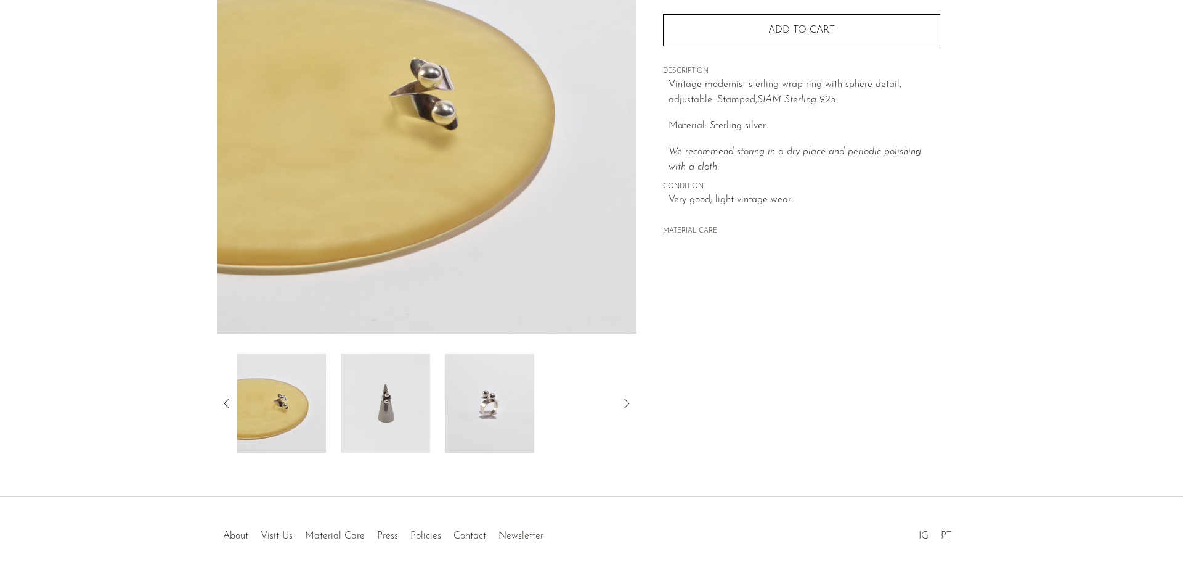
click at [374, 416] on img at bounding box center [385, 403] width 89 height 99
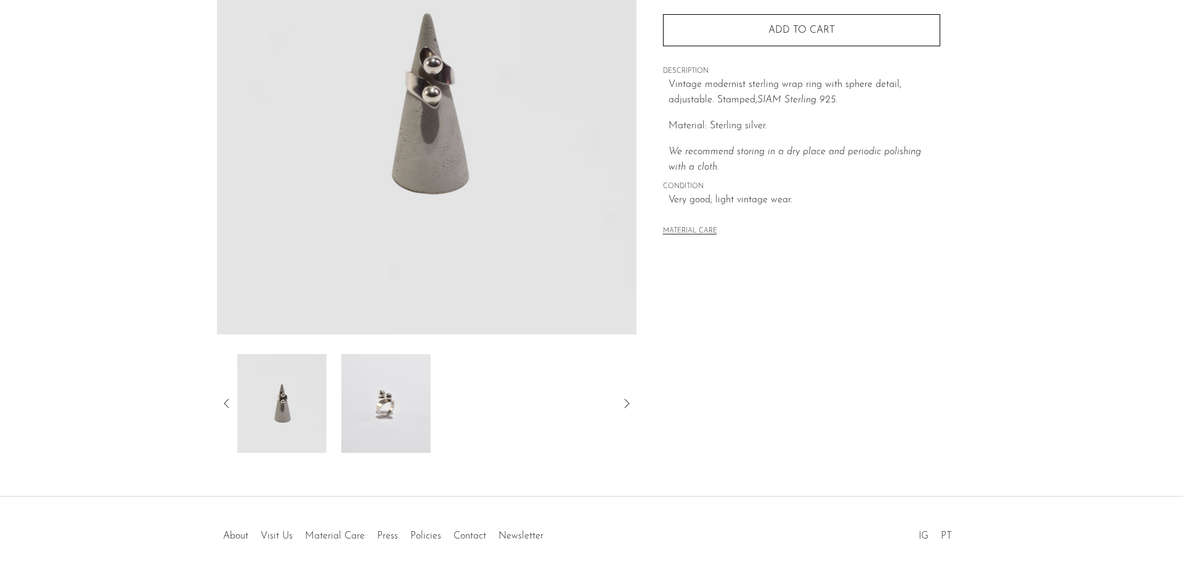
click at [394, 407] on img at bounding box center [385, 403] width 89 height 99
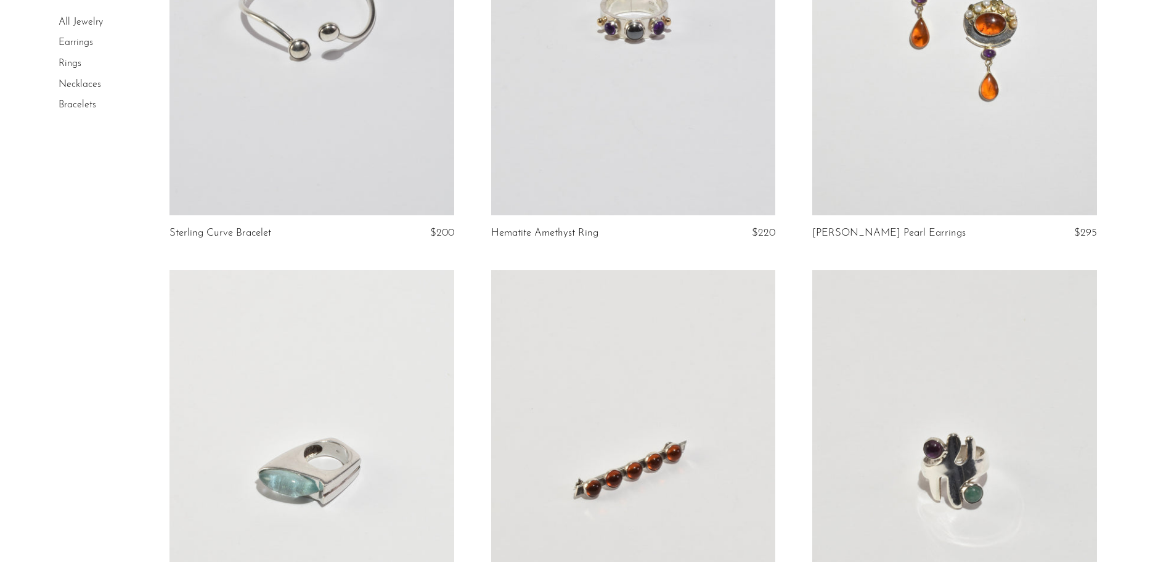
scroll to position [616, 0]
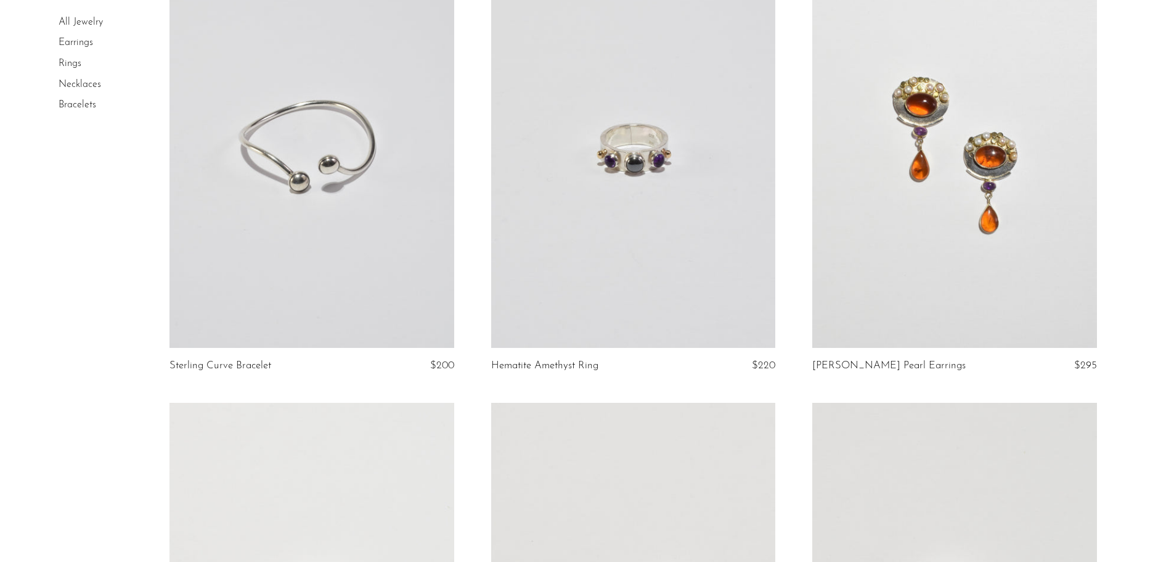
click at [859, 276] on link at bounding box center [954, 148] width 284 height 398
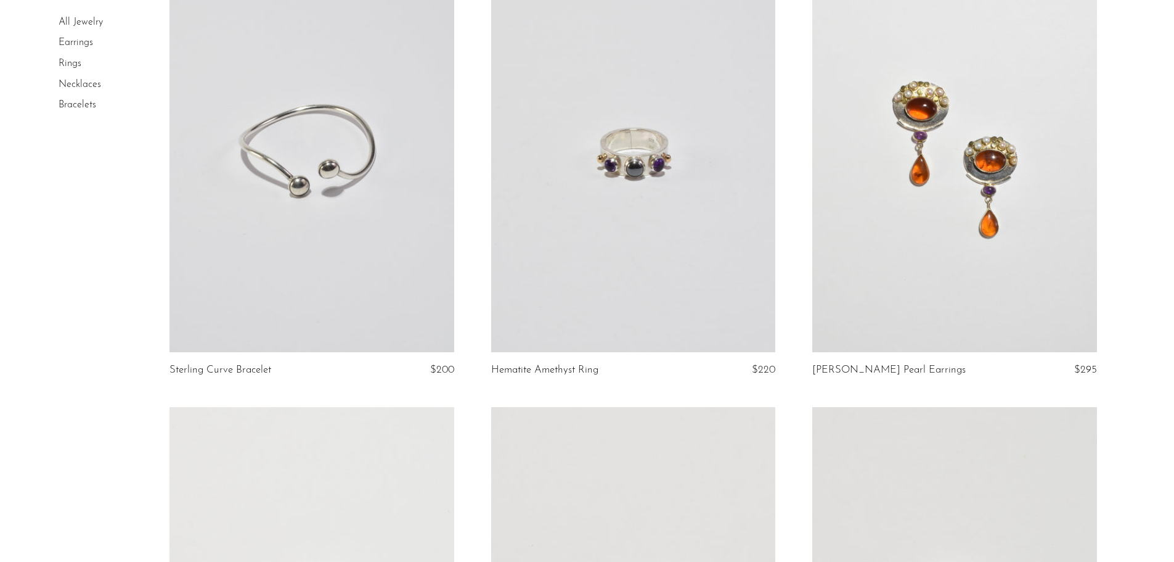
scroll to position [920, 0]
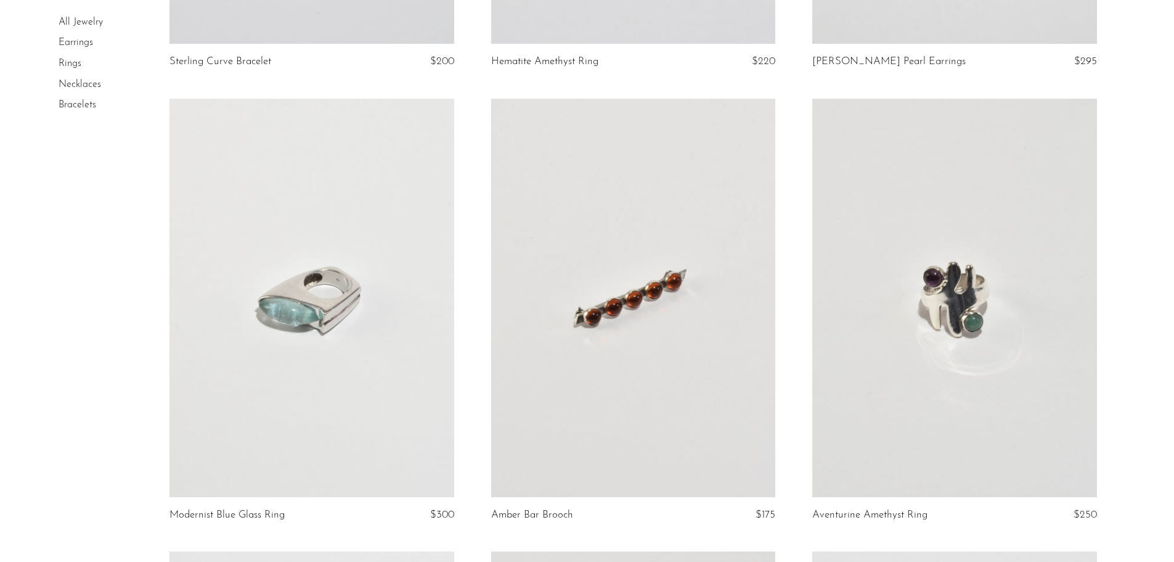
click at [277, 390] on link at bounding box center [312, 298] width 284 height 398
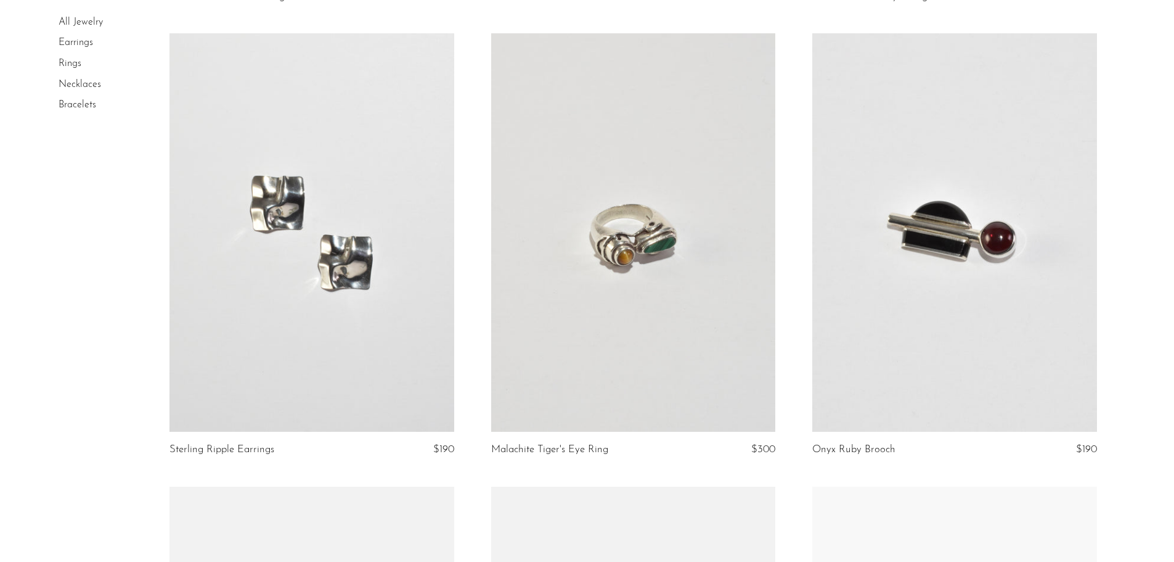
scroll to position [1471, 0]
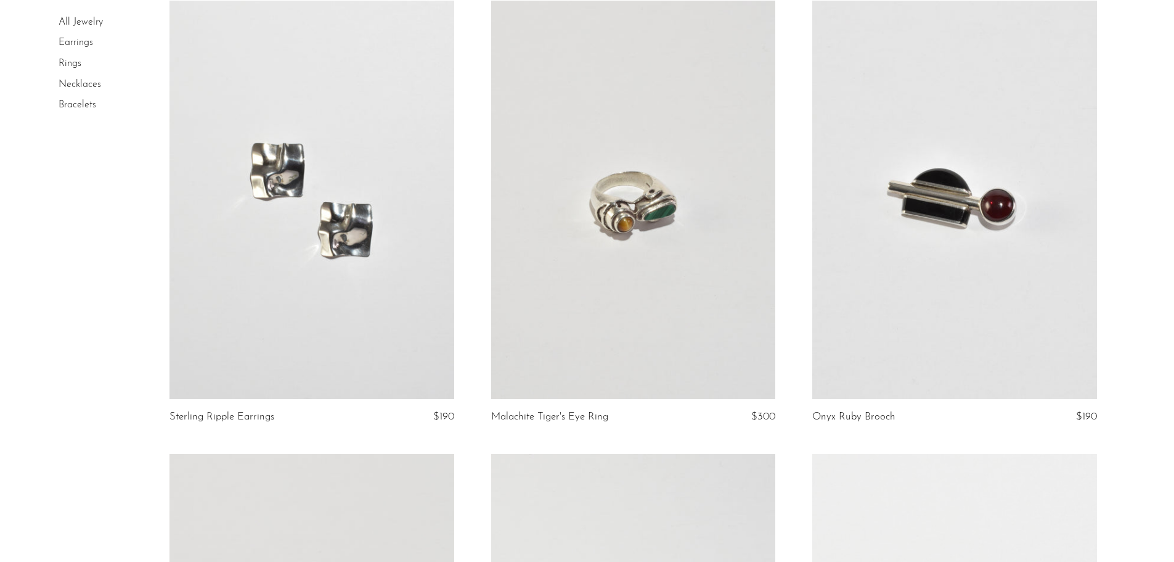
click at [334, 234] on link at bounding box center [312, 200] width 284 height 398
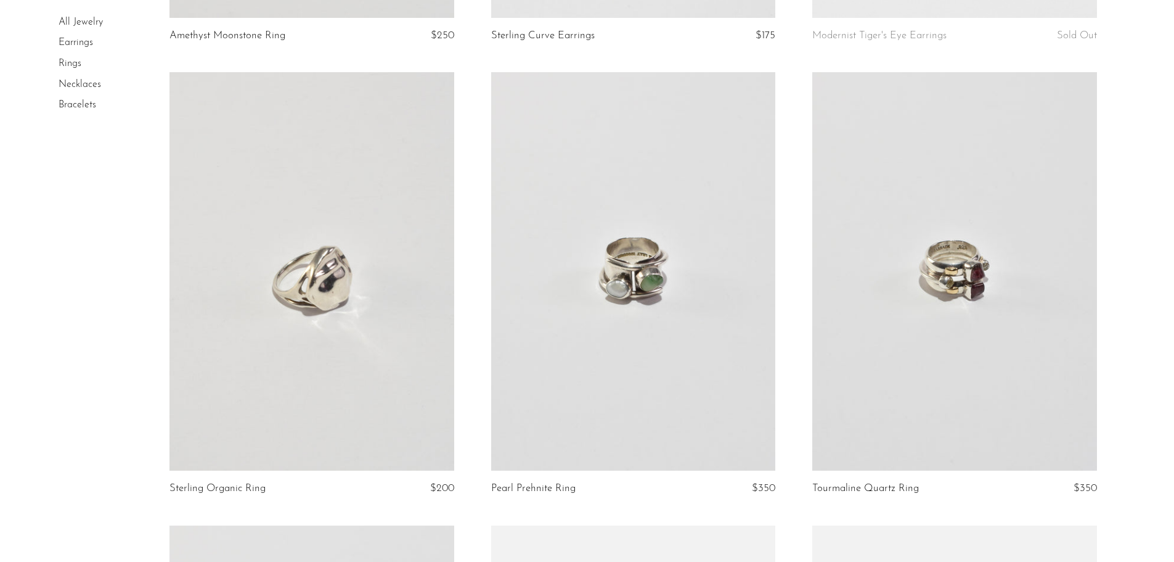
scroll to position [2326, 0]
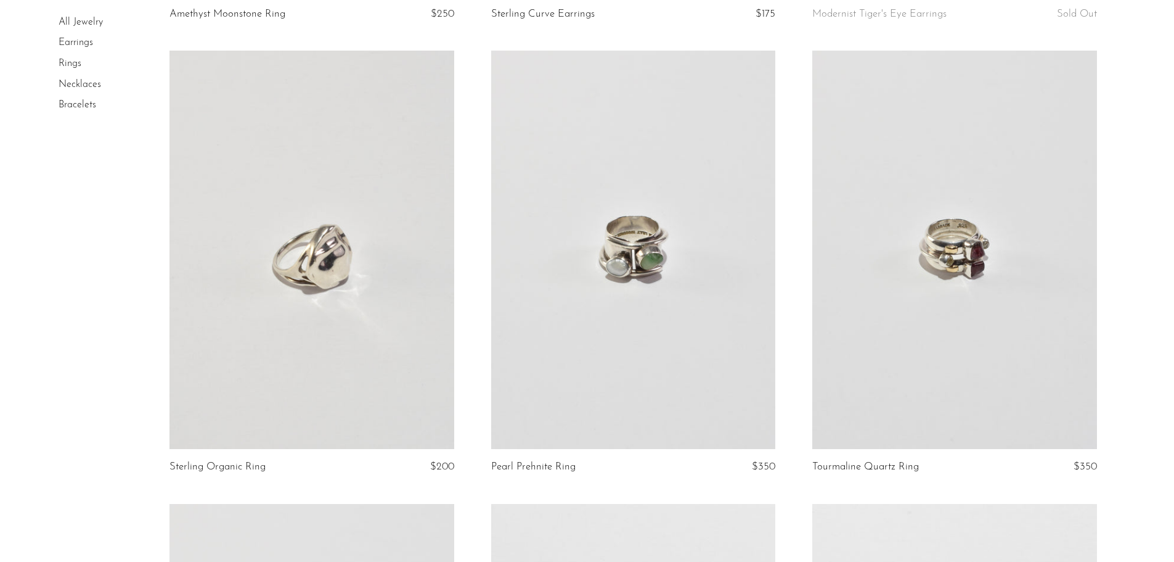
click at [380, 327] on link at bounding box center [312, 250] width 284 height 398
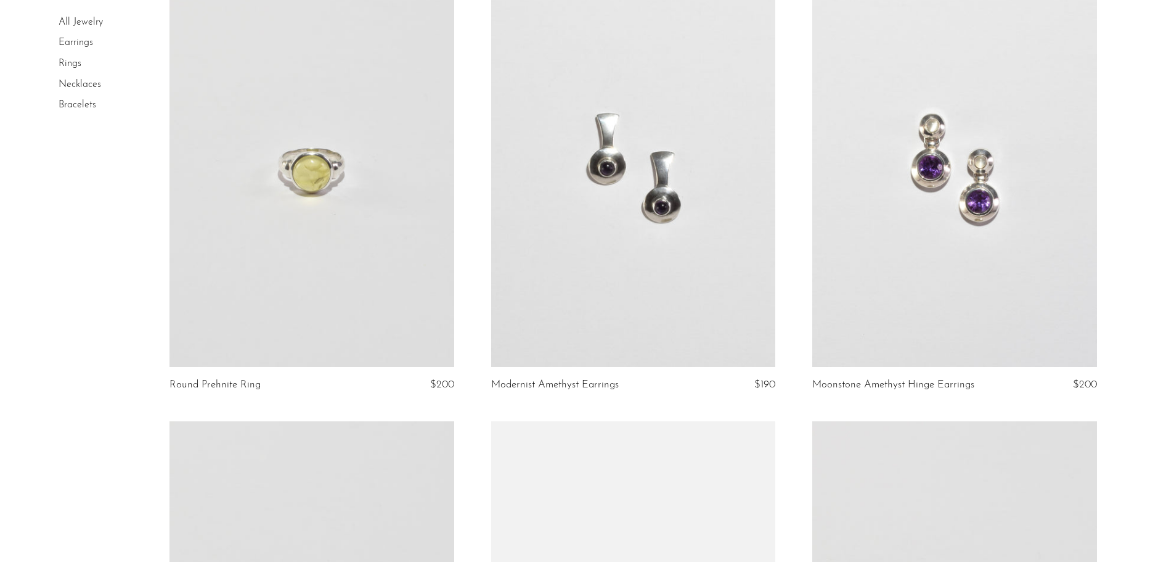
scroll to position [2866, 0]
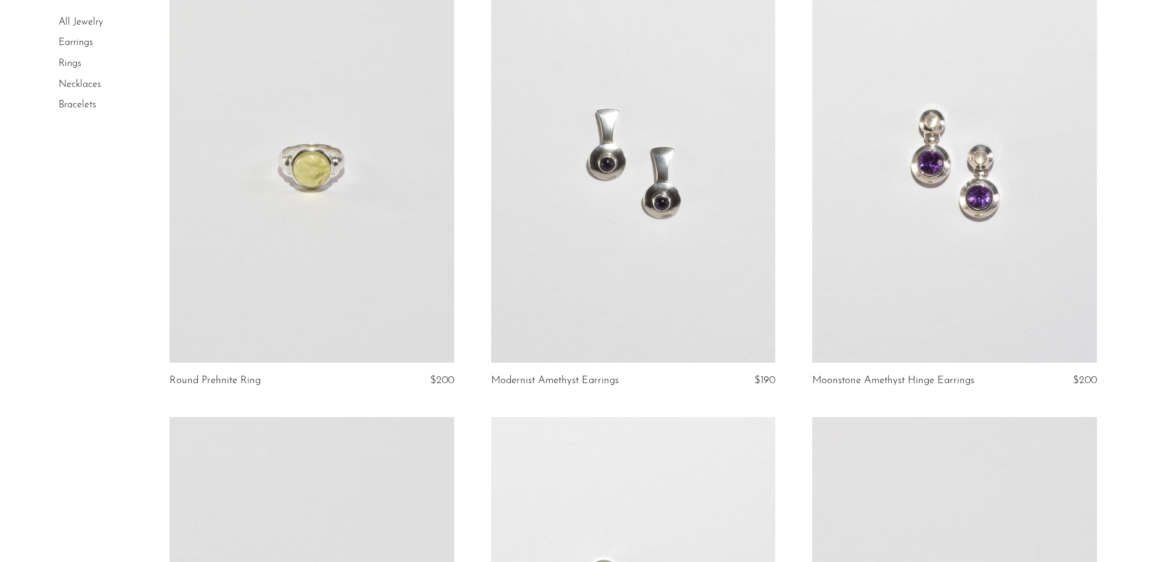
click at [903, 245] on link at bounding box center [954, 163] width 284 height 398
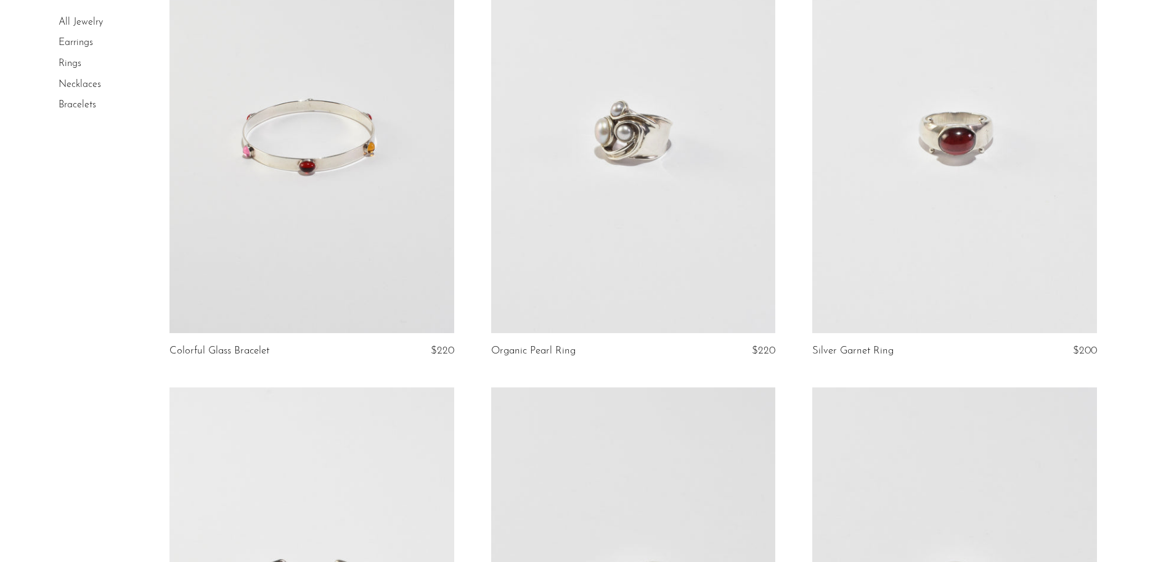
scroll to position [4260, 0]
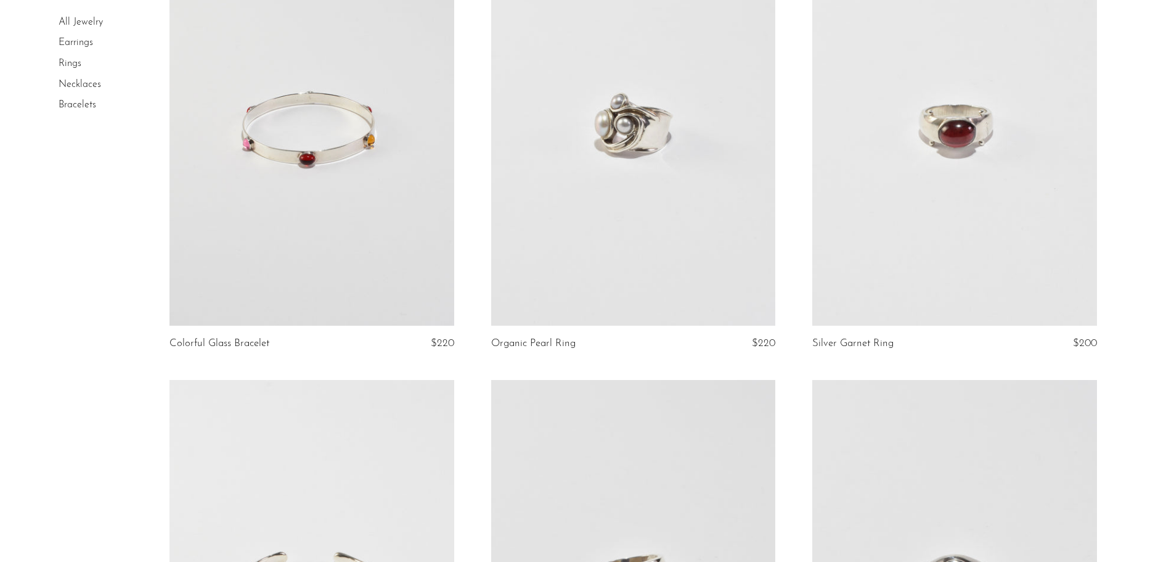
click at [266, 196] on link at bounding box center [312, 126] width 284 height 398
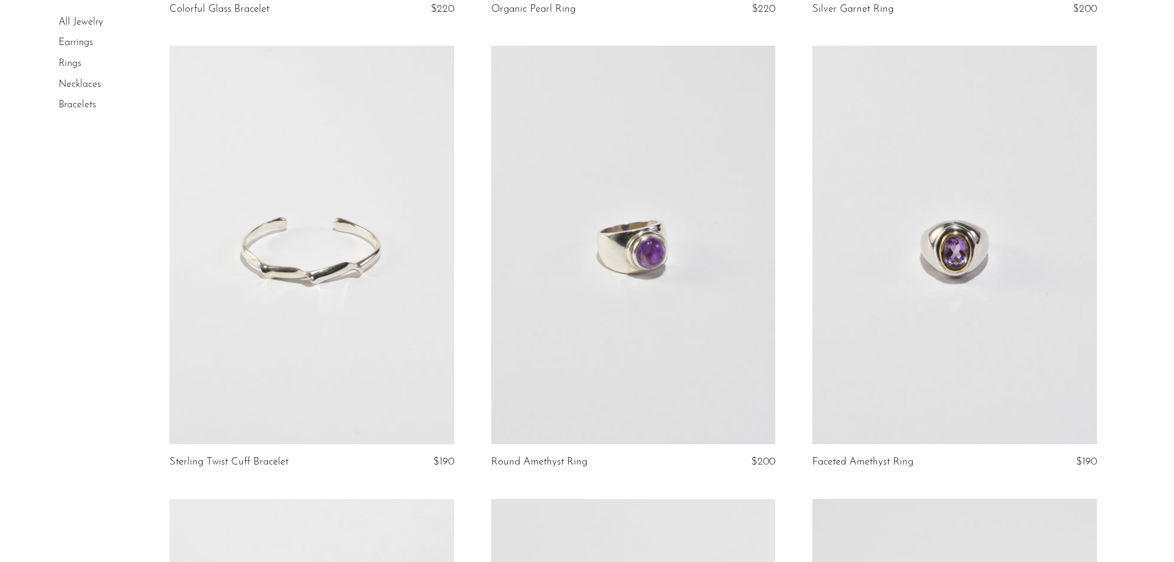
scroll to position [4595, 0]
click at [683, 277] on link at bounding box center [633, 244] width 284 height 398
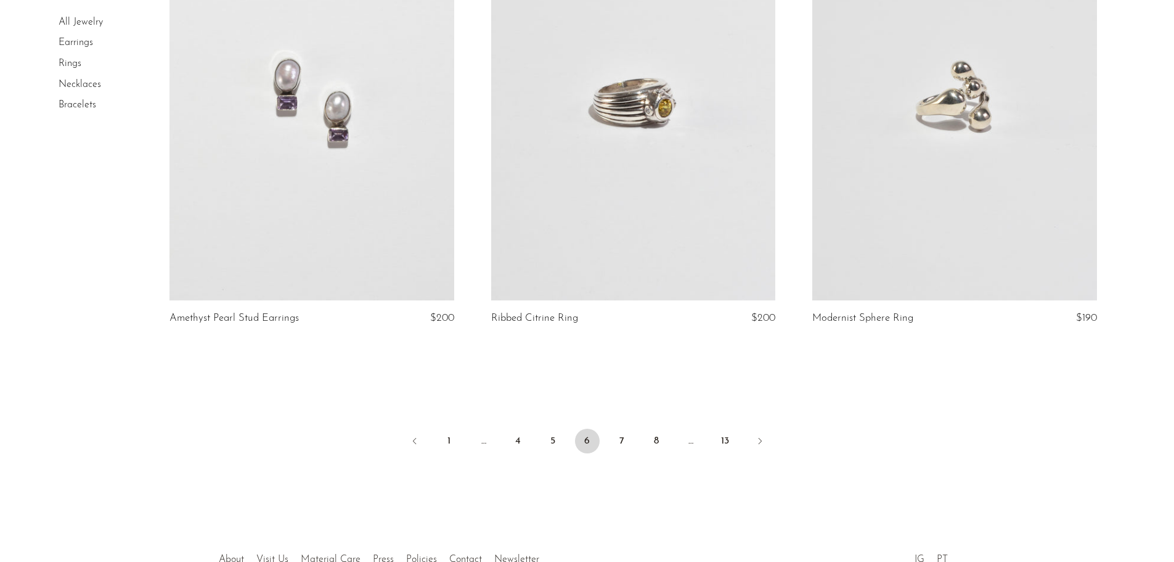
scroll to position [5238, 0]
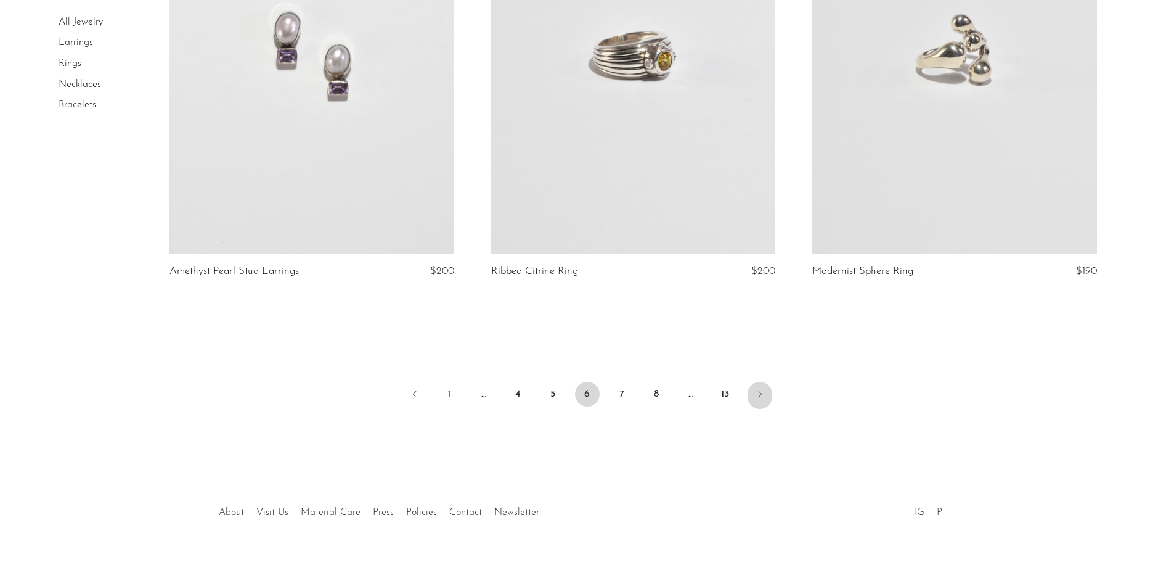
click at [761, 398] on icon "Next" at bounding box center [760, 394] width 10 height 10
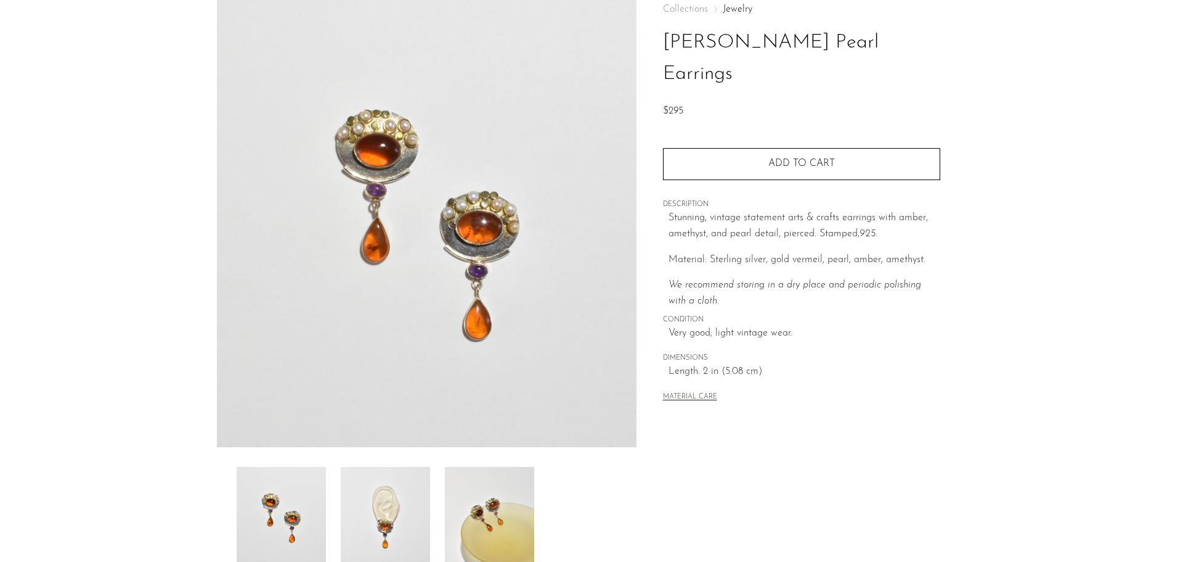
scroll to position [185, 0]
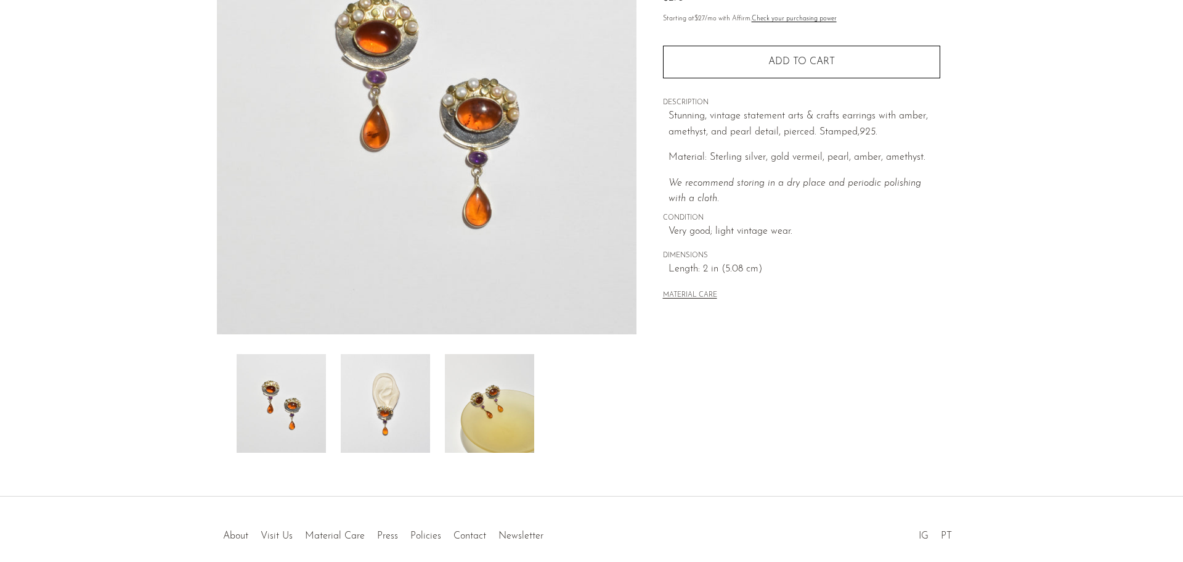
click at [419, 412] on img at bounding box center [385, 403] width 89 height 99
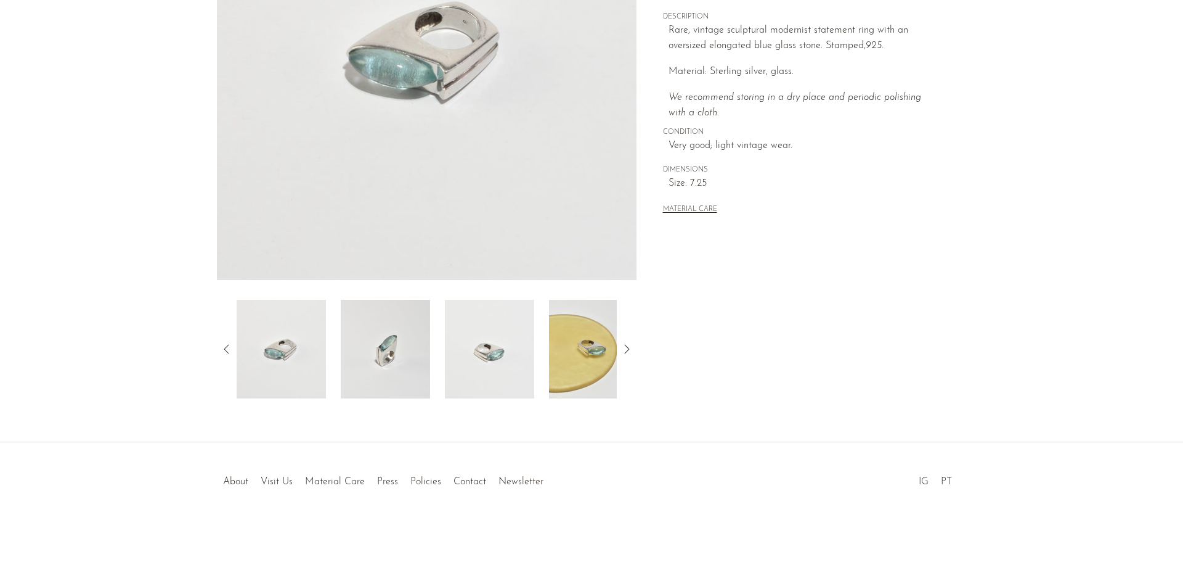
scroll to position [241, 0]
click at [473, 385] on img at bounding box center [489, 347] width 89 height 99
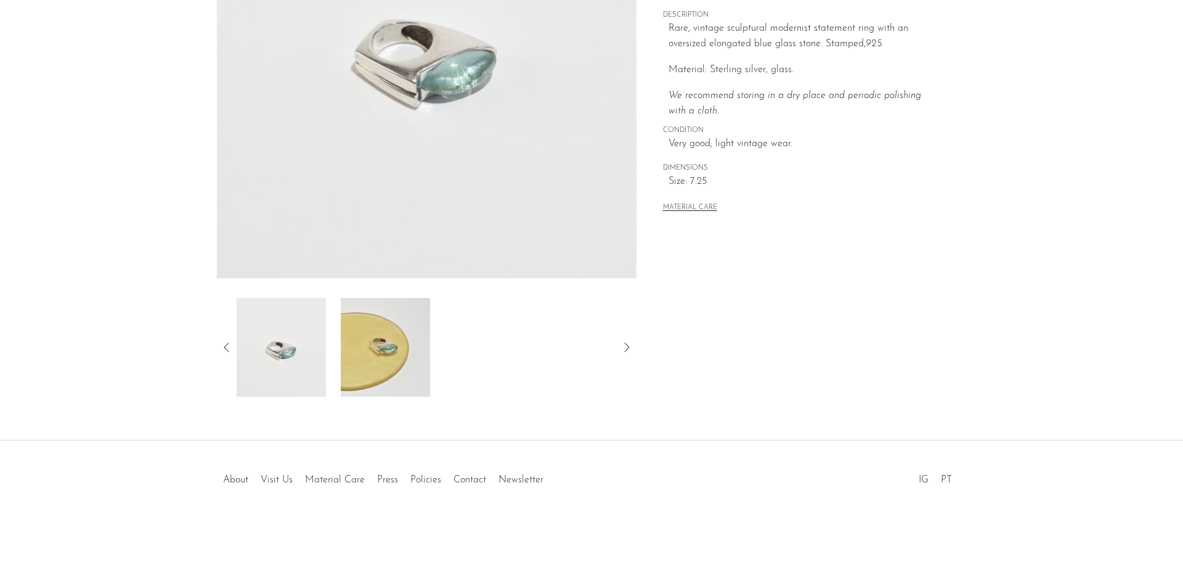
click at [371, 354] on img at bounding box center [385, 347] width 89 height 99
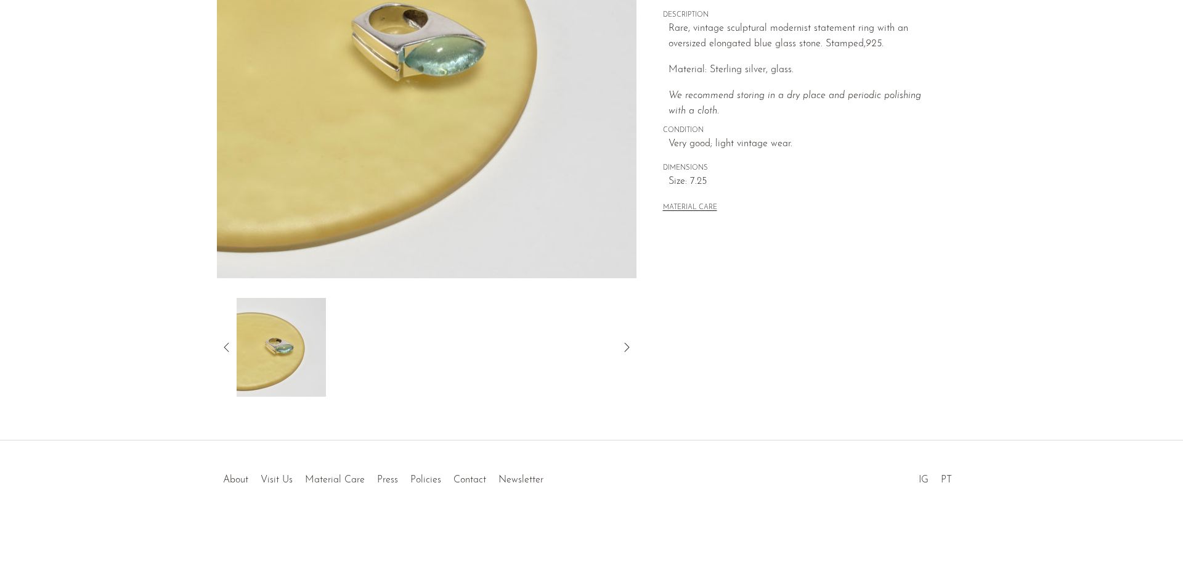
click at [229, 346] on icon at bounding box center [226, 347] width 15 height 15
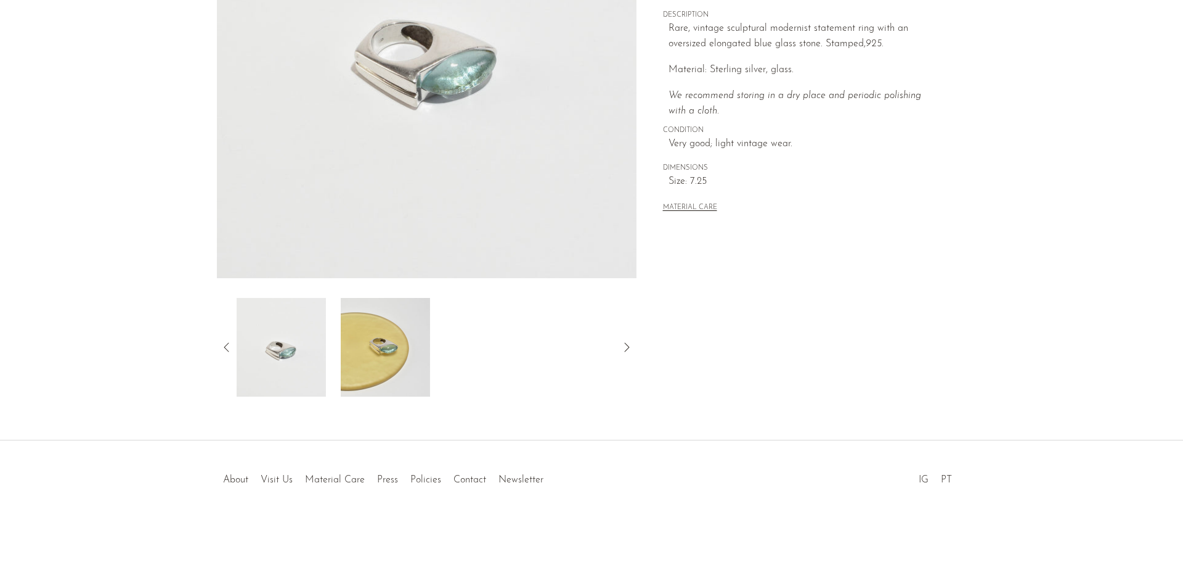
click at [298, 358] on img at bounding box center [281, 347] width 89 height 99
click at [224, 343] on icon at bounding box center [226, 347] width 15 height 15
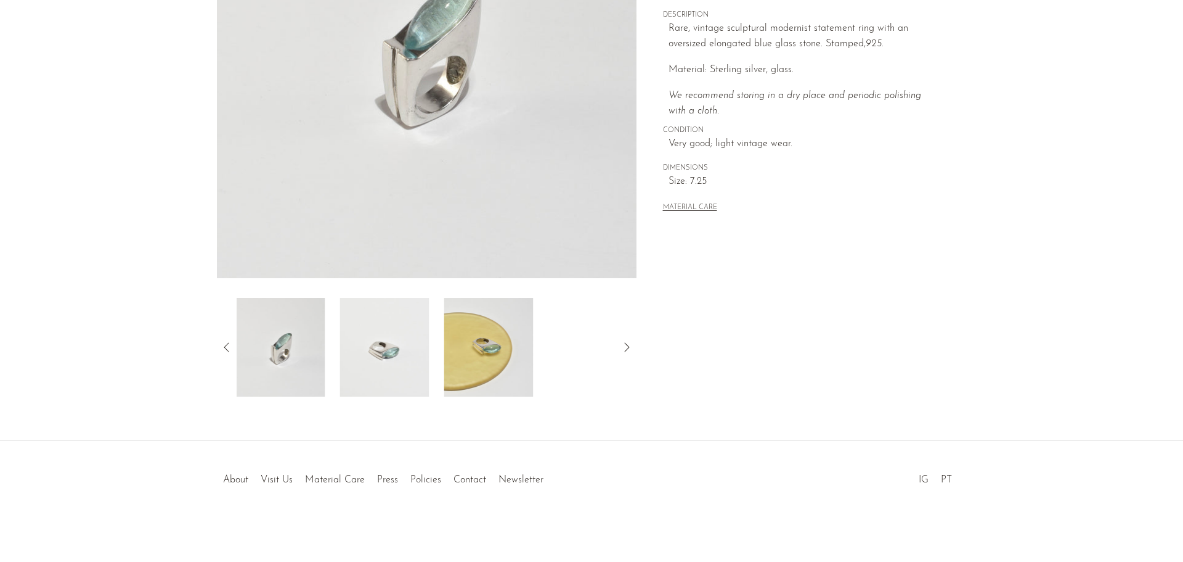
click at [256, 345] on img at bounding box center [279, 347] width 89 height 99
click at [272, 342] on img at bounding box center [281, 347] width 89 height 99
click at [351, 341] on img at bounding box center [385, 347] width 89 height 99
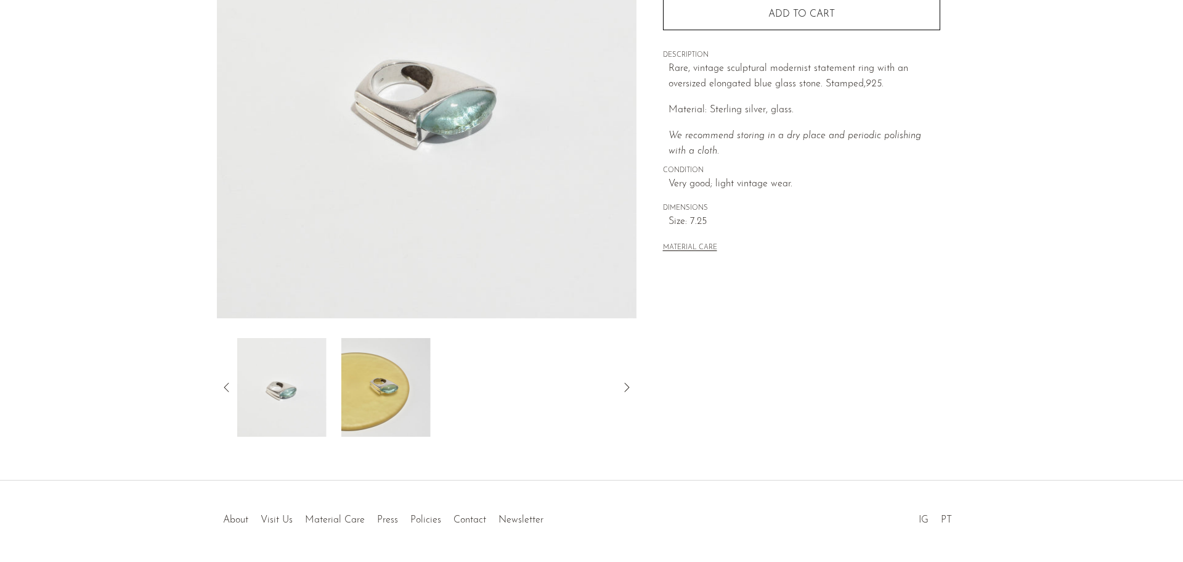
scroll to position [179, 0]
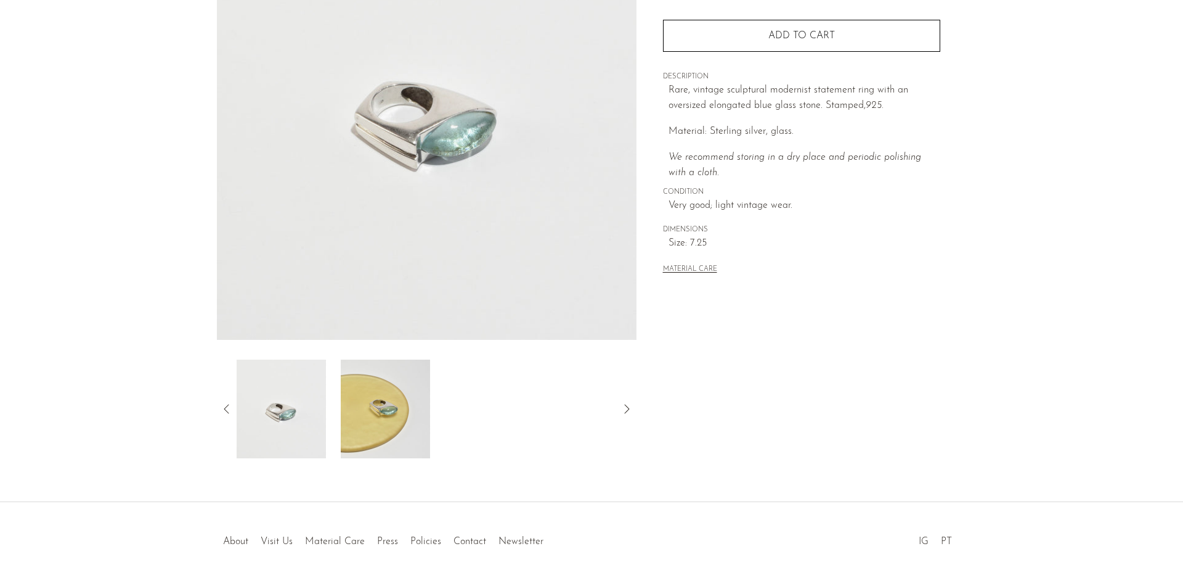
click at [268, 406] on img at bounding box center [281, 408] width 89 height 99
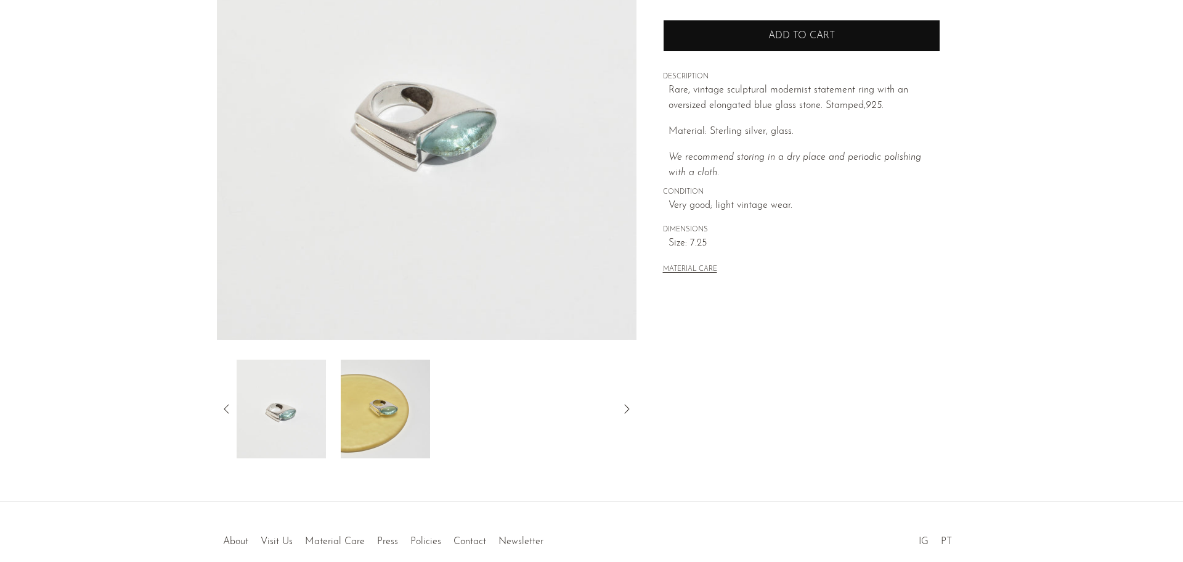
drag, startPoint x: 713, startPoint y: 36, endPoint x: 724, endPoint y: 40, distance: 12.5
click at [717, 38] on button "Add to cart" at bounding box center [801, 36] width 277 height 32
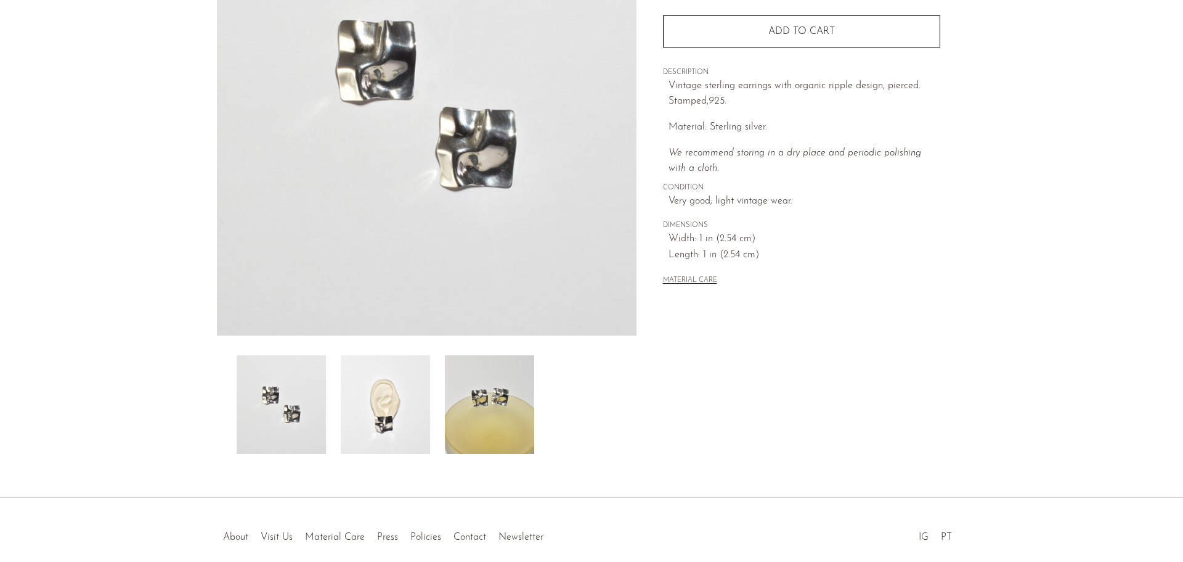
scroll to position [185, 0]
click at [409, 430] on img at bounding box center [385, 403] width 89 height 99
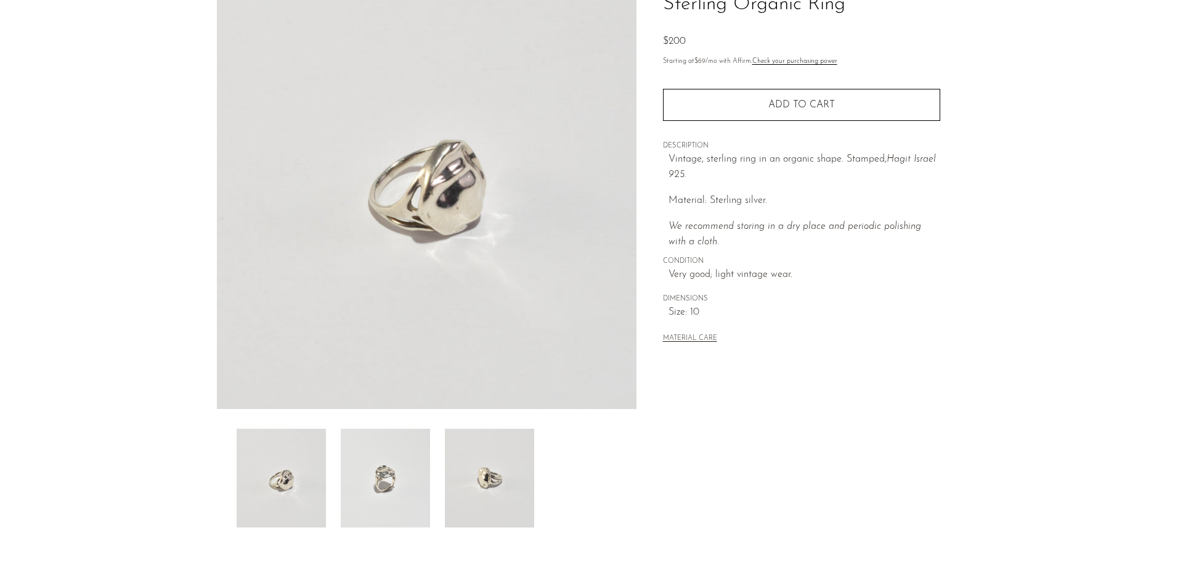
scroll to position [123, 0]
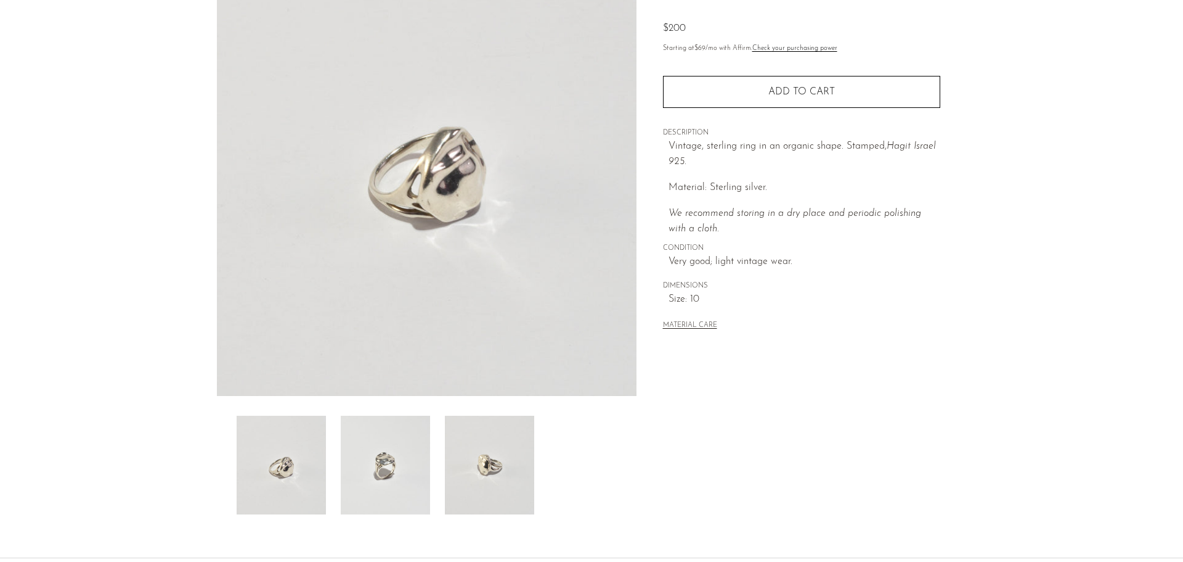
click at [480, 457] on img at bounding box center [489, 464] width 89 height 99
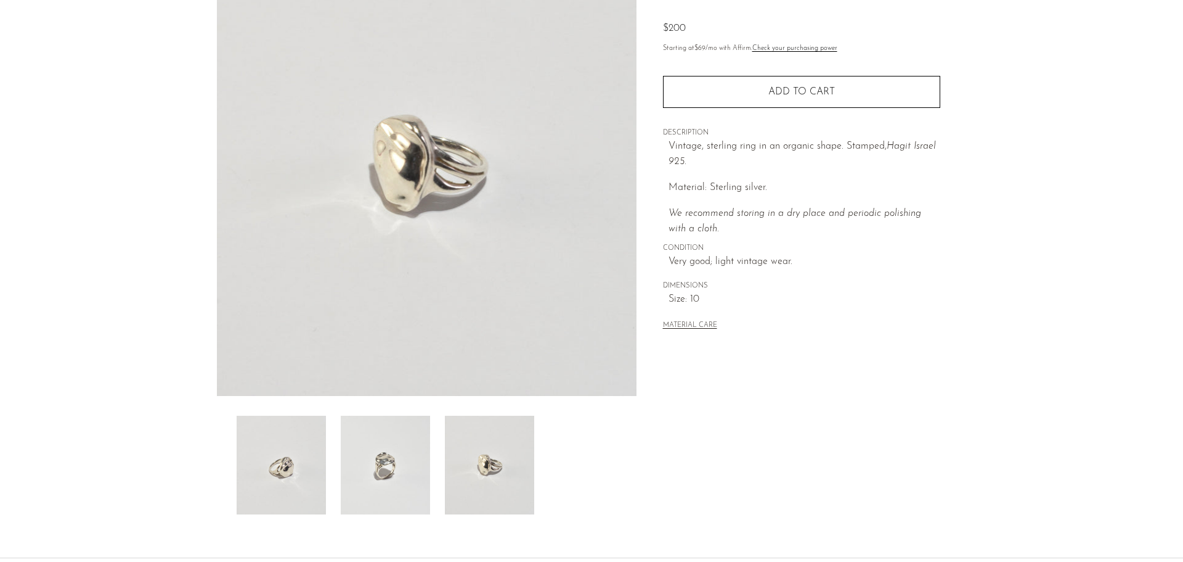
click at [393, 473] on img at bounding box center [385, 464] width 89 height 99
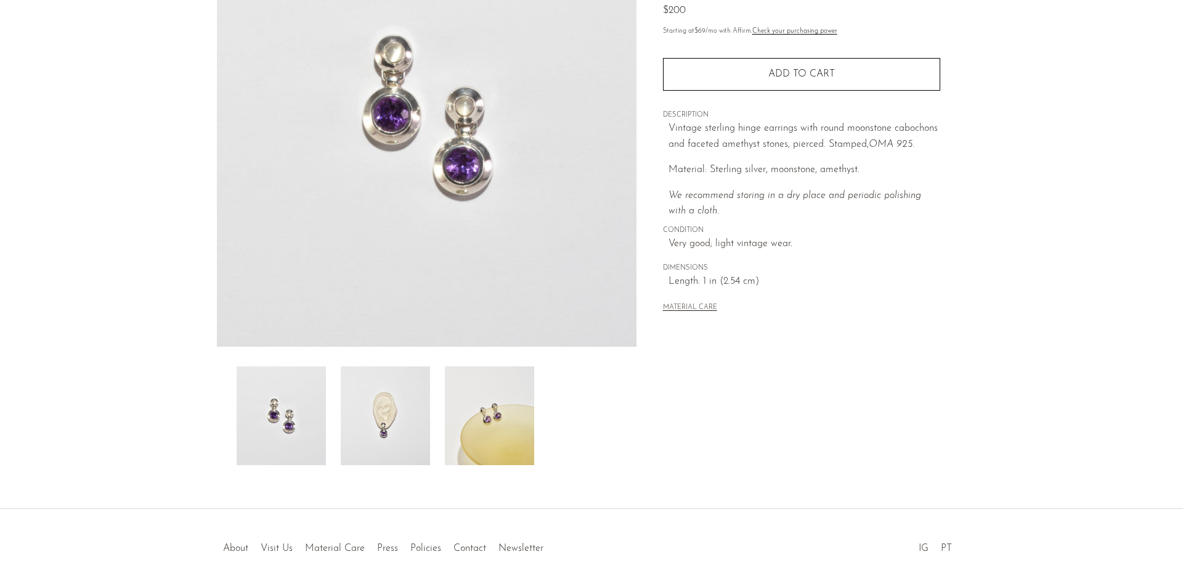
scroll to position [185, 0]
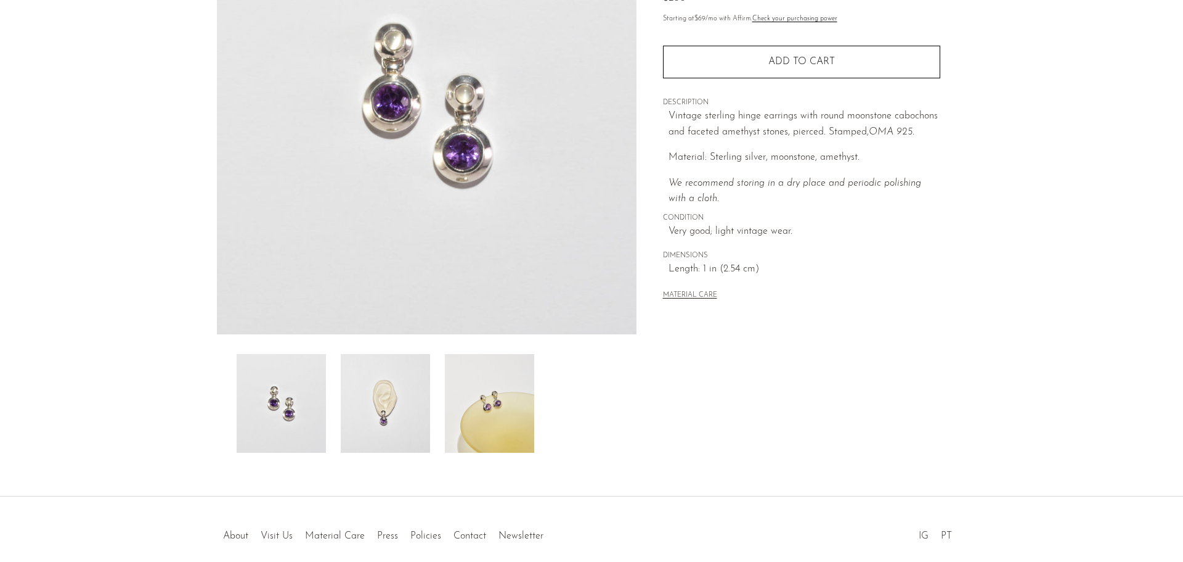
click at [380, 419] on img at bounding box center [385, 403] width 89 height 99
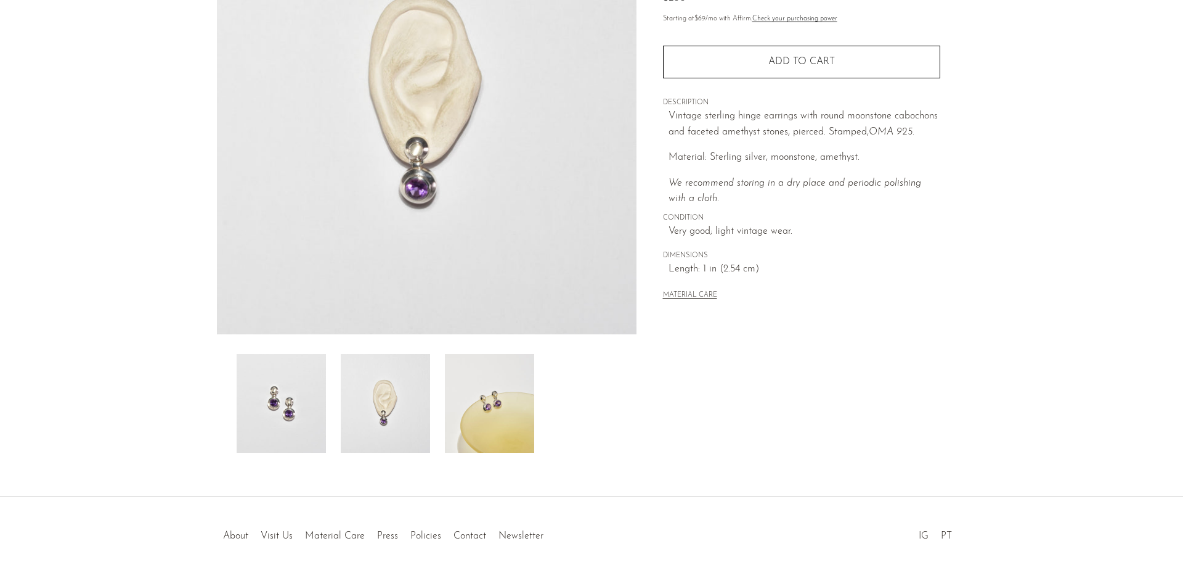
click at [483, 401] on img at bounding box center [489, 403] width 89 height 99
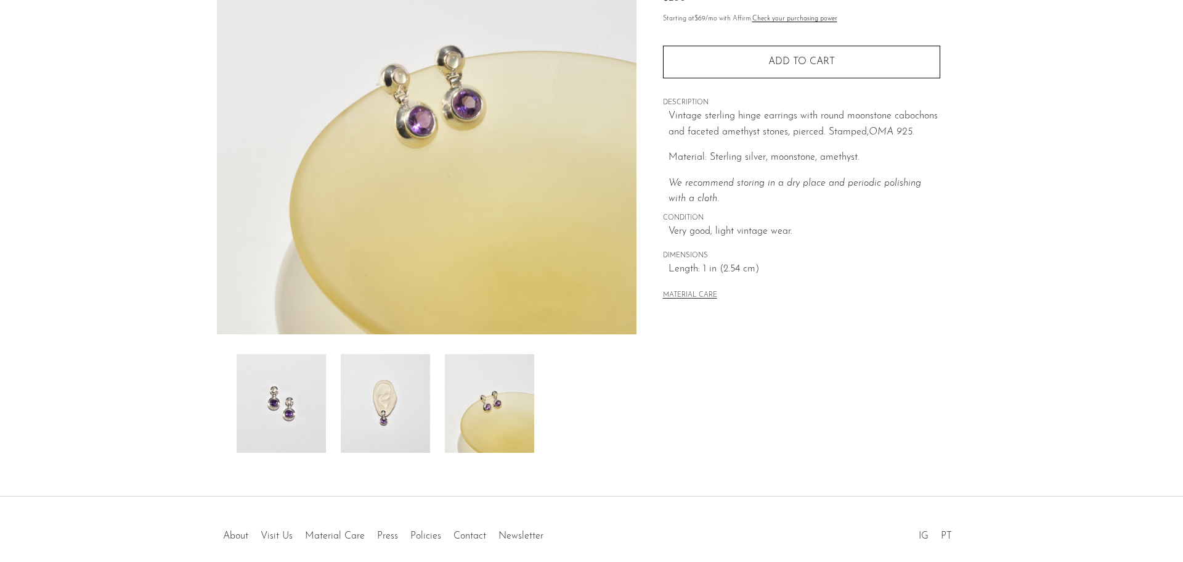
click at [280, 399] on img at bounding box center [281, 403] width 89 height 99
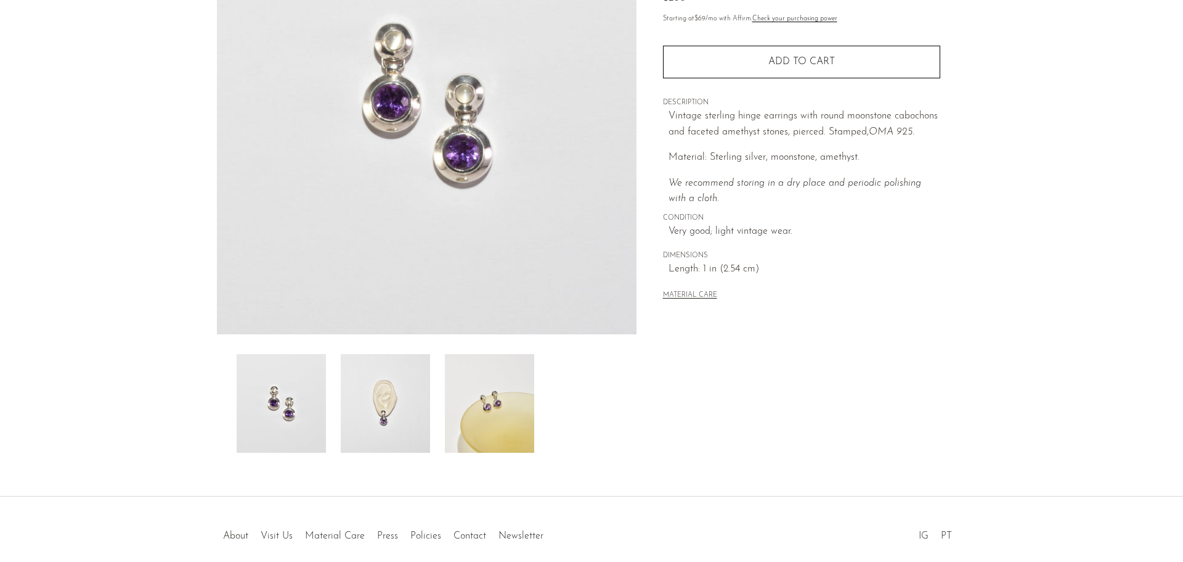
click at [386, 418] on img at bounding box center [385, 403] width 89 height 99
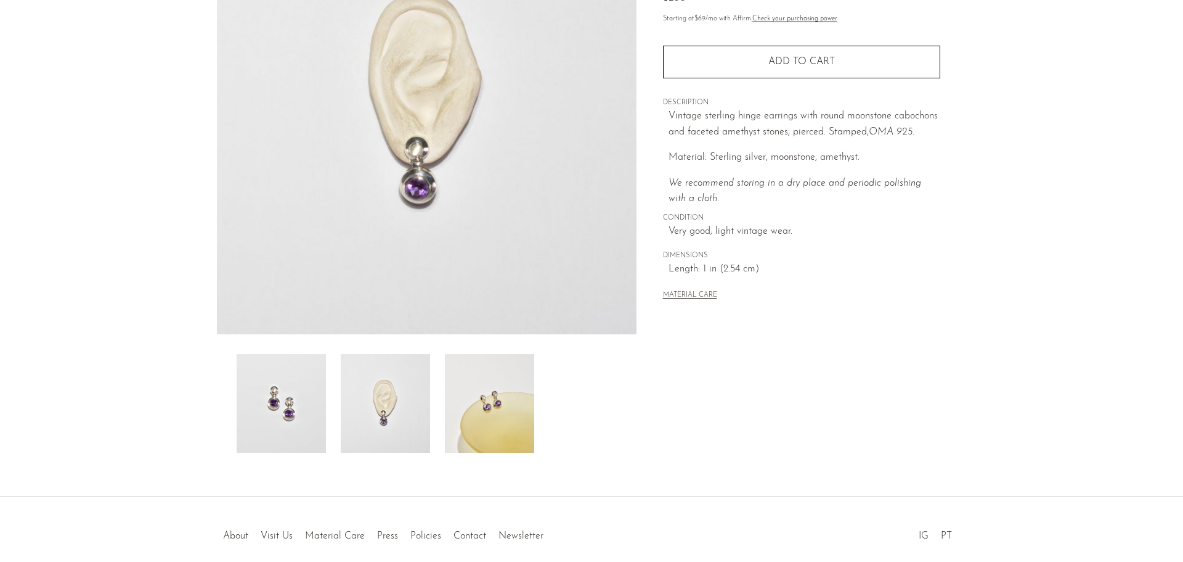
click at [491, 409] on img at bounding box center [489, 403] width 89 height 99
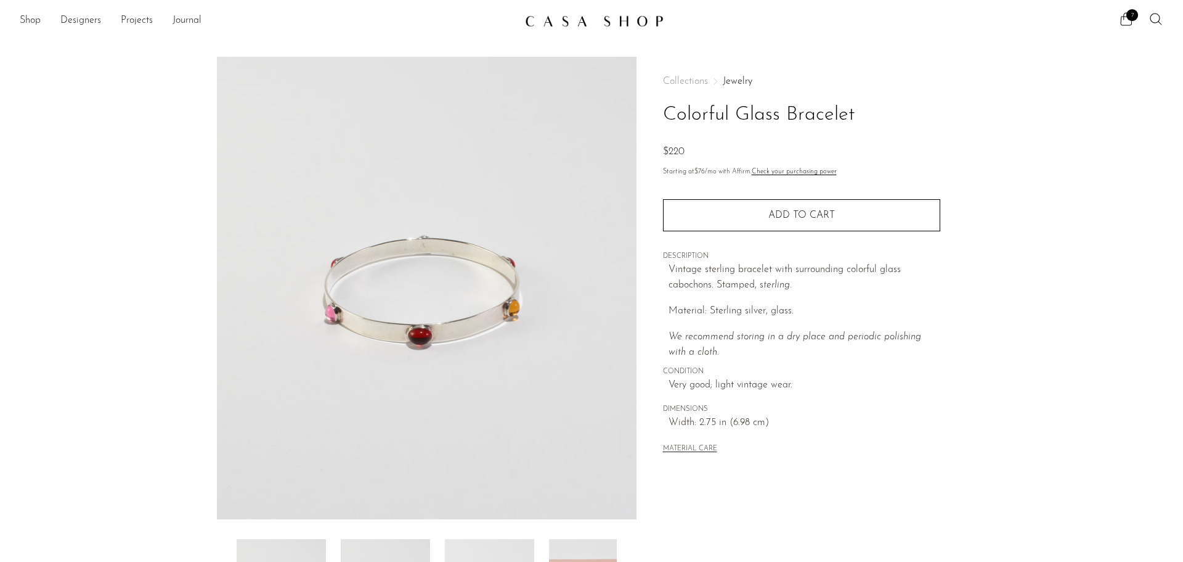
scroll to position [241, 0]
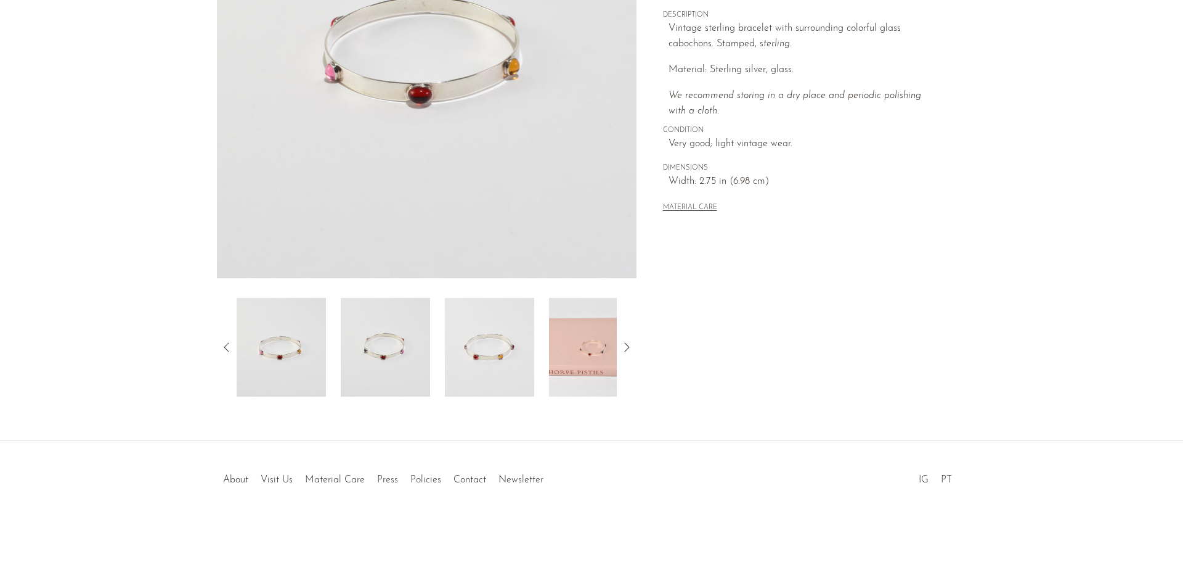
click at [513, 340] on img at bounding box center [489, 347] width 89 height 99
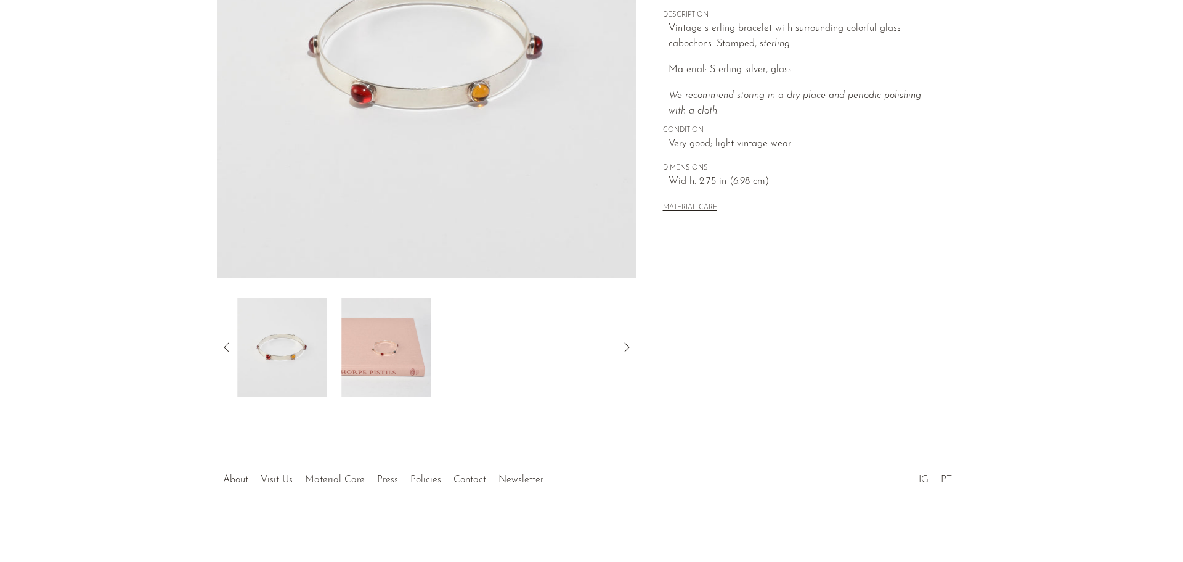
click at [303, 326] on img at bounding box center [281, 347] width 89 height 99
click at [369, 345] on img at bounding box center [385, 347] width 89 height 99
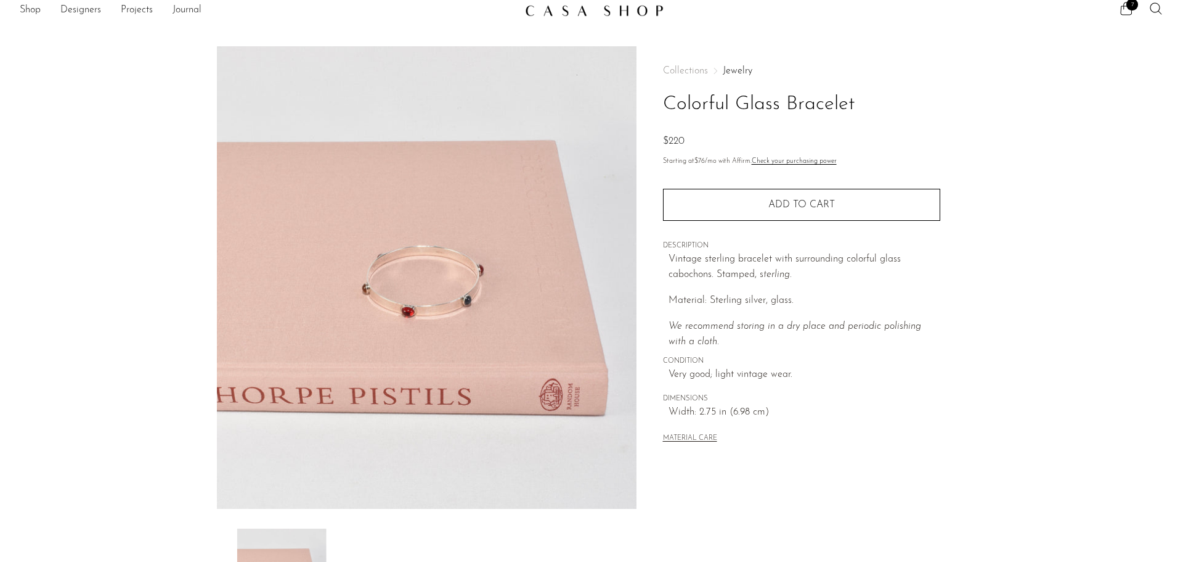
scroll to position [0, 0]
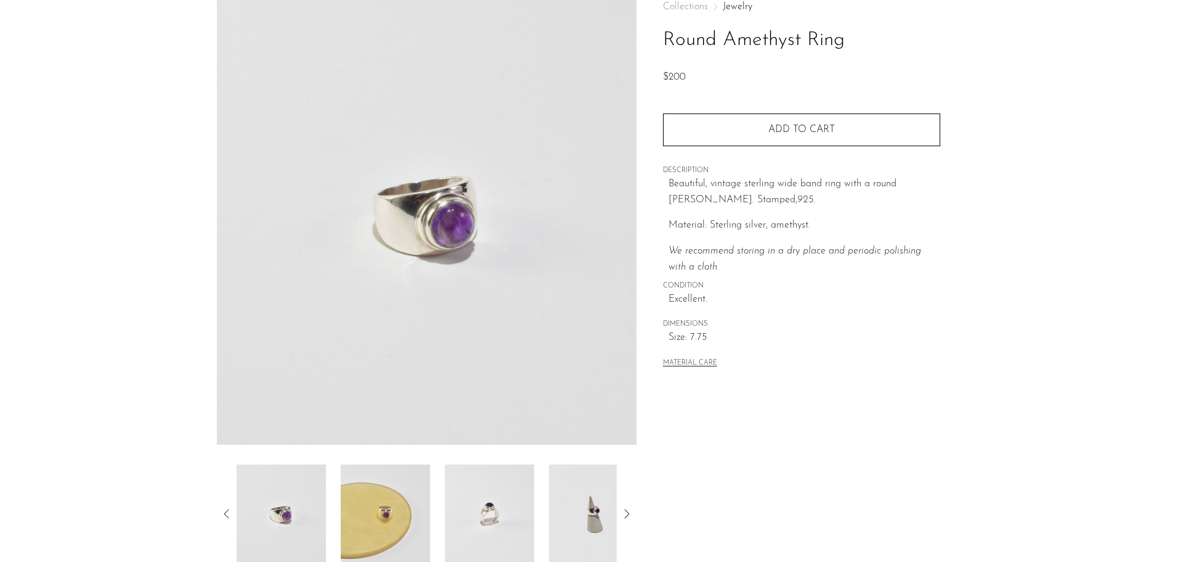
scroll to position [241, 0]
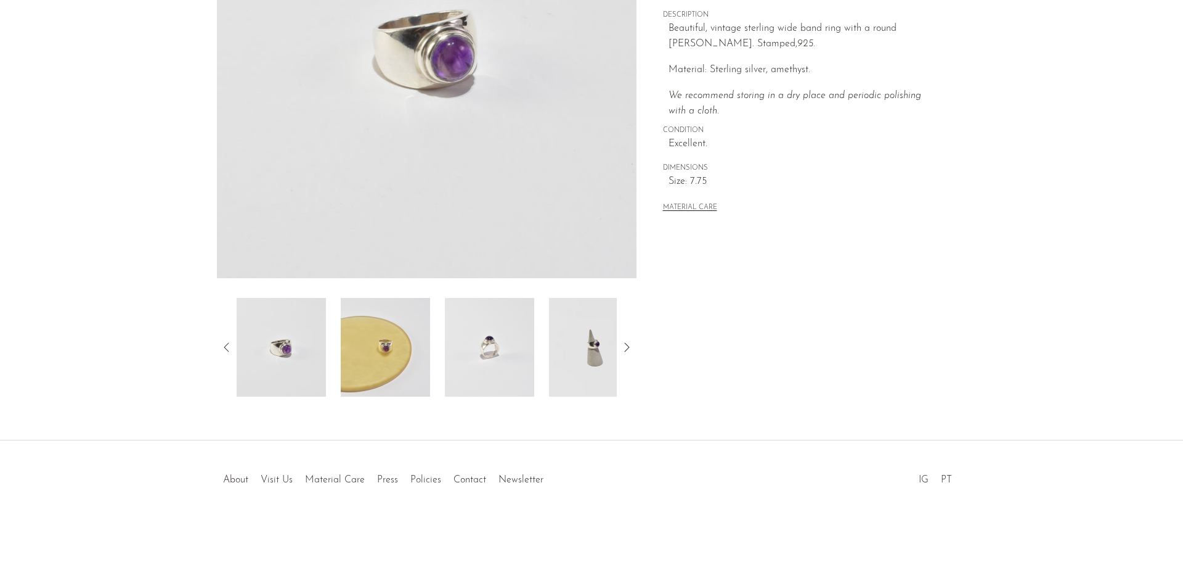
click at [476, 354] on img at bounding box center [489, 347] width 89 height 99
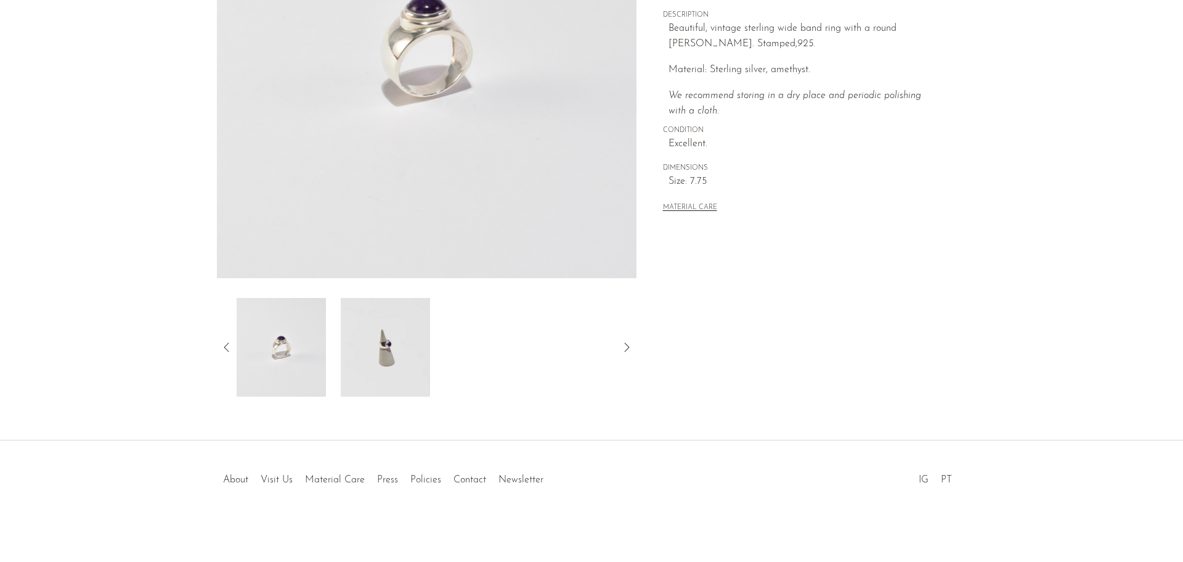
click at [372, 356] on img at bounding box center [385, 347] width 89 height 99
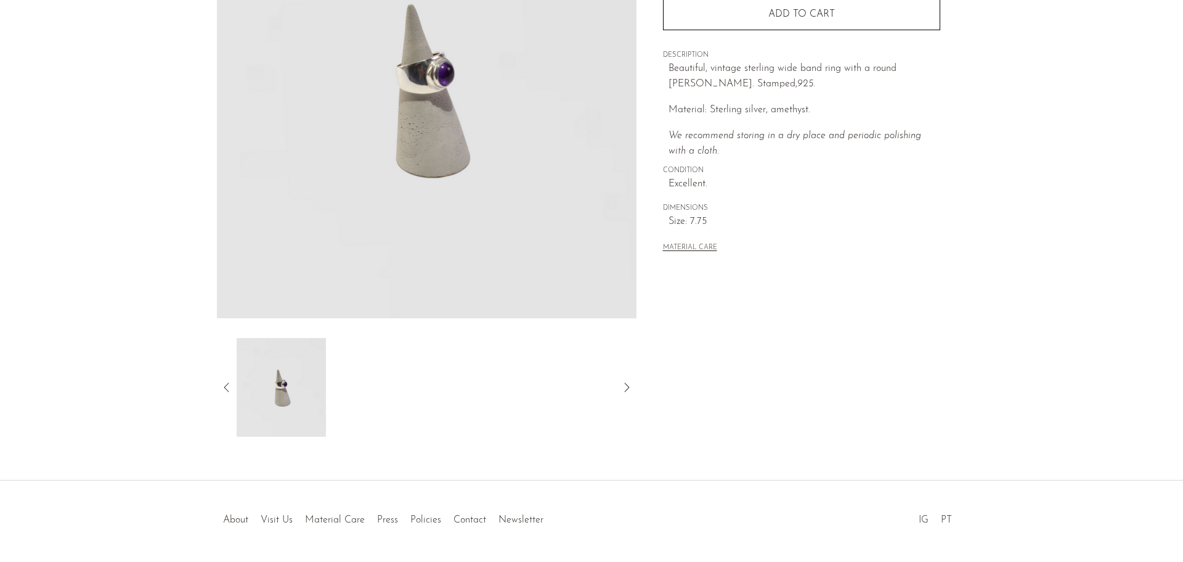
scroll to position [179, 0]
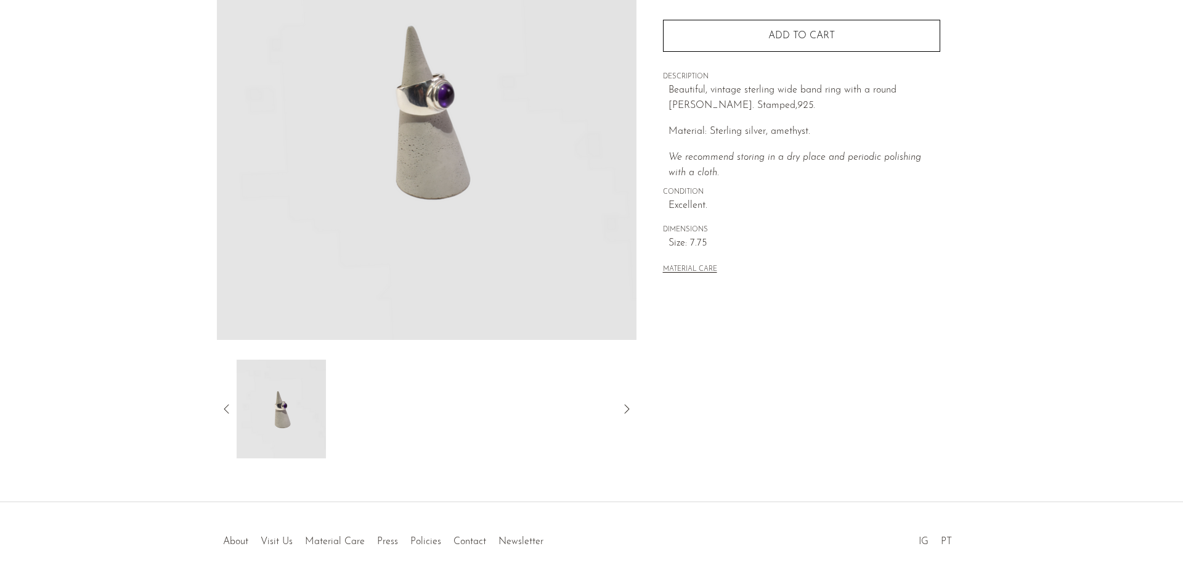
click at [227, 409] on icon at bounding box center [226, 408] width 15 height 15
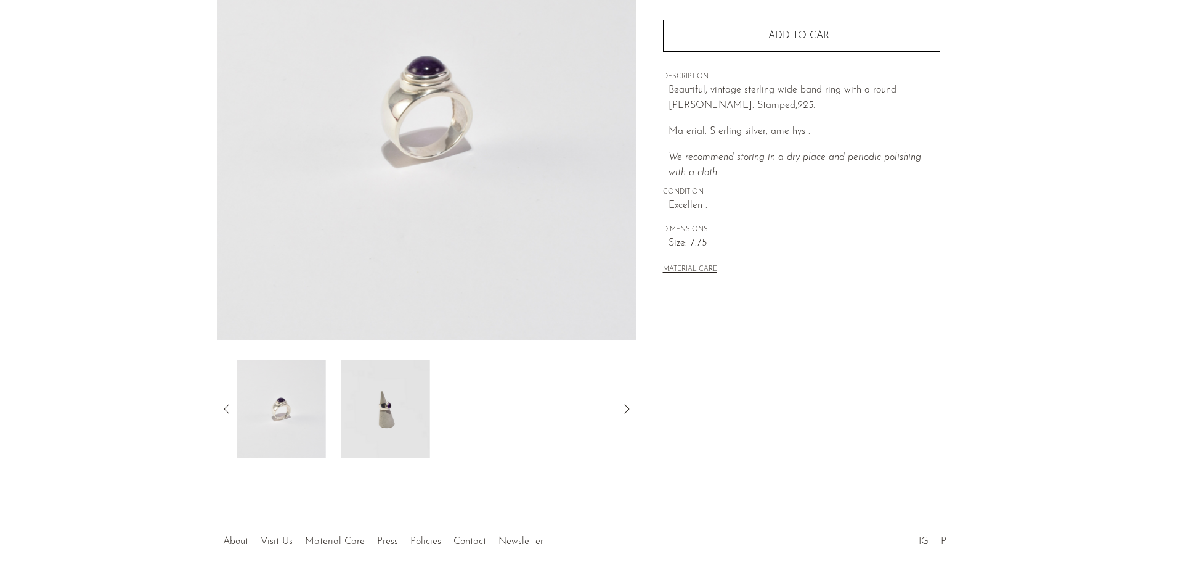
click at [306, 419] on img at bounding box center [281, 408] width 89 height 99
click at [308, 420] on img at bounding box center [281, 408] width 89 height 99
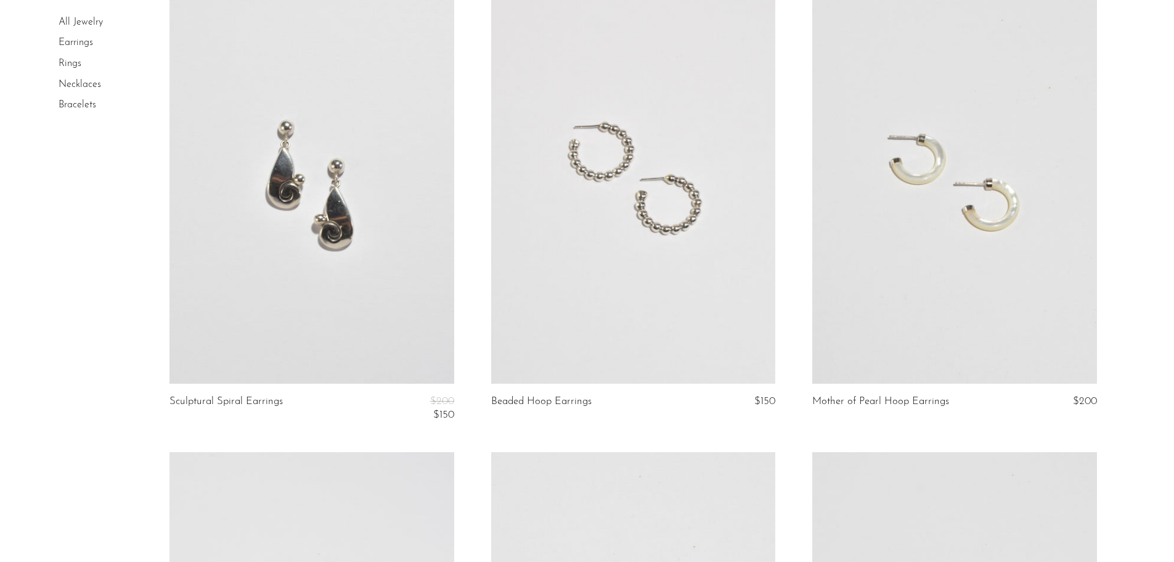
scroll to position [1048, 0]
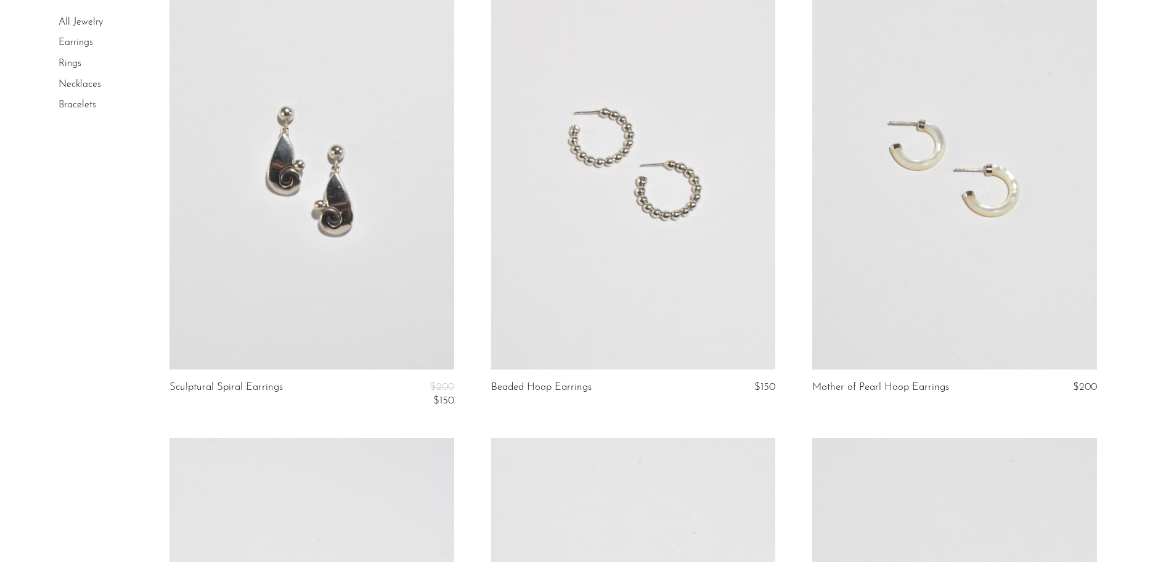
click at [879, 250] on link at bounding box center [954, 170] width 284 height 398
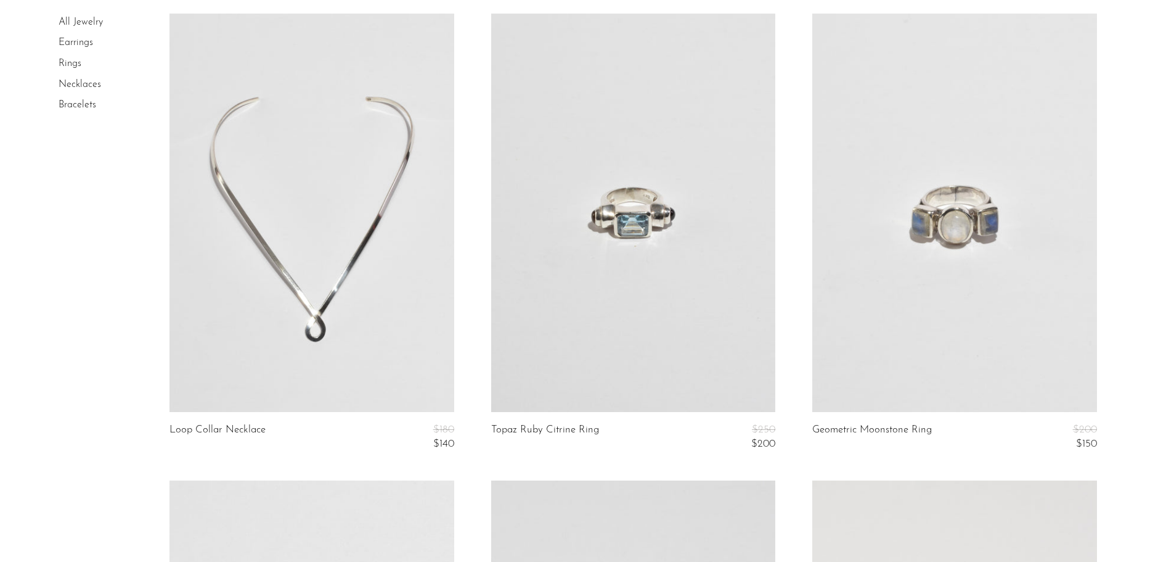
scroll to position [3814, 0]
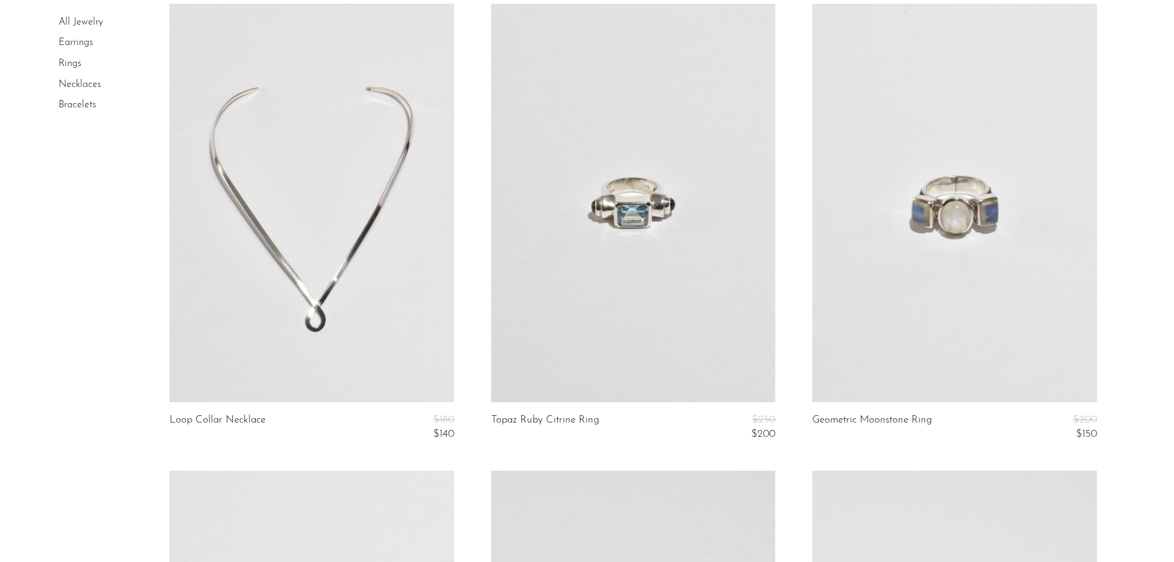
click at [939, 282] on link at bounding box center [954, 203] width 284 height 398
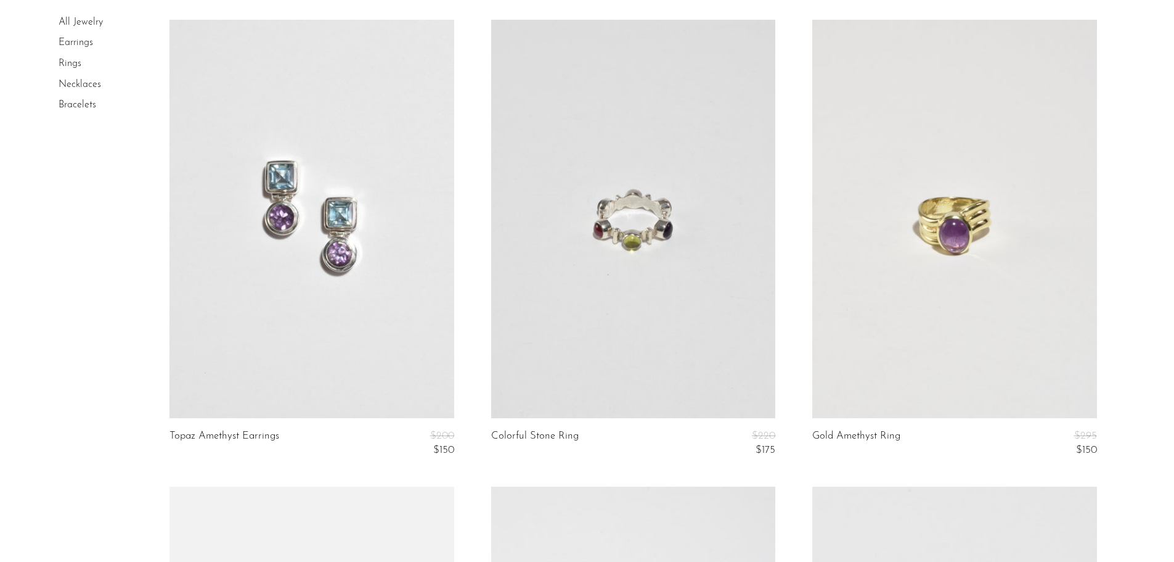
scroll to position [4276, 0]
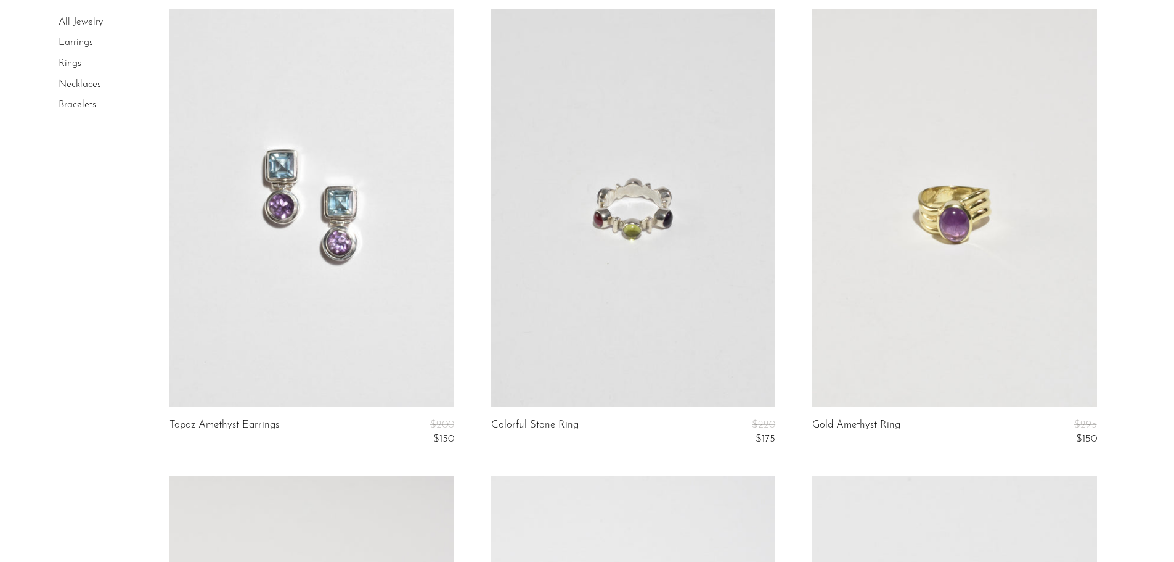
click at [232, 230] on link at bounding box center [312, 208] width 284 height 398
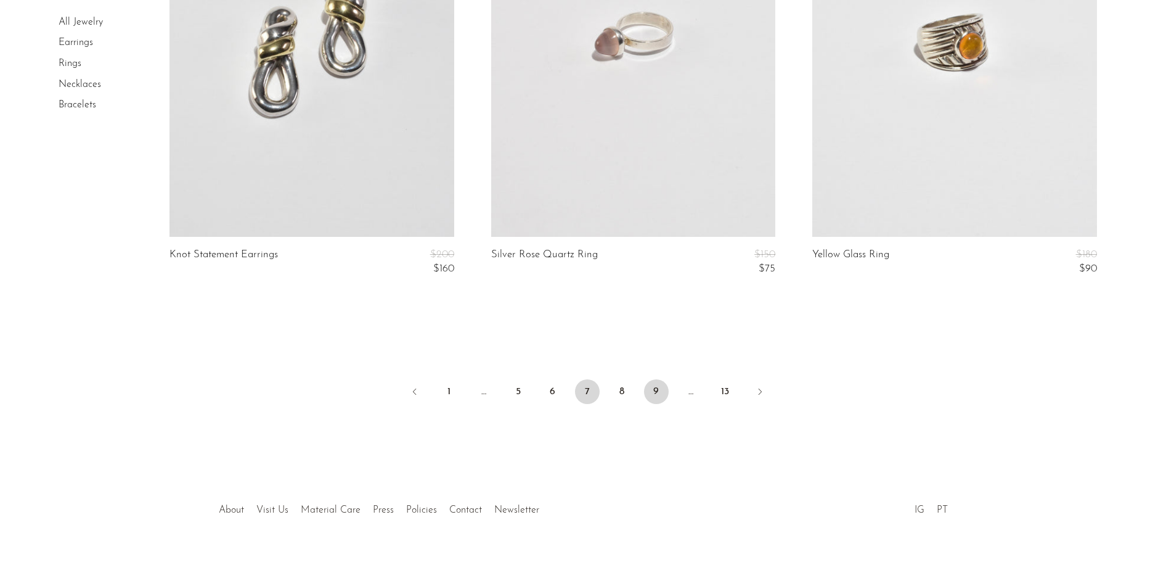
scroll to position [5410, 0]
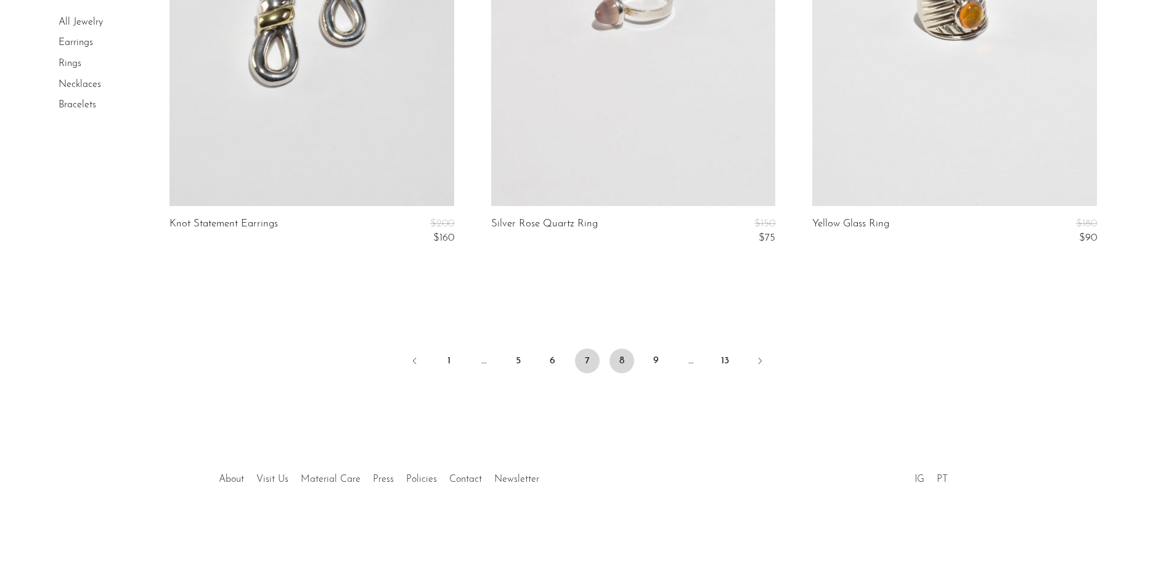
click at [627, 366] on link "8" at bounding box center [622, 360] width 25 height 25
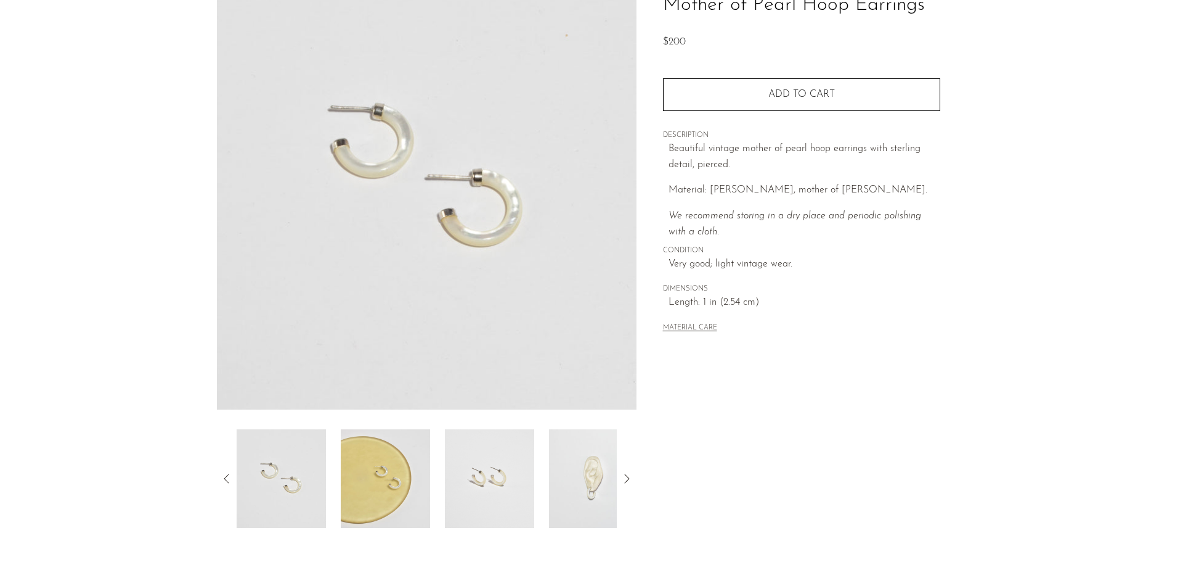
scroll to position [123, 0]
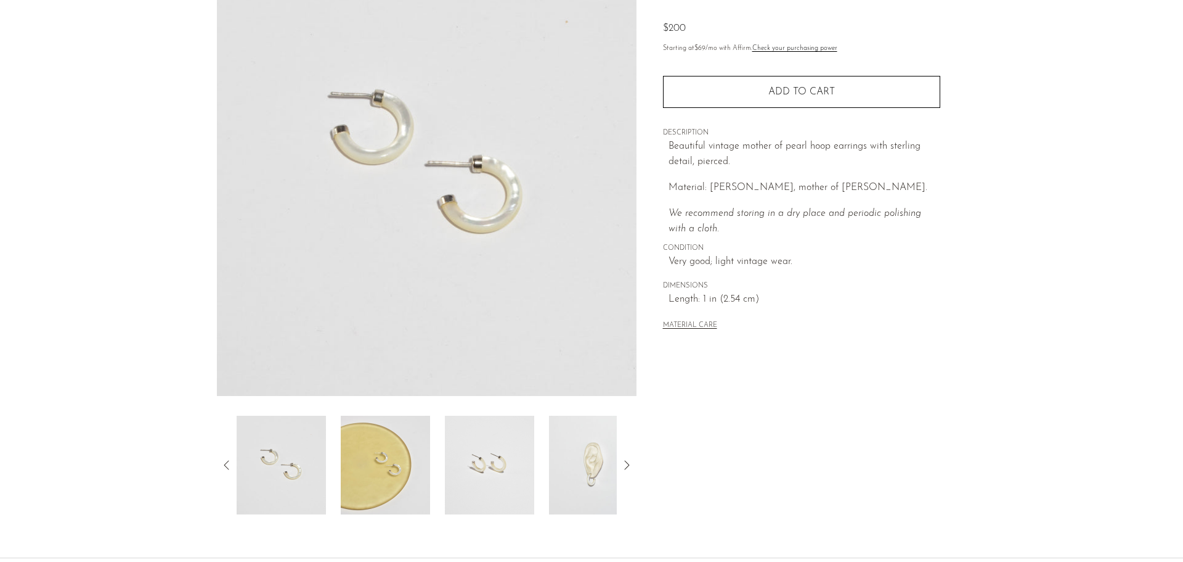
click at [484, 432] on img at bounding box center [489, 464] width 89 height 99
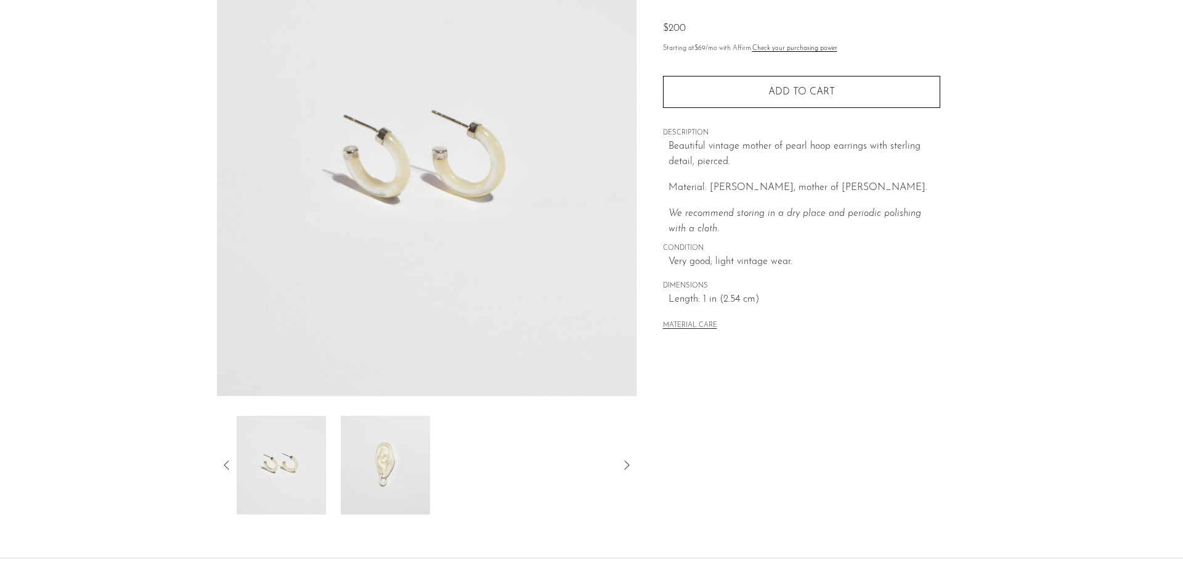
click at [359, 465] on img at bounding box center [385, 464] width 89 height 99
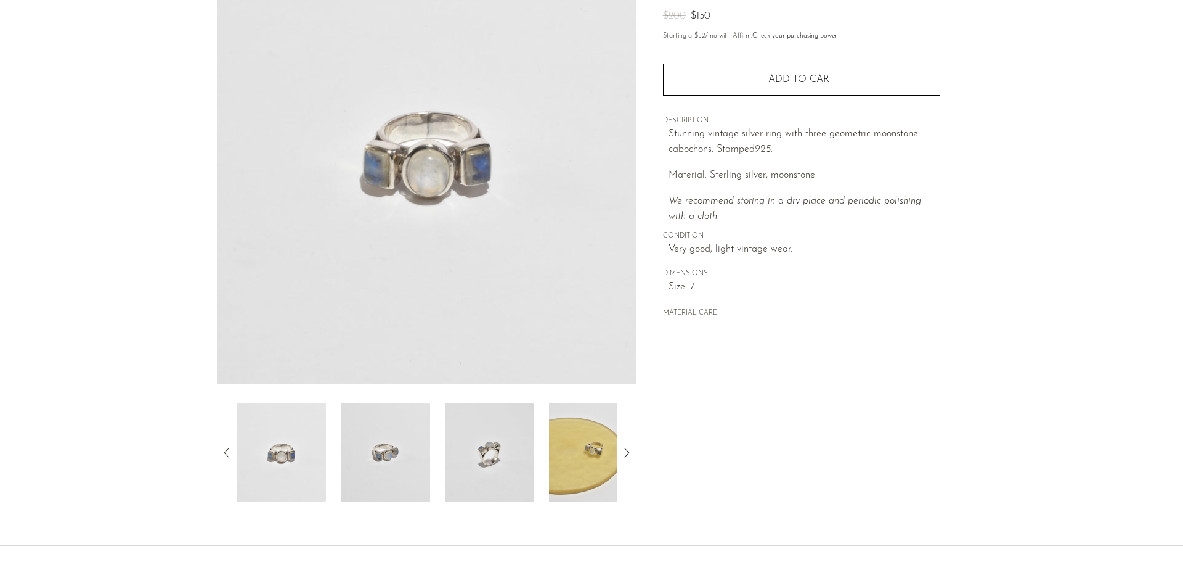
scroll to position [185, 0]
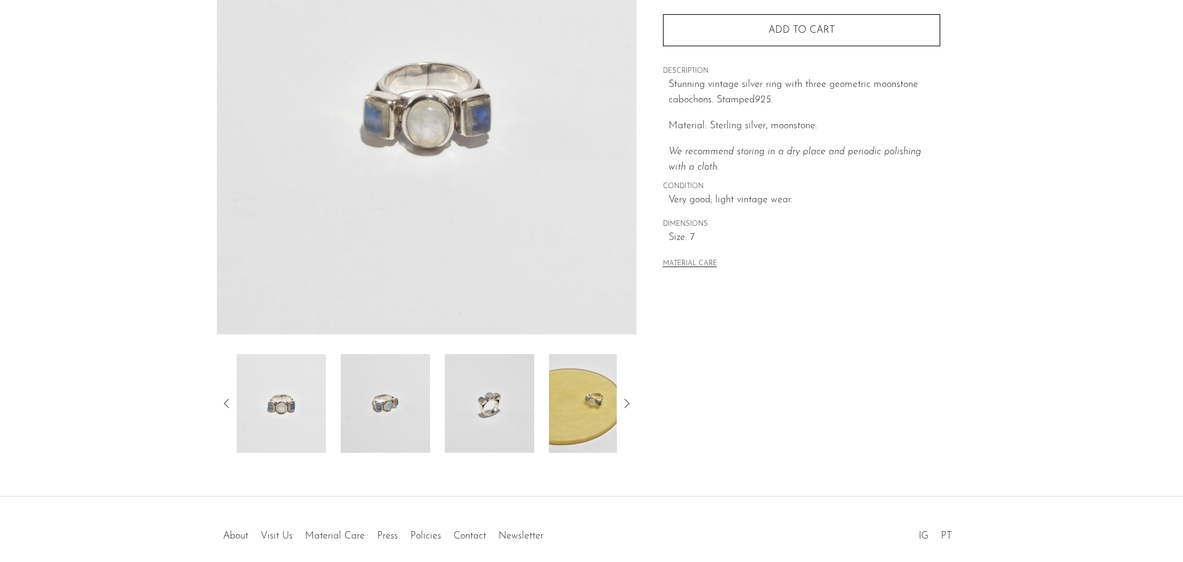
click at [501, 438] on img at bounding box center [489, 403] width 89 height 99
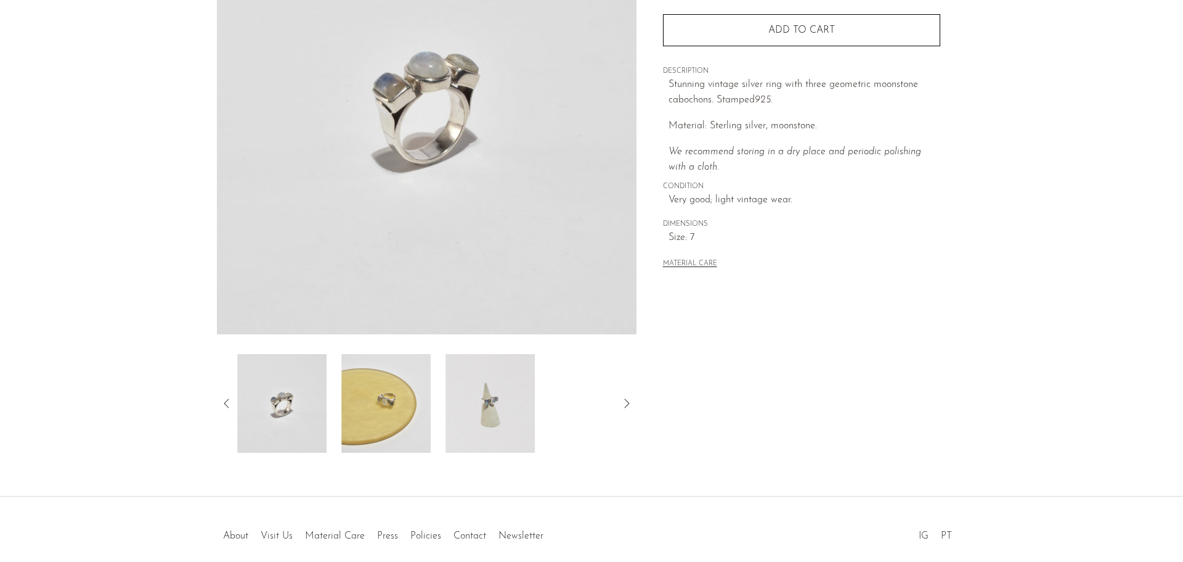
click at [406, 414] on img at bounding box center [385, 403] width 89 height 99
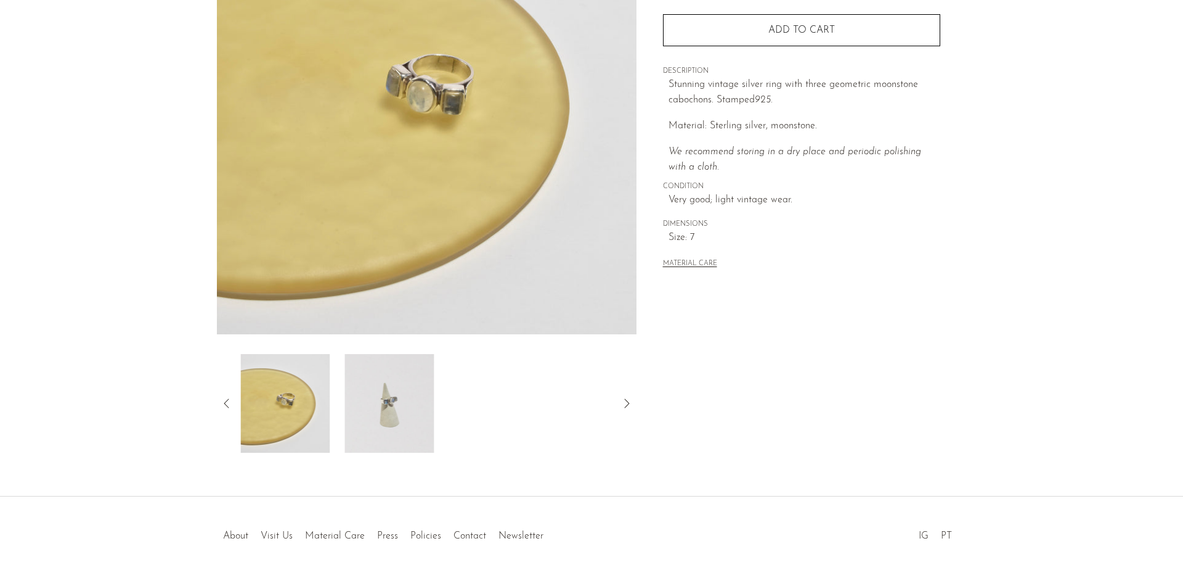
click at [406, 414] on img at bounding box center [389, 403] width 89 height 99
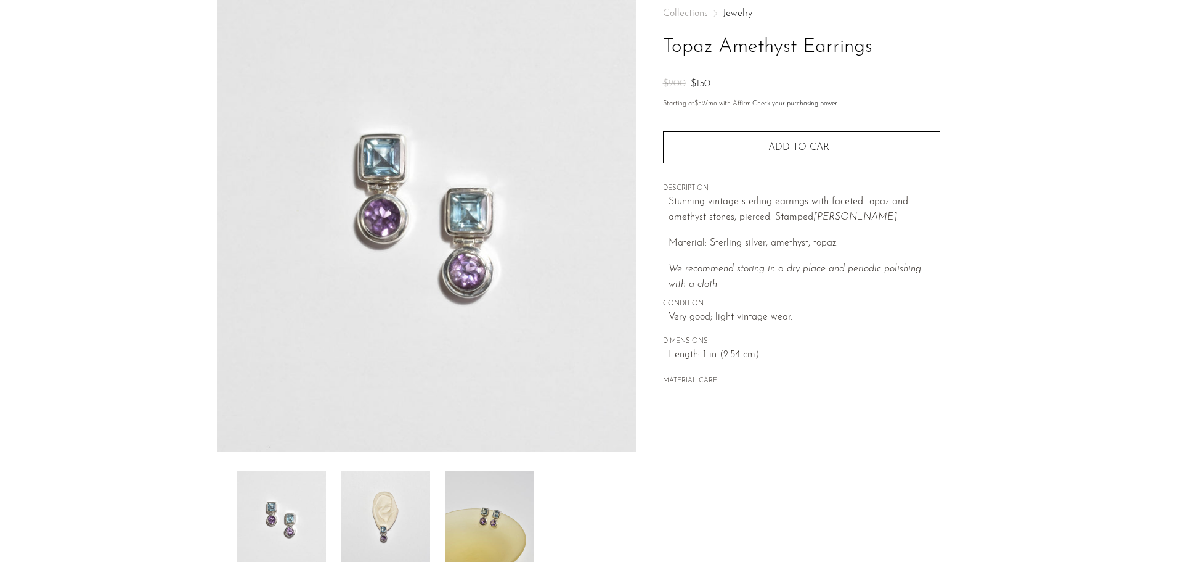
scroll to position [185, 0]
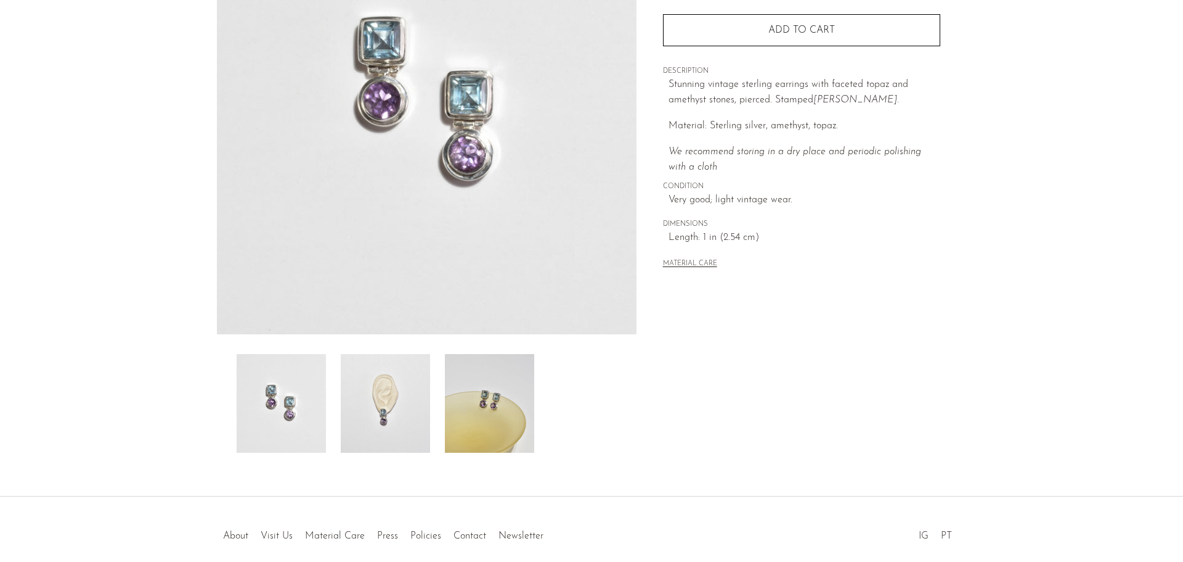
click at [476, 406] on img at bounding box center [489, 403] width 89 height 99
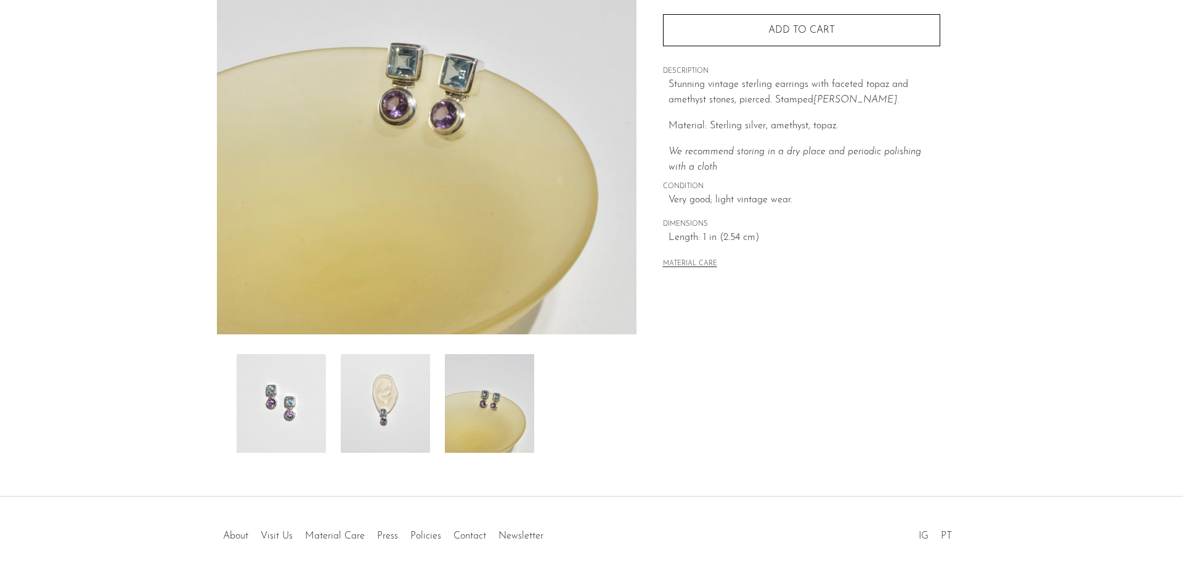
click at [411, 403] on img at bounding box center [385, 403] width 89 height 99
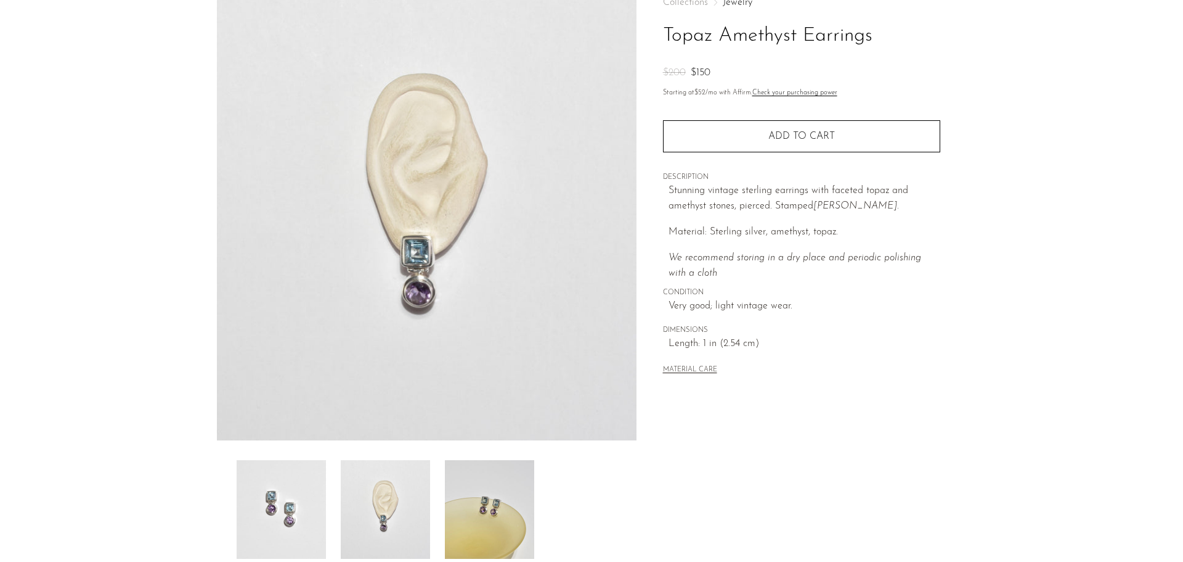
scroll to position [0, 0]
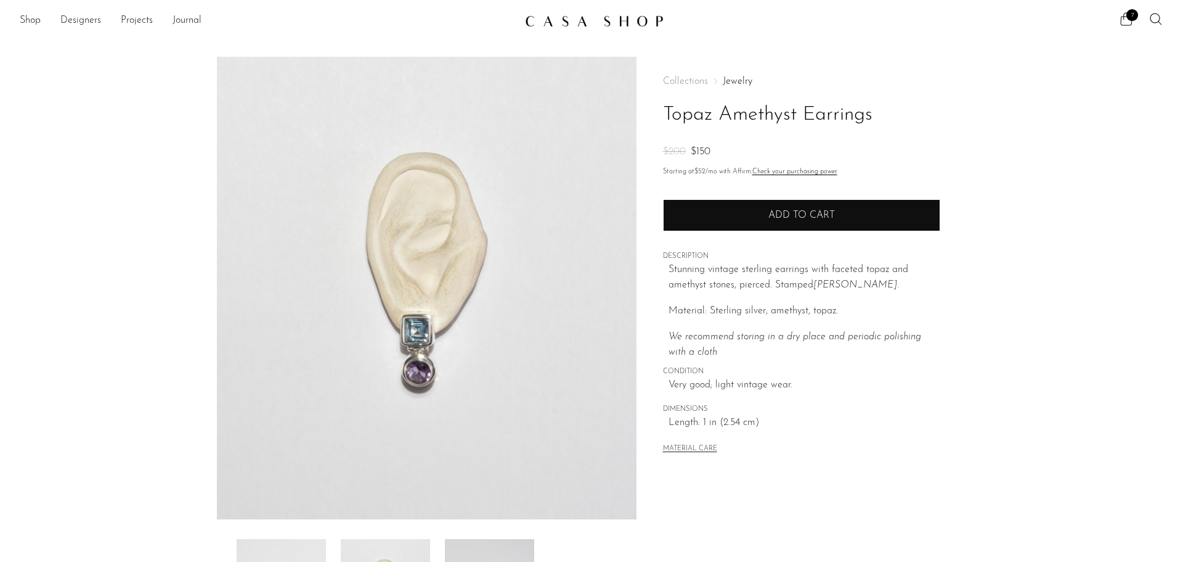
click at [804, 213] on span "Add to cart" at bounding box center [802, 215] width 67 height 10
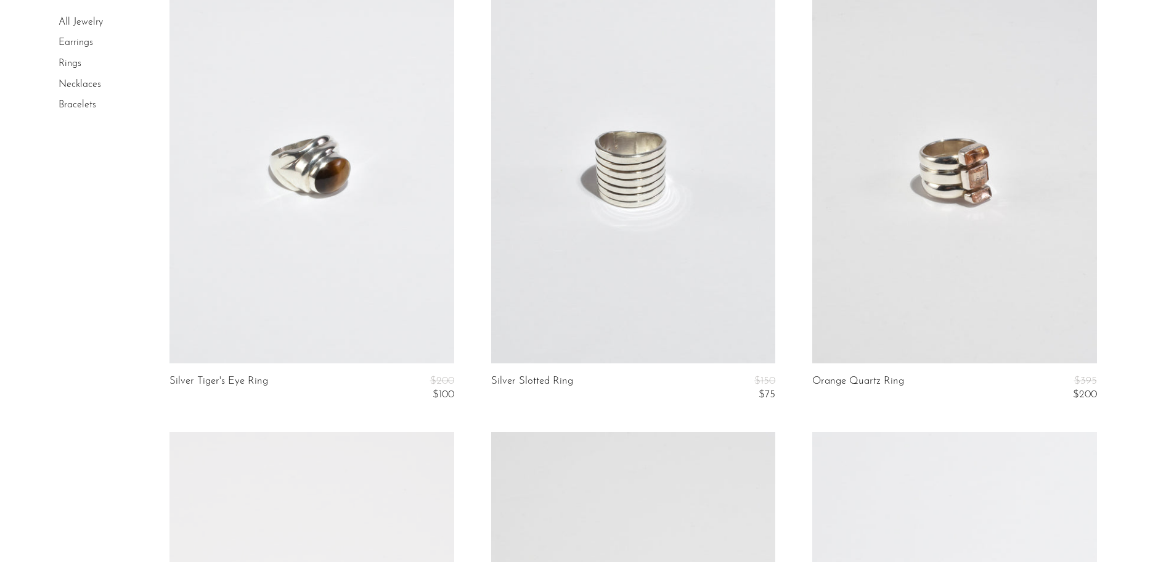
scroll to position [616, 0]
click at [407, 235] on link at bounding box center [312, 163] width 284 height 398
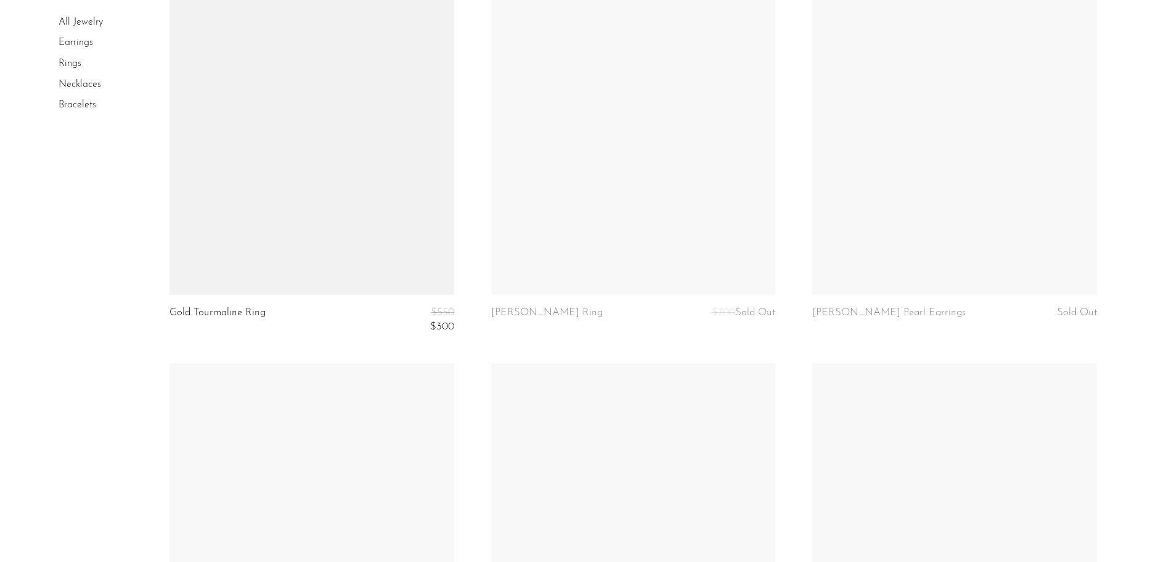
scroll to position [3017, 0]
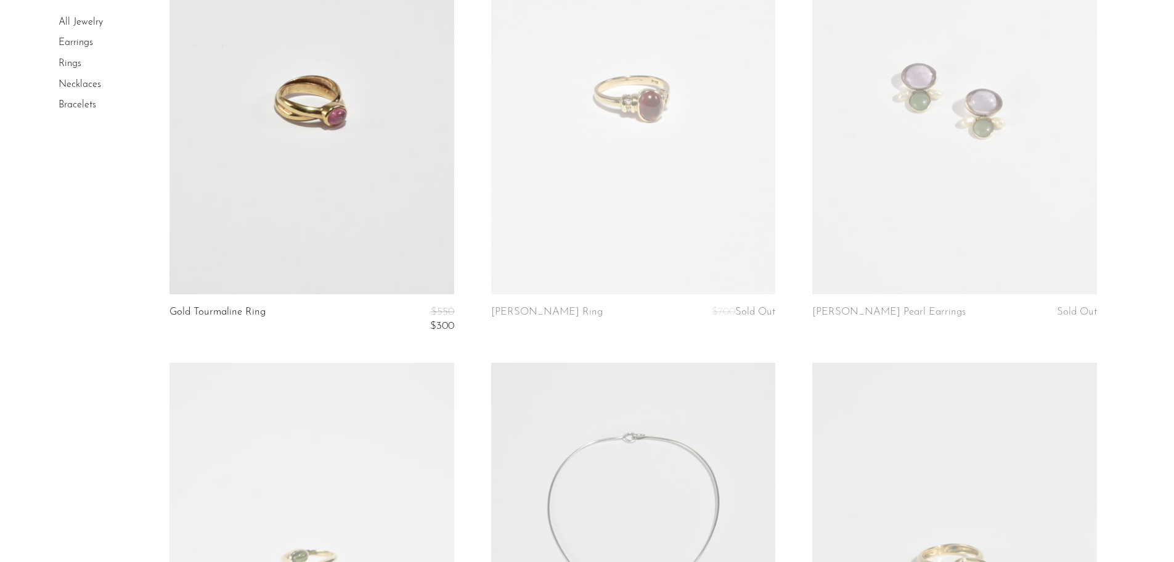
click at [840, 212] on link at bounding box center [954, 95] width 284 height 398
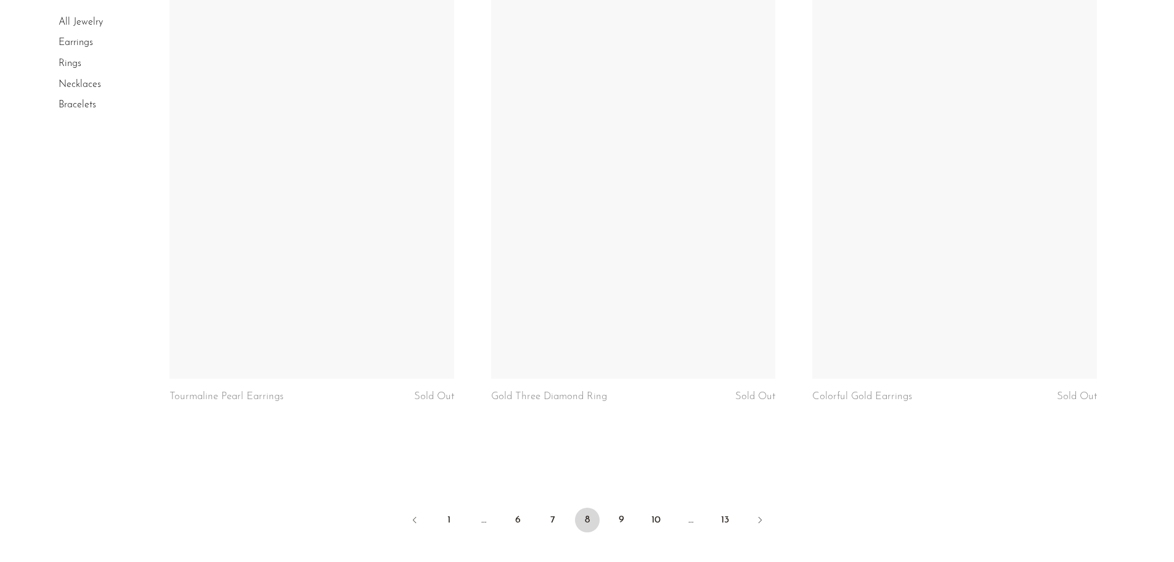
scroll to position [5212, 0]
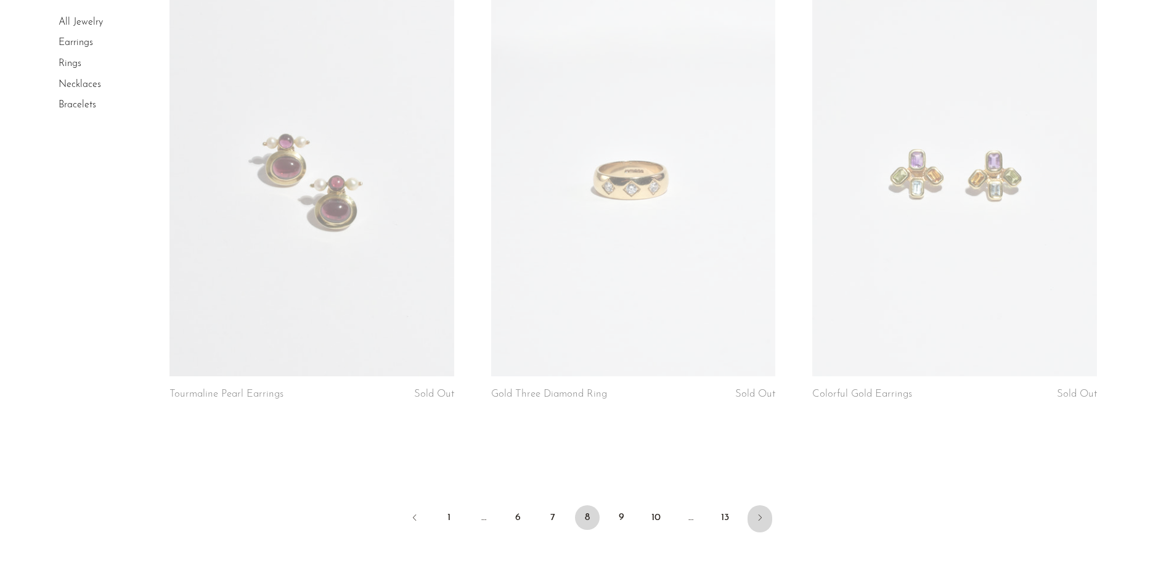
click at [749, 517] on link "Next" at bounding box center [760, 518] width 25 height 27
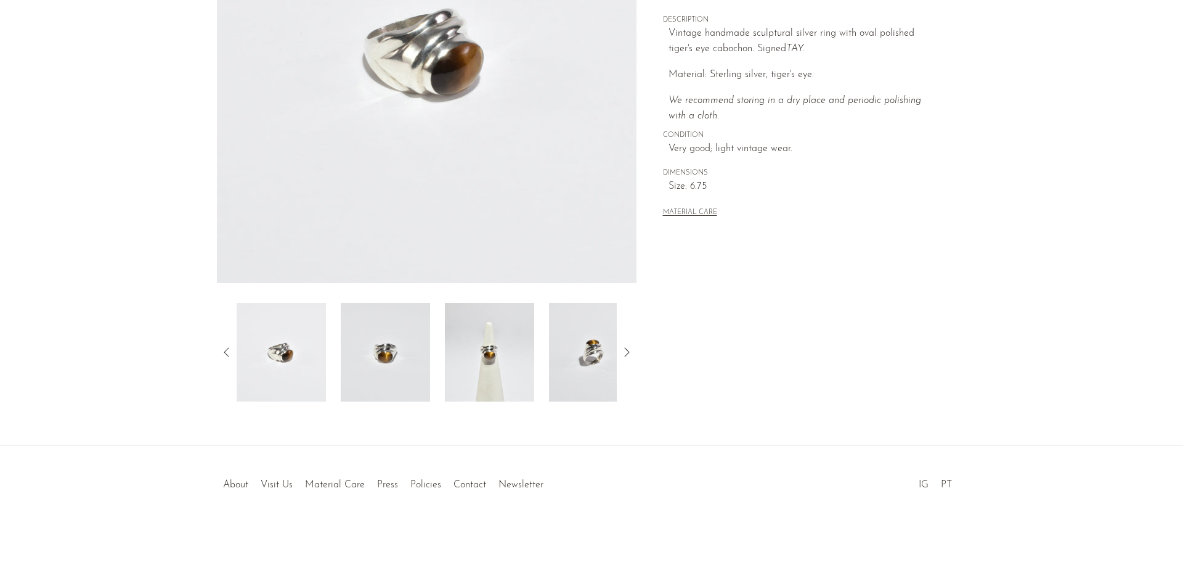
scroll to position [241, 0]
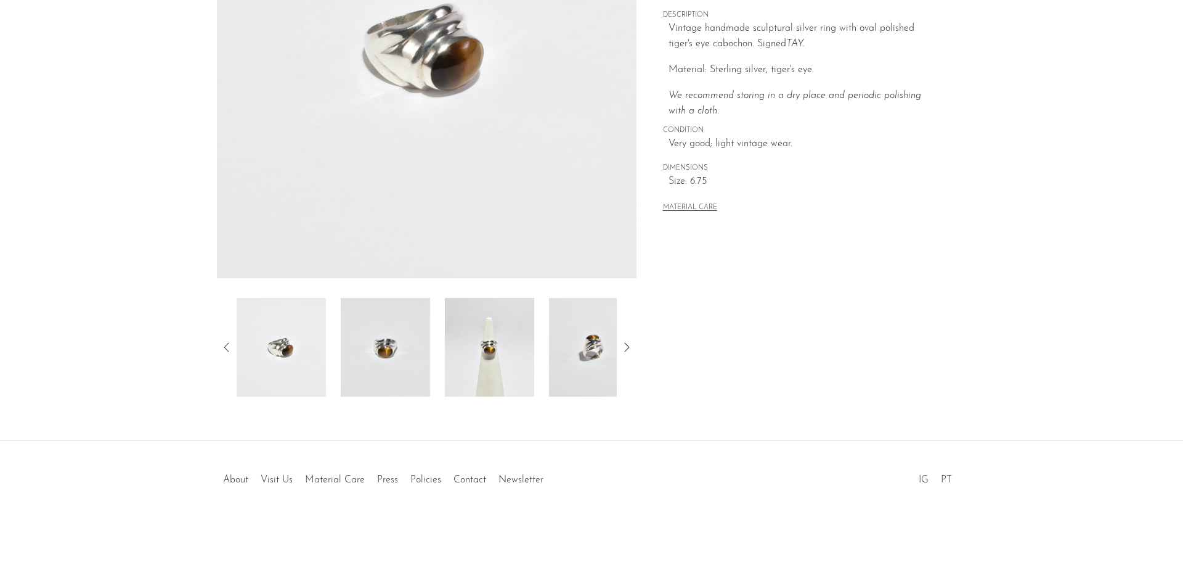
click at [470, 335] on img at bounding box center [489, 347] width 89 height 99
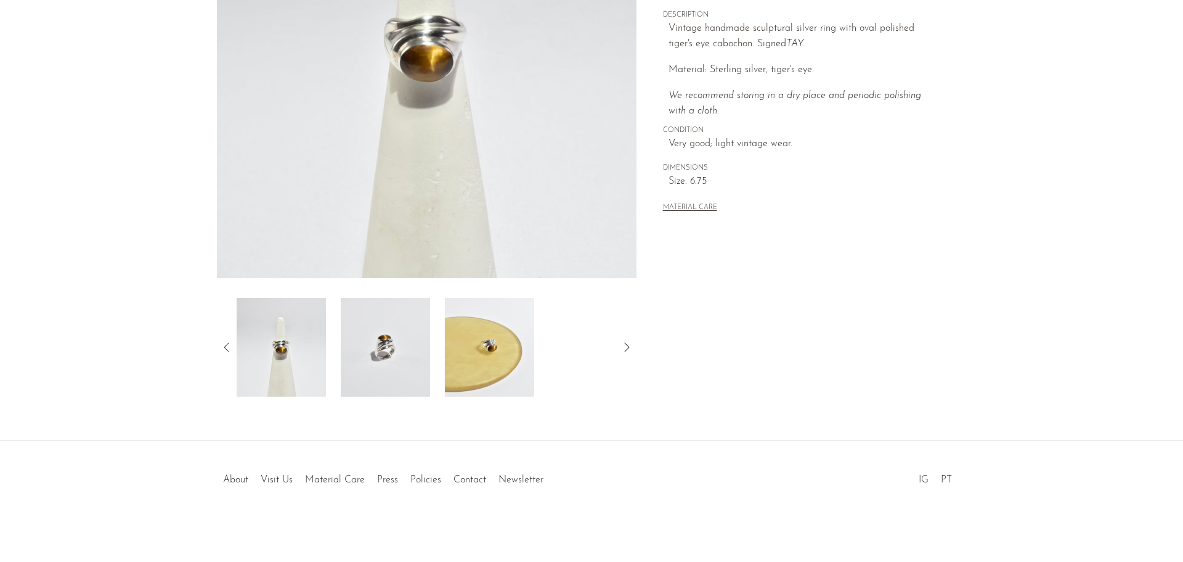
click at [492, 349] on img at bounding box center [489, 347] width 89 height 99
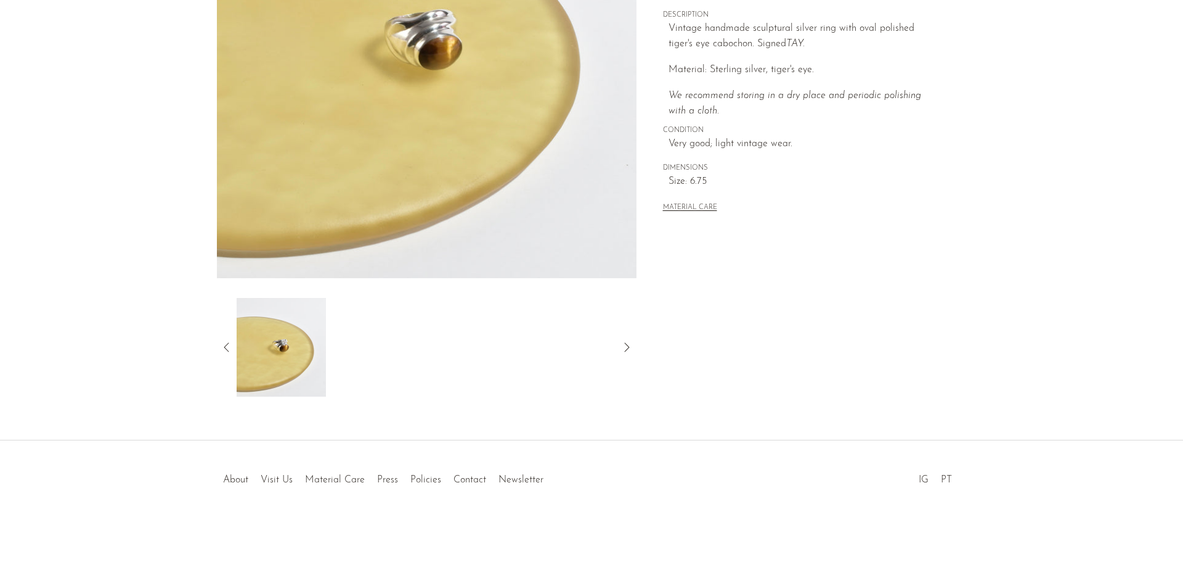
click at [272, 343] on img at bounding box center [281, 347] width 89 height 99
click at [227, 343] on icon at bounding box center [226, 347] width 15 height 15
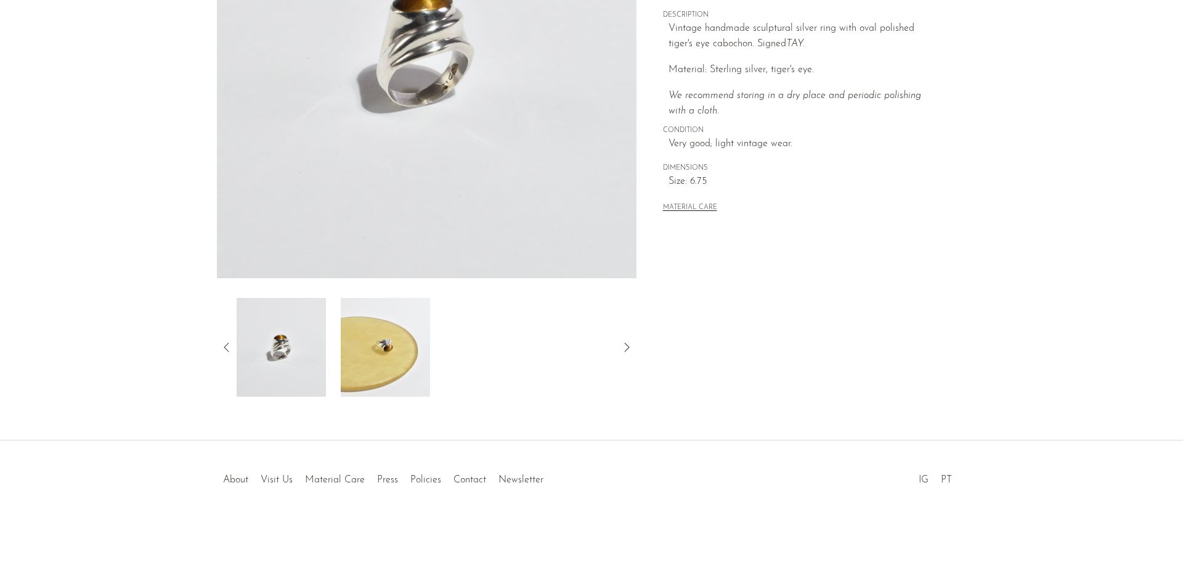
click at [289, 344] on img at bounding box center [281, 347] width 89 height 99
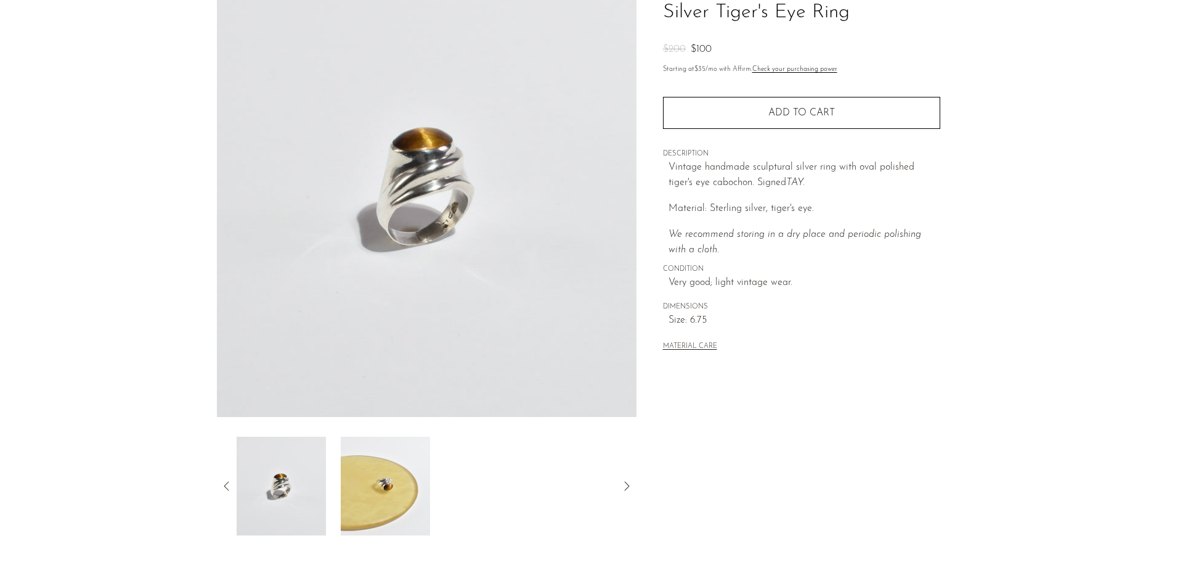
scroll to position [56, 0]
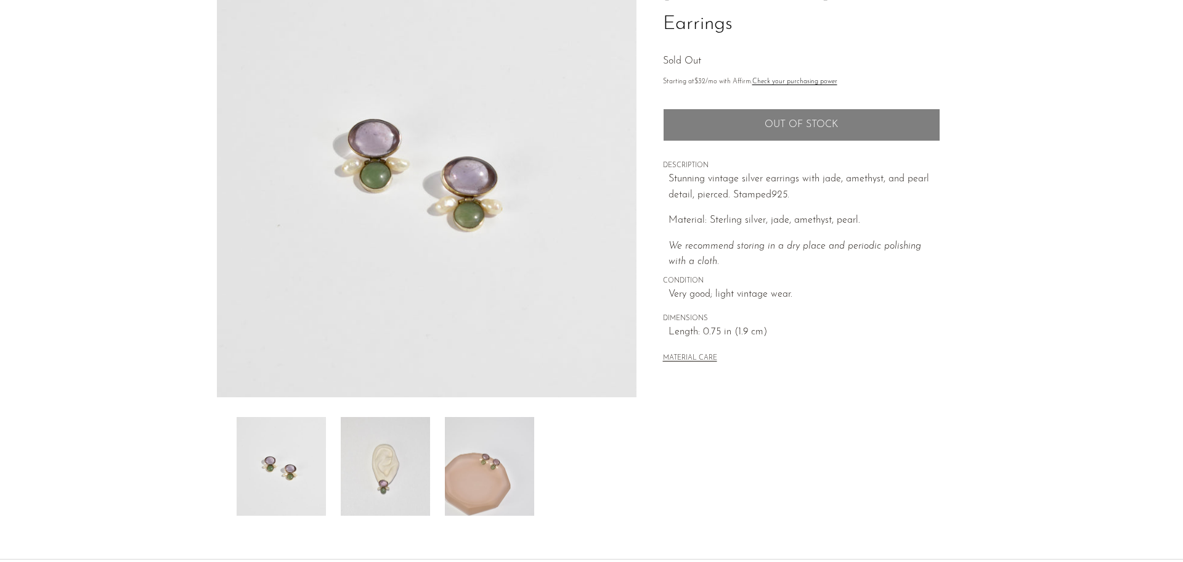
scroll to position [123, 0]
click at [495, 449] on img at bounding box center [489, 464] width 89 height 99
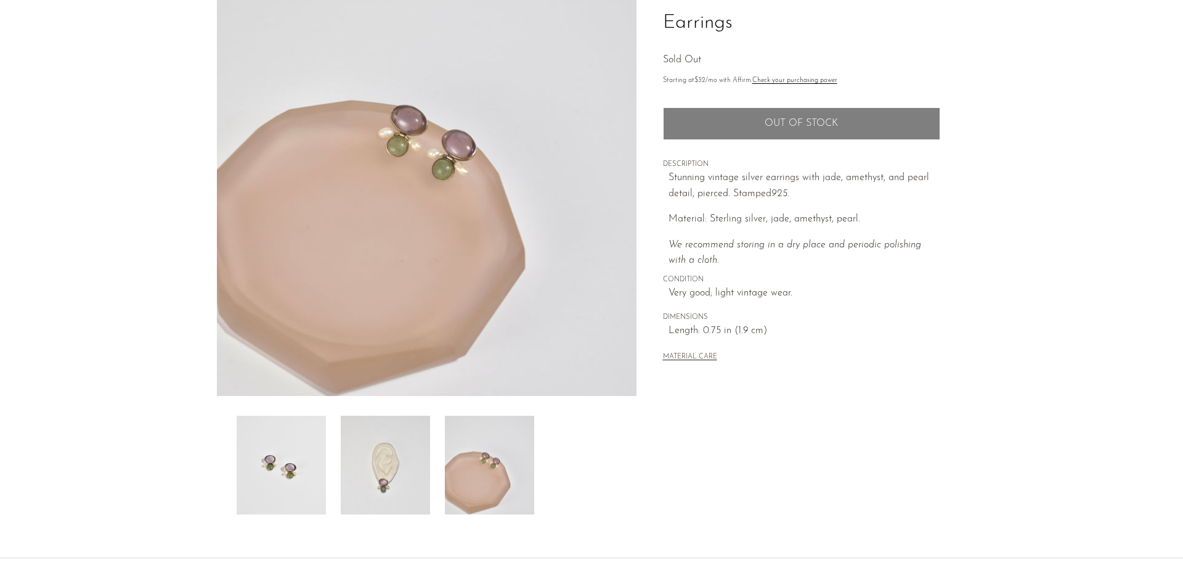
click at [378, 466] on img at bounding box center [385, 464] width 89 height 99
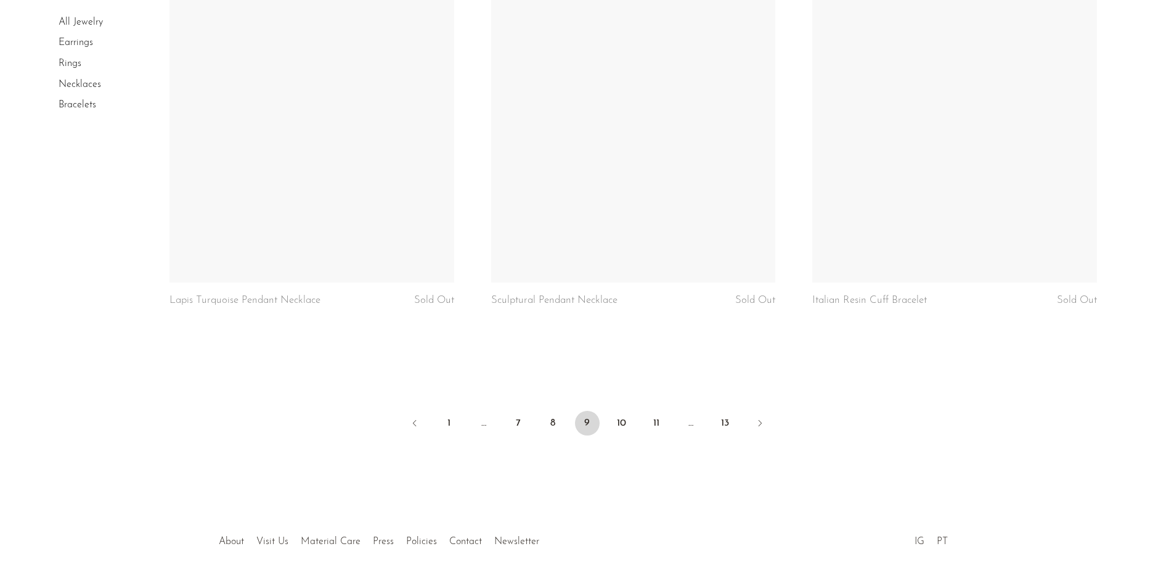
scroll to position [5239, 0]
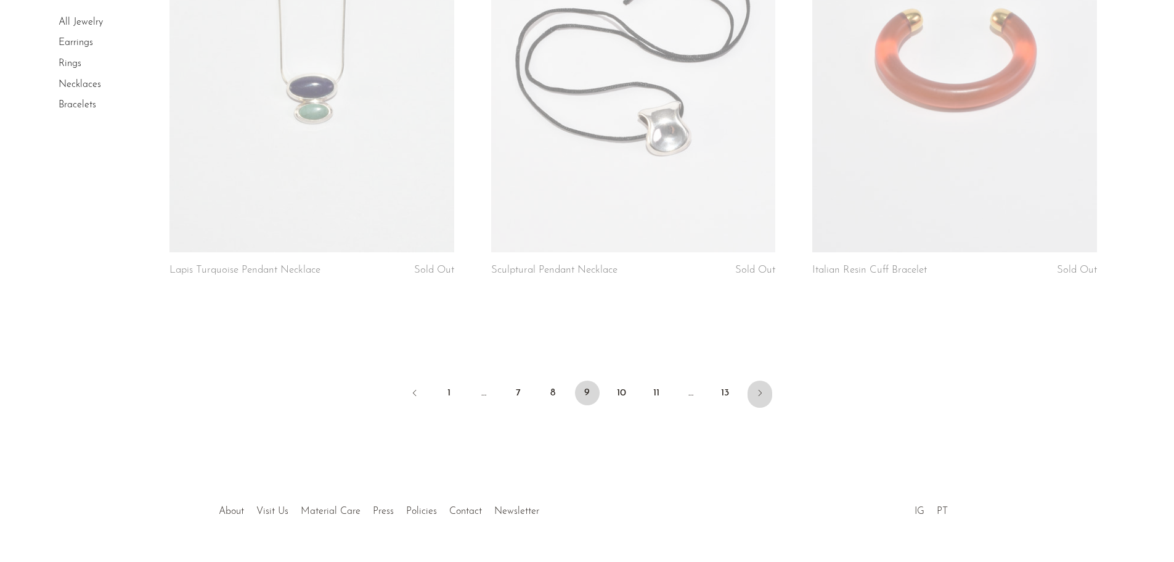
click at [756, 400] on link "Next" at bounding box center [760, 393] width 25 height 27
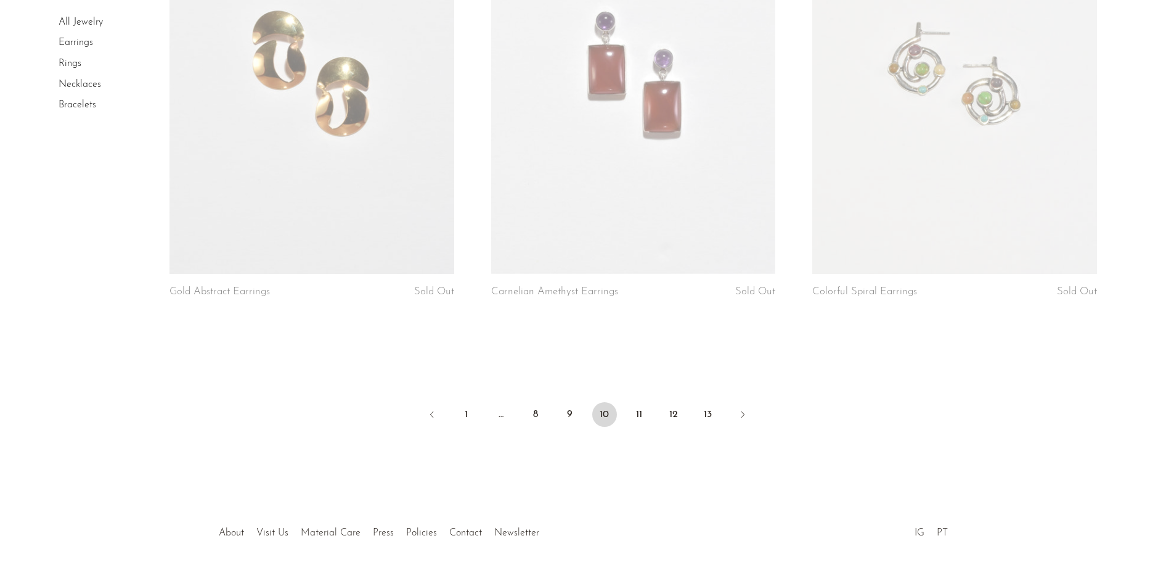
scroll to position [5239, 0]
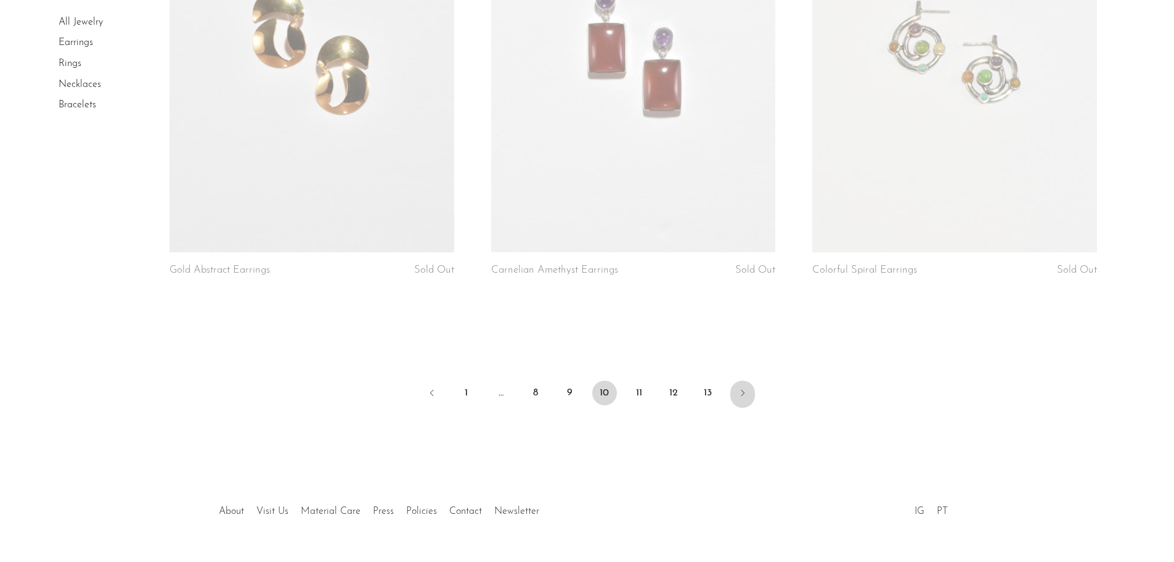
click at [738, 404] on link "Next" at bounding box center [742, 393] width 25 height 27
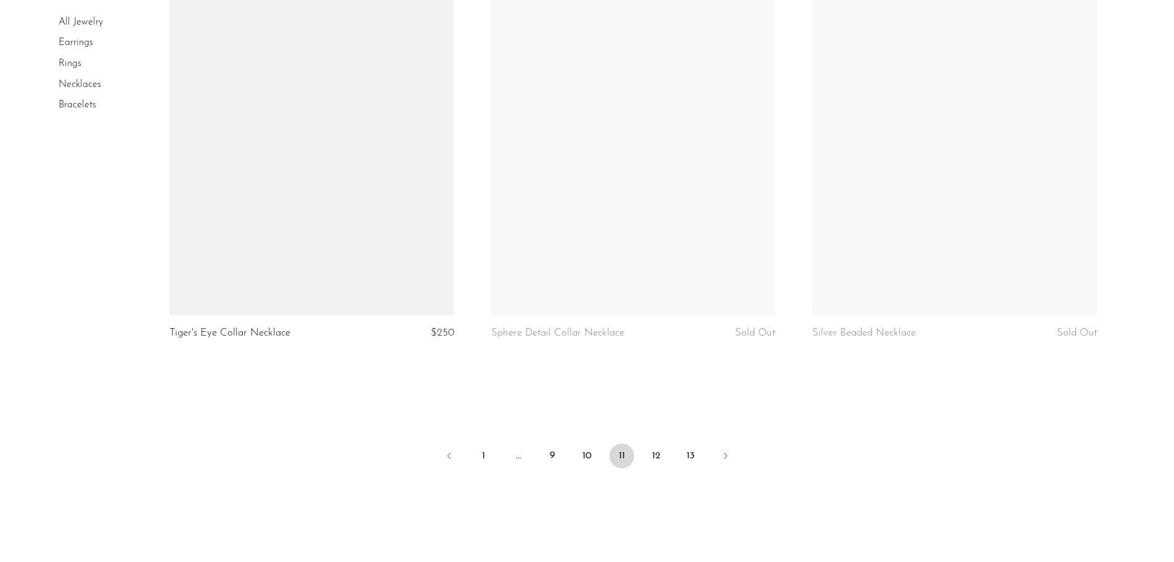
scroll to position [5178, 0]
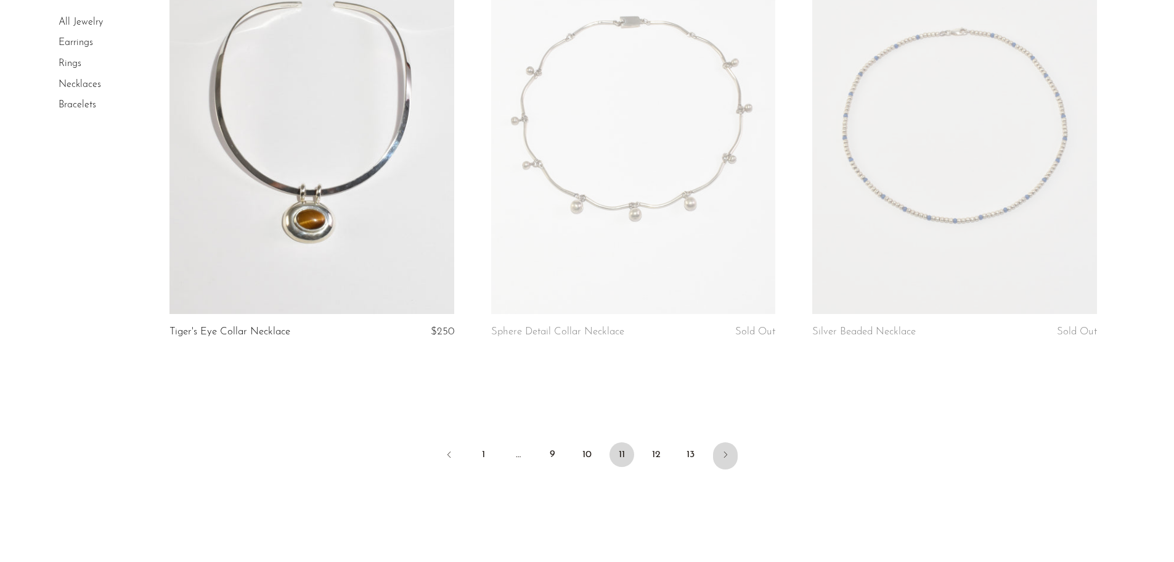
click at [724, 451] on icon "Next" at bounding box center [726, 454] width 10 height 10
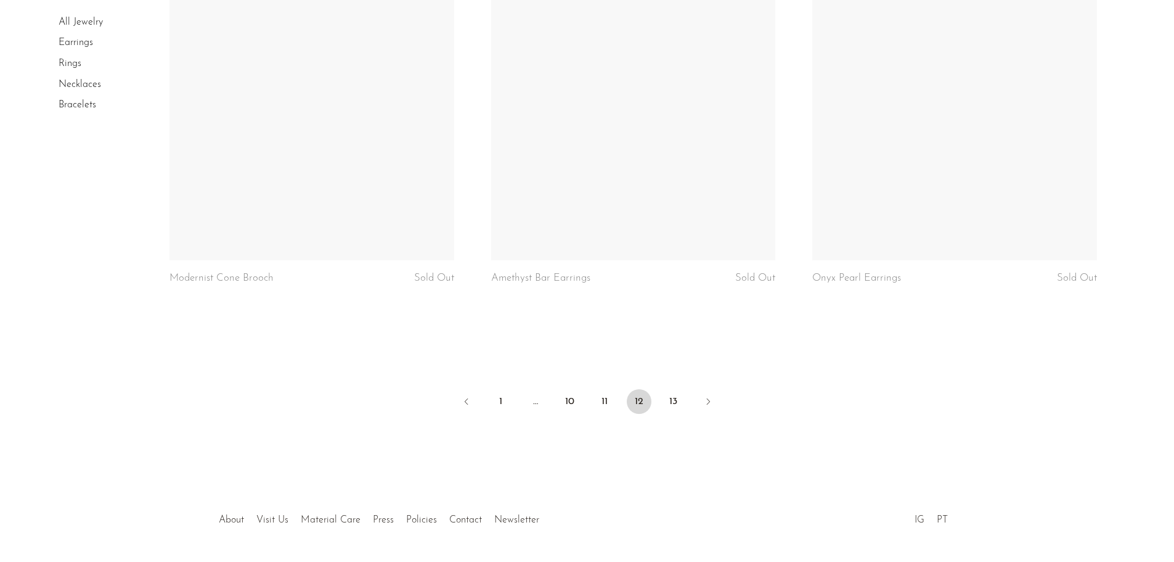
scroll to position [5282, 0]
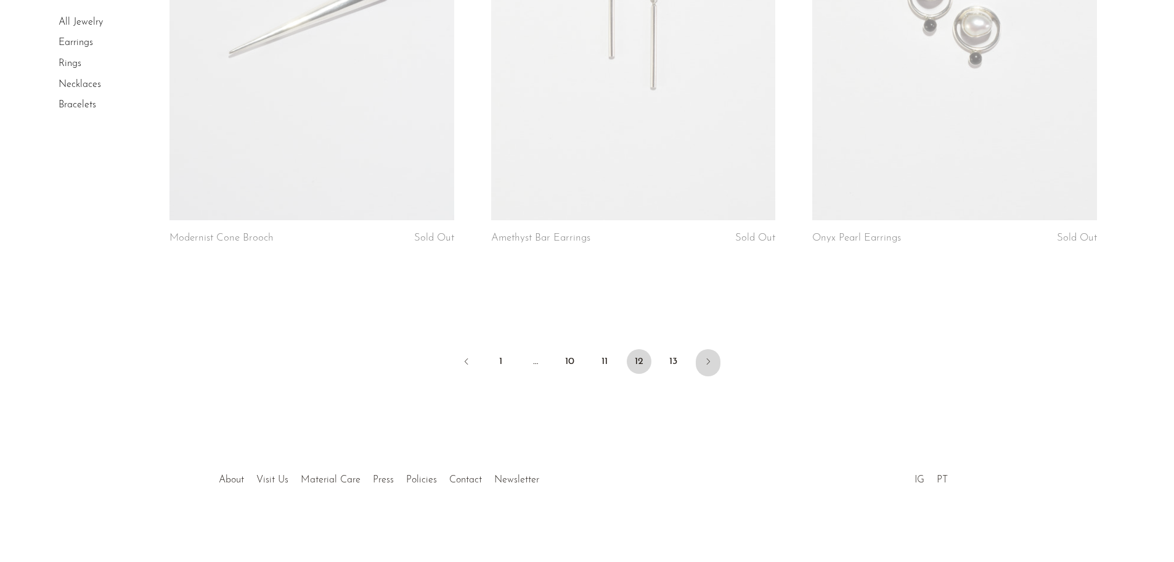
click at [701, 367] on link "Next" at bounding box center [708, 362] width 25 height 27
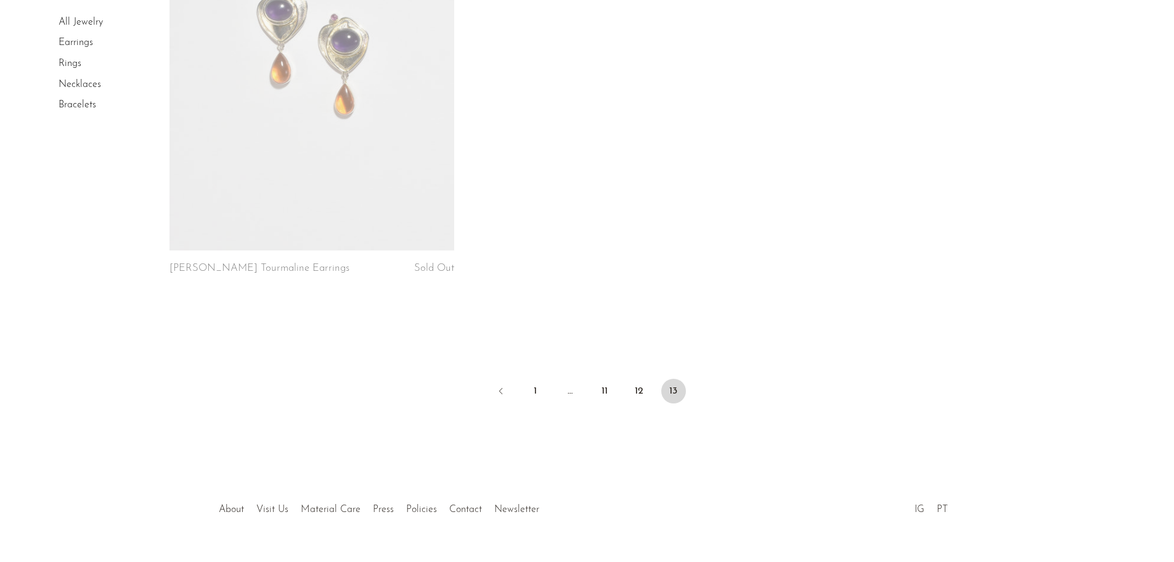
scroll to position [292, 0]
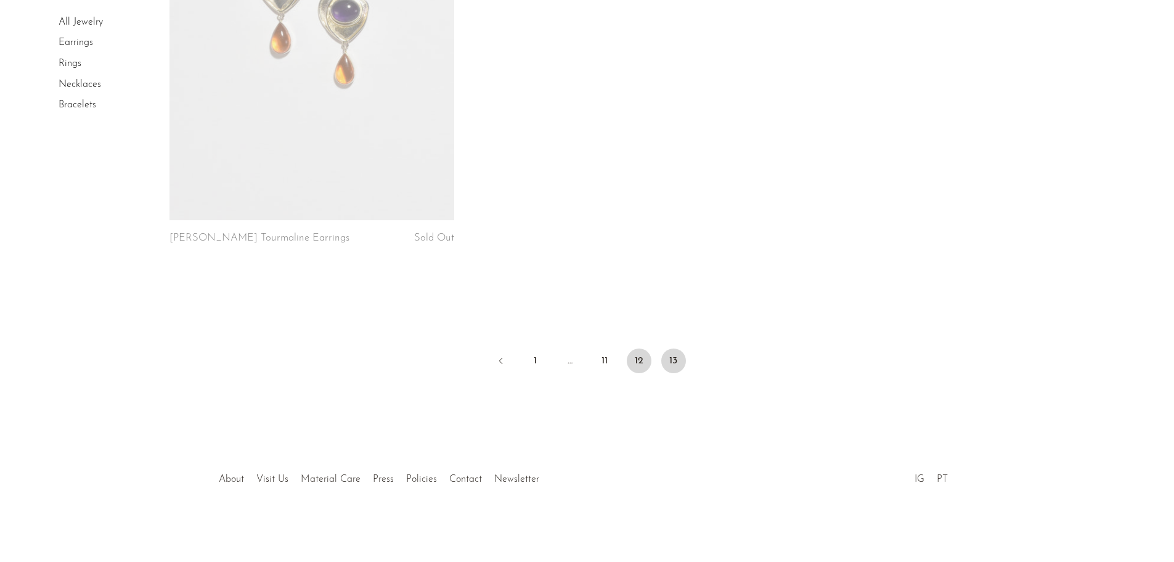
click at [642, 365] on link "12" at bounding box center [639, 360] width 25 height 25
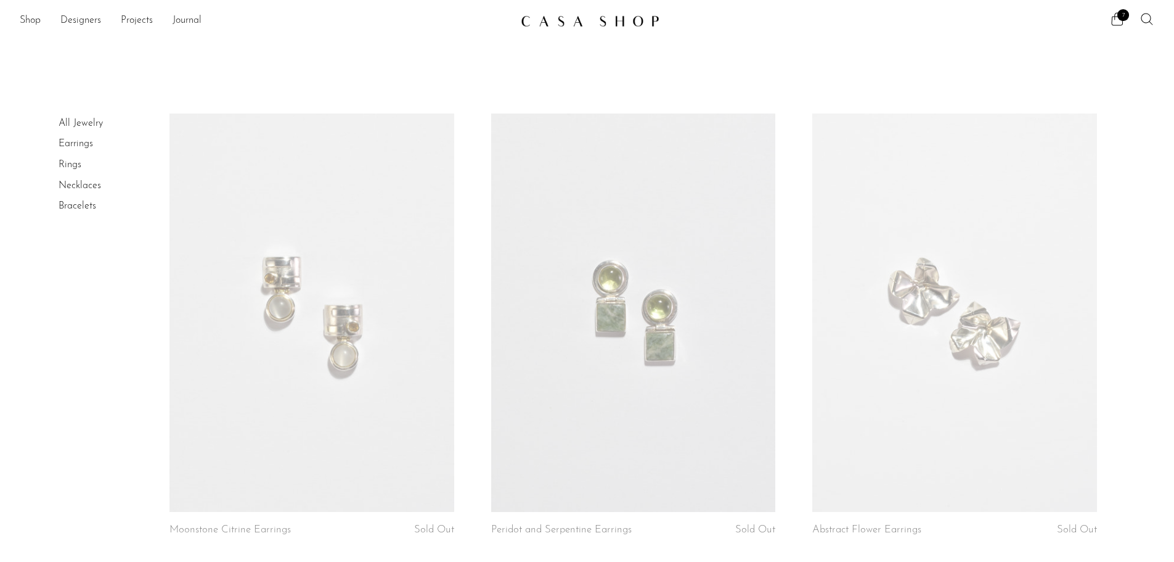
click at [1148, 18] on icon at bounding box center [1147, 19] width 15 height 15
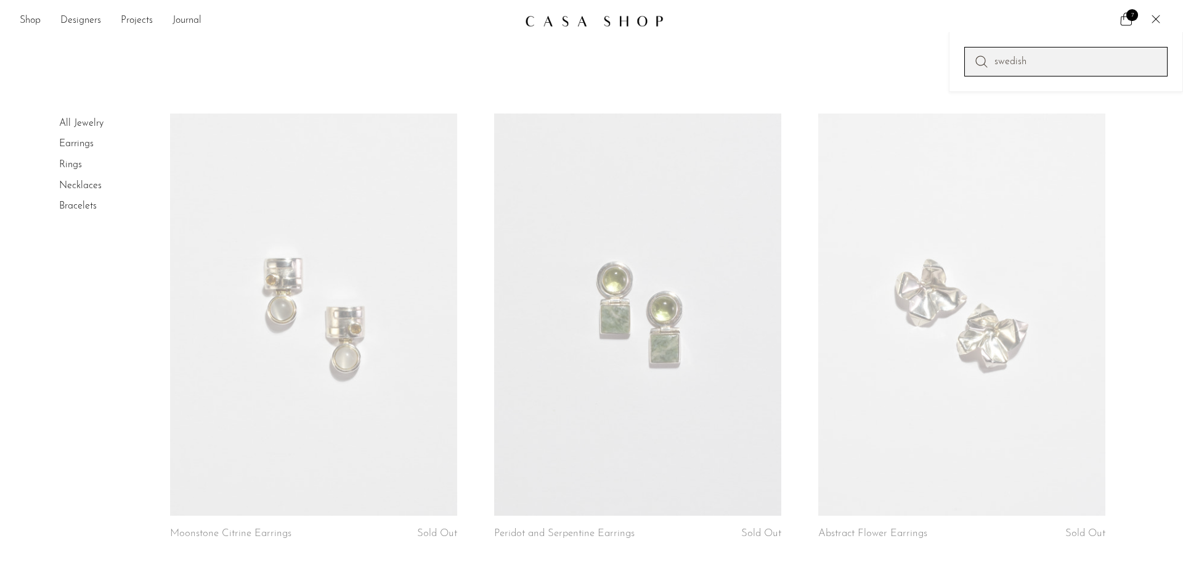
type input "swedish"
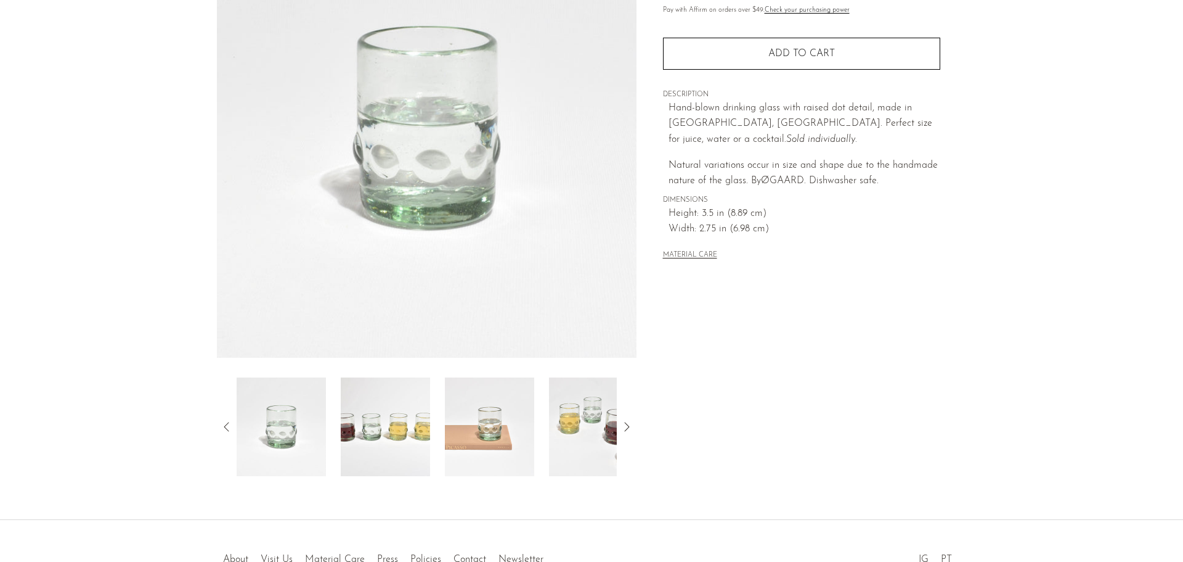
scroll to position [241, 0]
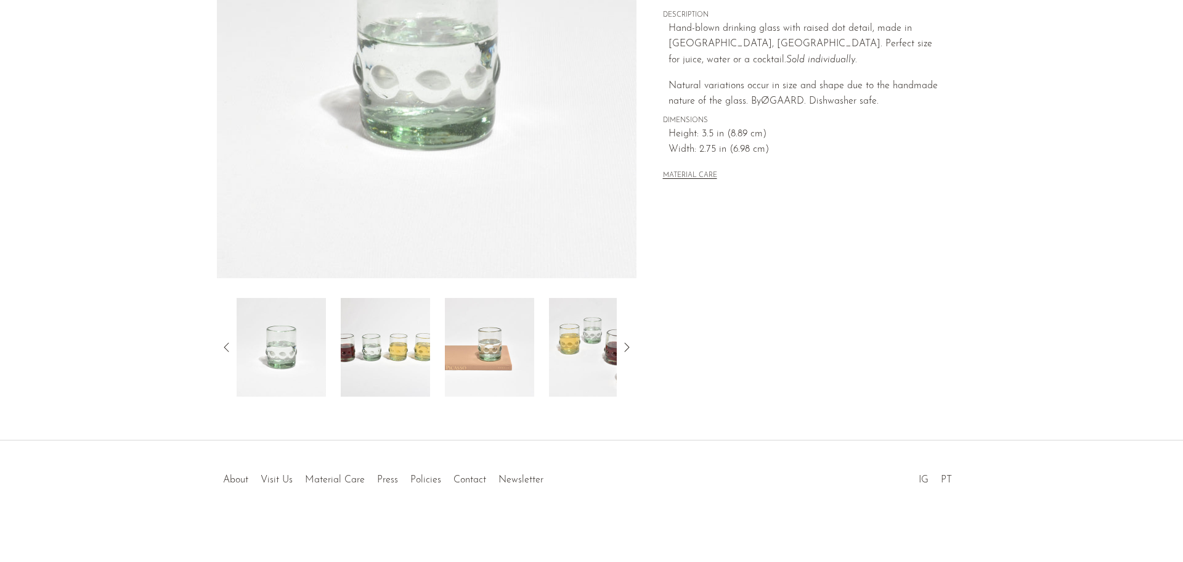
click at [445, 356] on img at bounding box center [489, 347] width 89 height 99
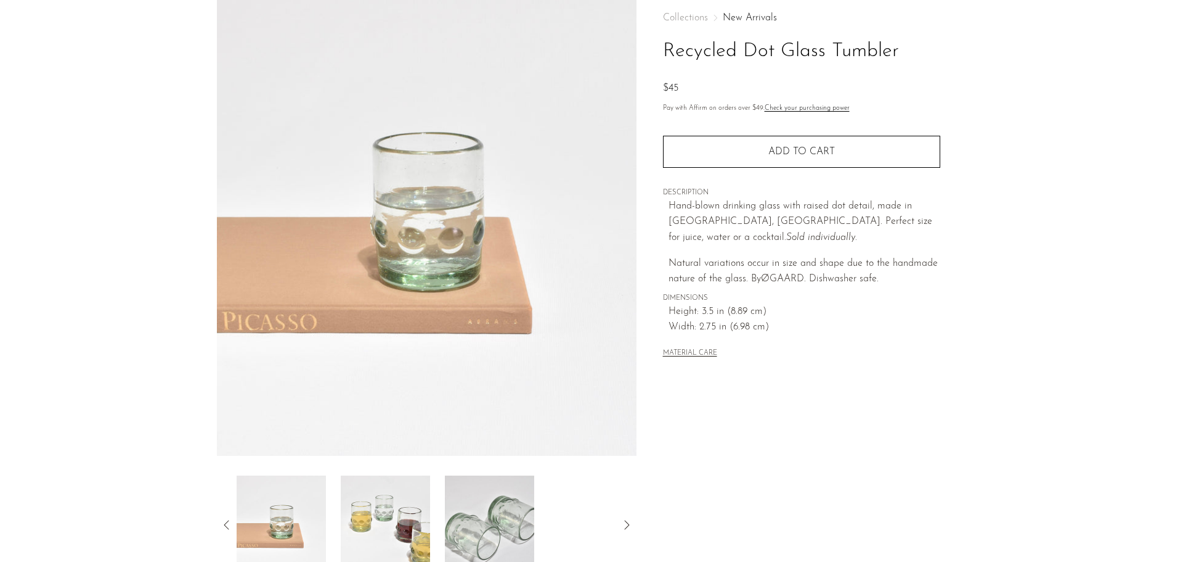
scroll to position [56, 0]
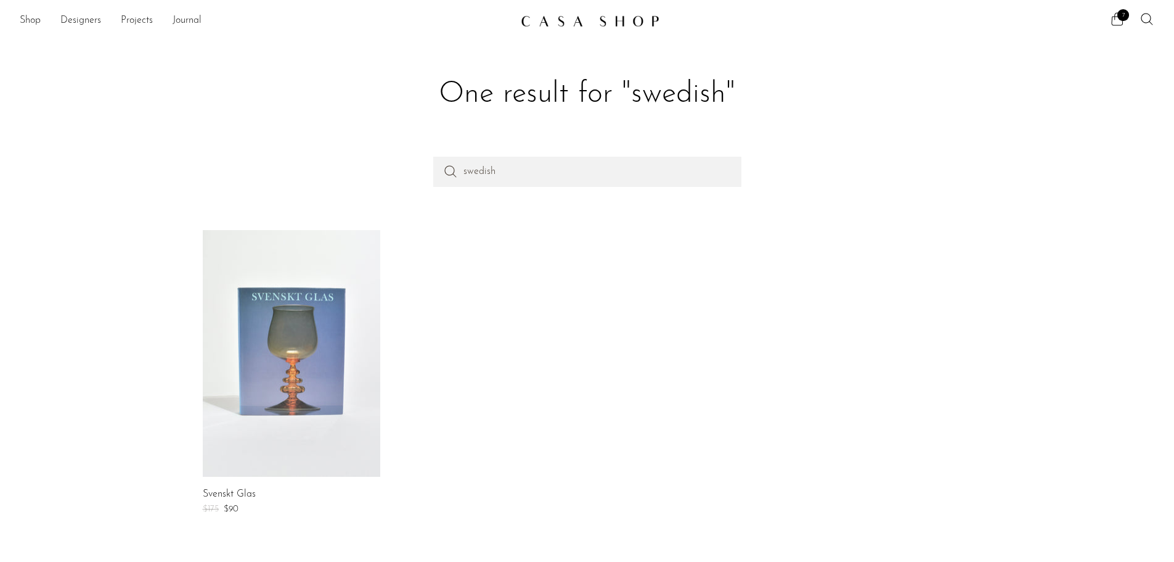
click at [274, 356] on link at bounding box center [292, 353] width 178 height 247
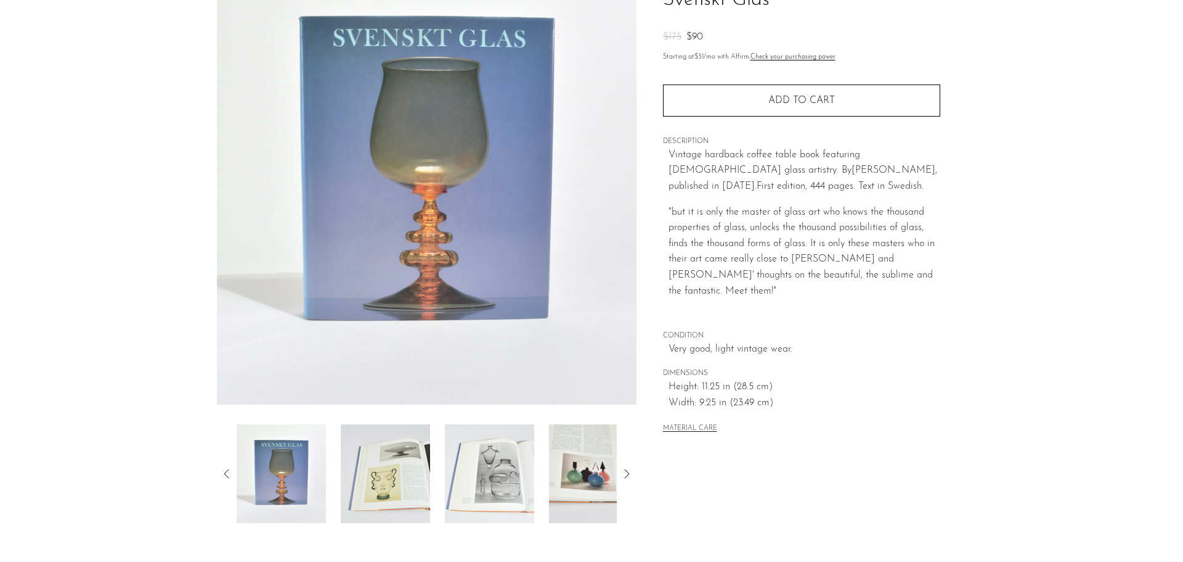
scroll to position [123, 0]
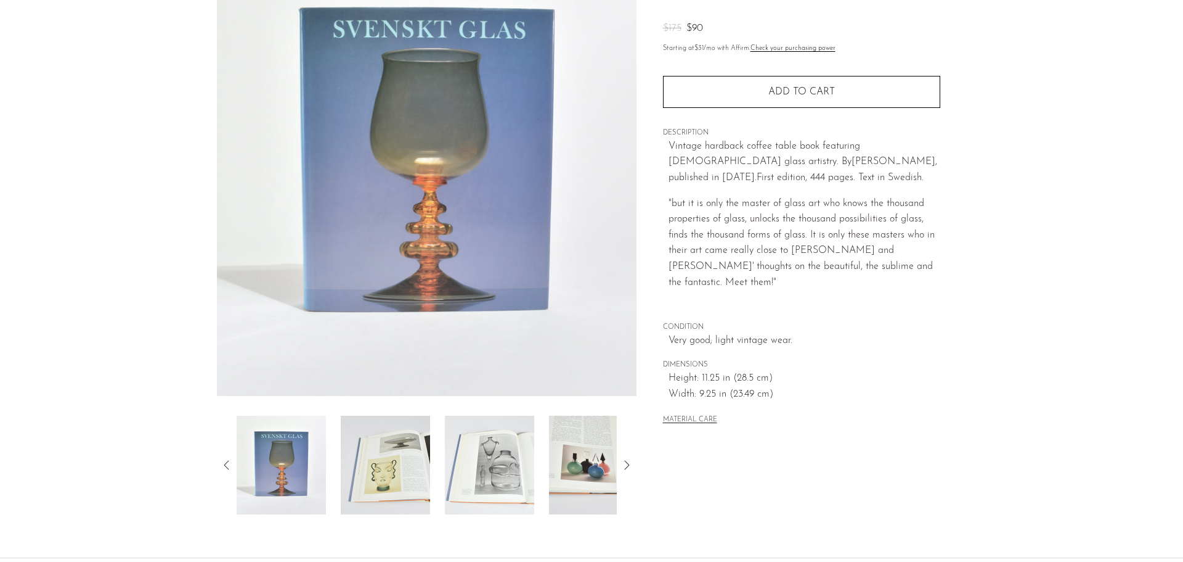
click at [497, 456] on img at bounding box center [489, 464] width 89 height 99
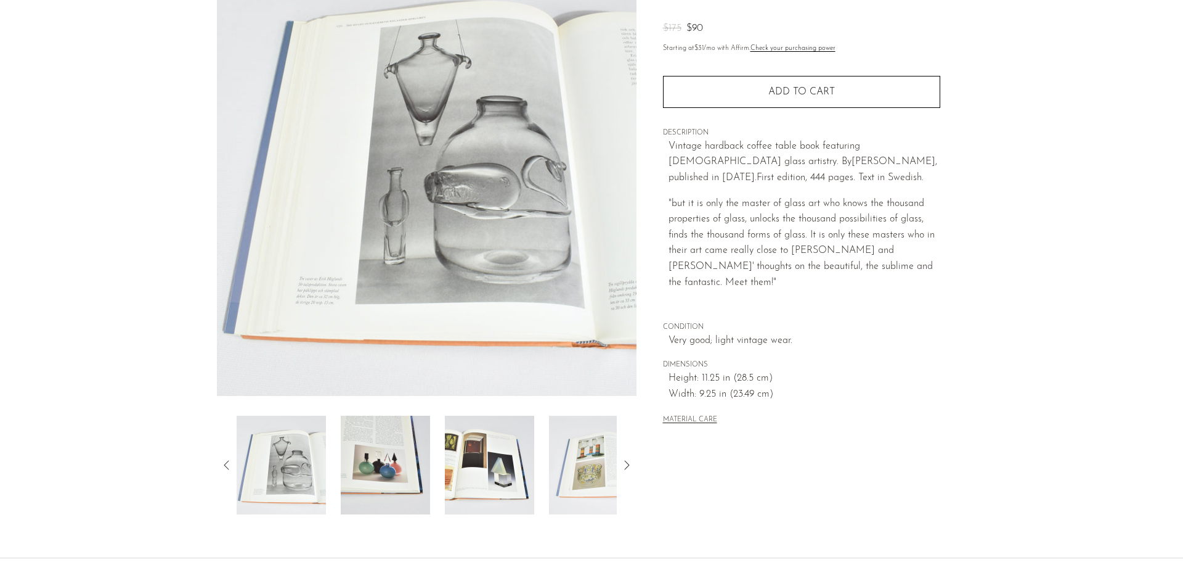
click at [404, 457] on img at bounding box center [385, 464] width 89 height 99
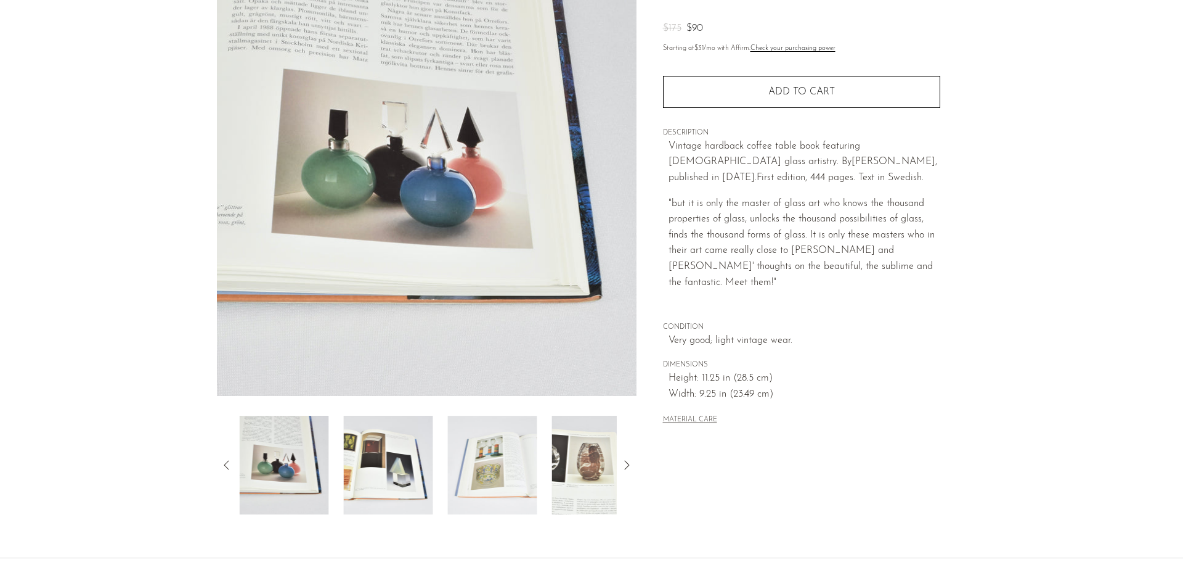
click at [415, 456] on img at bounding box center [388, 464] width 89 height 99
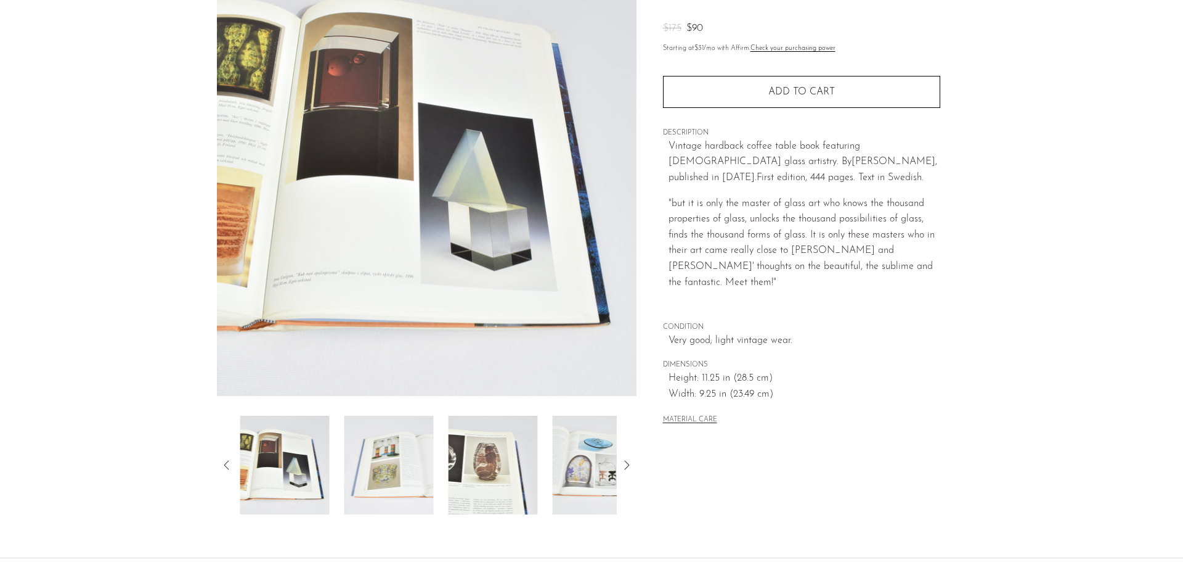
click at [492, 461] on img at bounding box center [493, 464] width 89 height 99
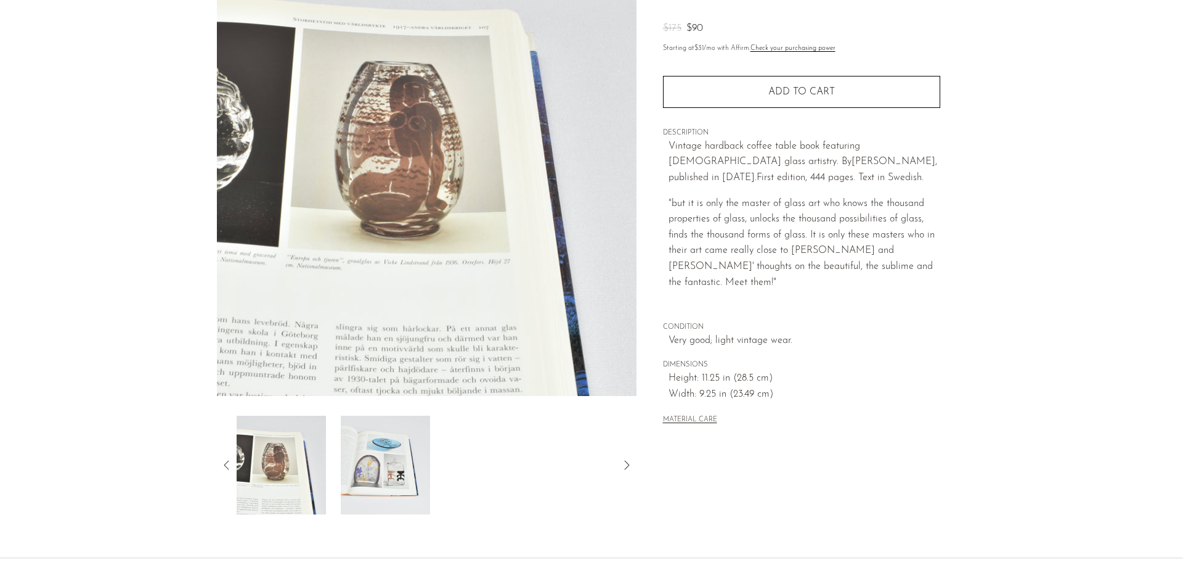
click at [401, 472] on img at bounding box center [385, 464] width 89 height 99
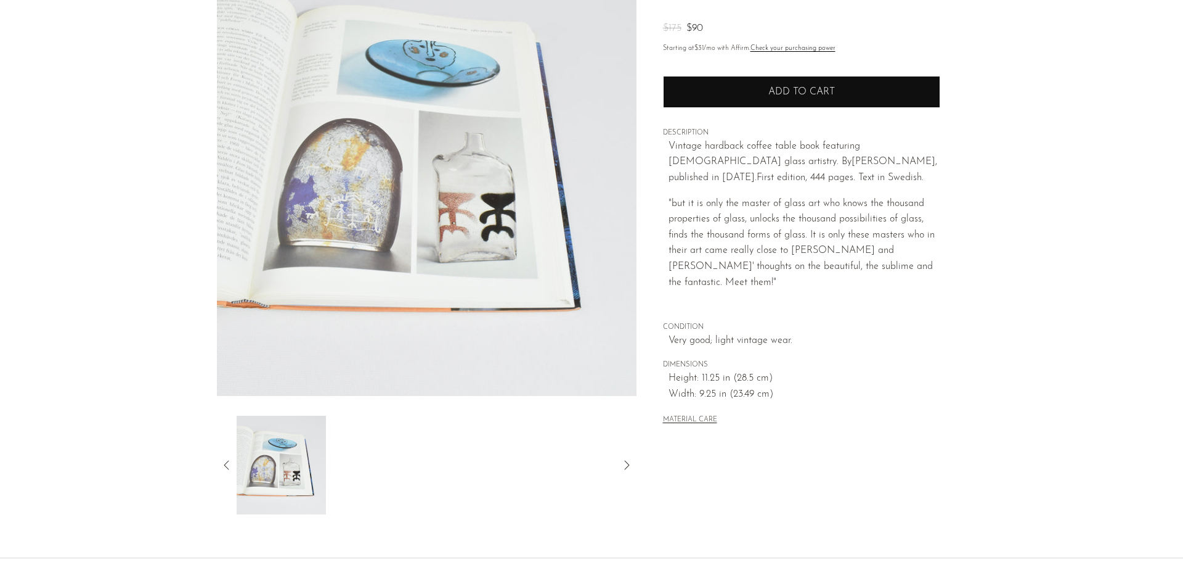
click at [754, 99] on button "Add to cart" at bounding box center [801, 92] width 277 height 32
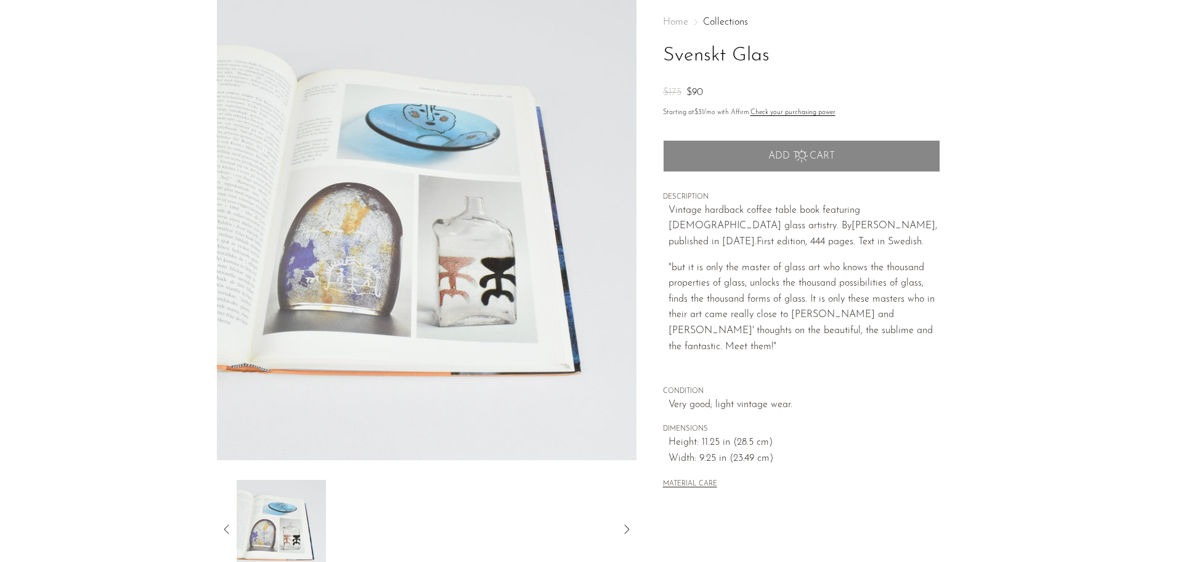
scroll to position [0, 0]
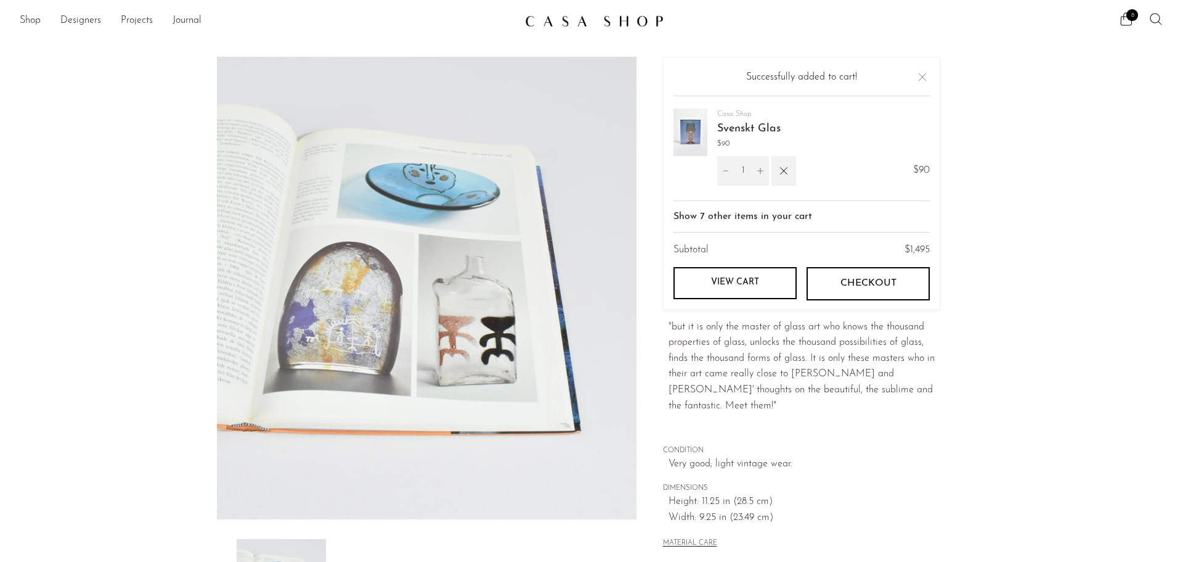
click at [1152, 15] on icon at bounding box center [1156, 19] width 12 height 12
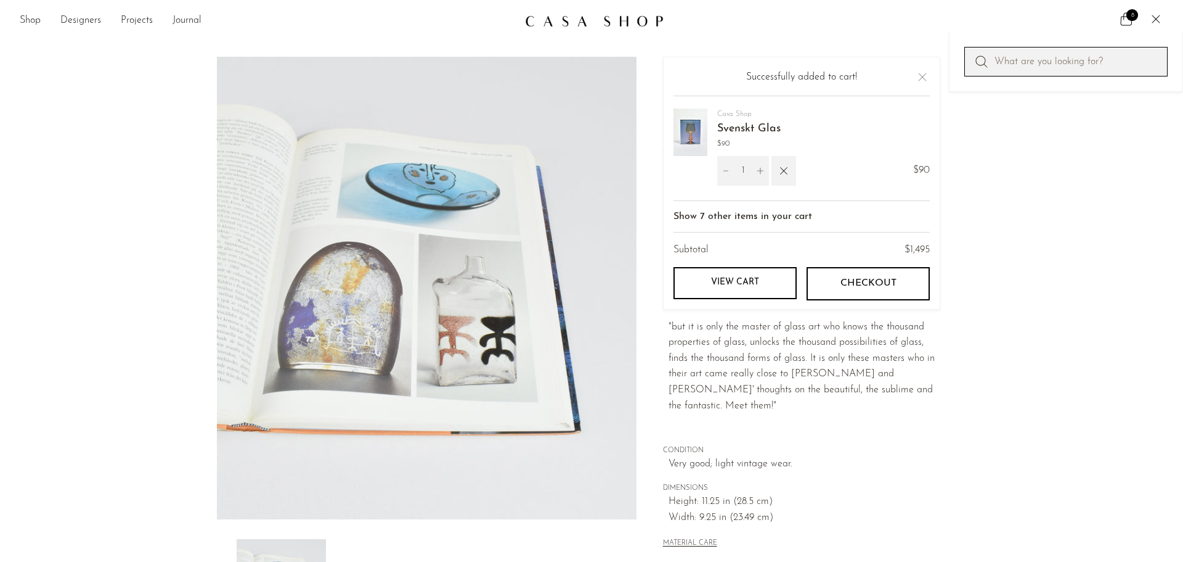
type input "c"
type input "modernist ring"
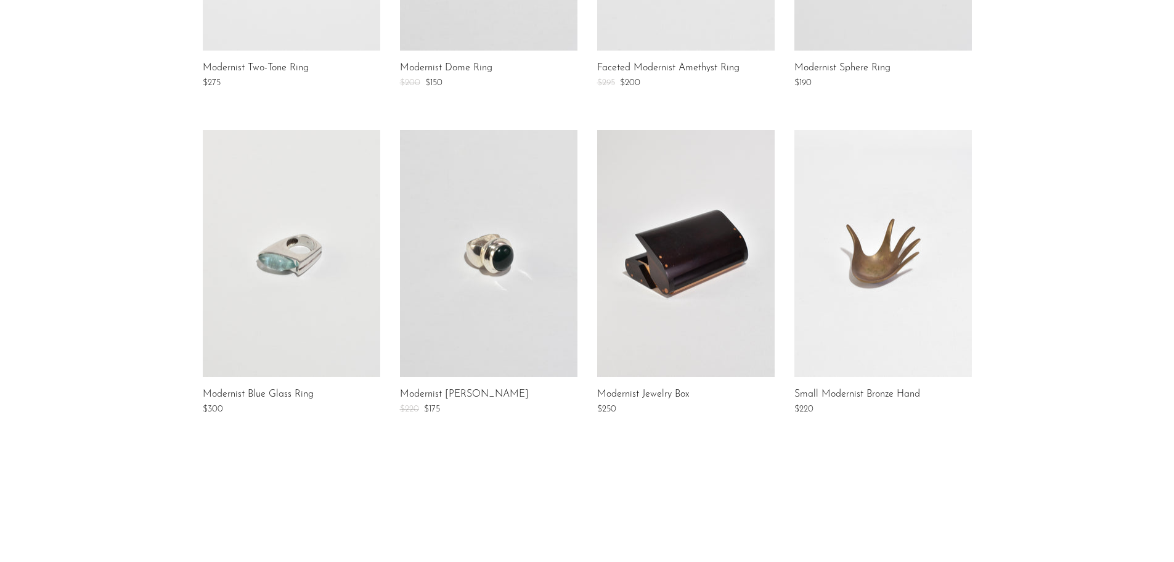
scroll to position [801, 0]
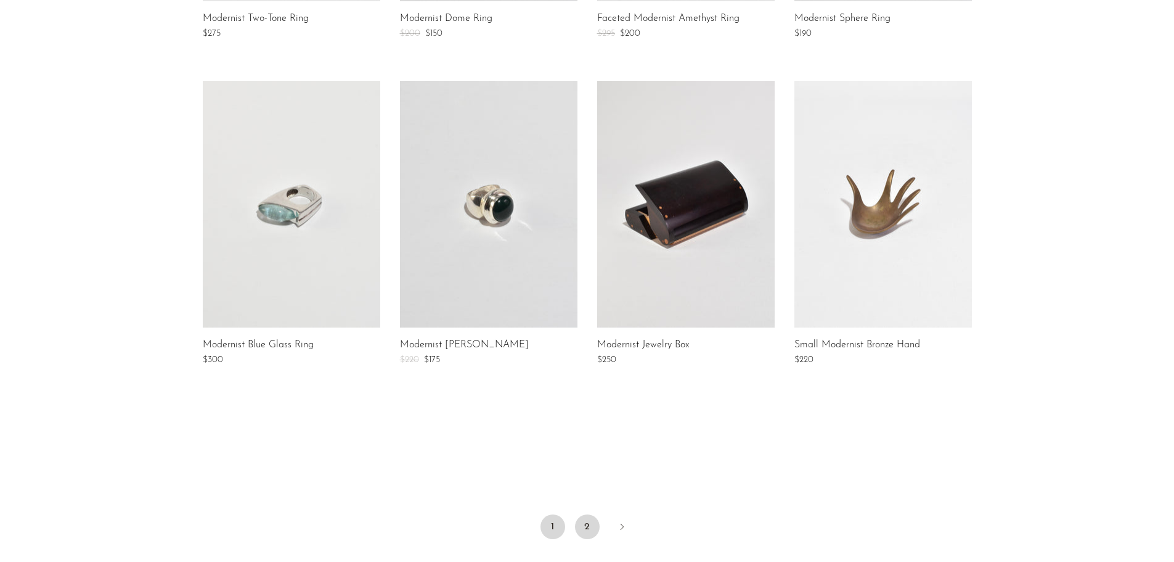
click at [586, 522] on link "2" at bounding box center [587, 526] width 25 height 25
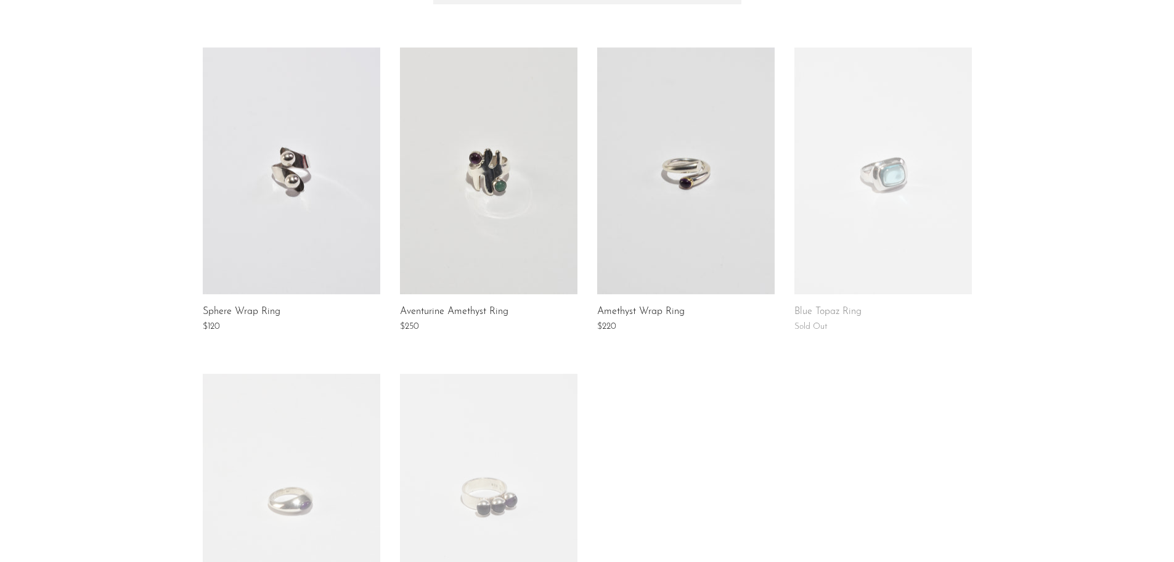
scroll to position [123, 0]
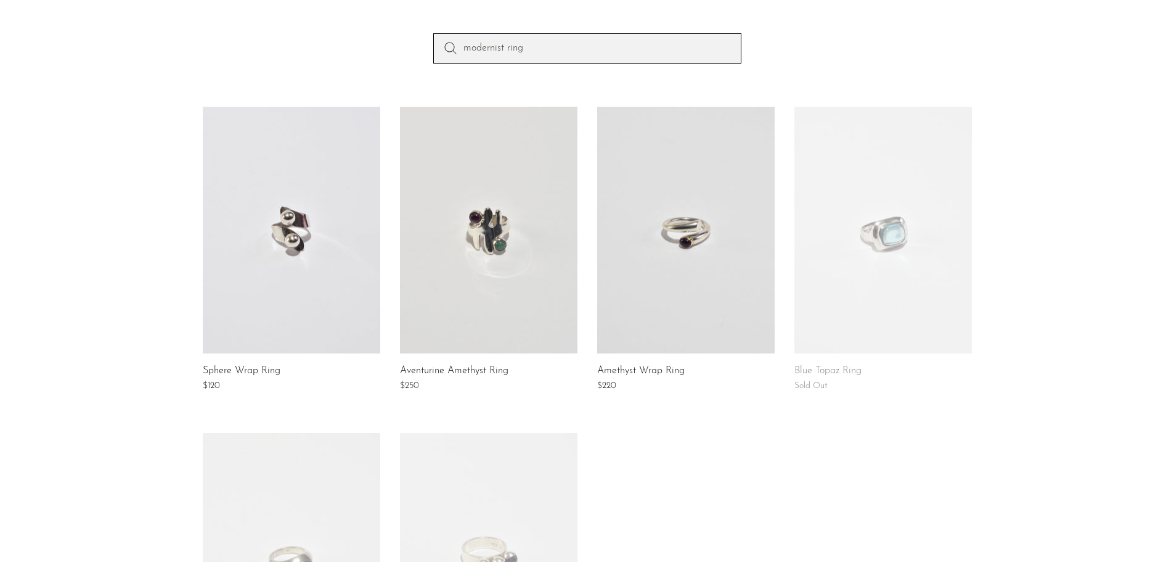
click at [581, 51] on input "modernist ring" at bounding box center [587, 48] width 308 height 30
click at [502, 47] on input "modernist ring" at bounding box center [587, 48] width 308 height 30
type input "amethyst ring"
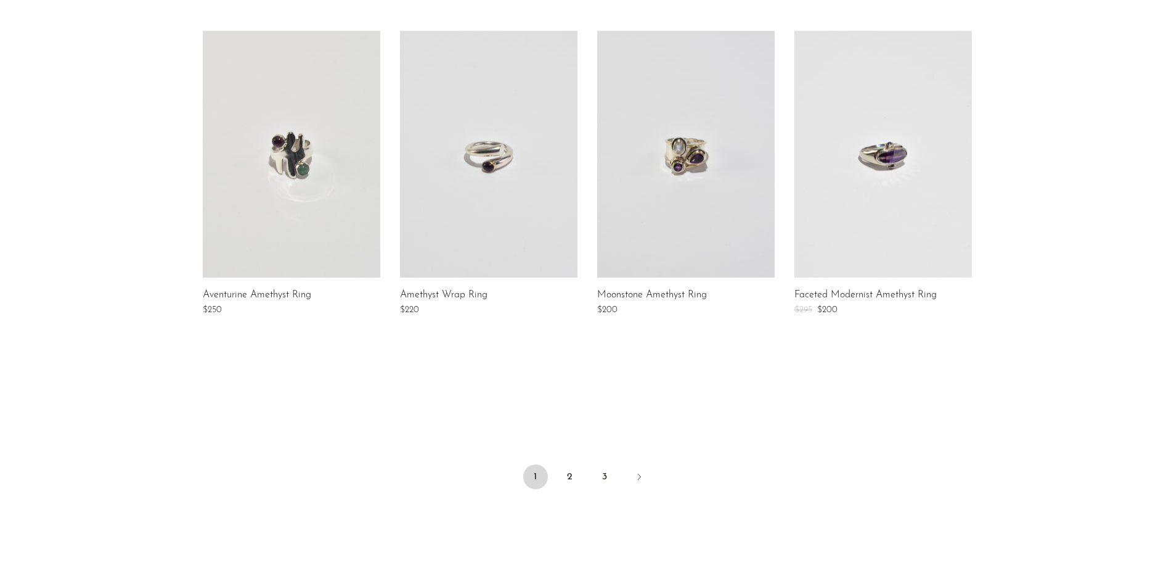
scroll to position [863, 0]
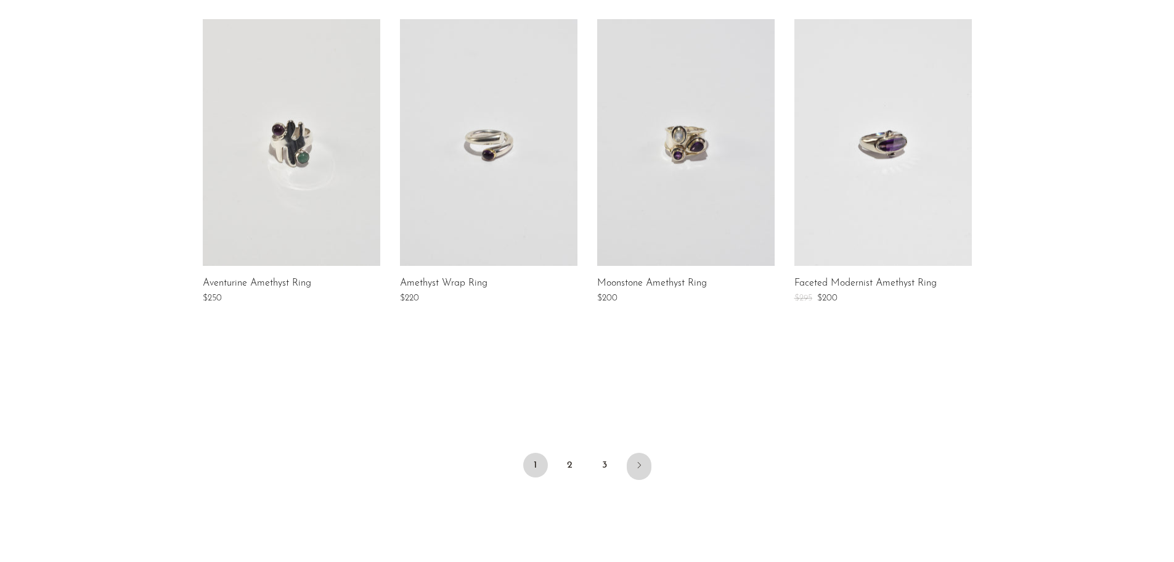
click at [639, 456] on link "Next" at bounding box center [639, 465] width 25 height 27
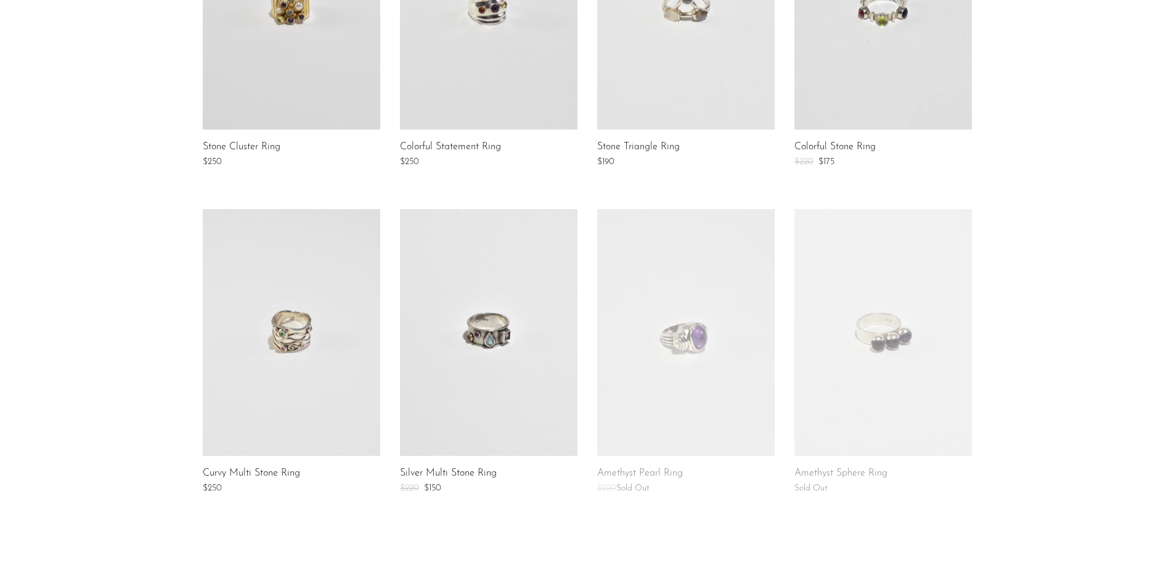
scroll to position [740, 0]
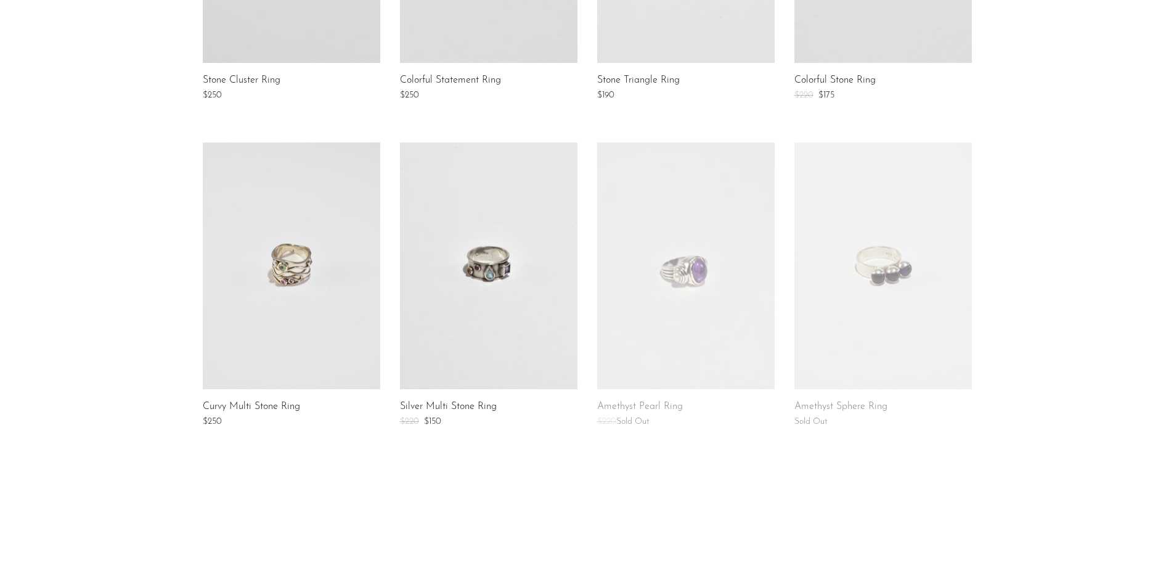
click at [671, 321] on link at bounding box center [686, 265] width 178 height 247
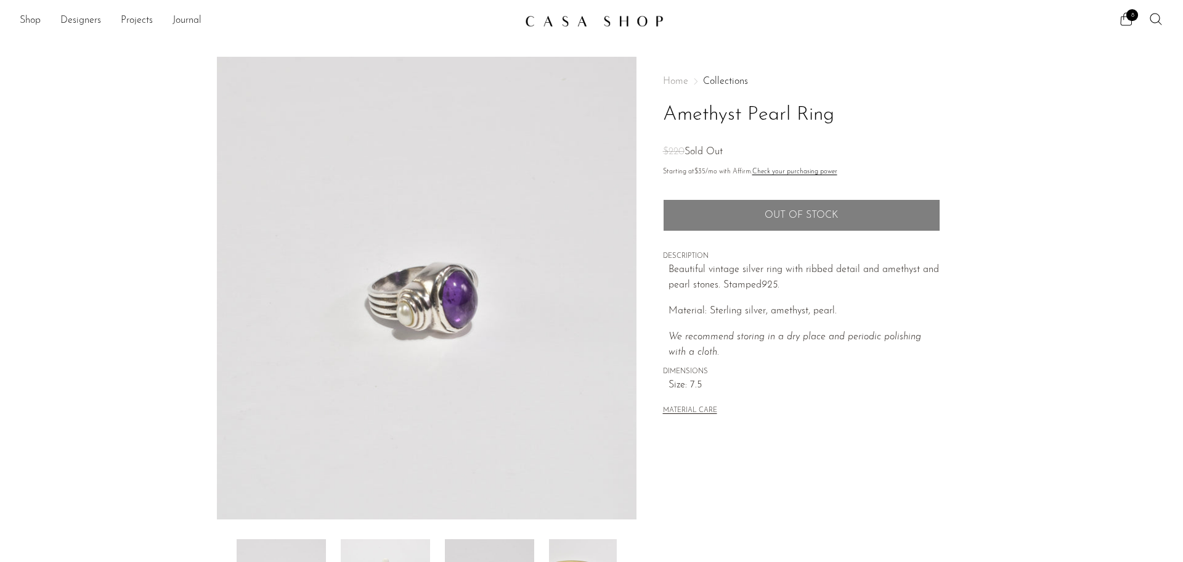
click at [457, 320] on img at bounding box center [427, 288] width 420 height 462
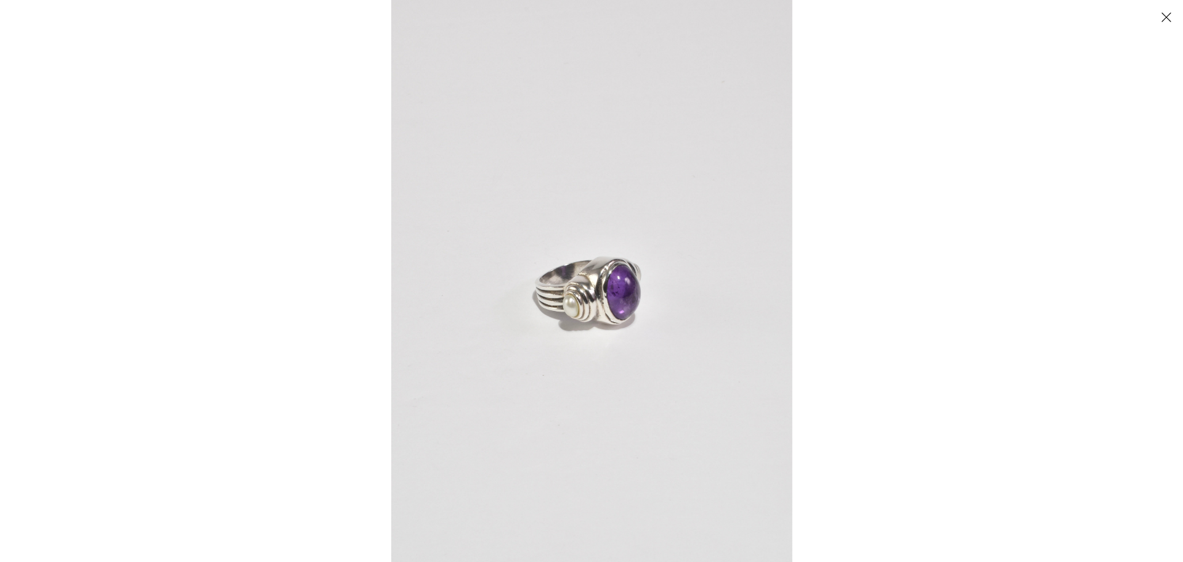
click at [1162, 16] on button "Close" at bounding box center [1167, 17] width 22 height 22
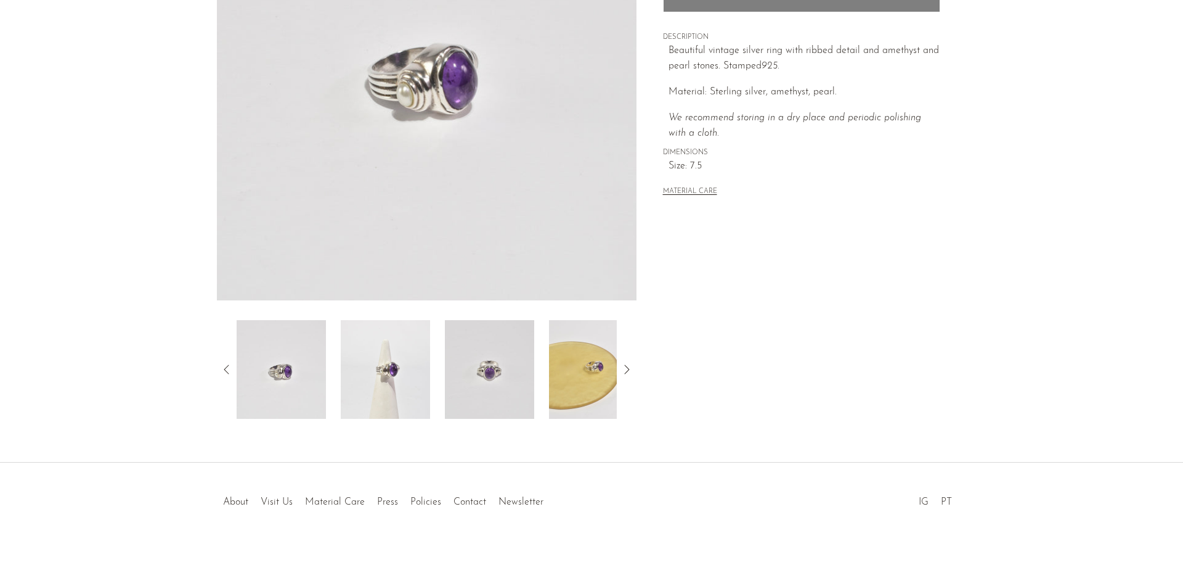
scroll to position [241, 0]
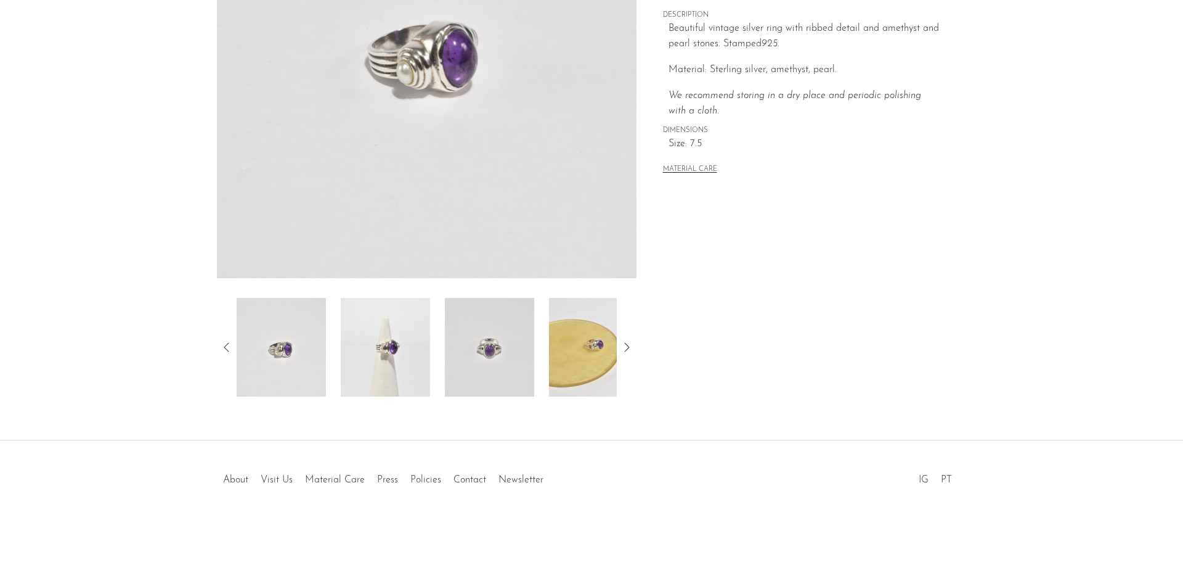
click at [502, 359] on img at bounding box center [489, 347] width 89 height 99
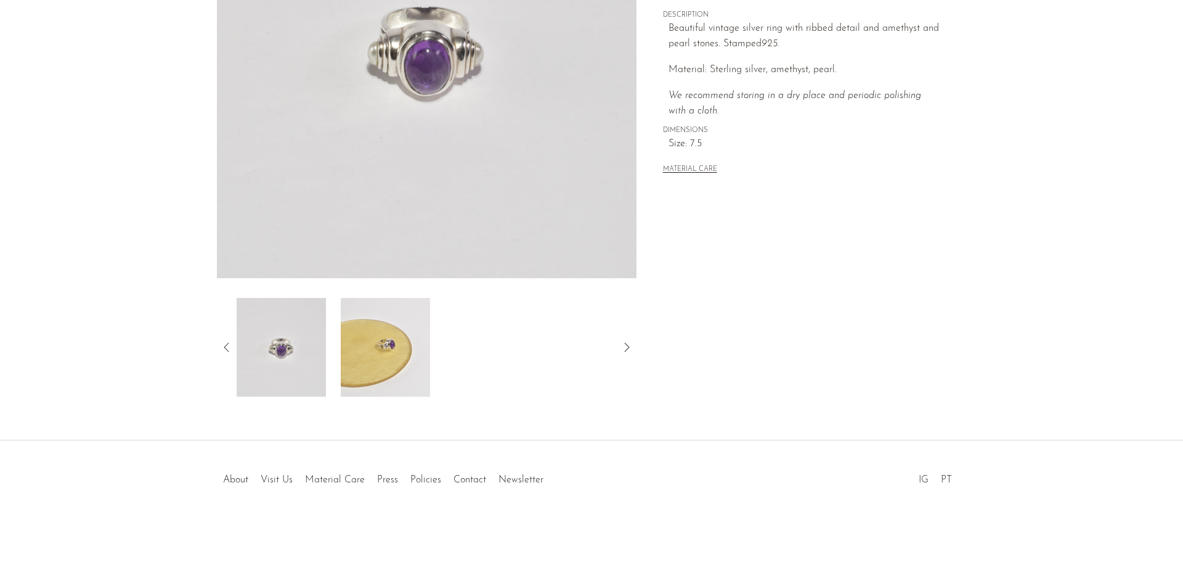
click at [294, 347] on img at bounding box center [281, 347] width 89 height 99
click at [359, 351] on img at bounding box center [385, 347] width 89 height 99
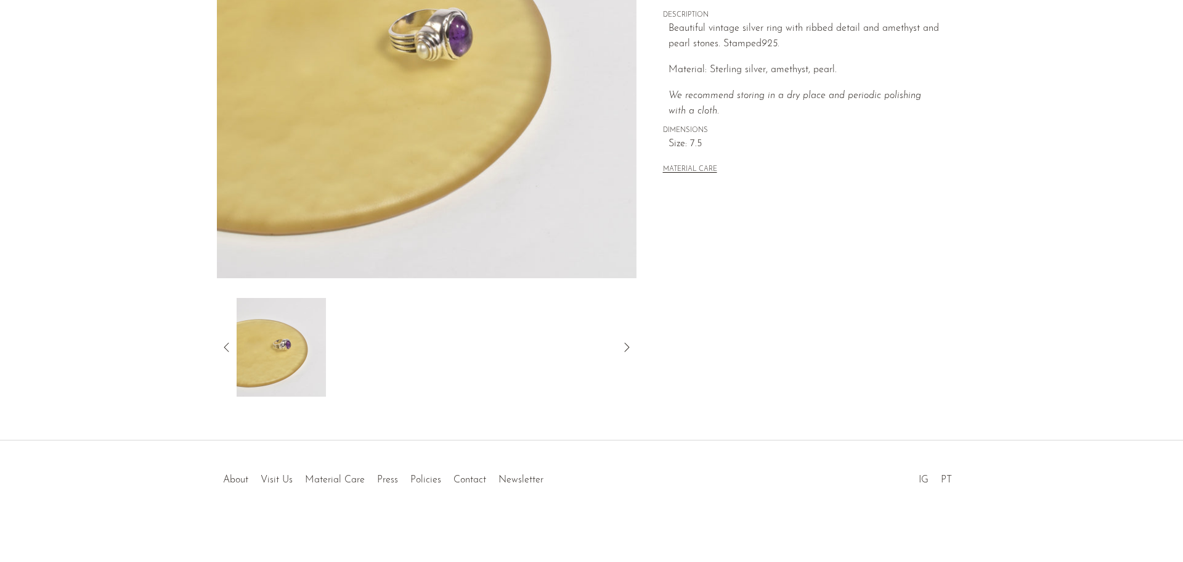
drag, startPoint x: 232, startPoint y: 345, endPoint x: 259, endPoint y: 346, distance: 27.2
click at [234, 345] on div at bounding box center [427, 347] width 420 height 99
click at [235, 348] on div at bounding box center [427, 347] width 420 height 99
click at [224, 346] on icon at bounding box center [226, 347] width 15 height 15
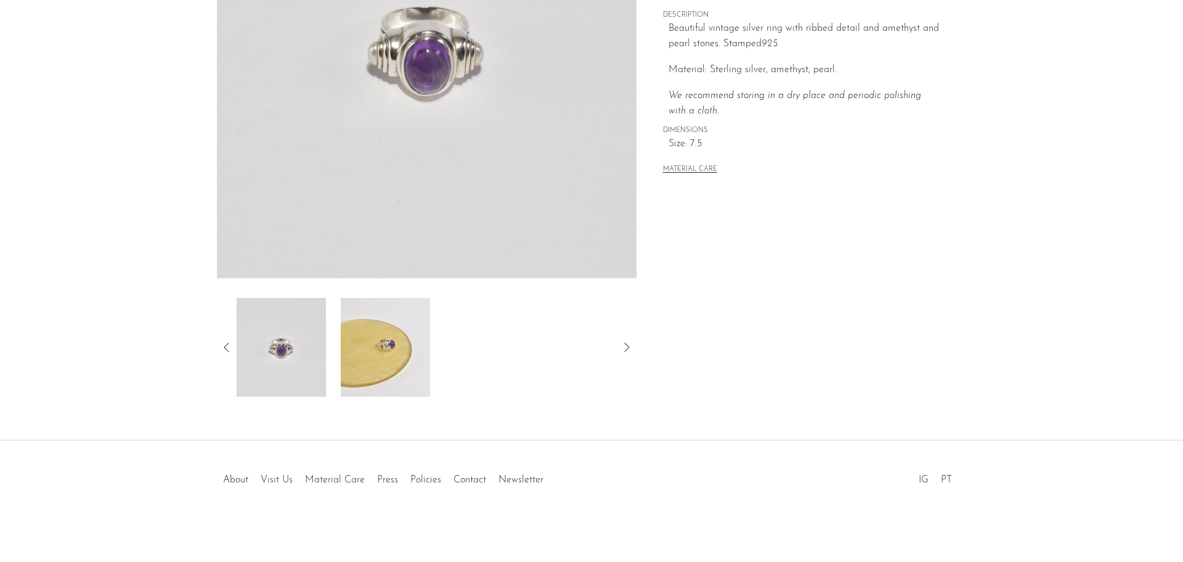
click at [225, 345] on icon at bounding box center [226, 347] width 15 height 15
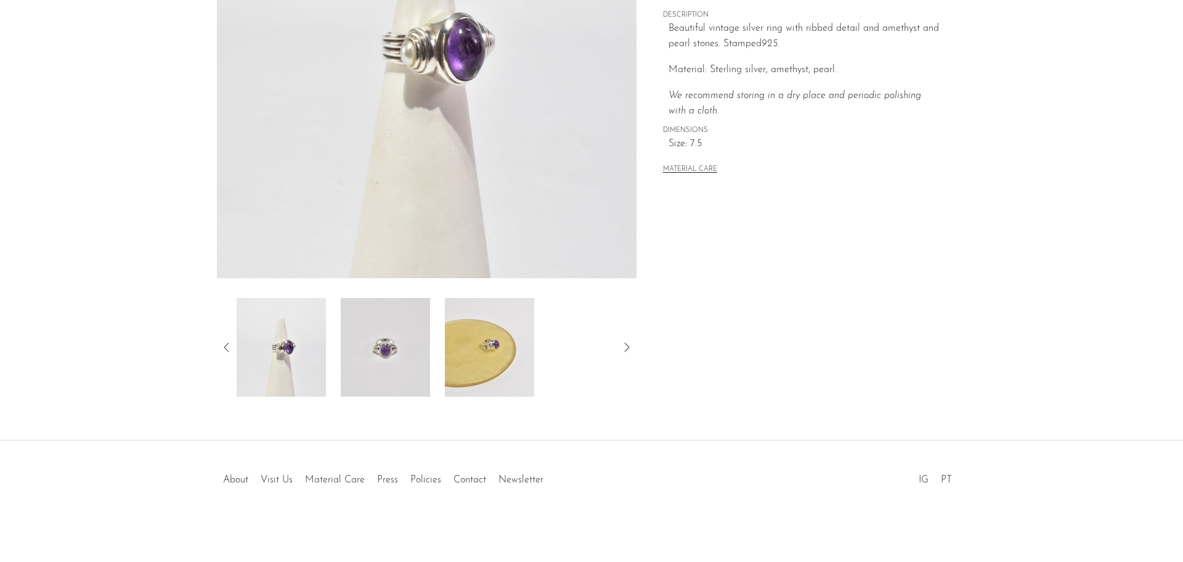
click at [291, 360] on img at bounding box center [281, 347] width 89 height 99
click at [477, 52] on img at bounding box center [427, 47] width 420 height 462
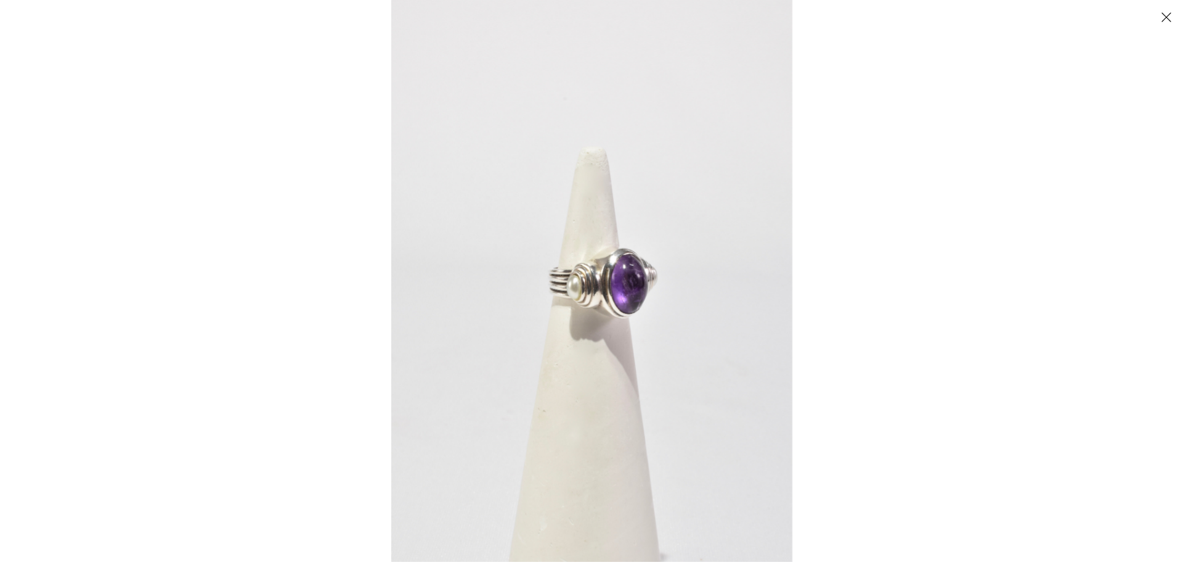
click at [609, 248] on img at bounding box center [591, 281] width 401 height 562
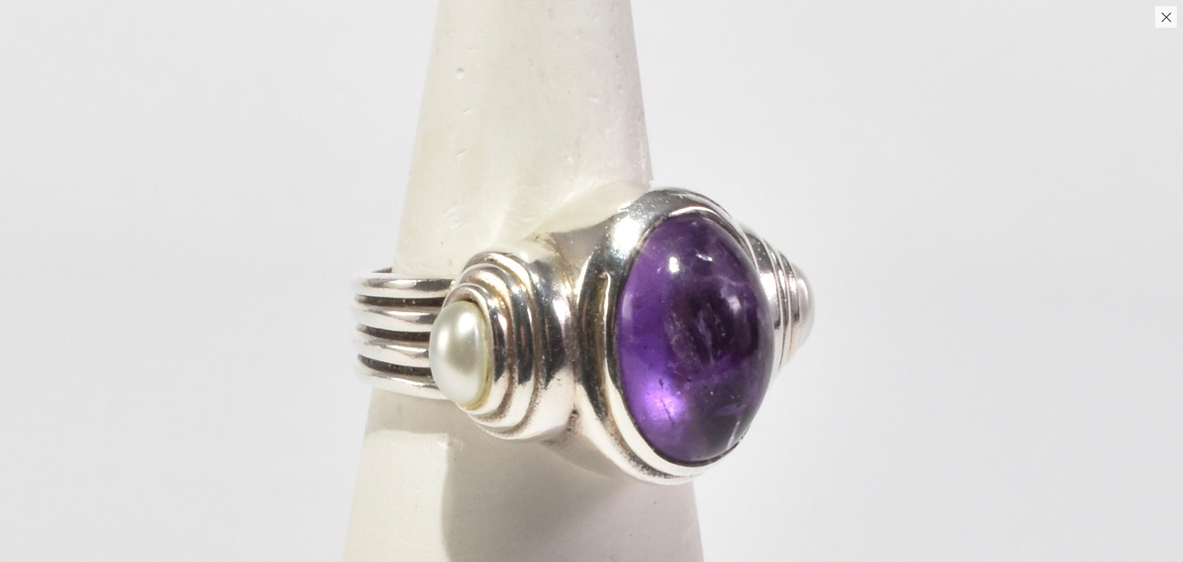
click at [1172, 15] on button "Close" at bounding box center [1167, 17] width 22 height 22
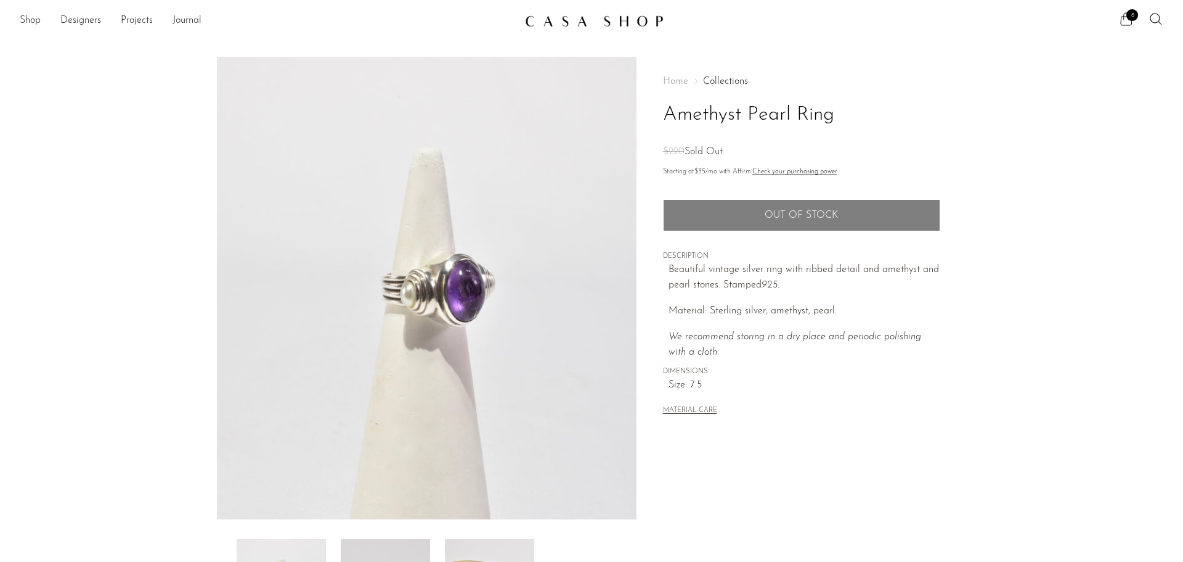
click at [1124, 15] on icon at bounding box center [1127, 18] width 12 height 13
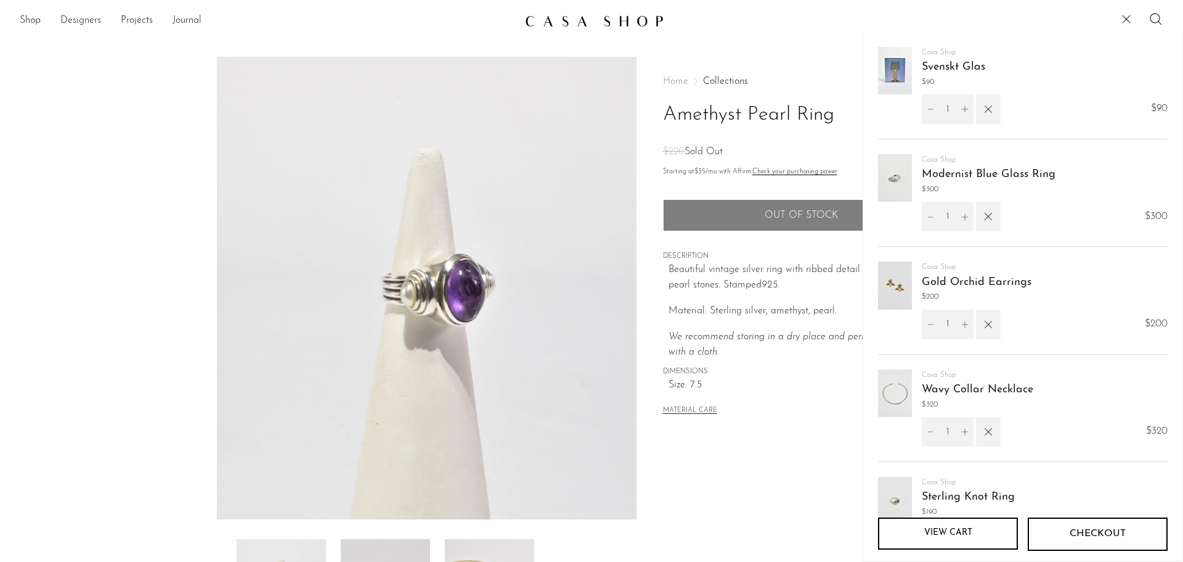
click at [1011, 173] on link "Modernist Blue Glass Ring" at bounding box center [989, 174] width 134 height 11
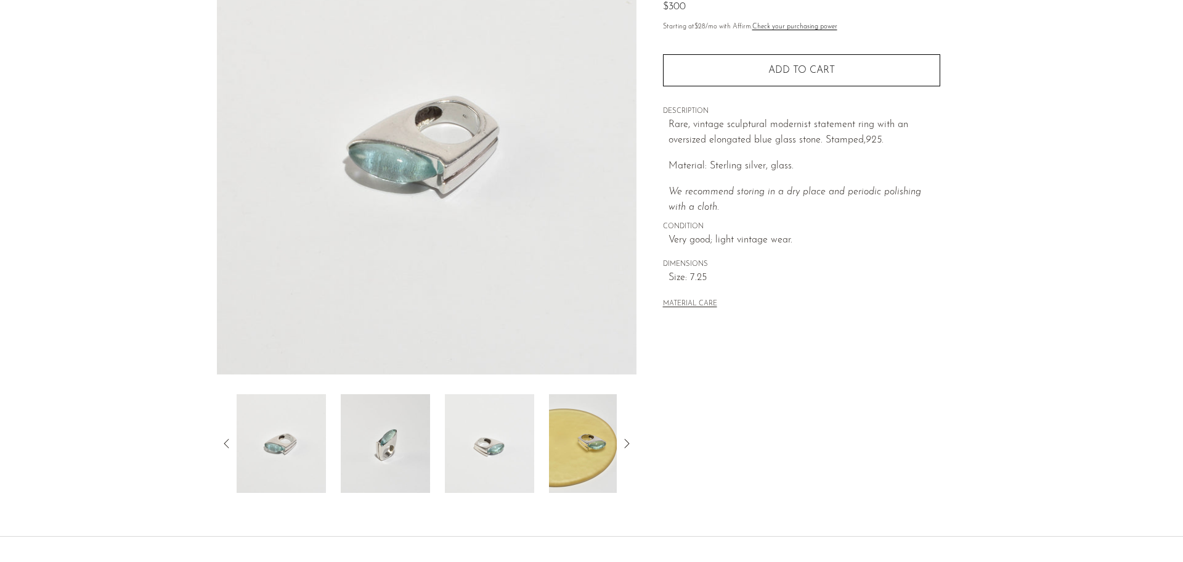
scroll to position [185, 0]
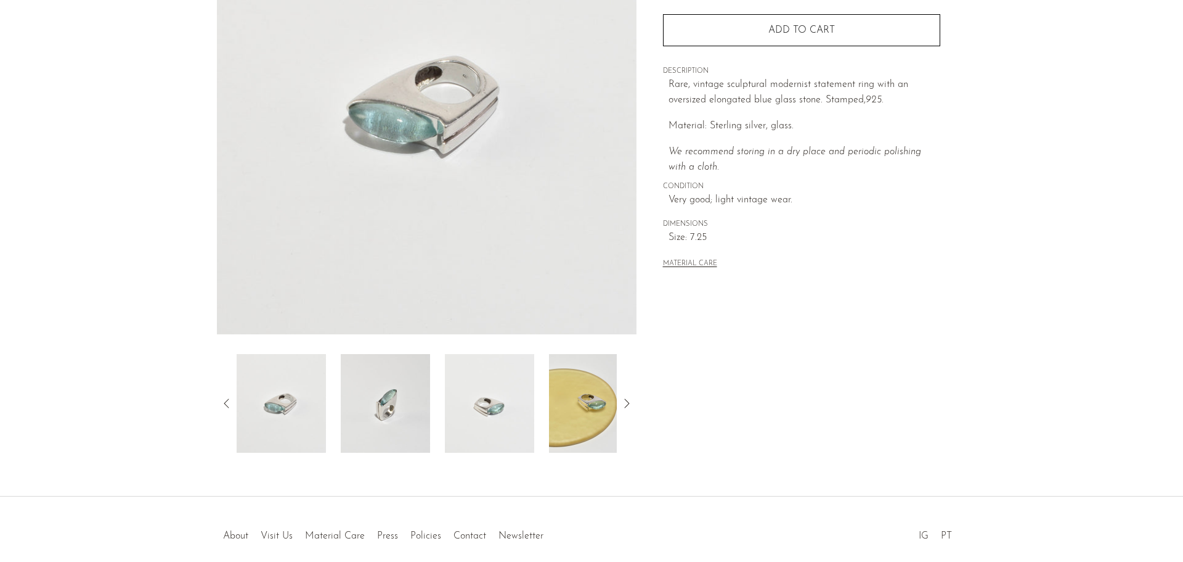
click at [486, 378] on img at bounding box center [489, 403] width 89 height 99
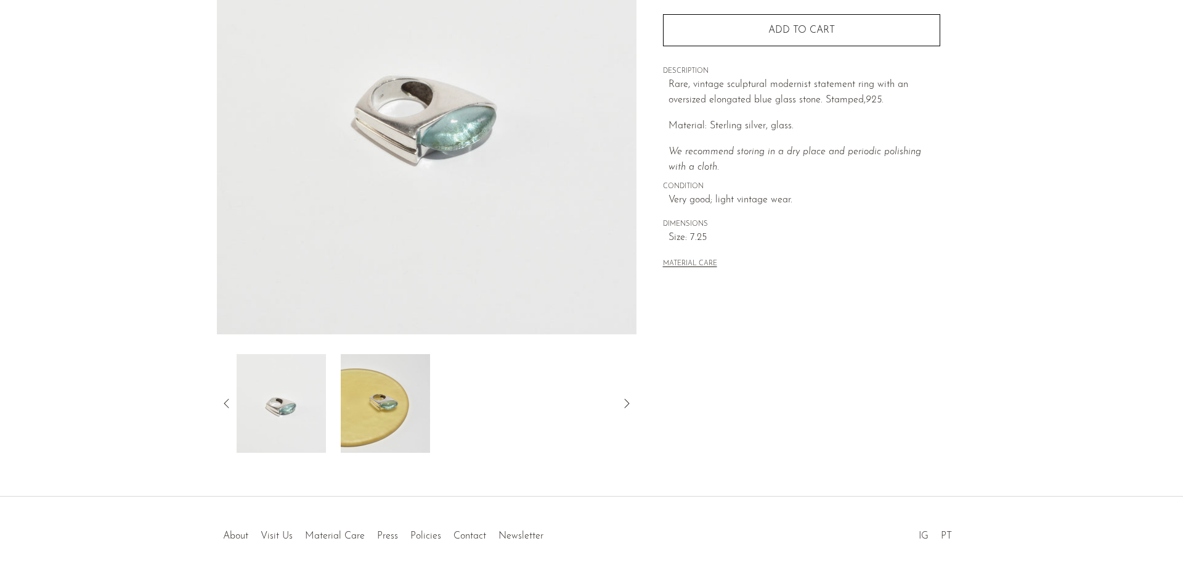
click at [402, 399] on img at bounding box center [385, 403] width 89 height 99
